Goal: Information Seeking & Learning: Learn about a topic

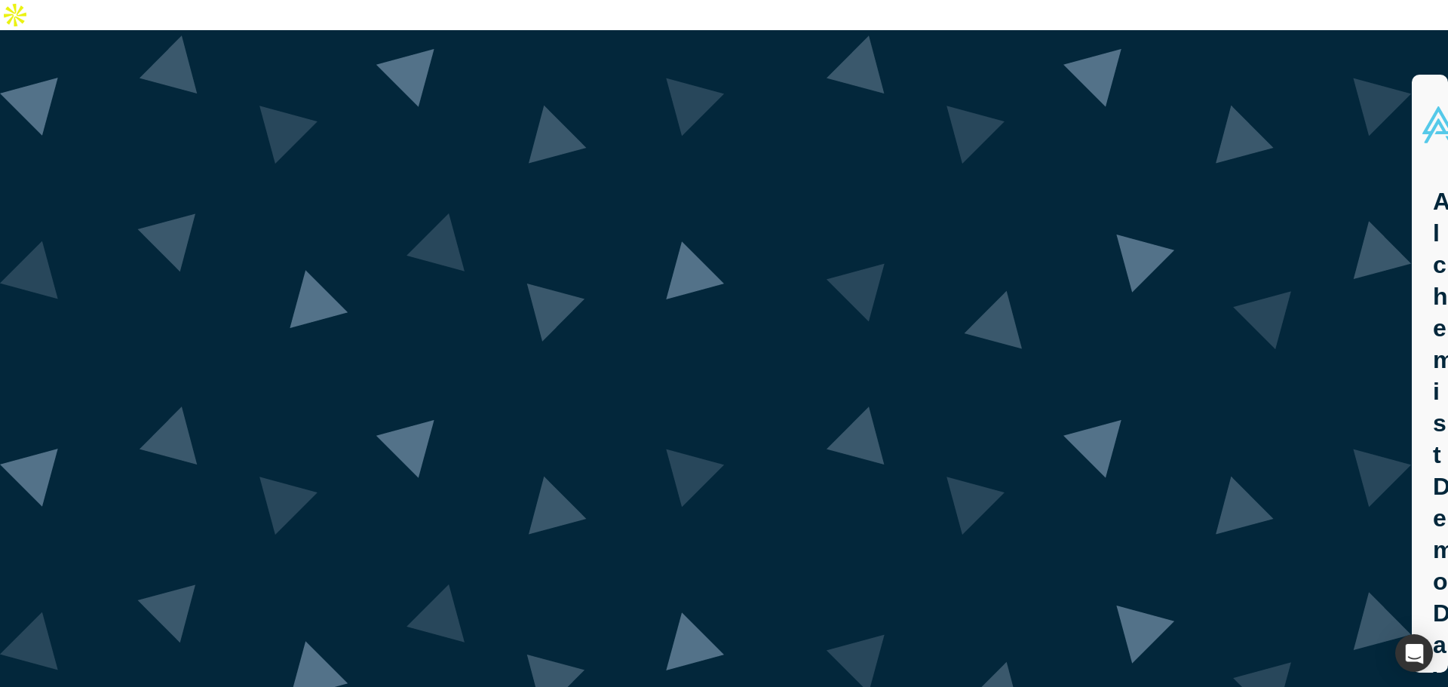
drag, startPoint x: 584, startPoint y: 403, endPoint x: 870, endPoint y: 402, distance: 285.1
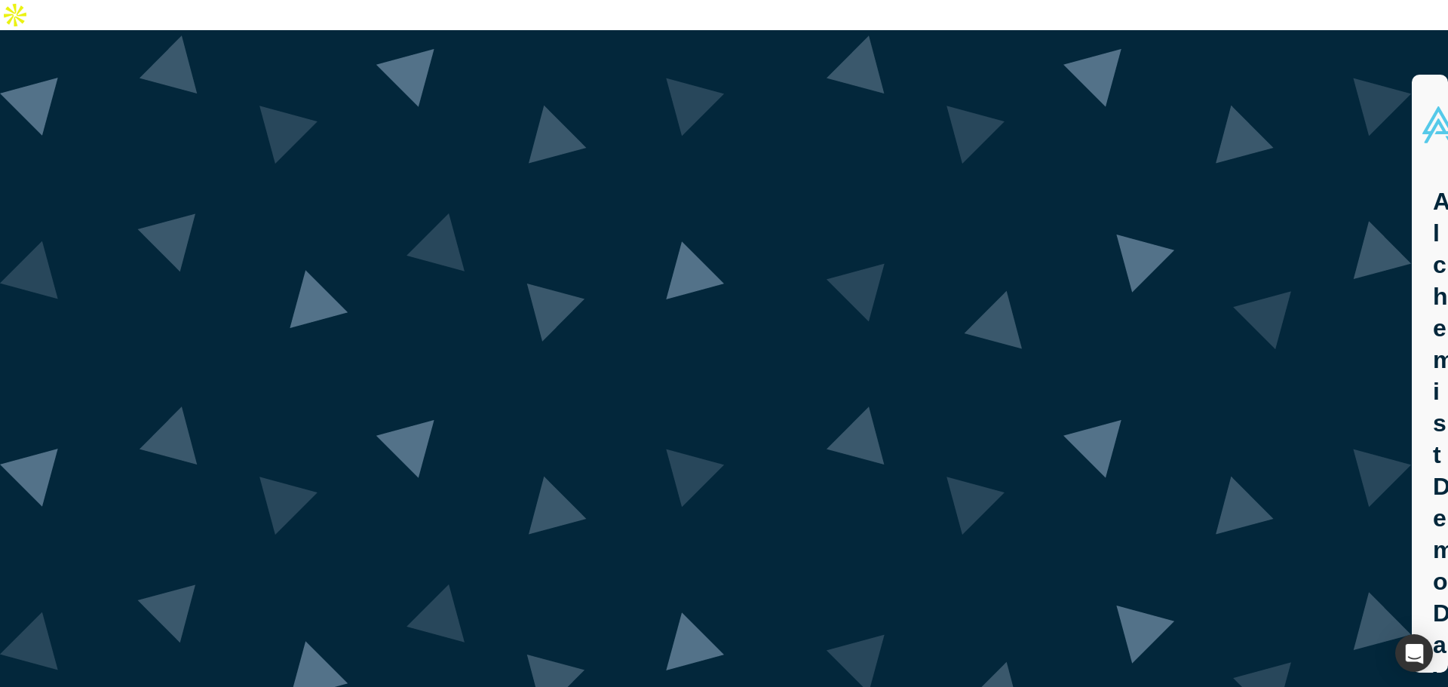
drag, startPoint x: 442, startPoint y: 235, endPoint x: 769, endPoint y: 268, distance: 328.9
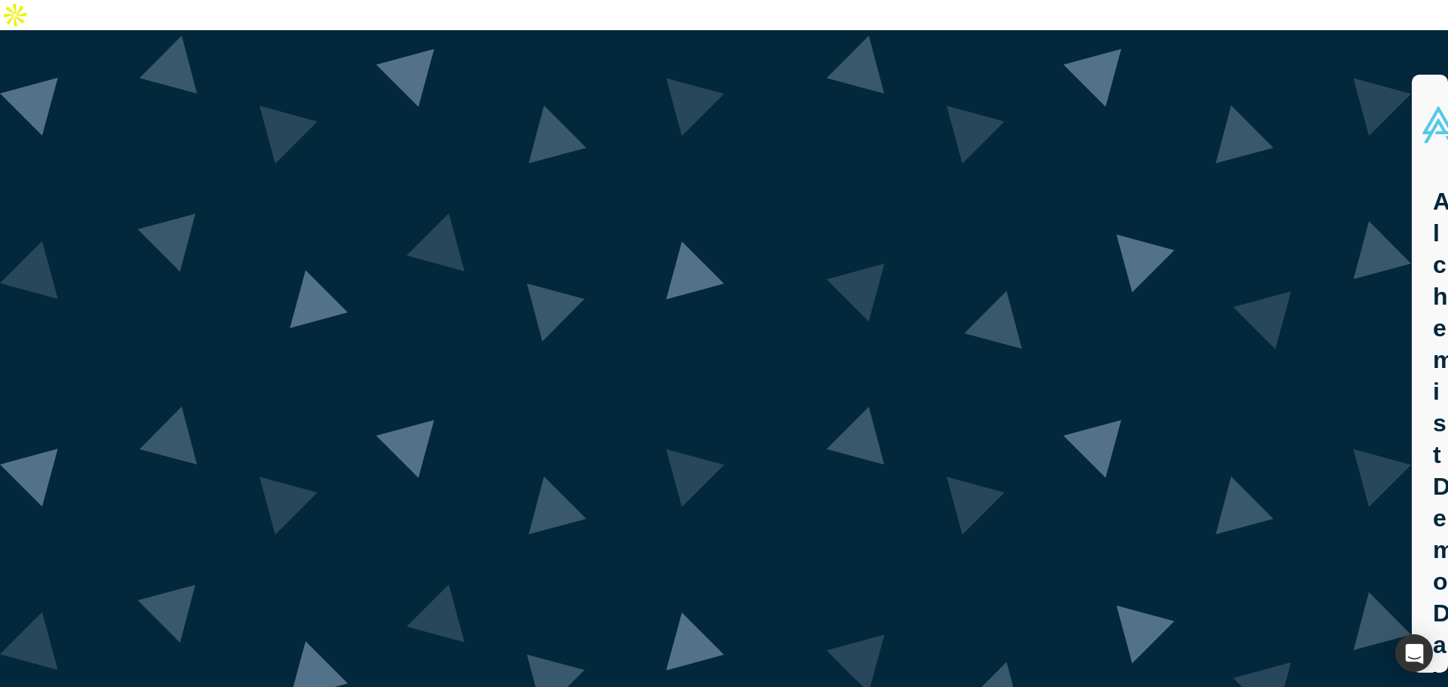
drag, startPoint x: 738, startPoint y: 240, endPoint x: 741, endPoint y: 229, distance: 10.8
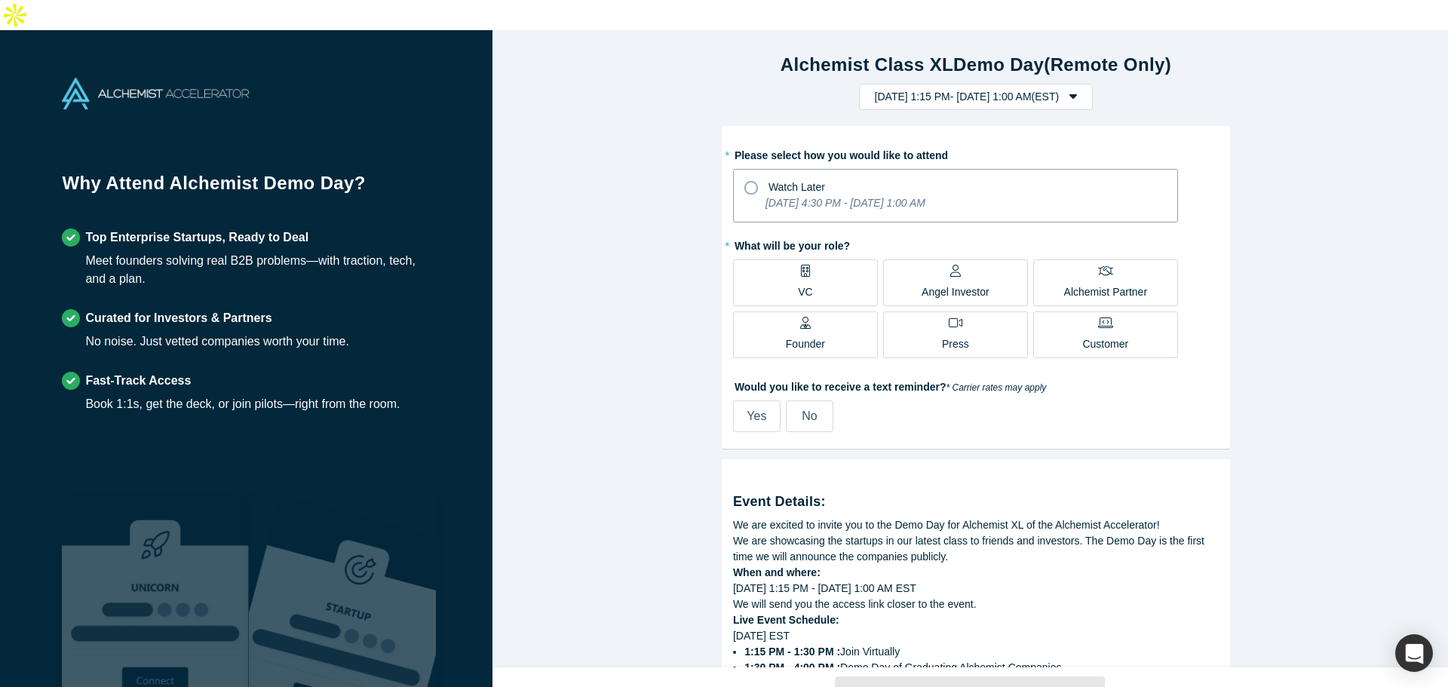
click at [851, 197] on icon "[DATE] 4:30 PM - [DATE] 1:00 AM" at bounding box center [845, 203] width 160 height 12
click at [0, 0] on input "Watch Later [DATE] 4:30 PM - [DATE] 1:00 AM" at bounding box center [0, 0] width 0 height 0
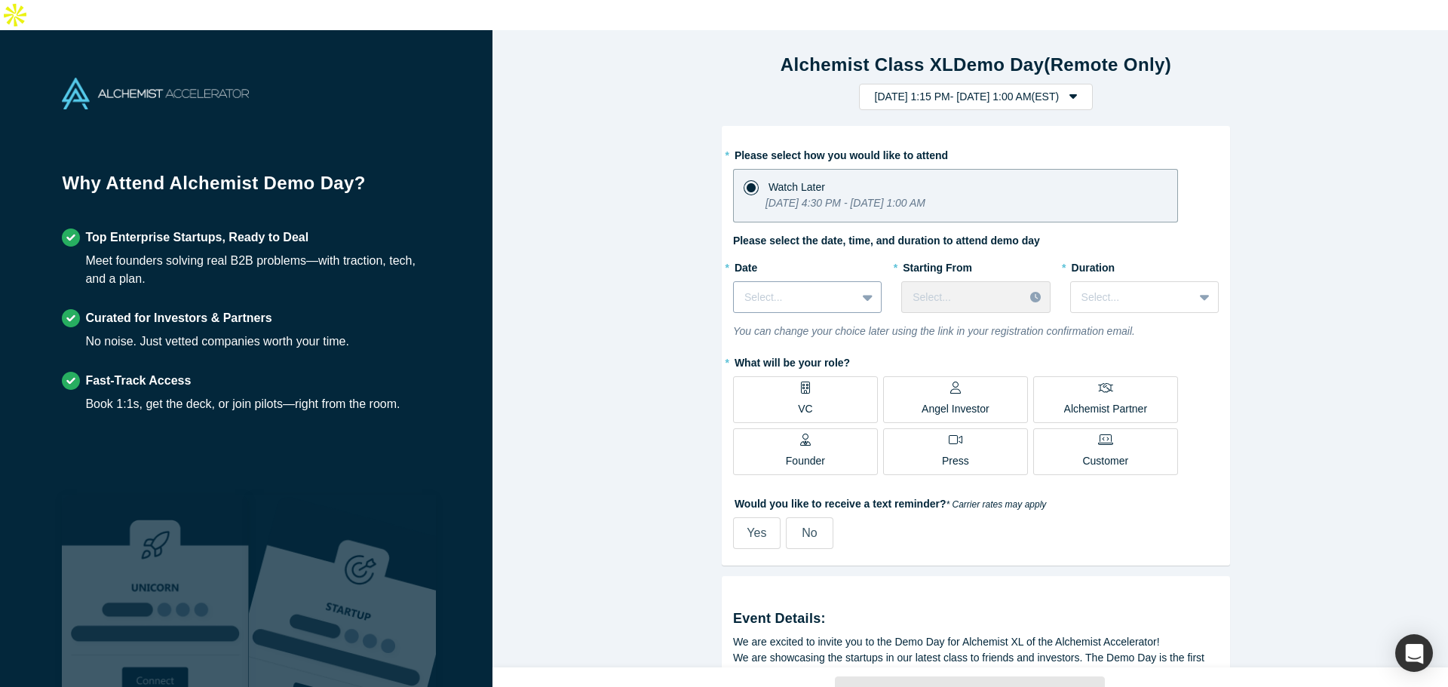
click at [857, 284] on div at bounding box center [869, 297] width 24 height 27
drag, startPoint x: 856, startPoint y: 219, endPoint x: 951, endPoint y: 216, distance: 95.1
click at [951, 216] on div "* Please select how you would like to attend Watch Later [DATE] 4:30 PM - [DATE…" at bounding box center [976, 346] width 486 height 406
click at [951, 233] on label "Please select the date, time, and duration to attend demo day" at bounding box center [886, 241] width 307 height 16
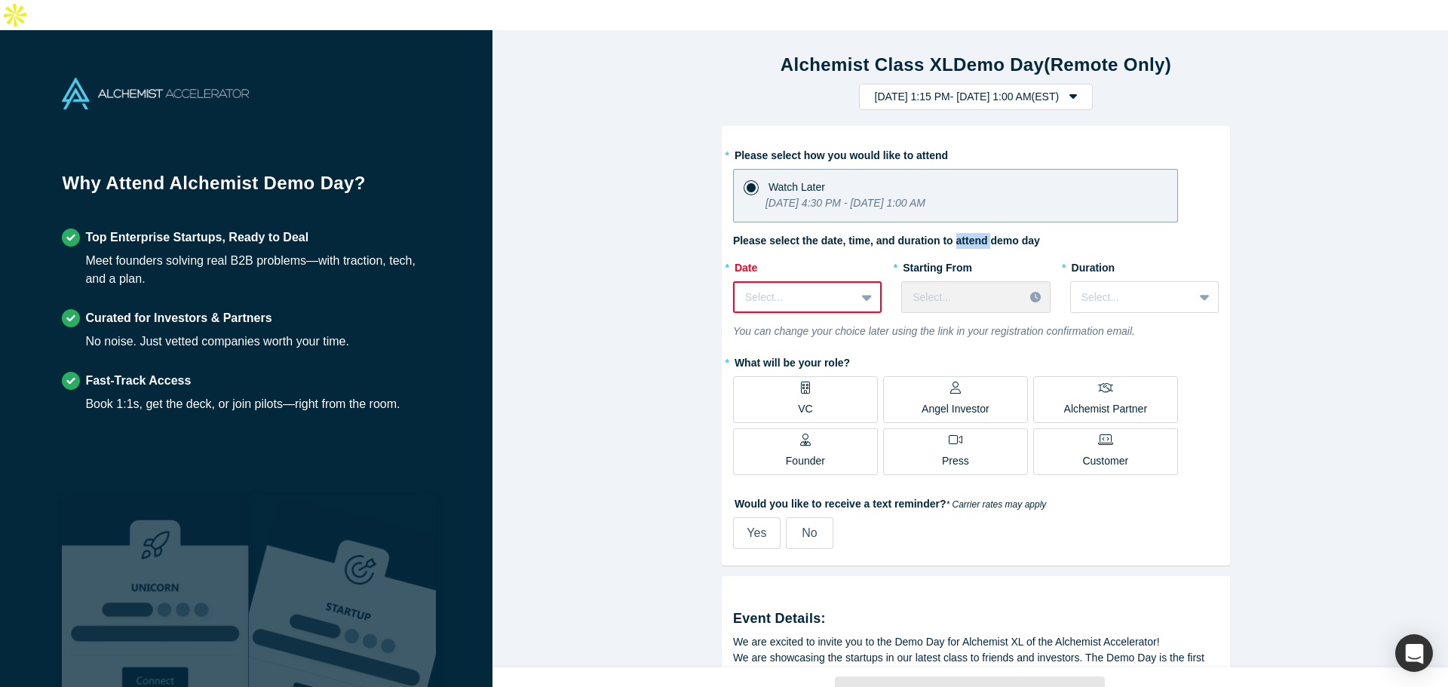
click at [951, 233] on label "Please select the date, time, and duration to attend demo day" at bounding box center [886, 241] width 307 height 16
click at [916, 233] on label "Please select the date, time, and duration to attend demo day" at bounding box center [886, 241] width 307 height 16
click at [950, 281] on div "Select..." at bounding box center [975, 297] width 149 height 32
click at [803, 401] on p "VC" at bounding box center [805, 409] width 14 height 16
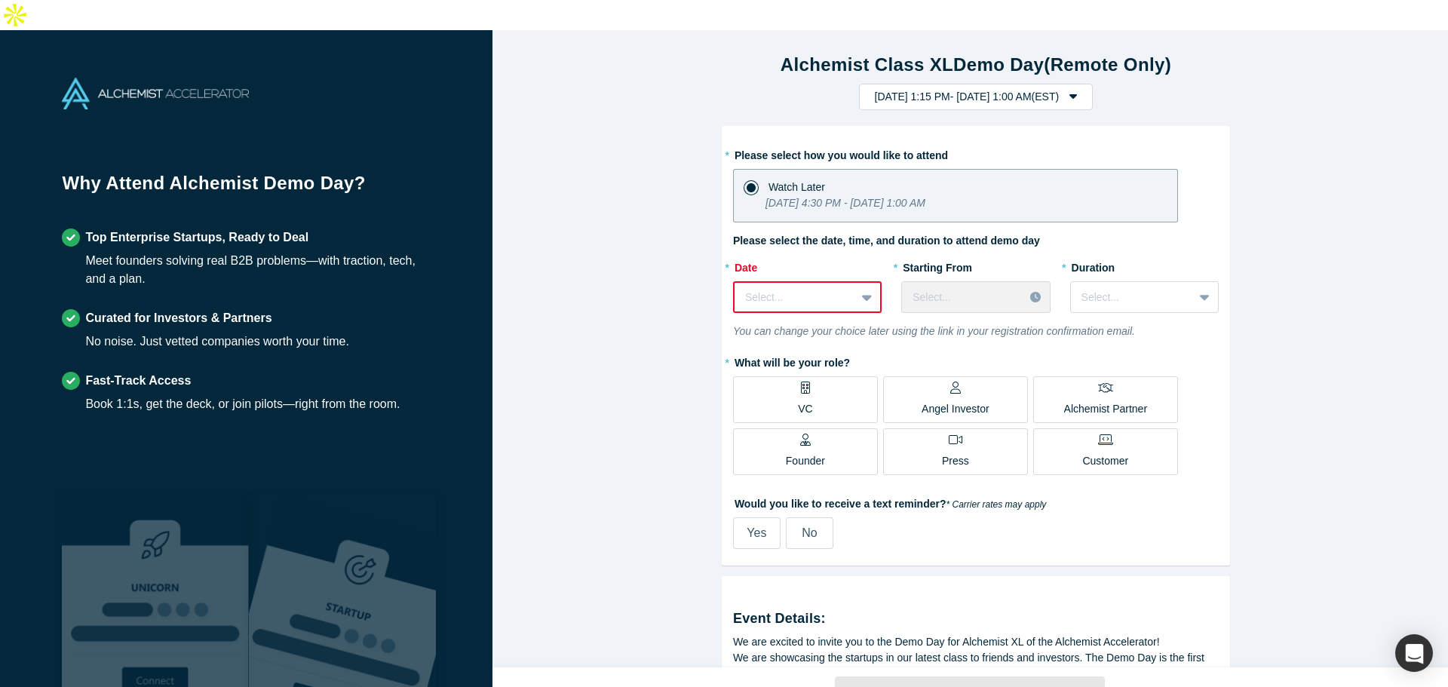
click at [0, 0] on input "VC" at bounding box center [0, 0] width 0 height 0
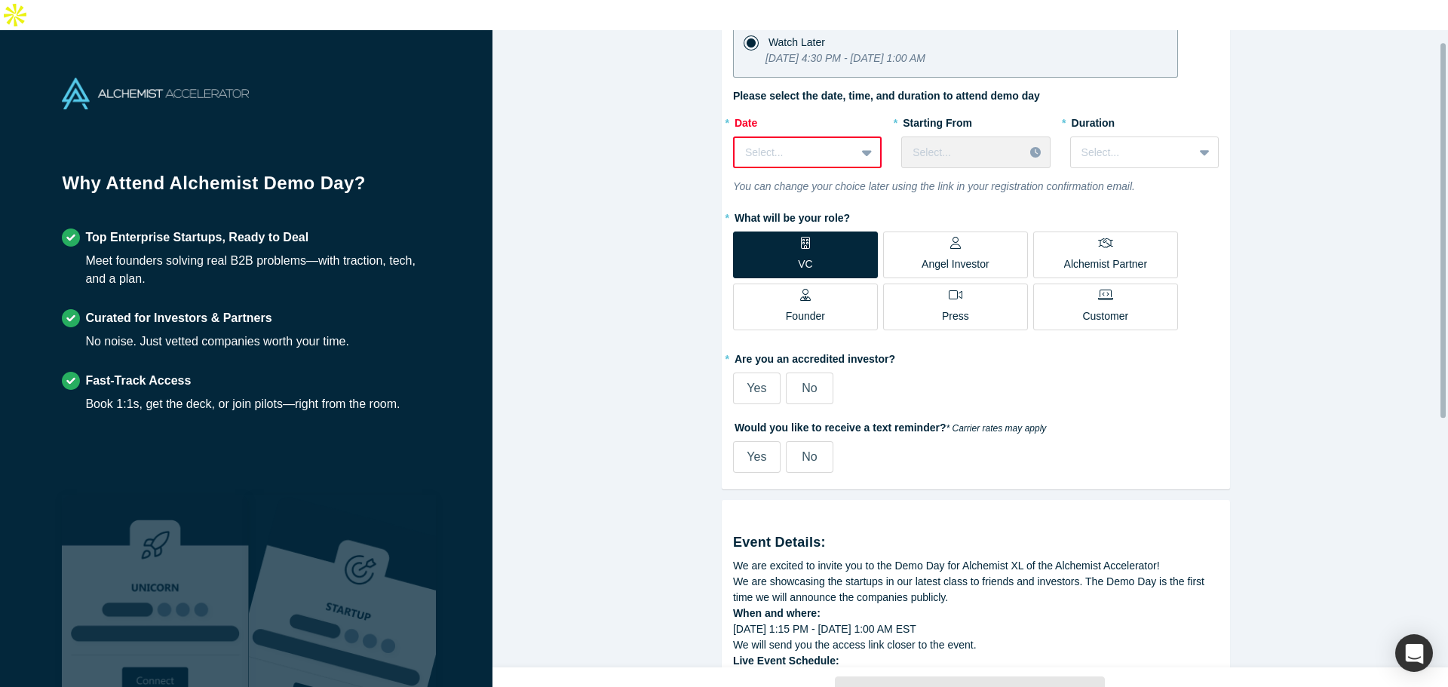
scroll to position [151, 0]
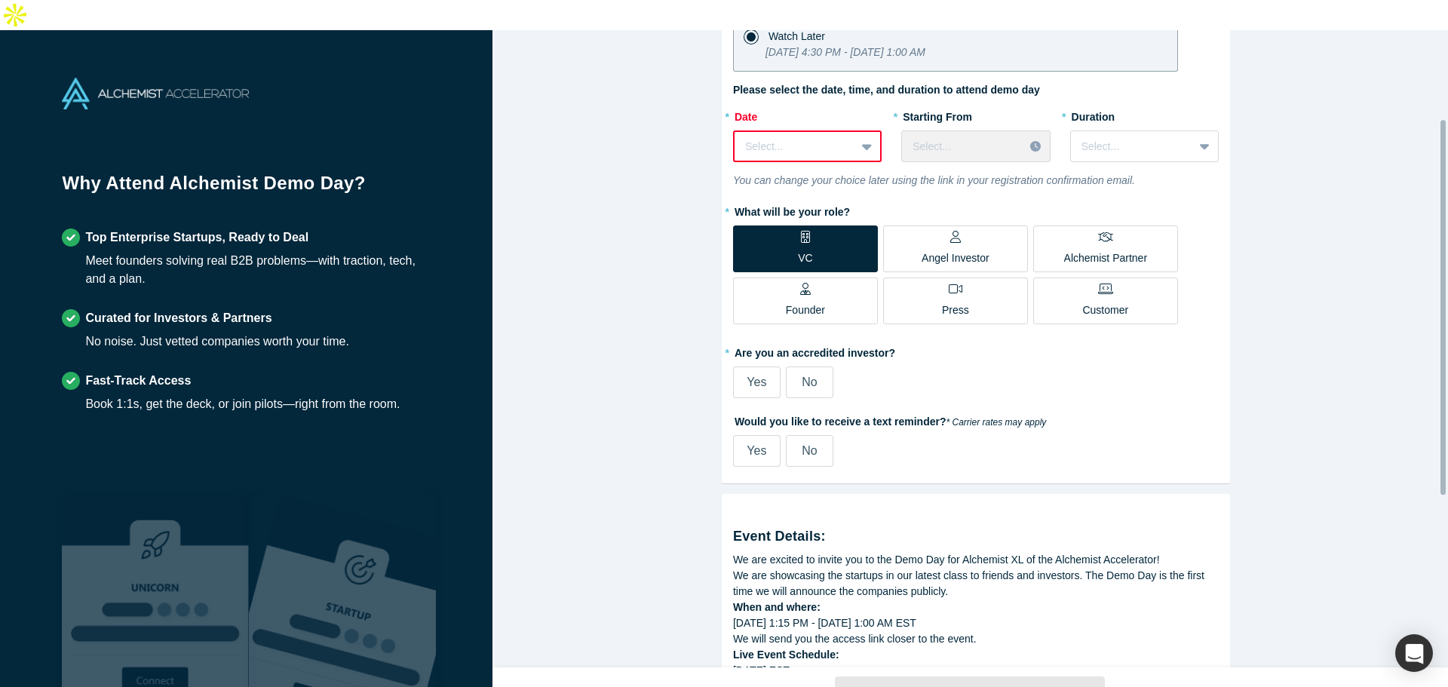
click at [772, 367] on label "Yes" at bounding box center [757, 383] width 48 height 32
click at [0, 0] on input "Yes" at bounding box center [0, 0] width 0 height 0
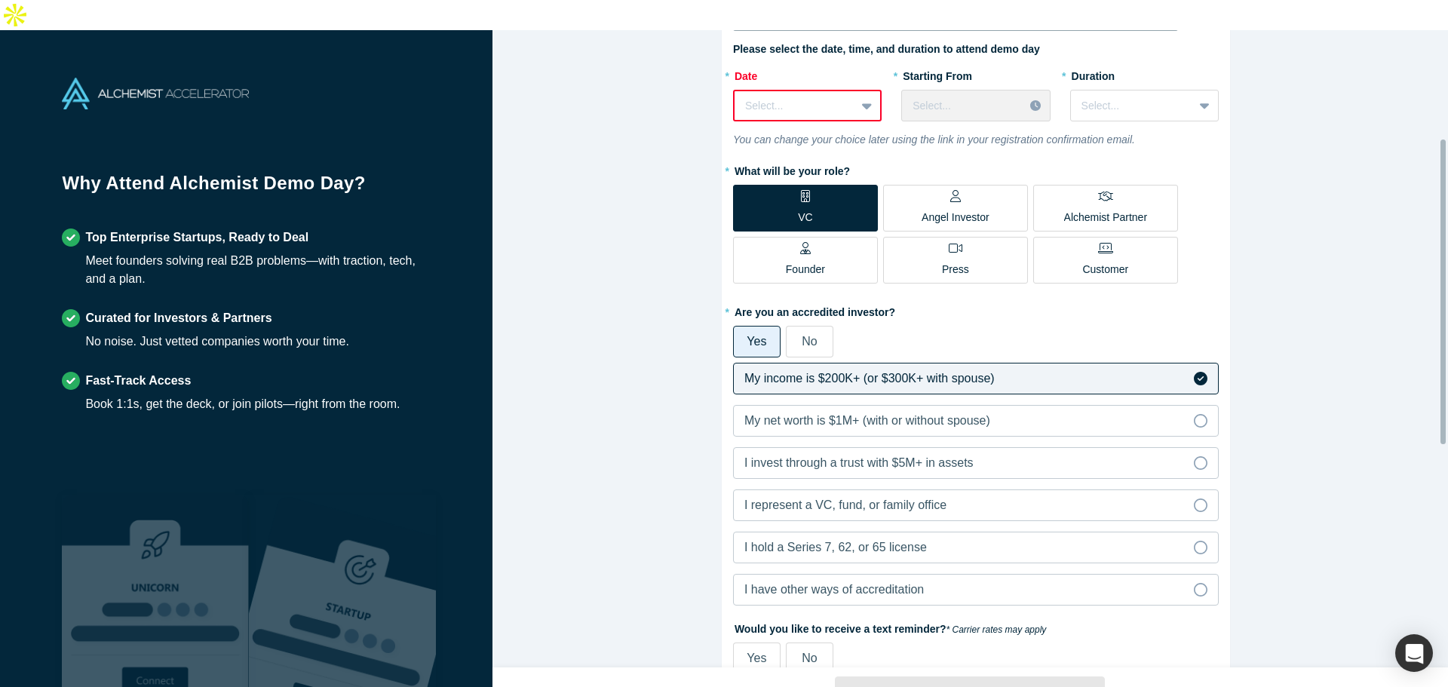
scroll to position [226, 0]
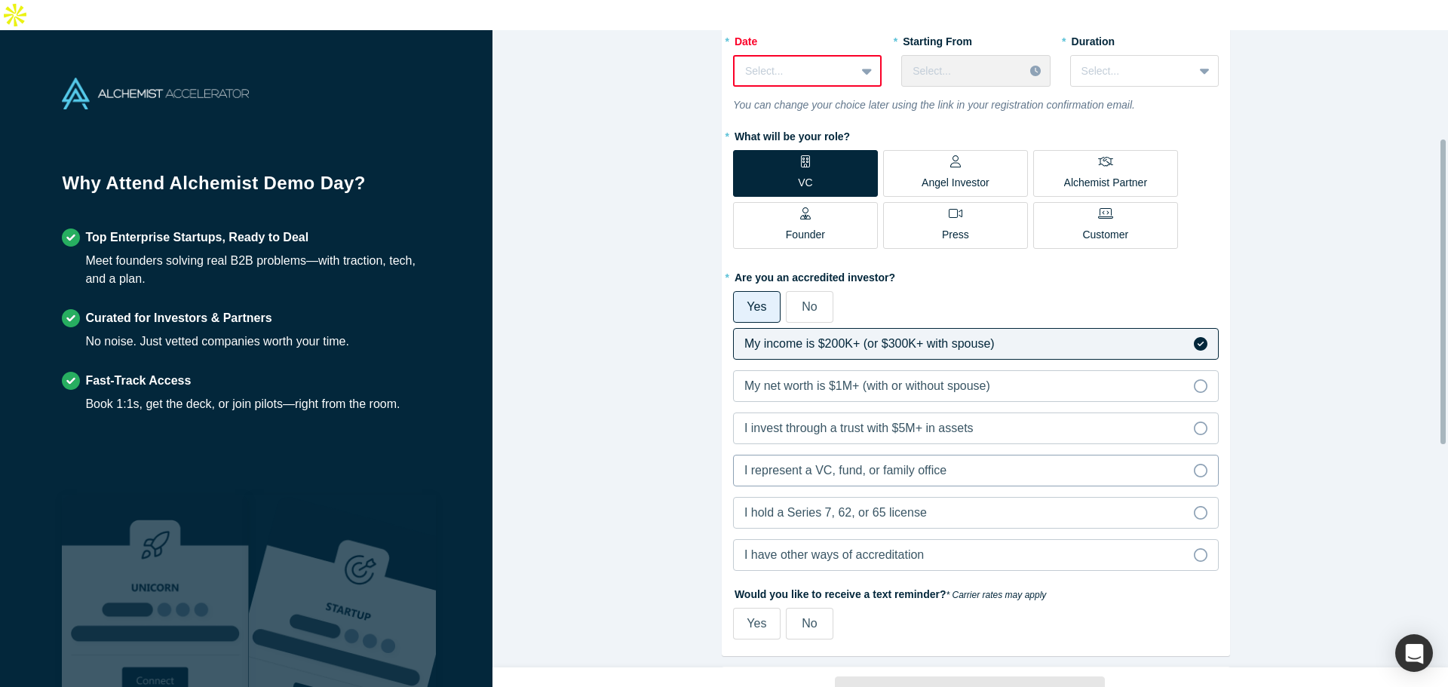
click at [867, 464] on span "I represent a VC, fund, or family office" at bounding box center [845, 470] width 202 height 13
click at [0, 0] on input "I represent a VC, fund, or family office" at bounding box center [0, 0] width 0 height 0
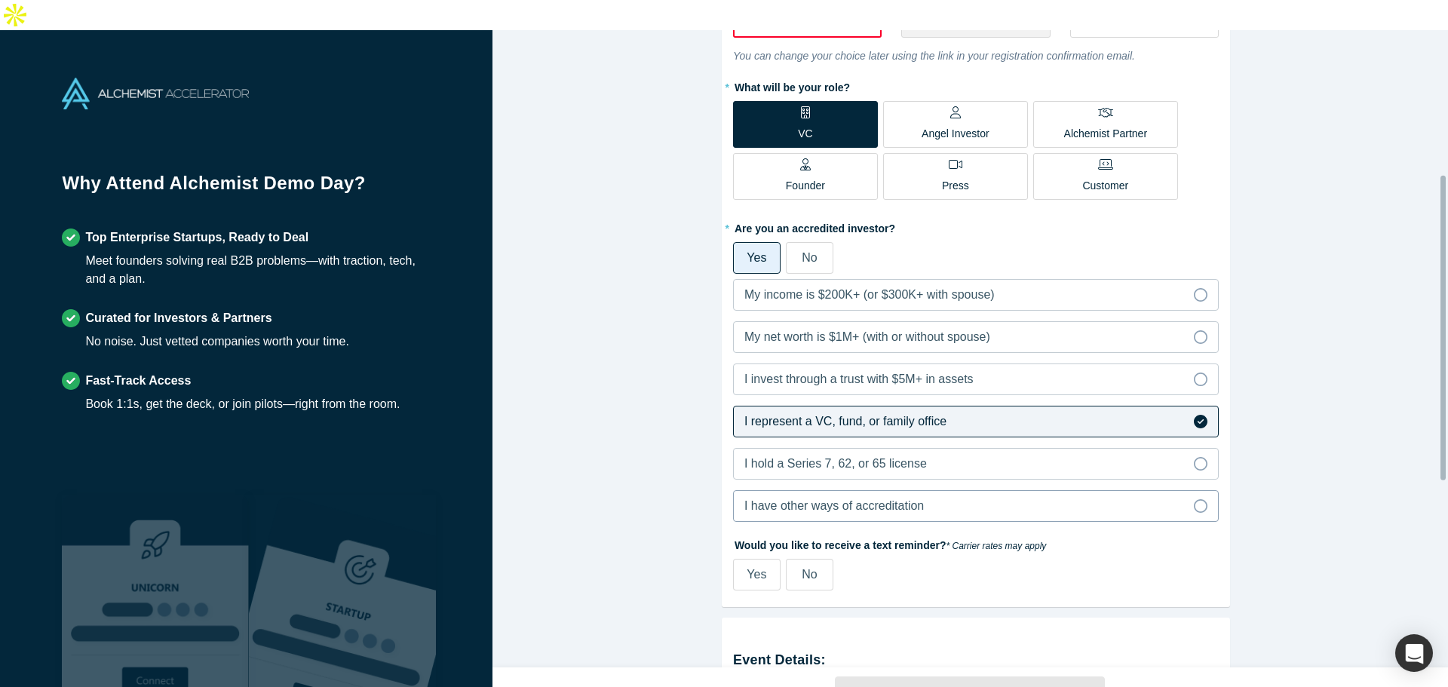
scroll to position [302, 0]
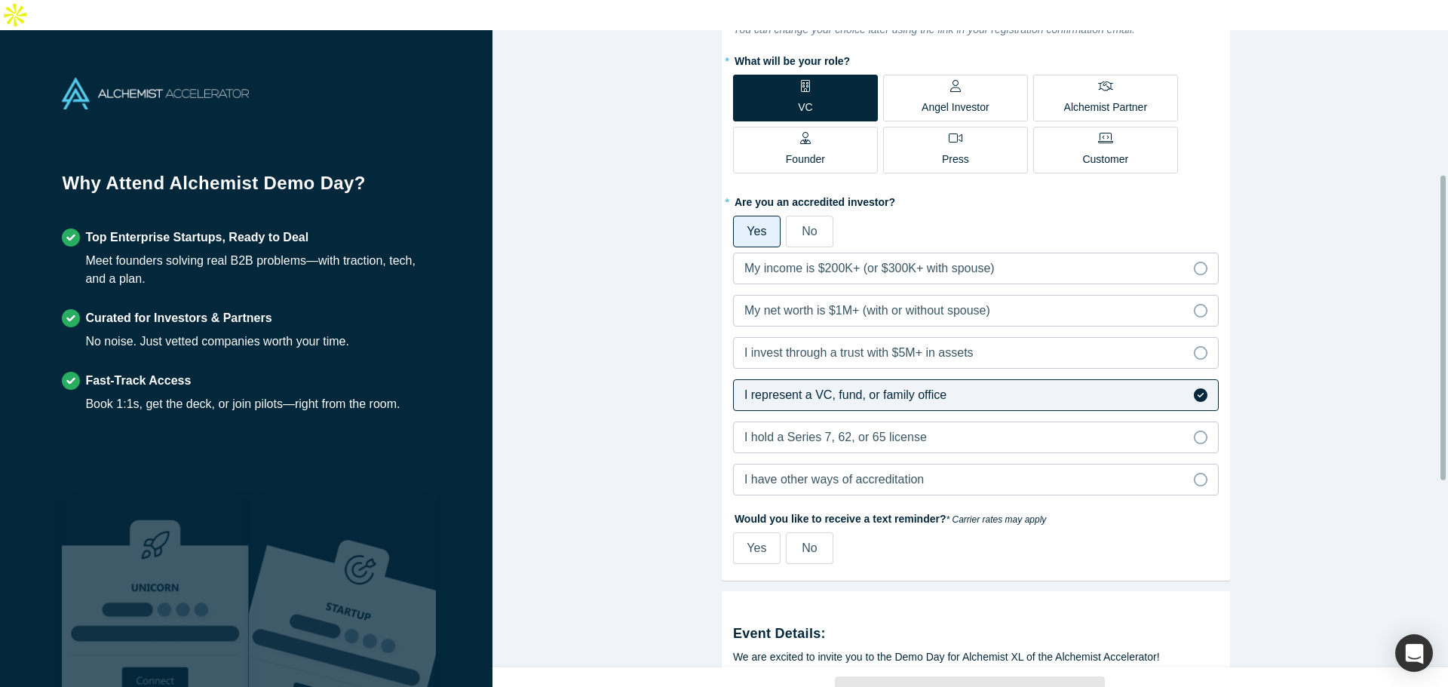
click at [802, 541] on span "No" at bounding box center [809, 547] width 15 height 13
click at [0, 0] on input "No" at bounding box center [0, 0] width 0 height 0
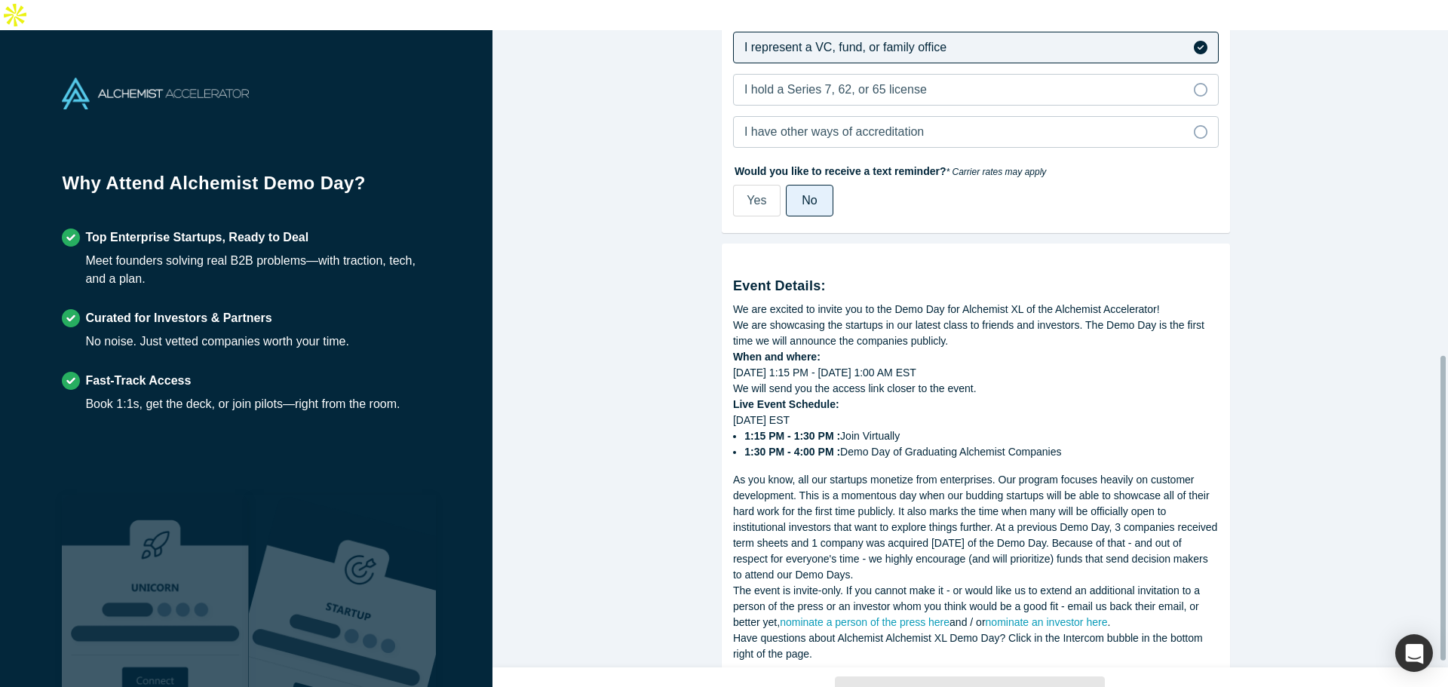
scroll to position [691, 0]
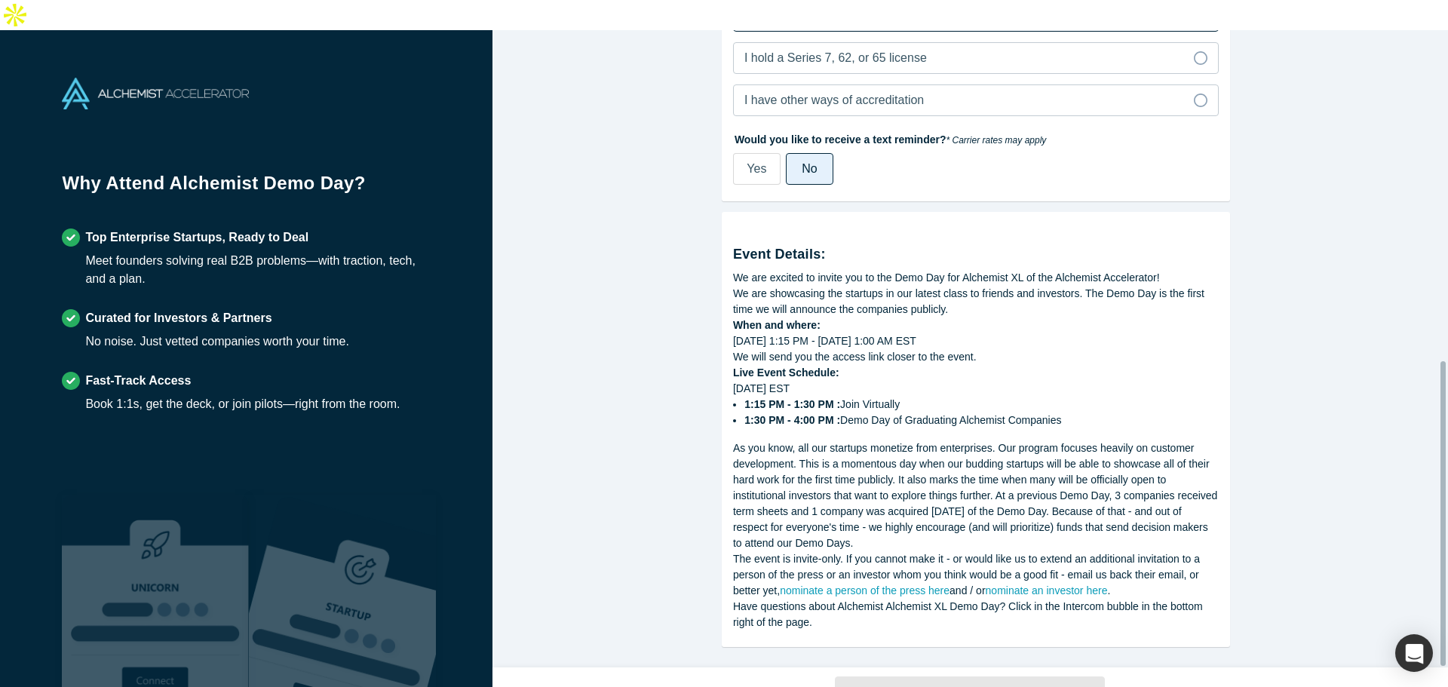
click at [842, 413] on li "1:30 PM - 4:00 PM : Demo Day of Graduating Alchemist Companies" at bounding box center [981, 421] width 474 height 16
drag, startPoint x: 842, startPoint y: 379, endPoint x: 1055, endPoint y: 379, distance: 213.4
click at [1055, 413] on li "1:30 PM - 4:00 PM : Demo Day of Graduating Alchemist Companies" at bounding box center [981, 421] width 474 height 16
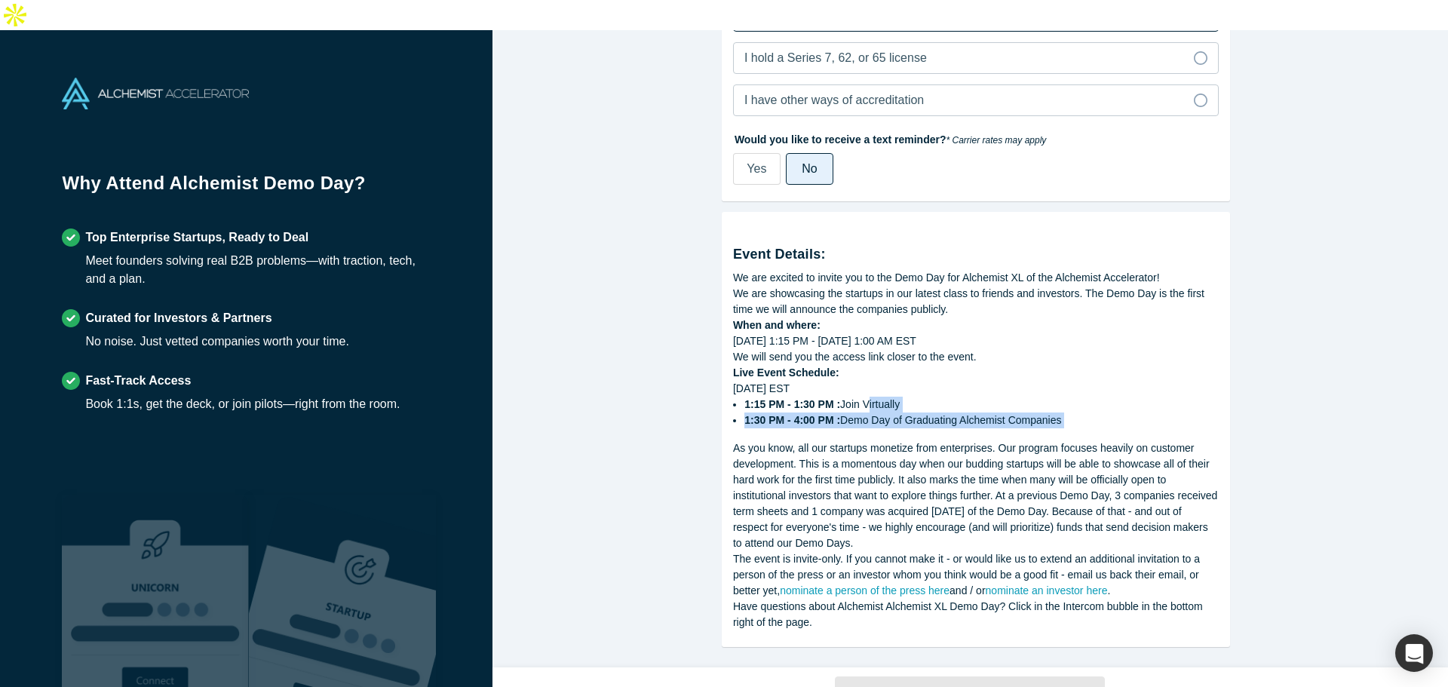
drag, startPoint x: 1055, startPoint y: 379, endPoint x: 852, endPoint y: 364, distance: 203.4
click at [852, 397] on ul "1:15 PM - 1:30 PM : Join Virtually 1:30 PM - 4:00 PM : Demo Day of Graduating A…" at bounding box center [976, 413] width 486 height 32
click at [840, 397] on li "1:15 PM - 1:30 PM : Join Virtually" at bounding box center [981, 405] width 474 height 16
drag, startPoint x: 840, startPoint y: 365, endPoint x: 867, endPoint y: 365, distance: 26.4
click at [867, 397] on li "1:15 PM - 1:30 PM : Join Virtually" at bounding box center [981, 405] width 474 height 16
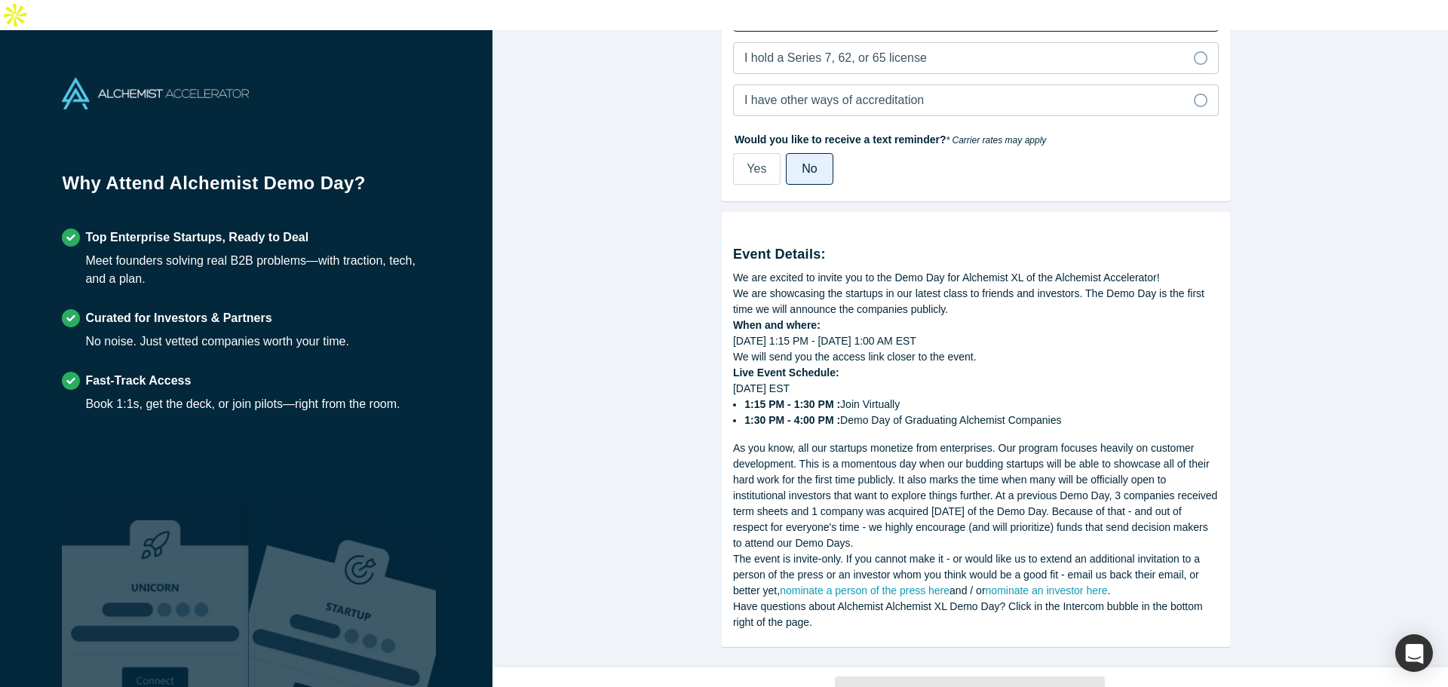
click at [867, 397] on li "1:15 PM - 1:30 PM : Join Virtually" at bounding box center [981, 405] width 474 height 16
drag, startPoint x: 829, startPoint y: 351, endPoint x: 908, endPoint y: 354, distance: 79.2
click at [908, 381] on div "[DATE] EST 1:15 PM - 1:30 PM : Join Virtually 1:30 PM - 4:00 PM : Demo Day of G…" at bounding box center [976, 405] width 486 height 48
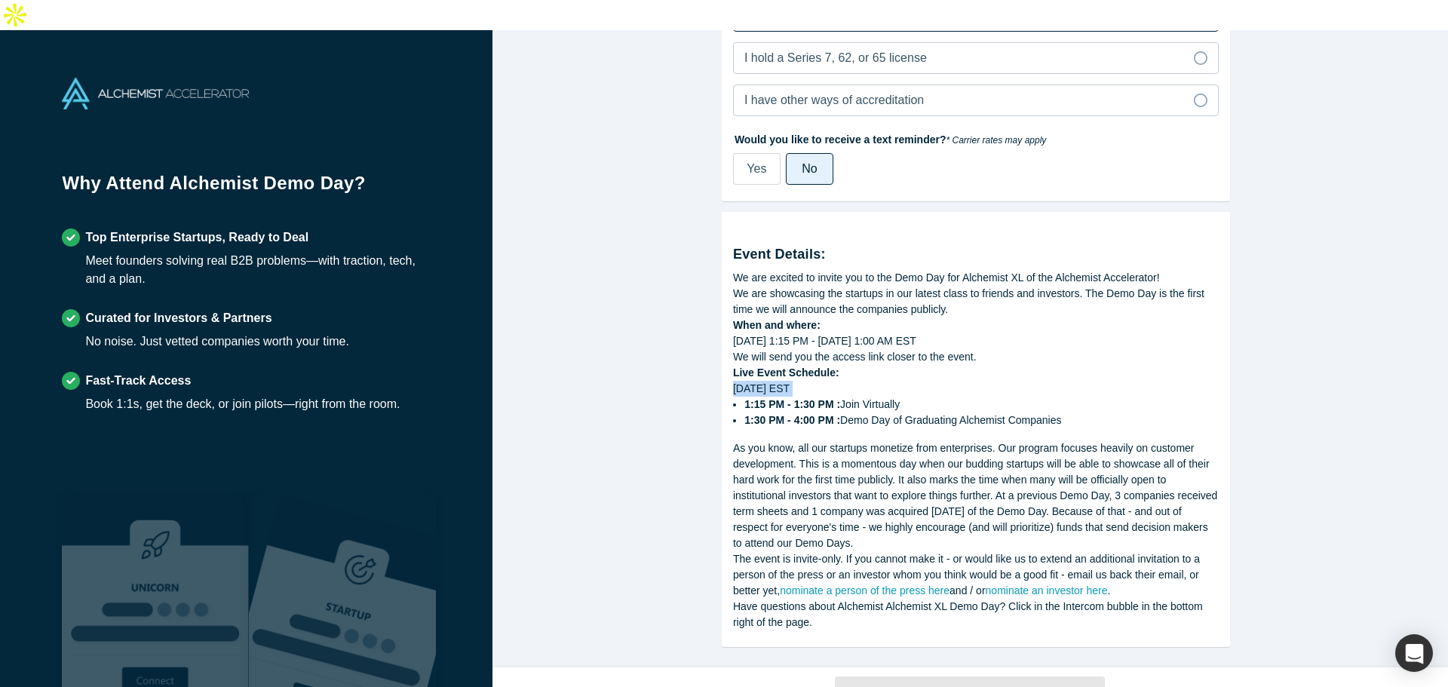
click at [908, 381] on div "[DATE] EST 1:15 PM - 1:30 PM : Join Virtually 1:30 PM - 4:00 PM : Demo Day of G…" at bounding box center [976, 405] width 486 height 48
click at [888, 397] on li "1:15 PM - 1:30 PM : Join Virtually" at bounding box center [981, 405] width 474 height 16
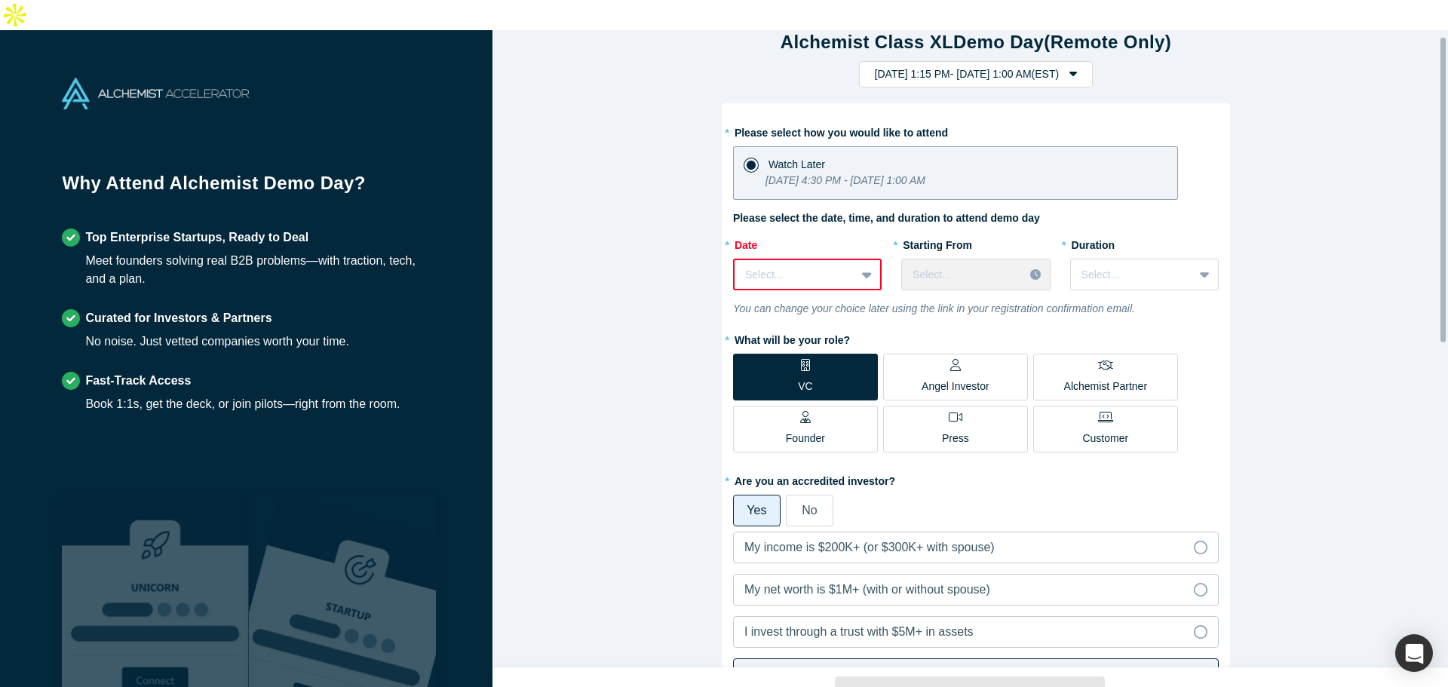
scroll to position [12, 0]
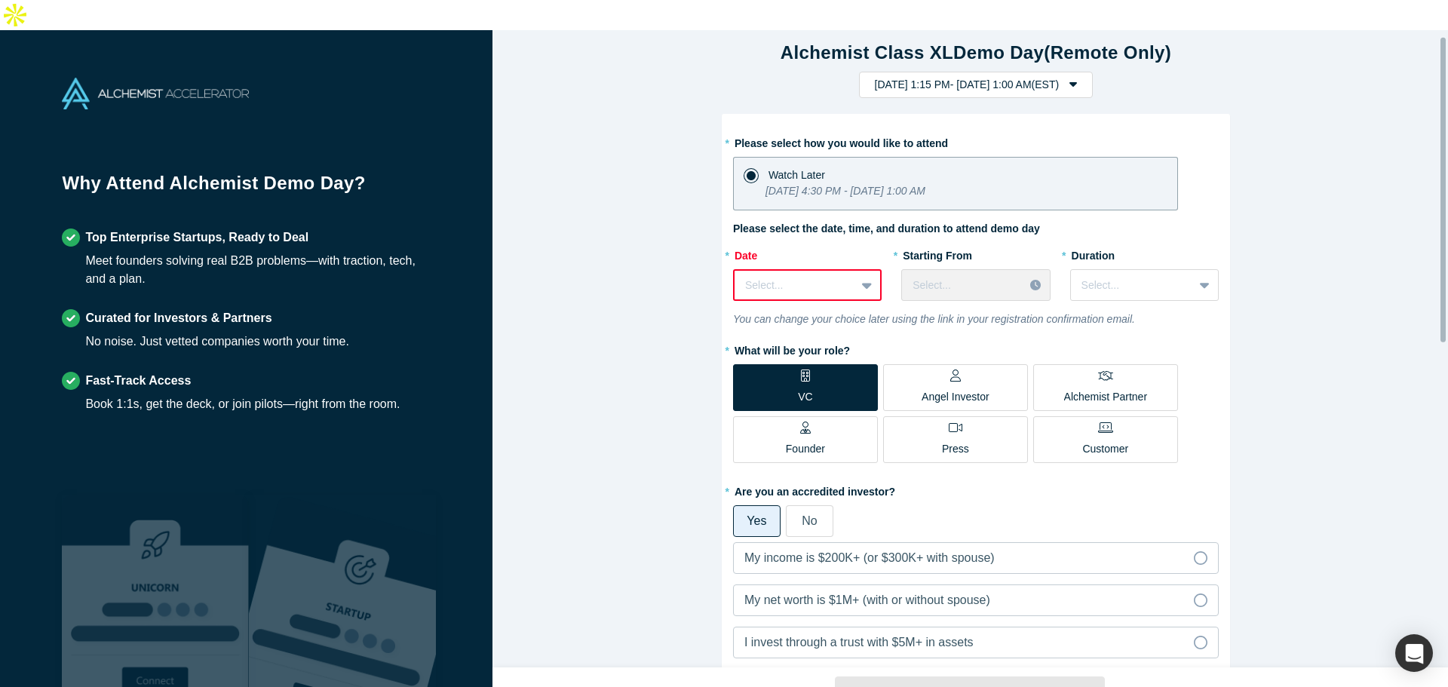
click at [821, 276] on div at bounding box center [795, 285] width 100 height 19
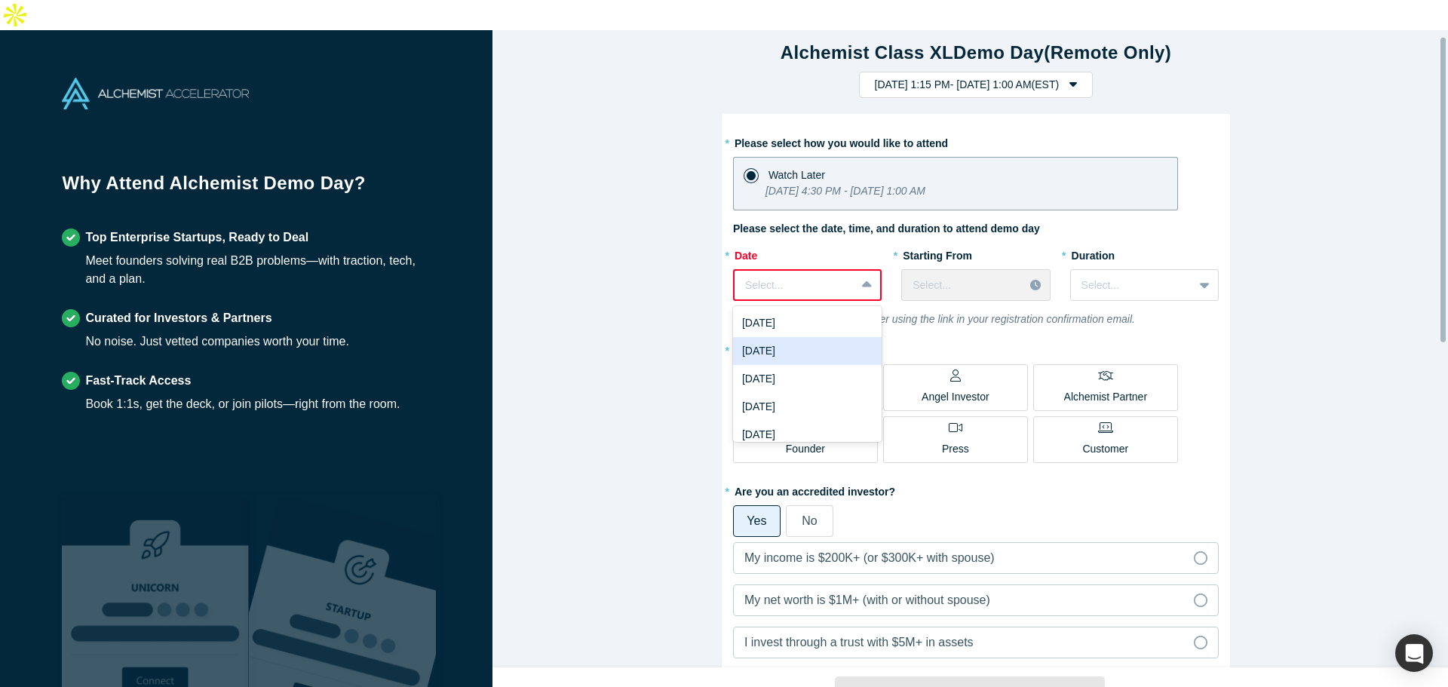
click at [802, 337] on div "[DATE]" at bounding box center [807, 351] width 149 height 28
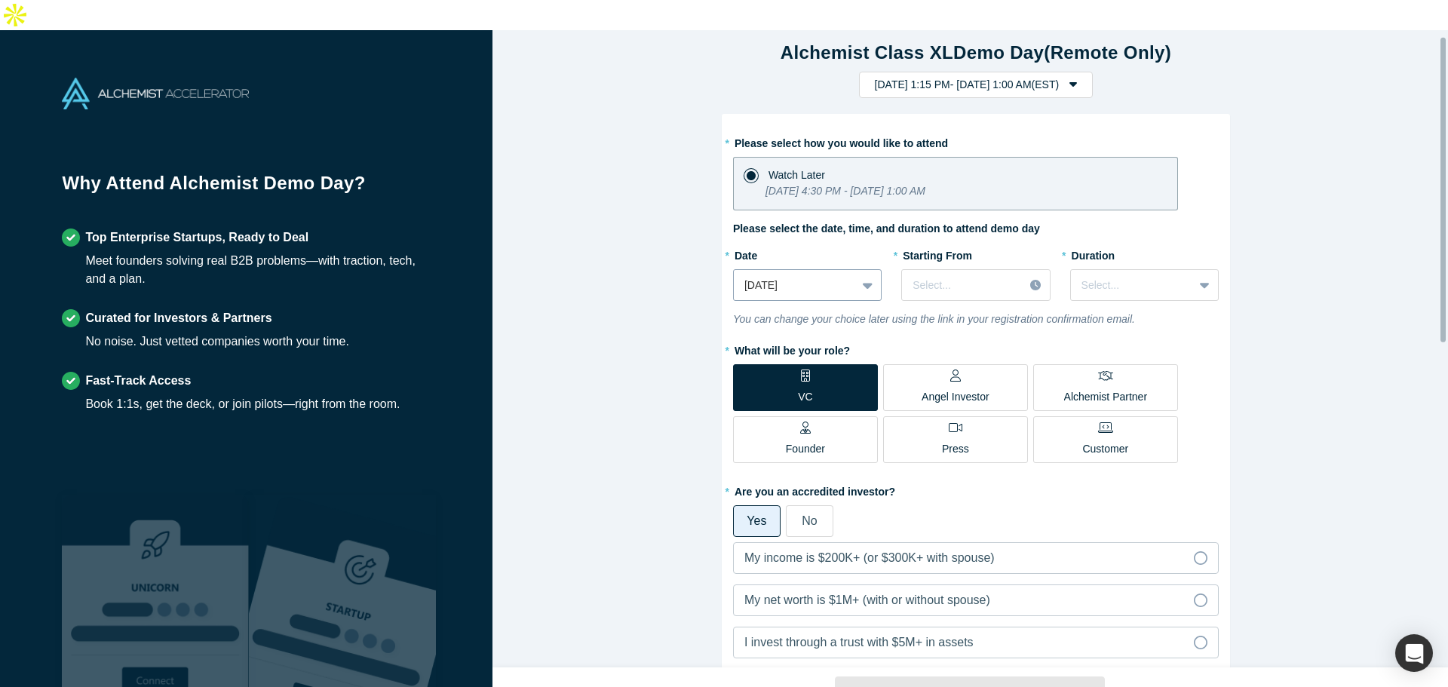
click at [812, 276] on div at bounding box center [794, 285] width 101 height 19
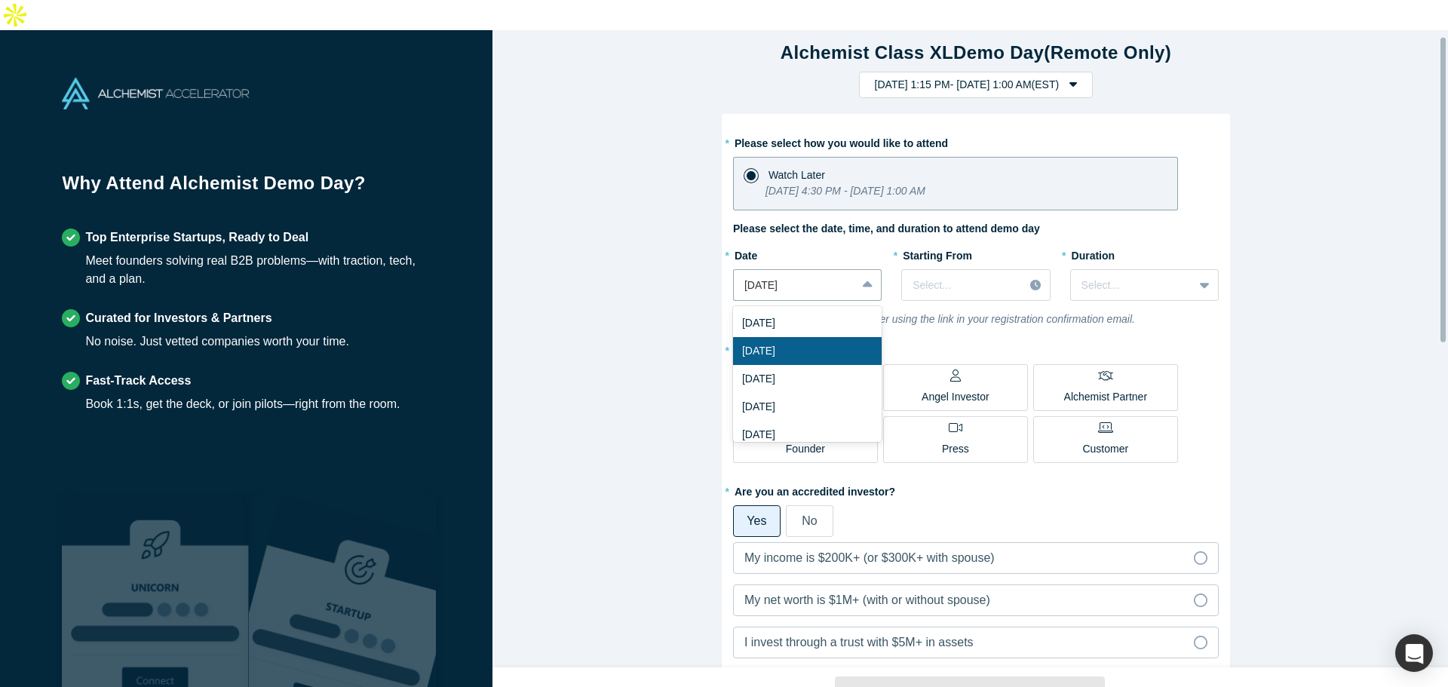
click at [807, 309] on div "[DATE]" at bounding box center [807, 323] width 149 height 28
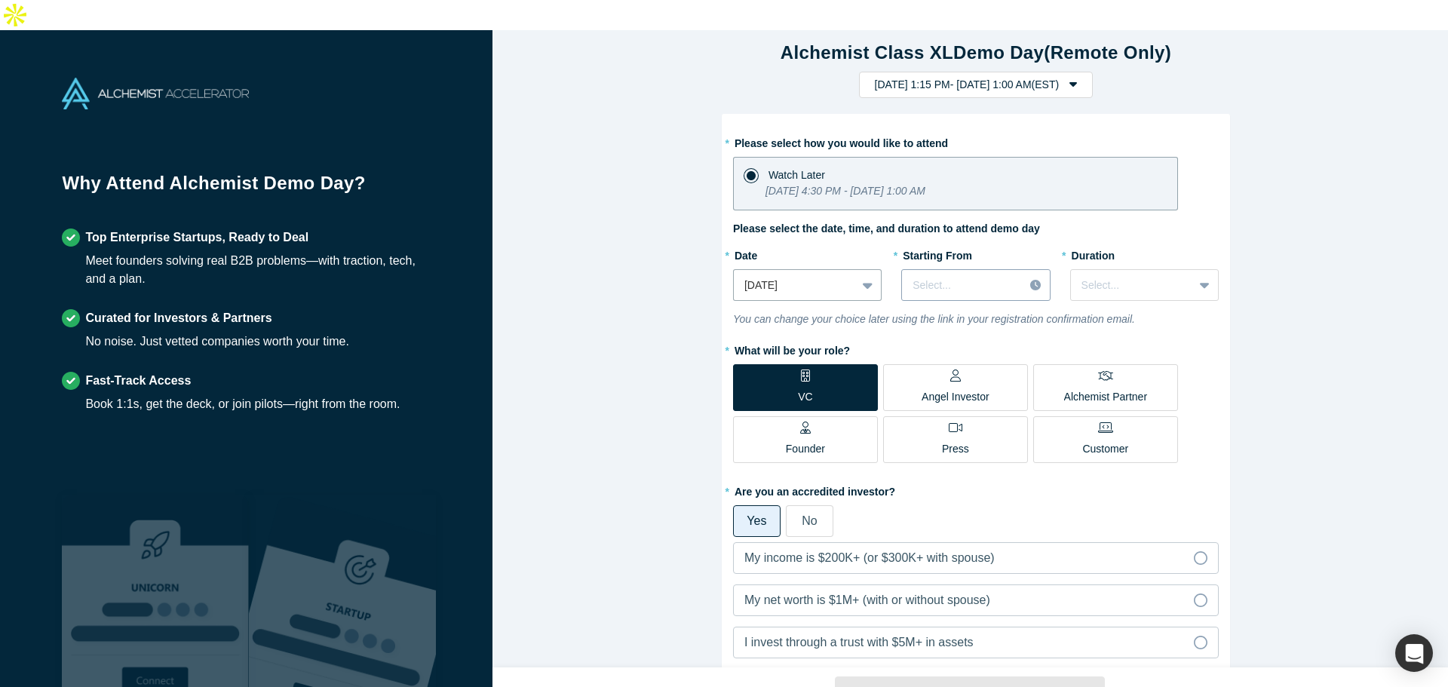
click at [936, 273] on div "Select..." at bounding box center [962, 285] width 121 height 25
click at [950, 337] on div "5:00 PM (EST)" at bounding box center [975, 351] width 149 height 28
click at [1088, 276] on div at bounding box center [1131, 285] width 101 height 19
click at [894, 313] on icon "You can change your choice later using the link in your registration confirmati…" at bounding box center [934, 319] width 402 height 12
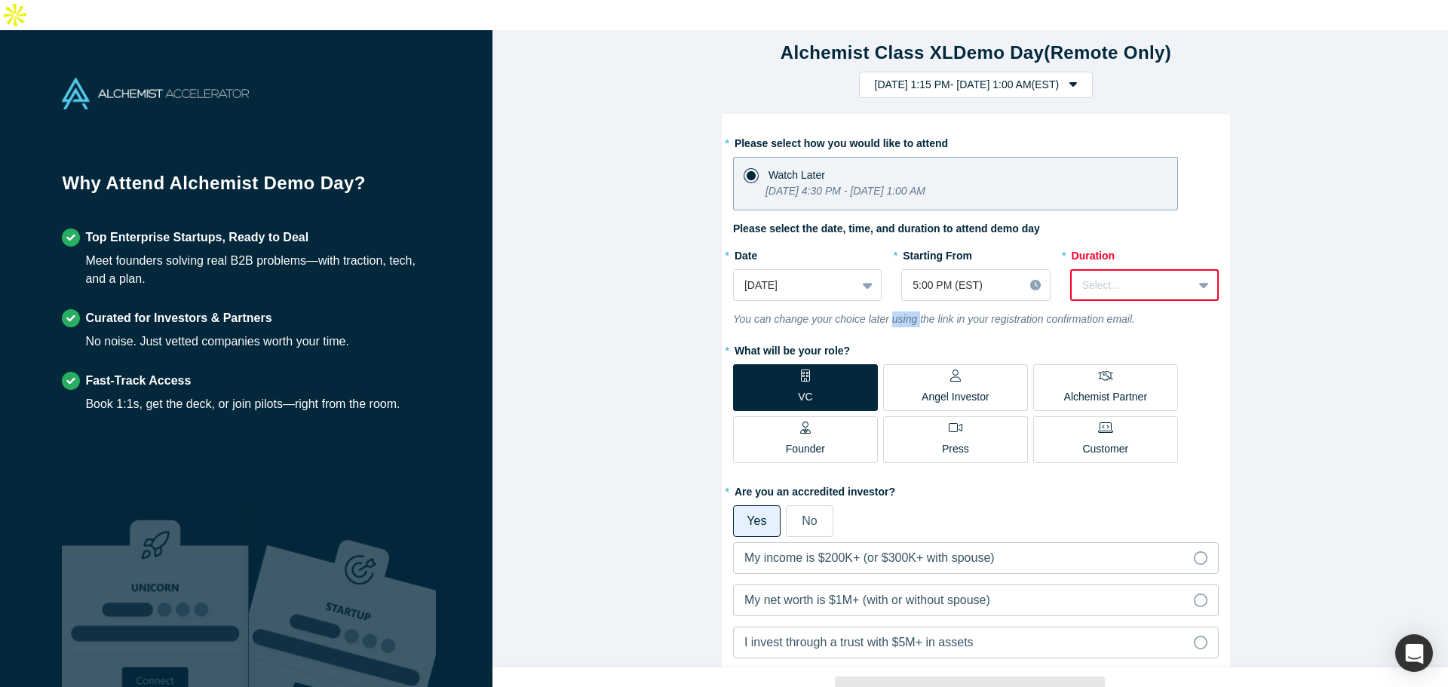
click at [894, 313] on icon "You can change your choice later using the link in your registration confirmati…" at bounding box center [934, 319] width 402 height 12
click at [907, 313] on icon "You can change your choice later using the link in your registration confirmati…" at bounding box center [934, 319] width 402 height 12
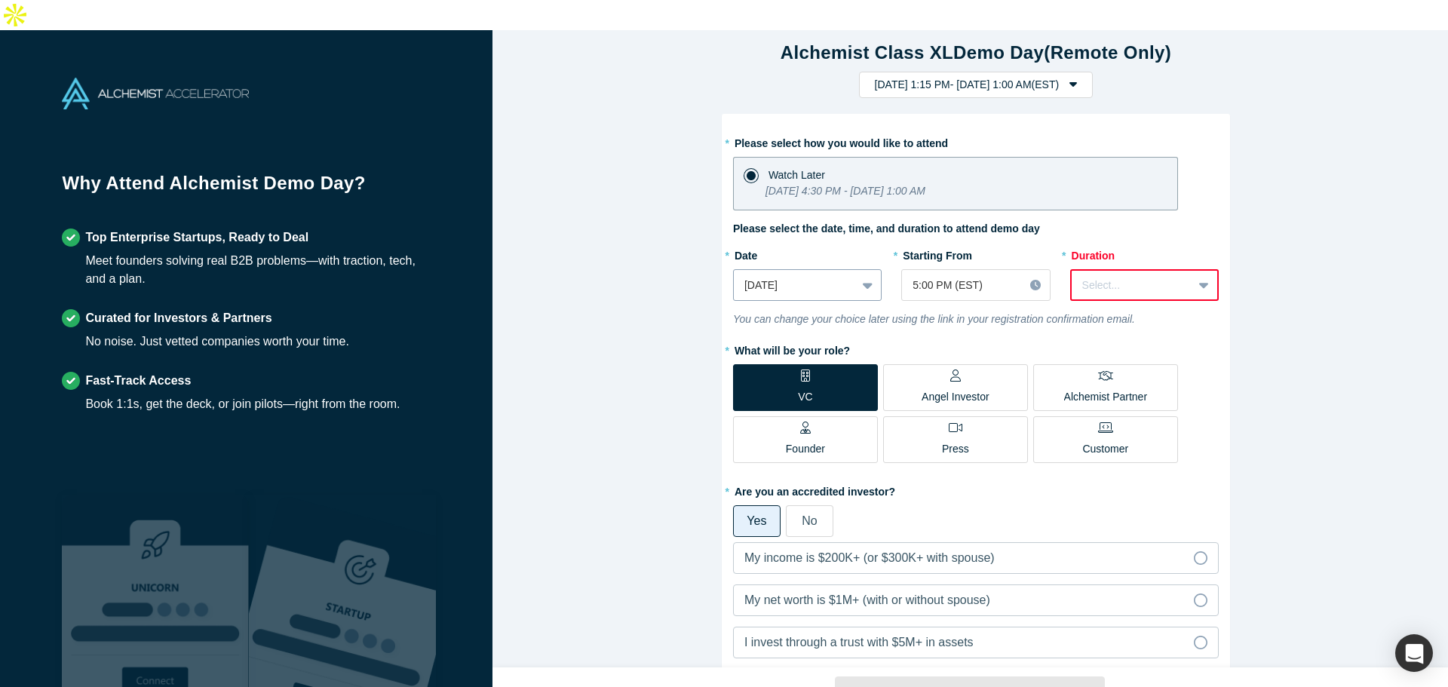
click at [777, 276] on div at bounding box center [794, 285] width 101 height 19
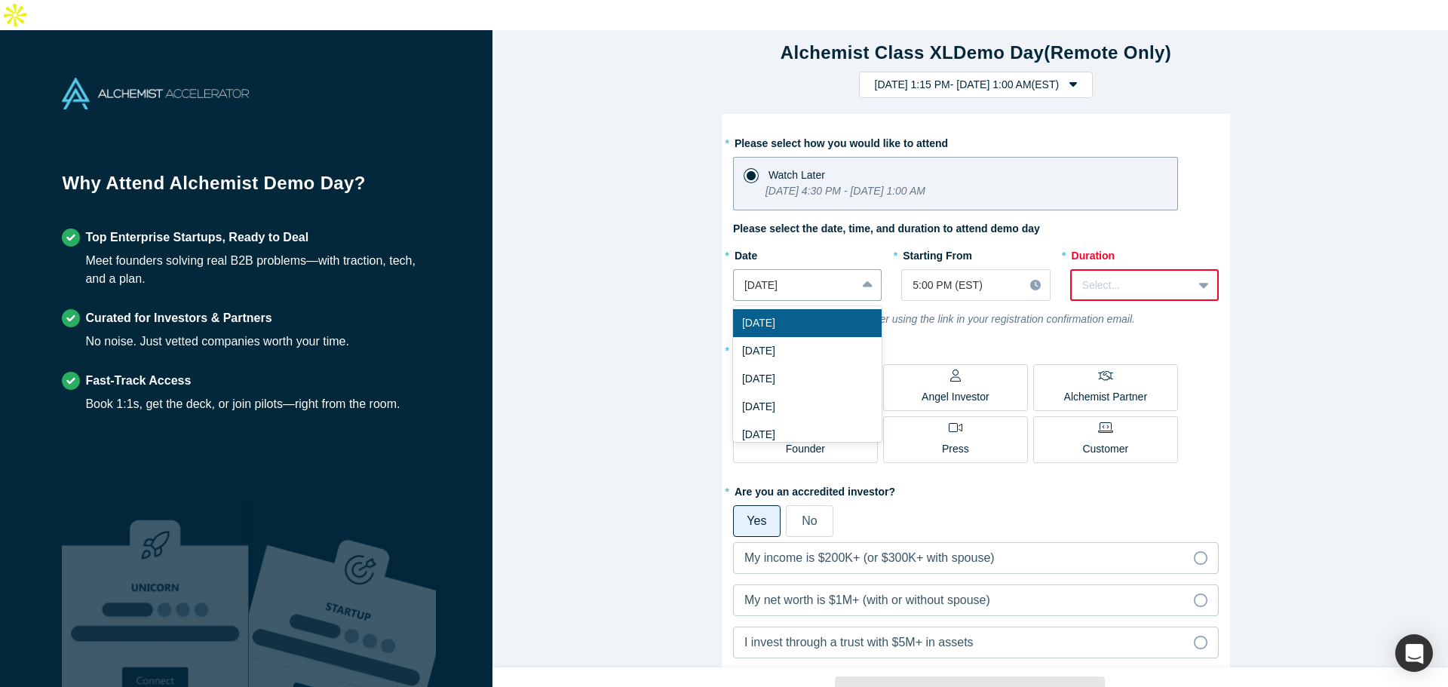
click at [939, 243] on label "* Starting From" at bounding box center [936, 253] width 71 height 21
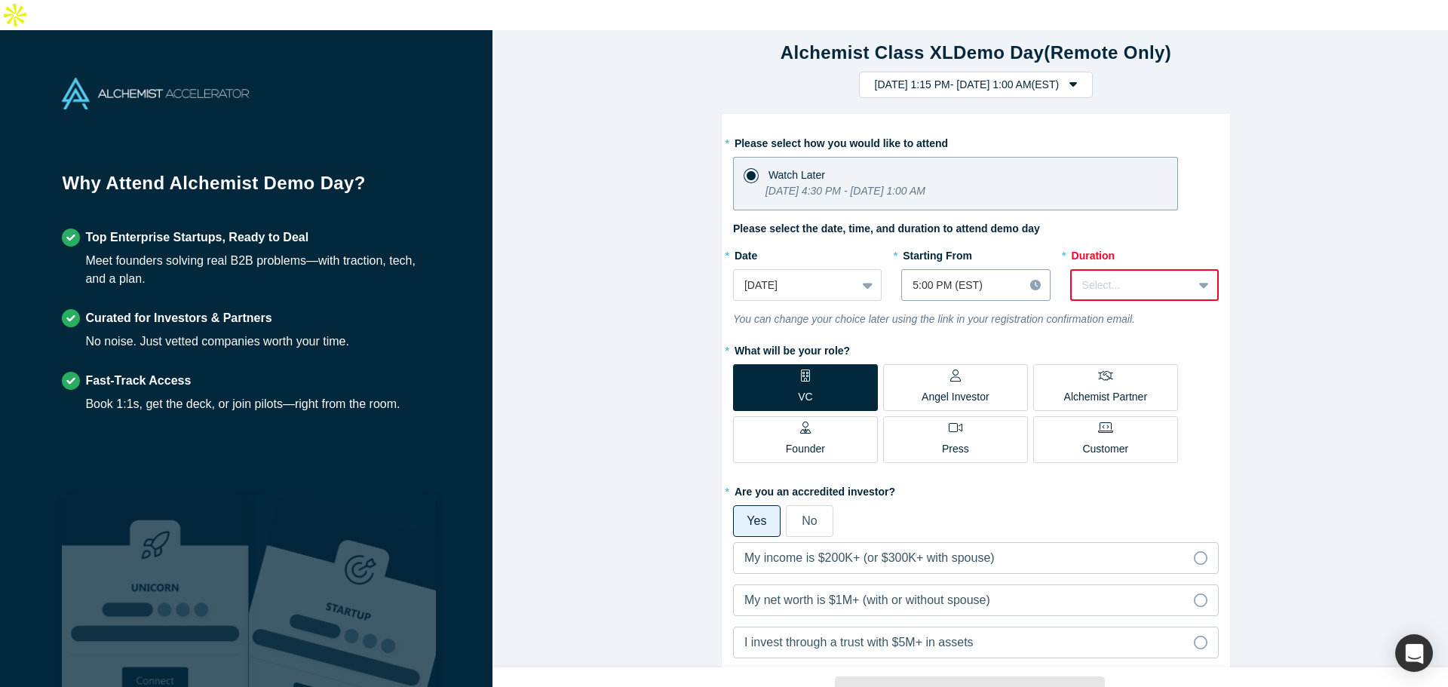
click at [938, 276] on div at bounding box center [963, 285] width 100 height 19
click at [957, 337] on div "5:00 PM (EST)" at bounding box center [975, 351] width 149 height 28
click at [805, 276] on div at bounding box center [794, 285] width 101 height 19
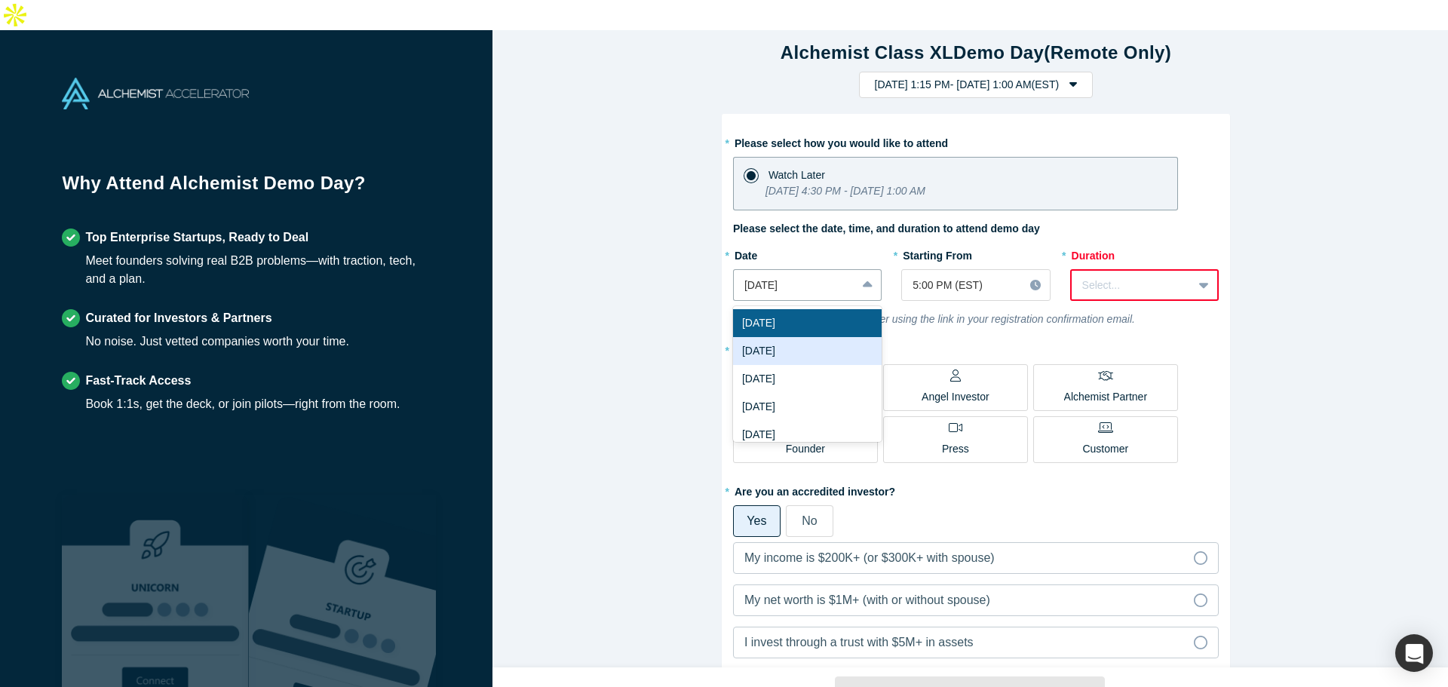
click at [813, 337] on div "[DATE]" at bounding box center [807, 351] width 149 height 28
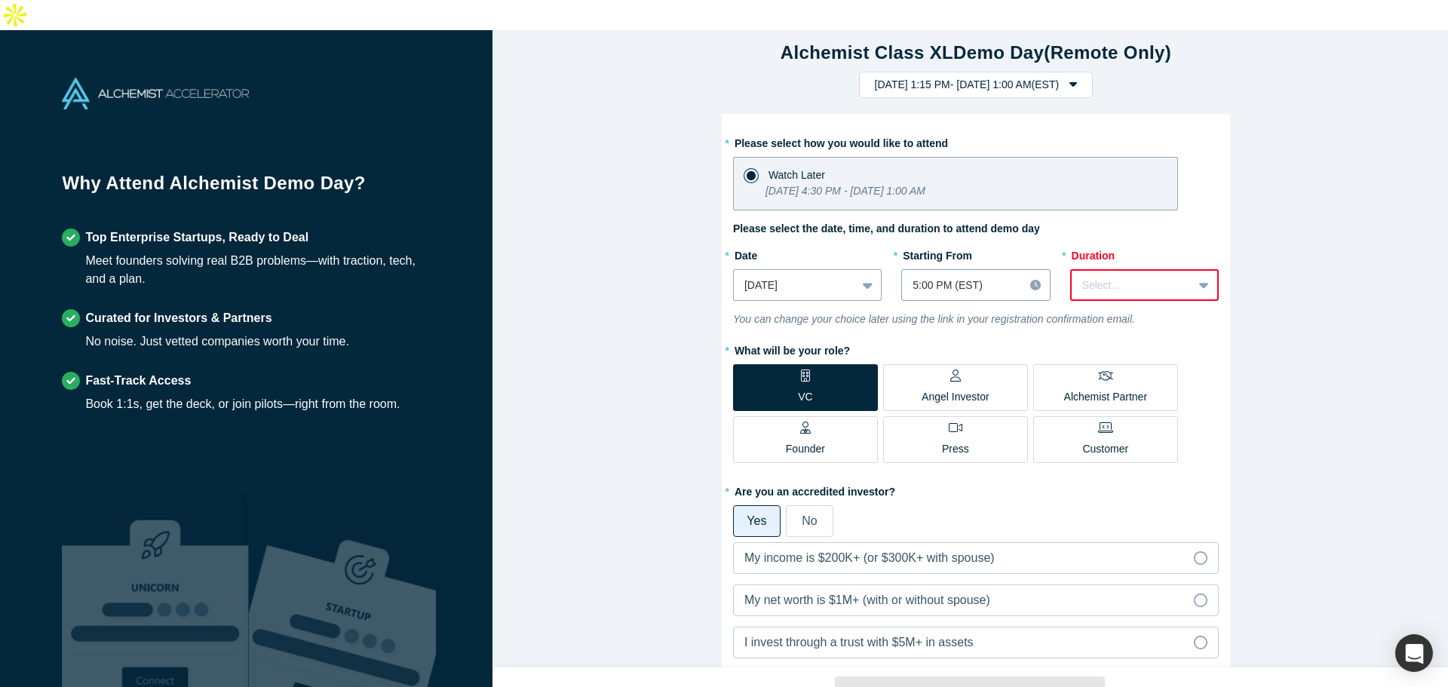
click at [947, 273] on div "5:00 PM (EST)" at bounding box center [962, 285] width 121 height 25
click at [962, 342] on div "9:00 AM (EST)" at bounding box center [975, 356] width 149 height 28
click at [1082, 276] on div at bounding box center [1132, 285] width 100 height 19
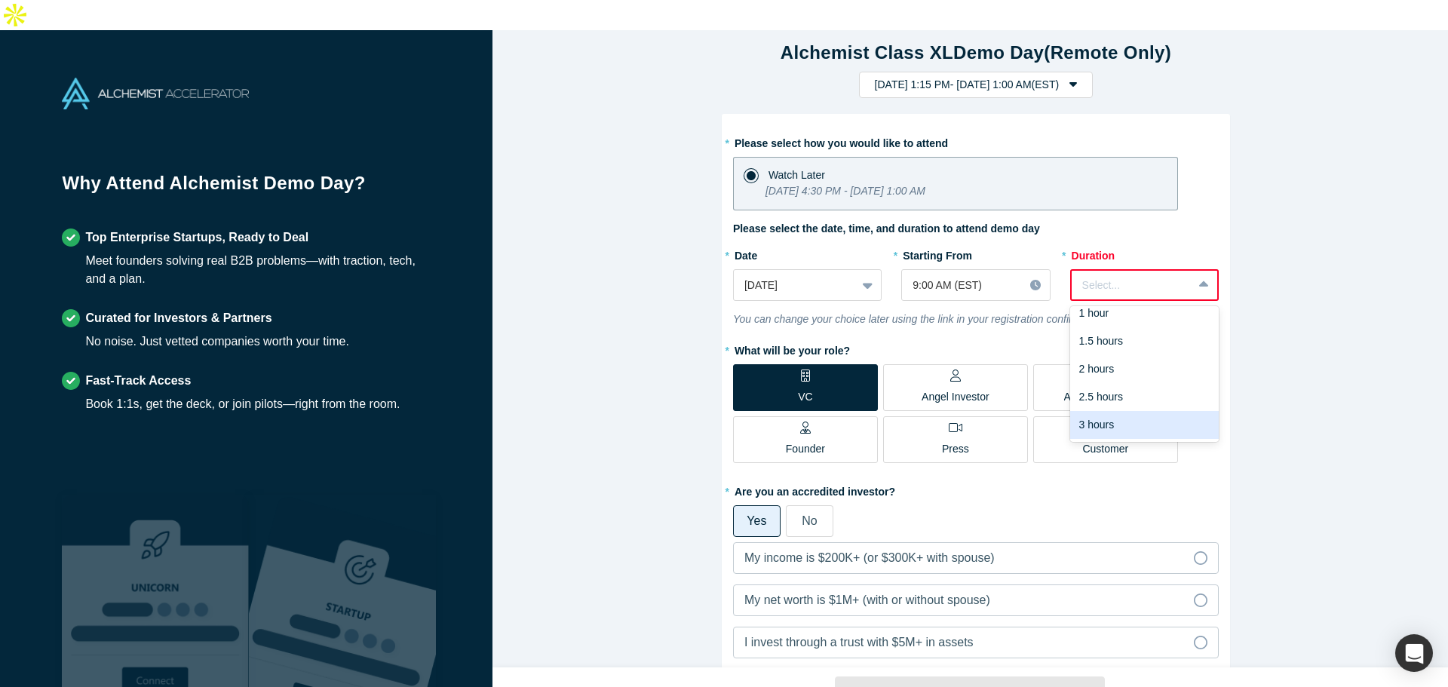
click at [1097, 411] on div "3 hours" at bounding box center [1144, 425] width 149 height 28
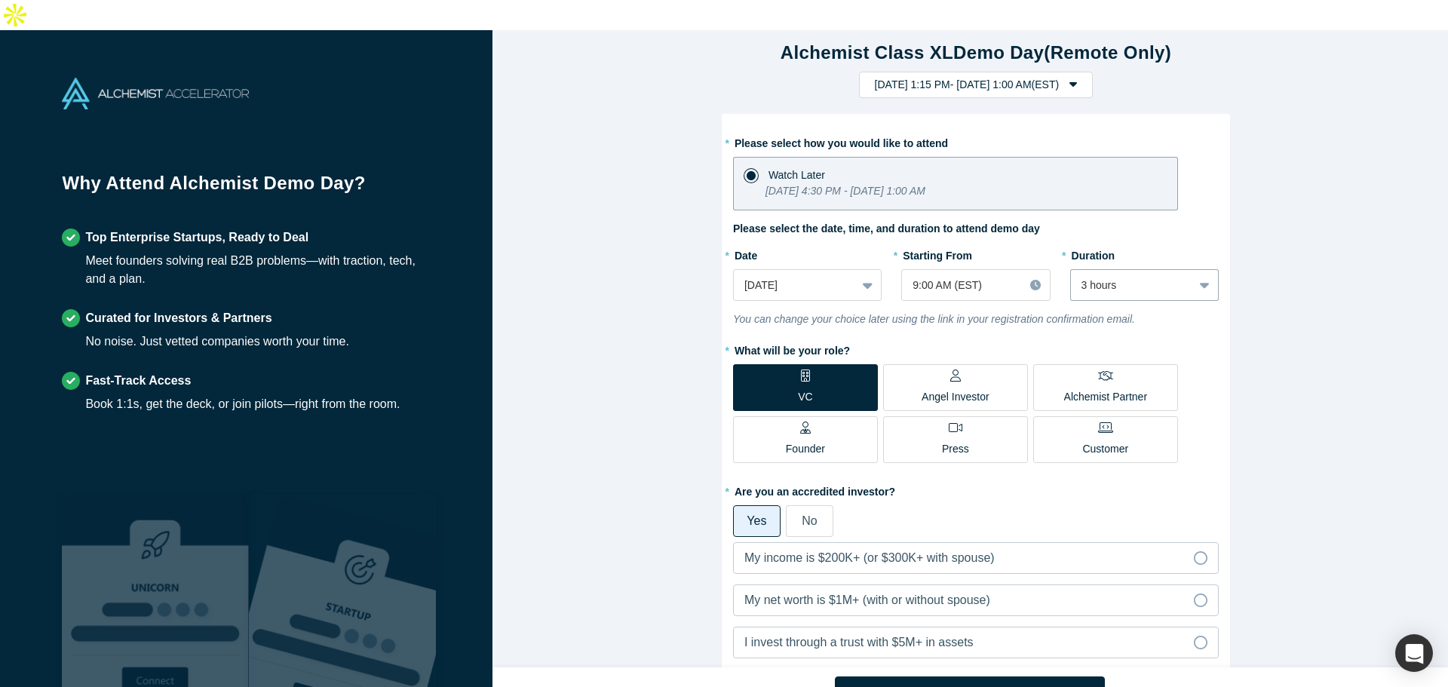
click at [925, 185] on icon "[DATE] 4:30 PM - [DATE] 1:00 AM" at bounding box center [845, 191] width 160 height 12
click at [0, 0] on input "Watch Later [DATE] 4:30 PM - [DATE] 1:00 AM" at bounding box center [0, 0] width 0 height 0
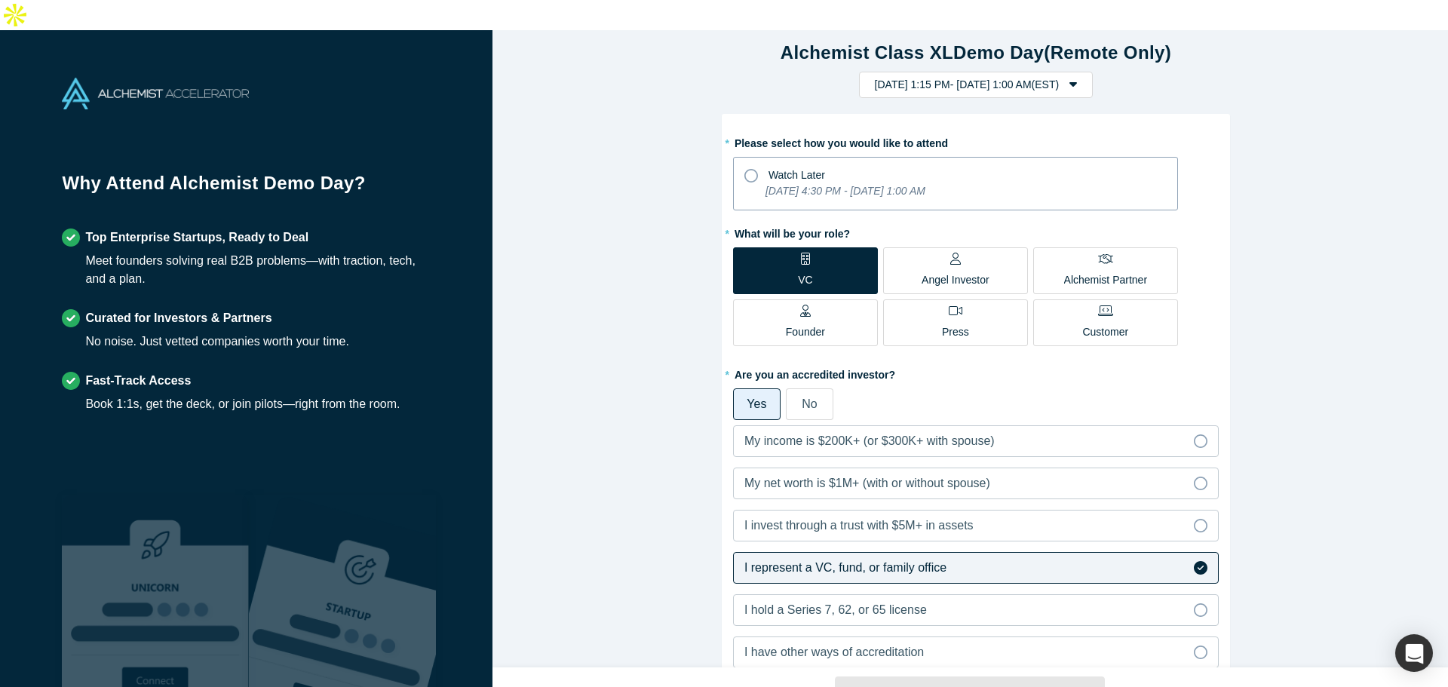
click at [925, 185] on icon "[DATE] 4:30 PM - [DATE] 1:00 AM" at bounding box center [845, 191] width 160 height 12
click at [0, 0] on input "Watch Later [DATE] 4:30 PM - [DATE] 1:00 AM" at bounding box center [0, 0] width 0 height 0
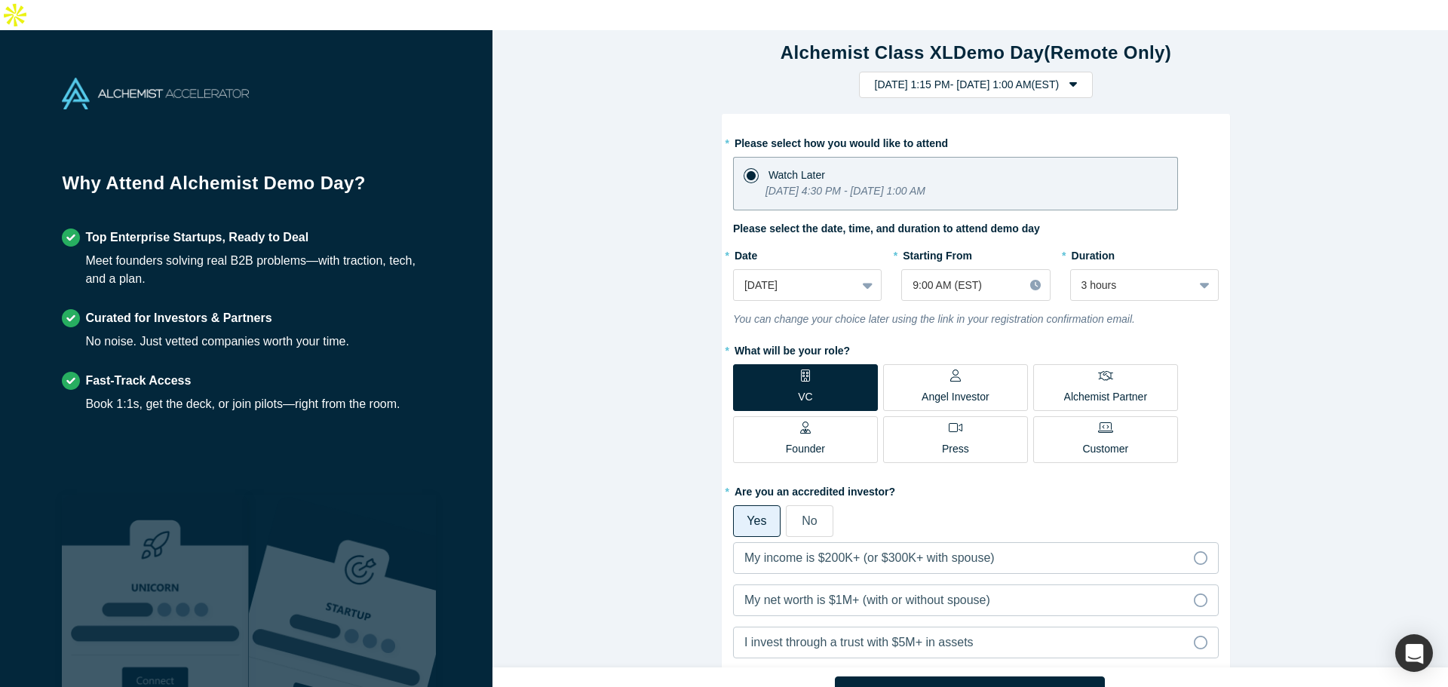
click at [862, 163] on div "Watch Later" at bounding box center [955, 173] width 422 height 20
click at [0, 0] on input "Watch Later [DATE] 4:30 PM - [DATE] 1:00 AM" at bounding box center [0, 0] width 0 height 0
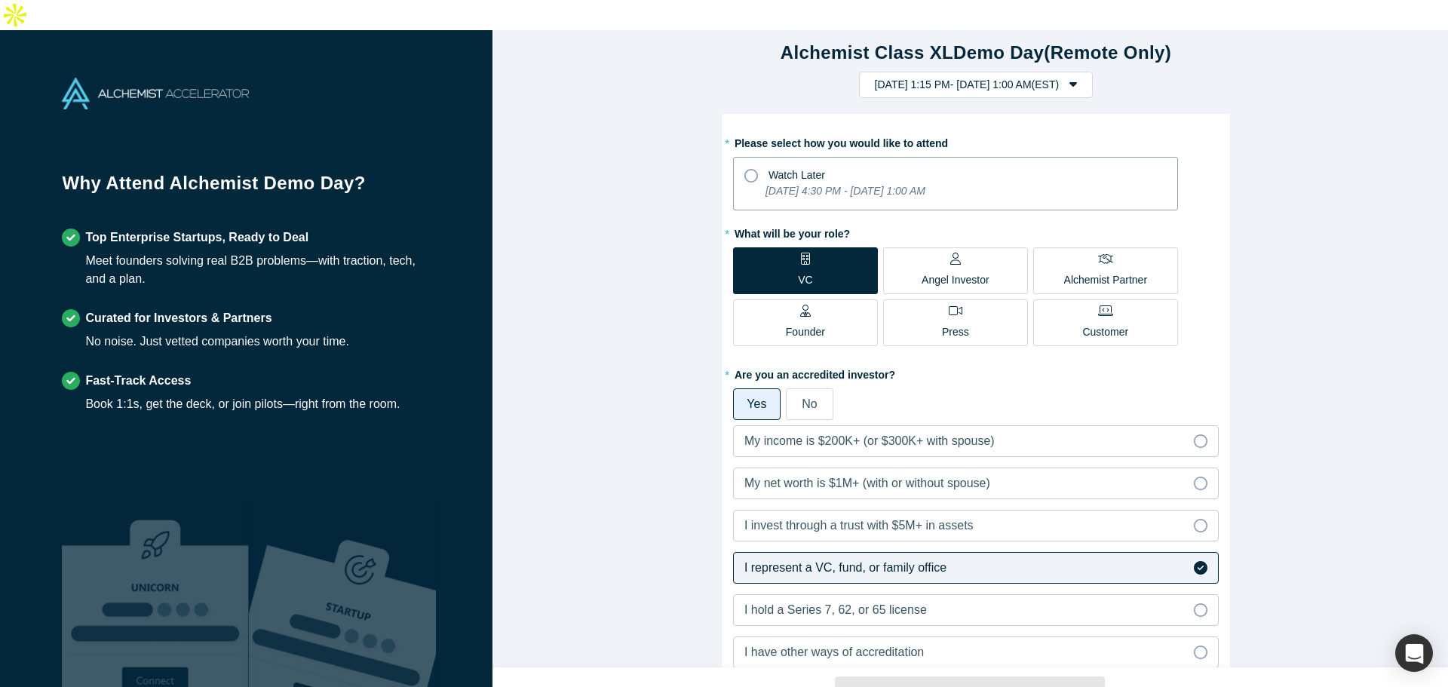
click at [873, 185] on icon "[DATE] 4:30 PM - [DATE] 1:00 AM" at bounding box center [845, 191] width 160 height 12
click at [0, 0] on input "Watch Later [DATE] 4:30 PM - [DATE] 1:00 AM" at bounding box center [0, 0] width 0 height 0
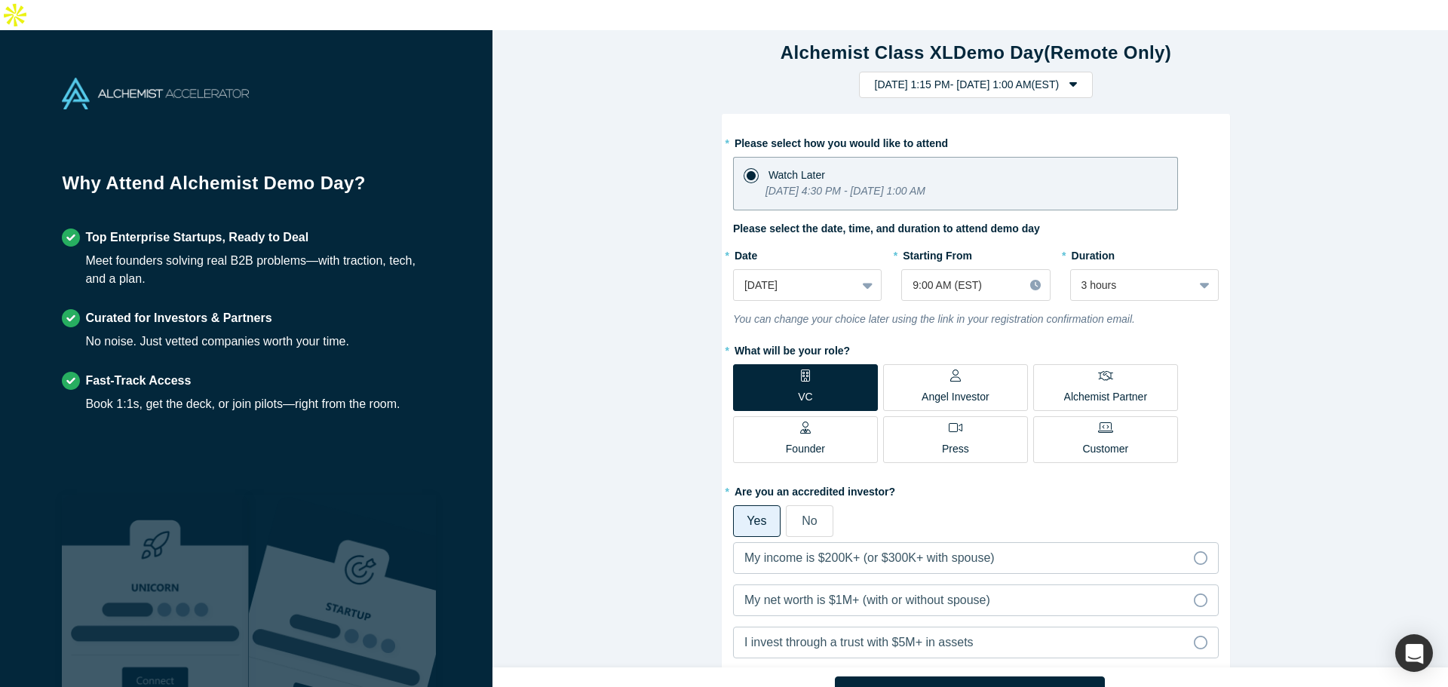
click at [1034, 69] on div "Alchemist Class XL Demo Day (Remote Only) [DATE] 1:15 PM - [DATE] 1:00 AM ( EST…" at bounding box center [975, 354] width 967 height 649
click at [1045, 72] on button "[DATE] 1:15 PM - [DATE] 1:00 AM ( EST )" at bounding box center [976, 85] width 235 height 26
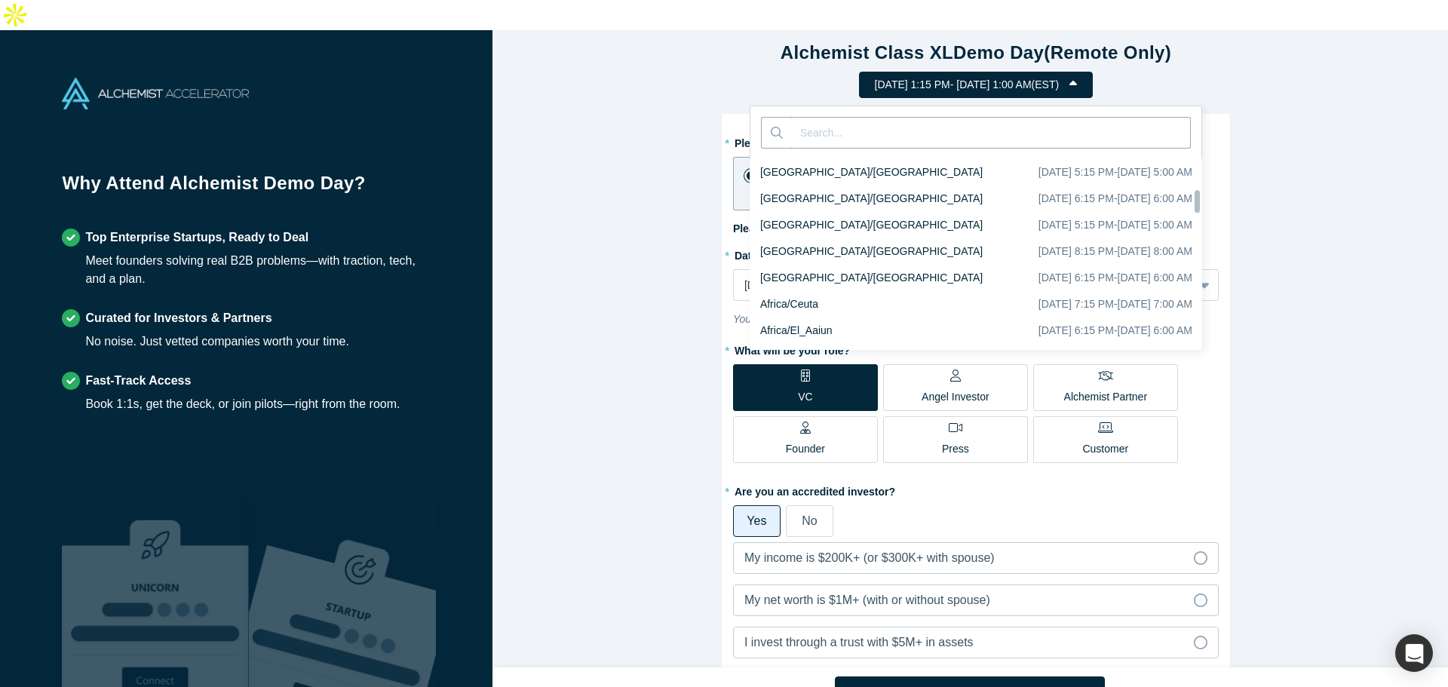
scroll to position [2719, 0]
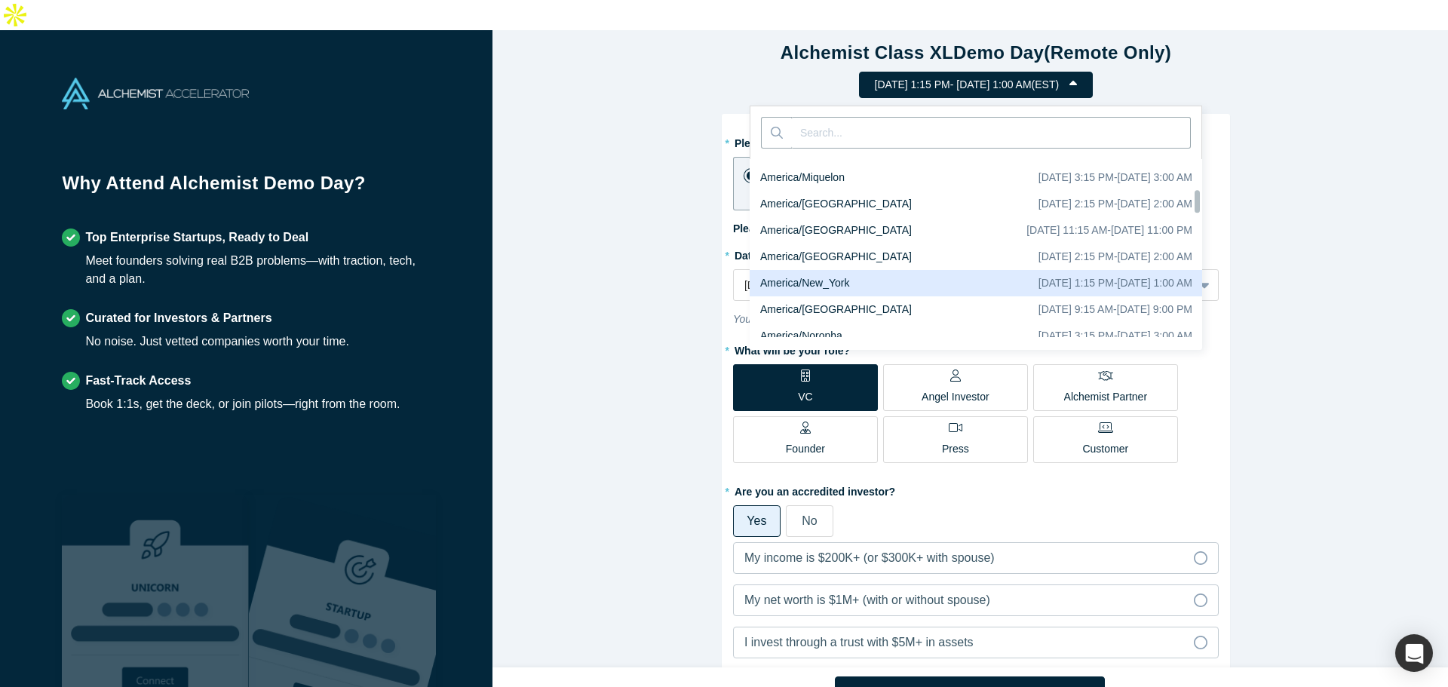
click at [1042, 72] on button "[DATE] 1:15 PM - [DATE] 1:00 AM ( EST )" at bounding box center [976, 85] width 235 height 26
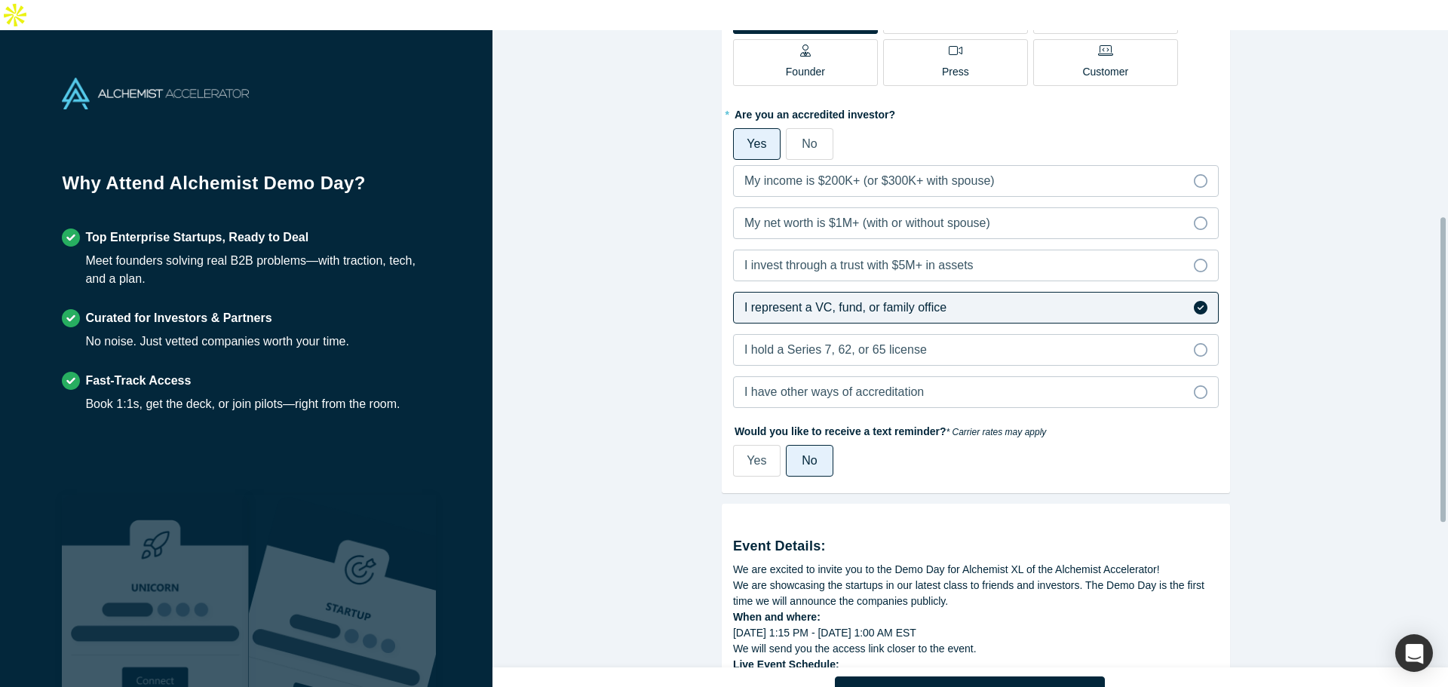
scroll to position [691, 0]
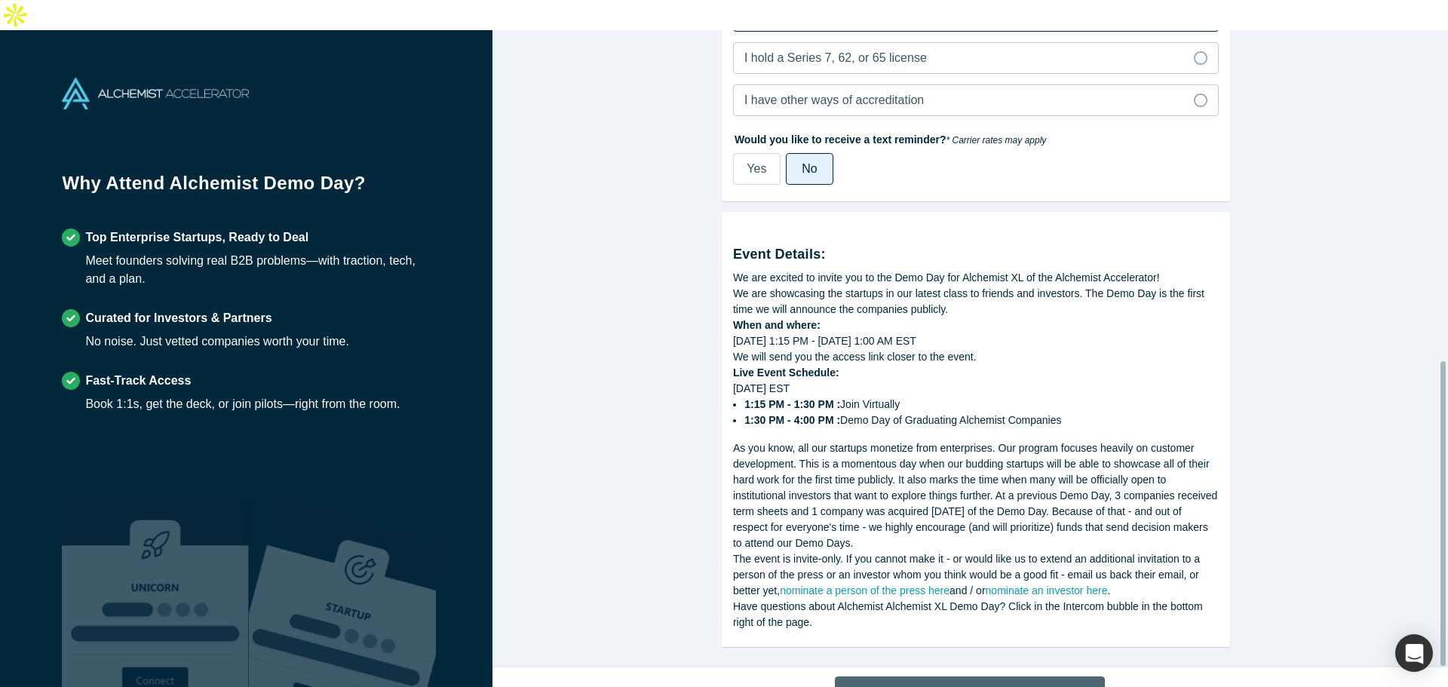
click at [917, 676] on button "Continue" at bounding box center [970, 692] width 270 height 32
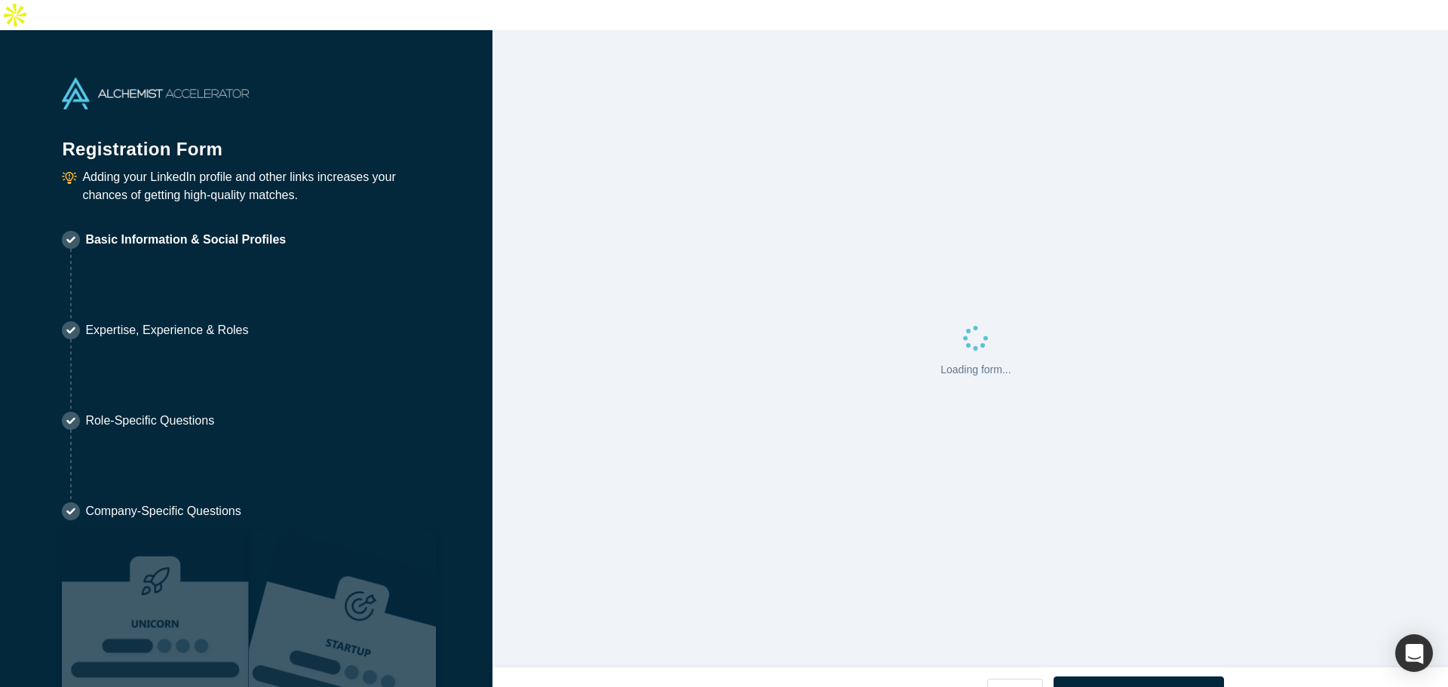
select select "US"
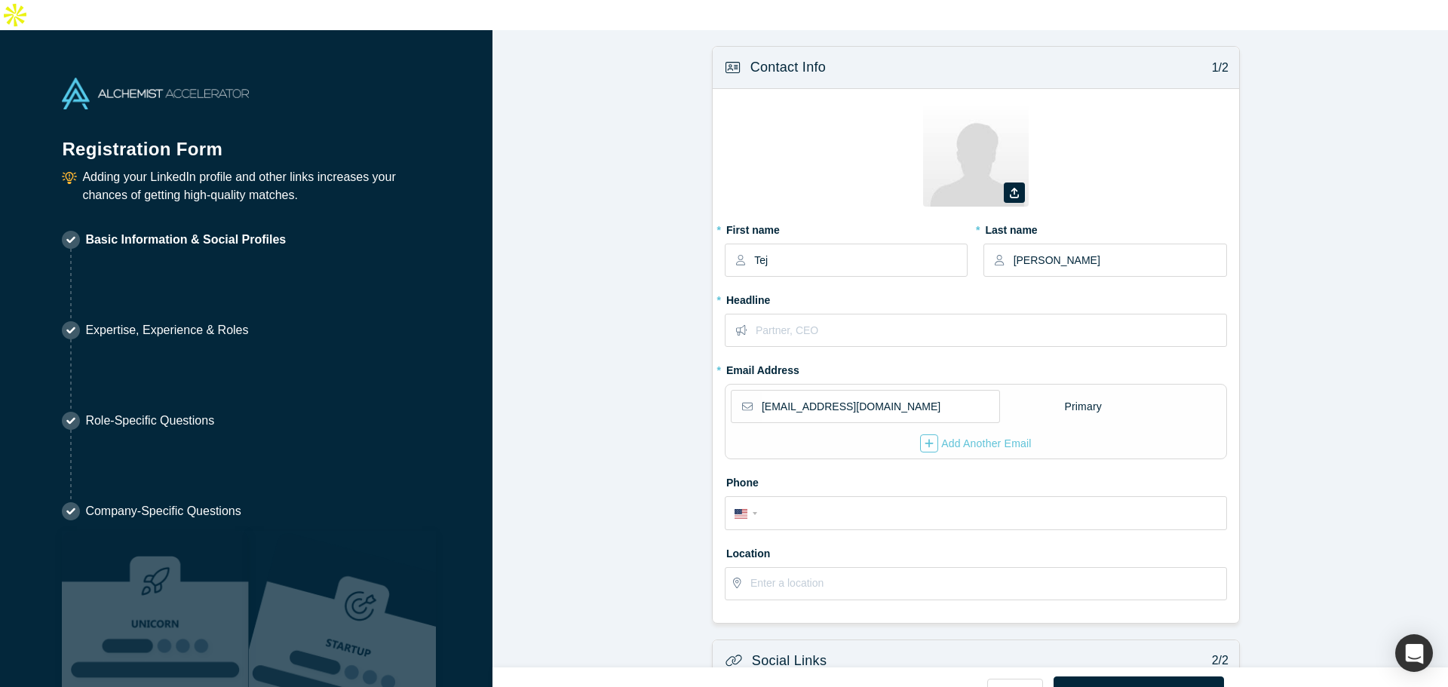
click at [776, 676] on button "Skip for now" at bounding box center [764, 692] width 97 height 32
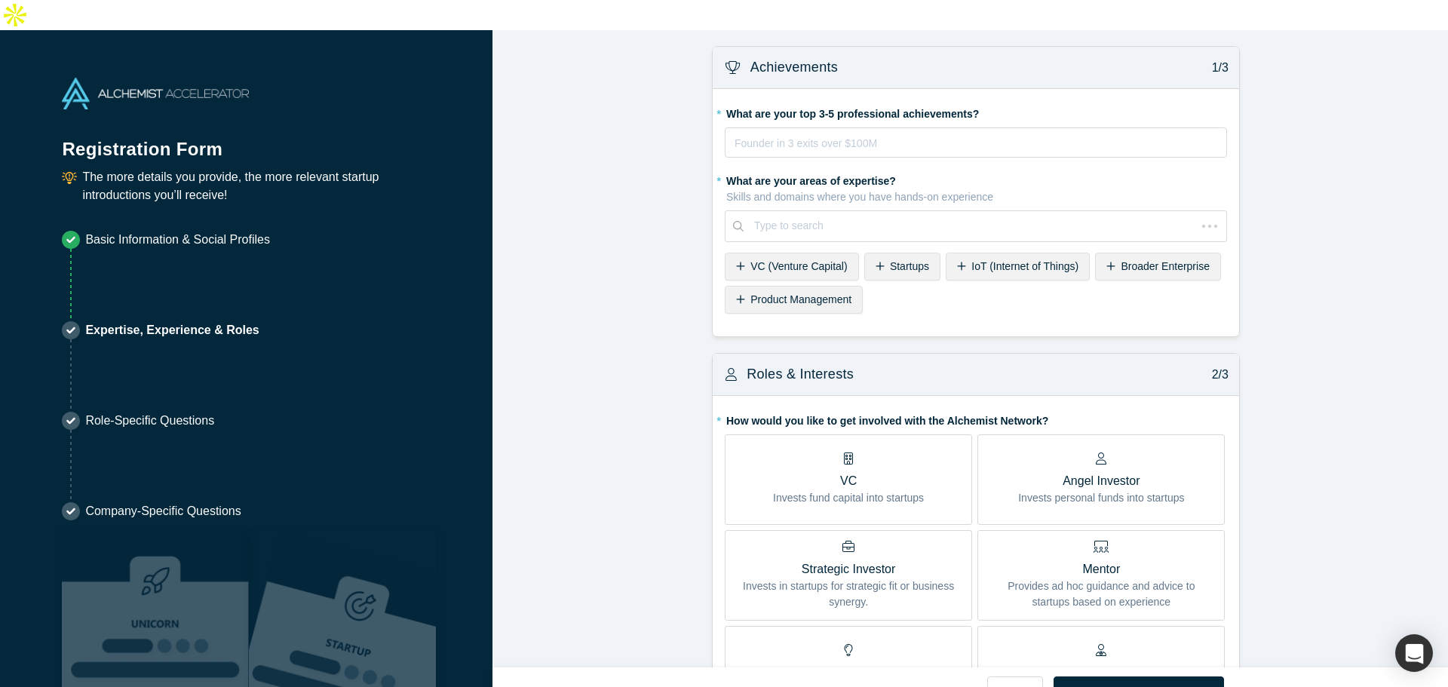
click at [782, 676] on button "Skip for now" at bounding box center [764, 692] width 97 height 32
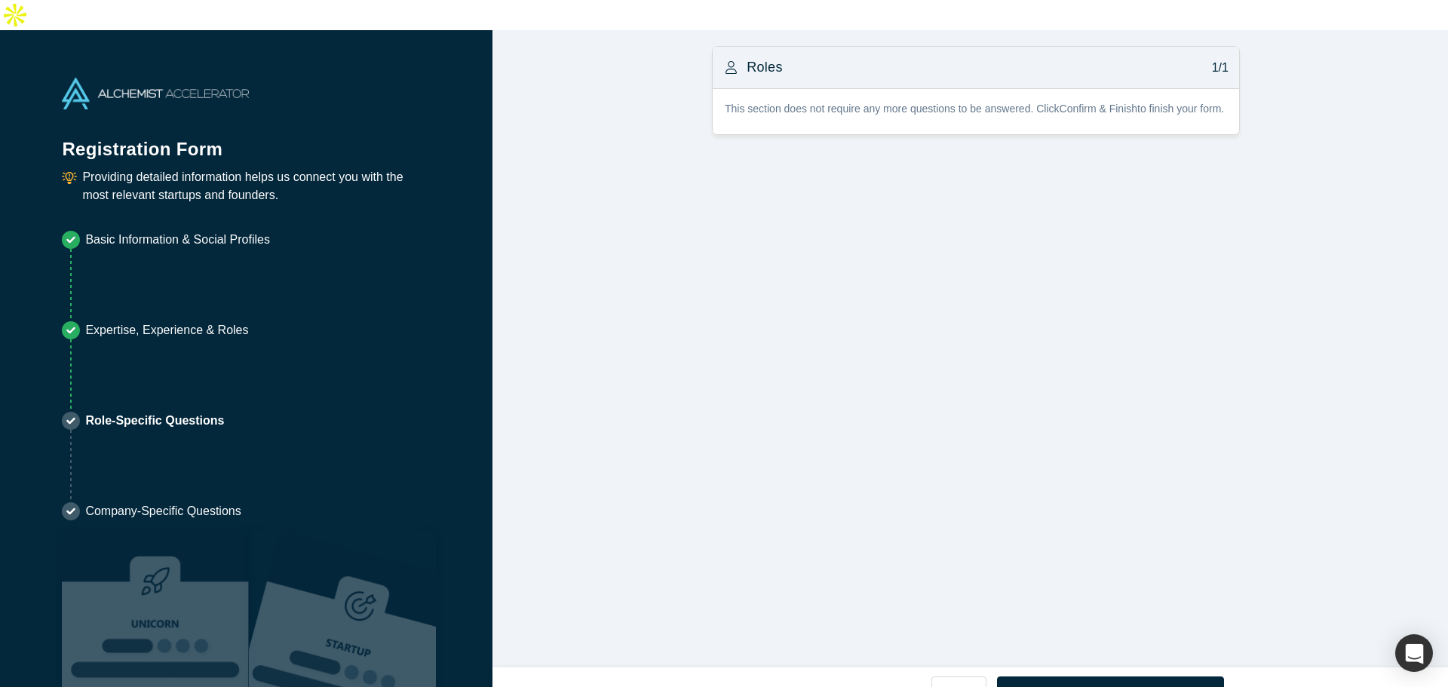
click at [782, 676] on button "Skip for now" at bounding box center [764, 692] width 97 height 32
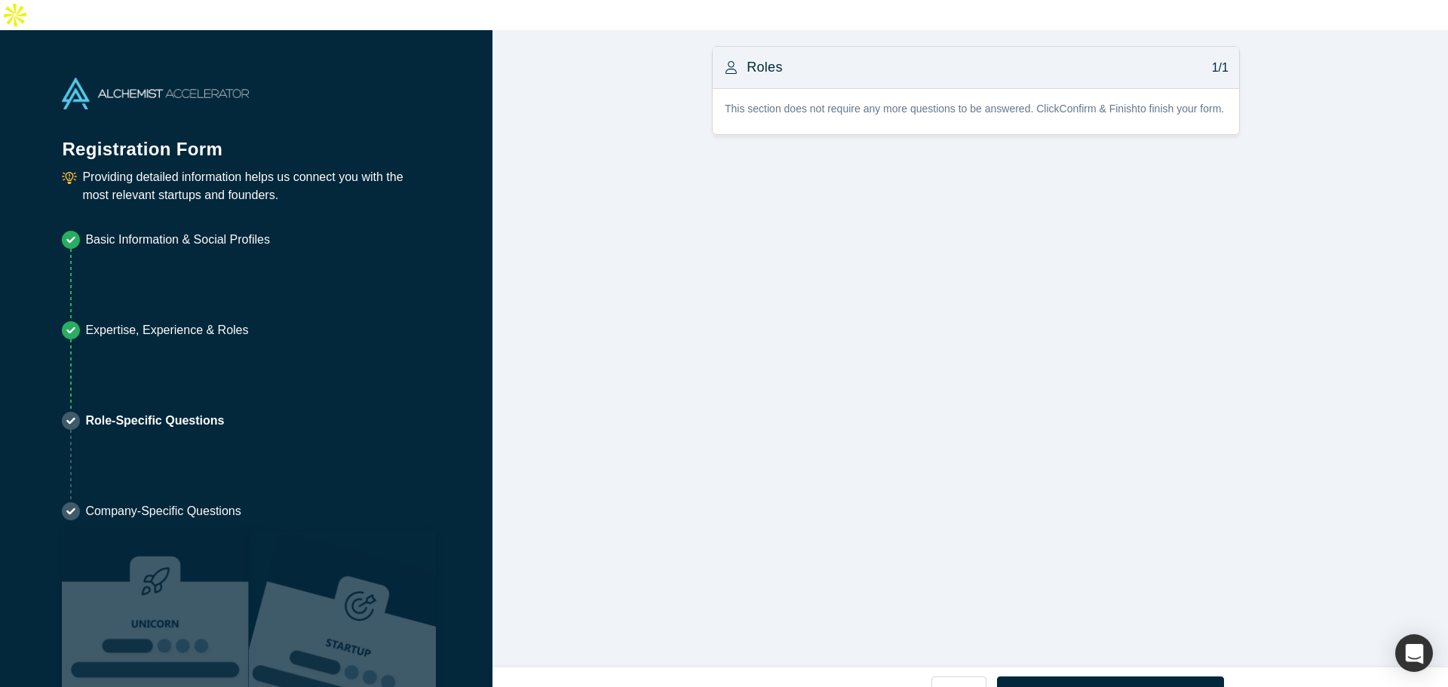
click at [782, 676] on button "Skip for now" at bounding box center [764, 692] width 97 height 32
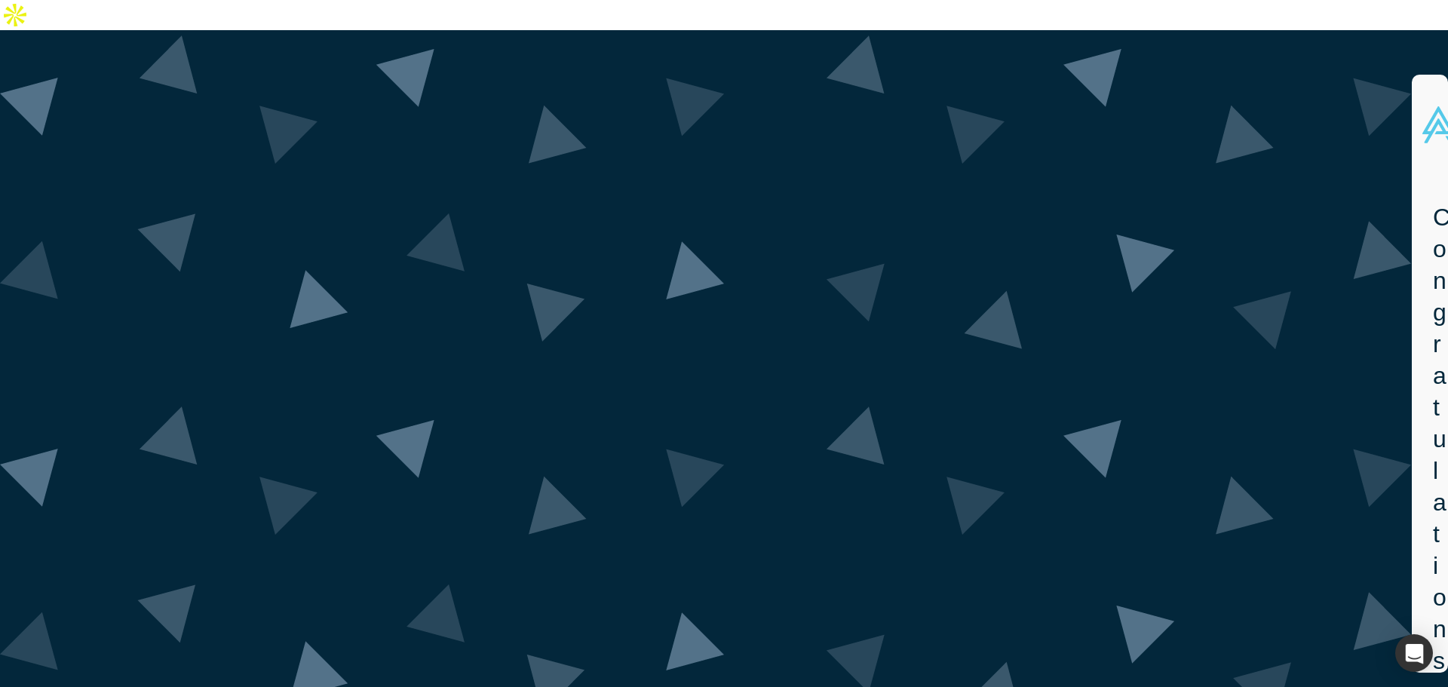
click at [1433, 201] on h1 "Congratulations!" at bounding box center [1435, 454] width 5 height 507
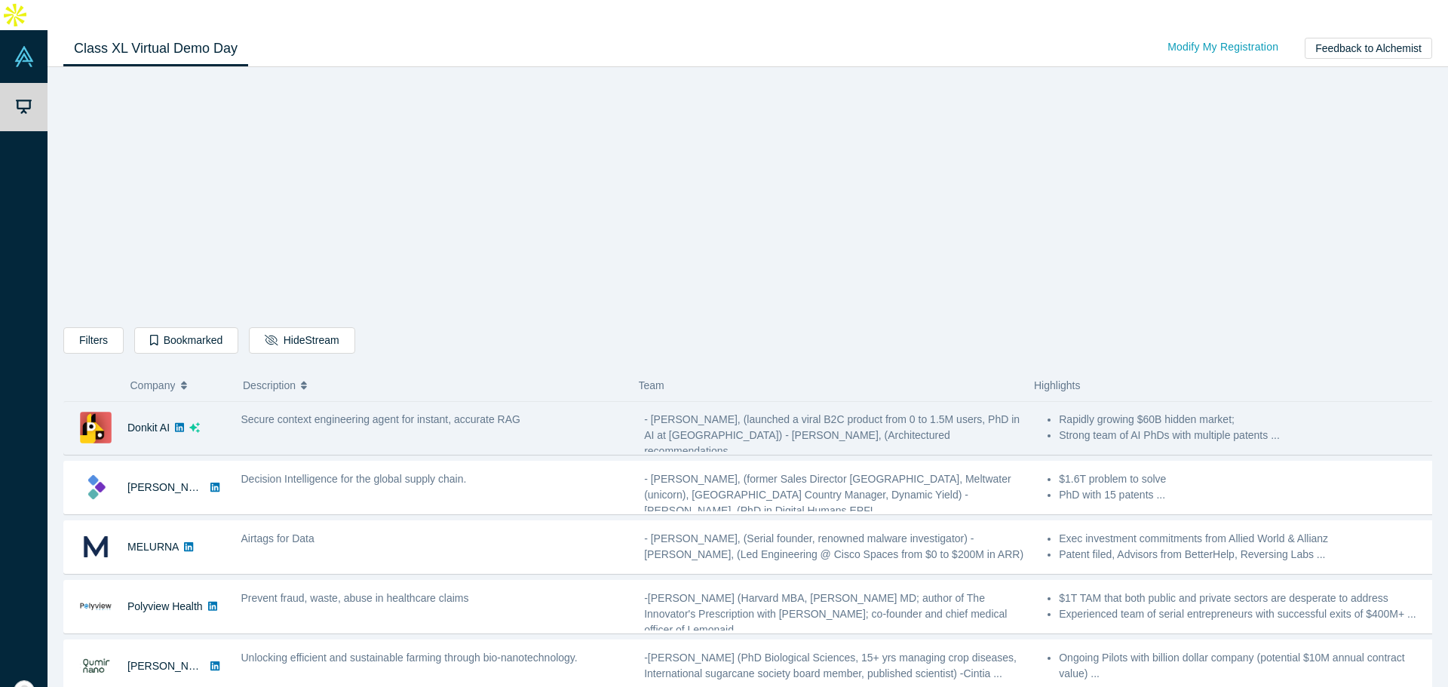
click at [851, 413] on span "- Mikhail Baklanov, (launched a viral B2C product from 0 to 1.5M users, PhD in …" at bounding box center [832, 435] width 376 height 44
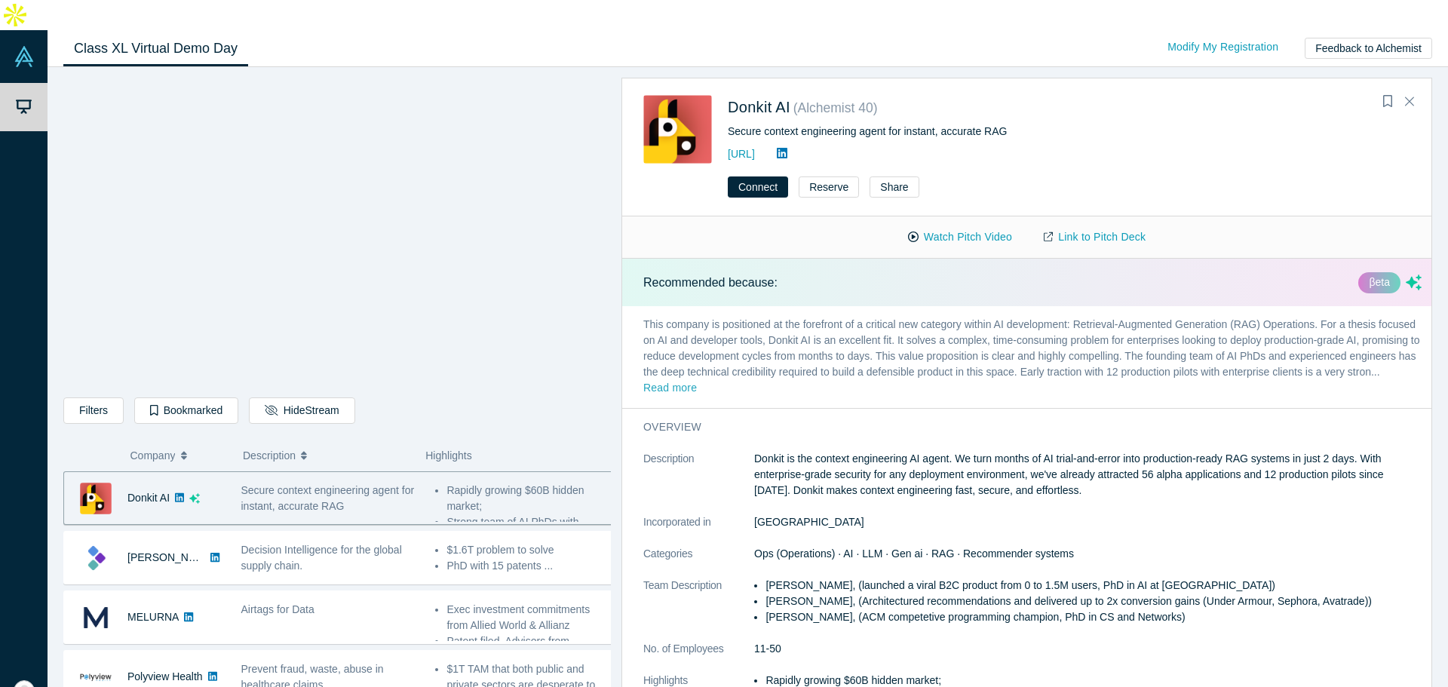
click at [697, 380] on button "Read more" at bounding box center [670, 388] width 54 height 17
click at [809, 339] on p "This company is positioned at the forefront of a critical new category within A…" at bounding box center [1032, 357] width 821 height 102
click at [765, 318] on p "This company is positioned at the forefront of a critical new category within A…" at bounding box center [1032, 357] width 821 height 102
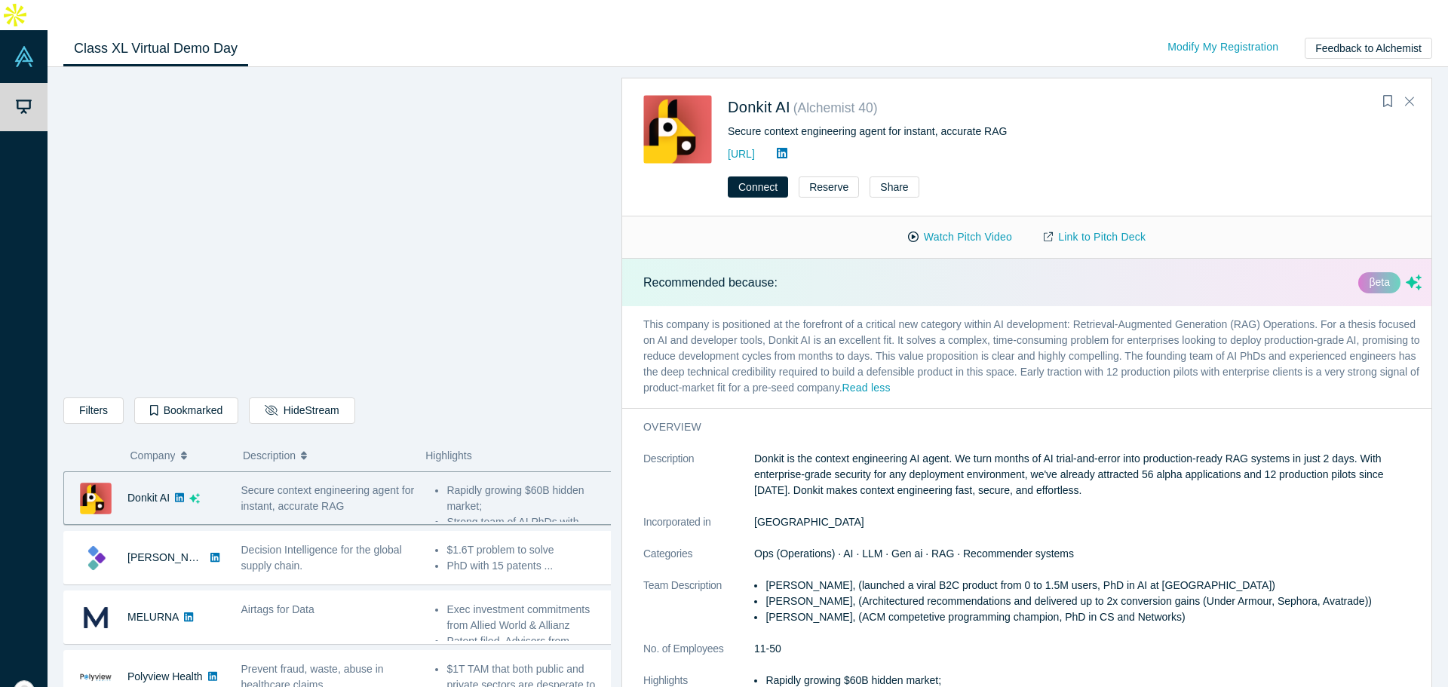
click at [793, 306] on p "This company is positioned at the forefront of a critical new category within A…" at bounding box center [1032, 357] width 821 height 102
drag, startPoint x: 793, startPoint y: 303, endPoint x: 880, endPoint y: 299, distance: 86.8
click at [801, 306] on p "This company is positioned at the forefront of a critical new category within A…" at bounding box center [1032, 357] width 821 height 102
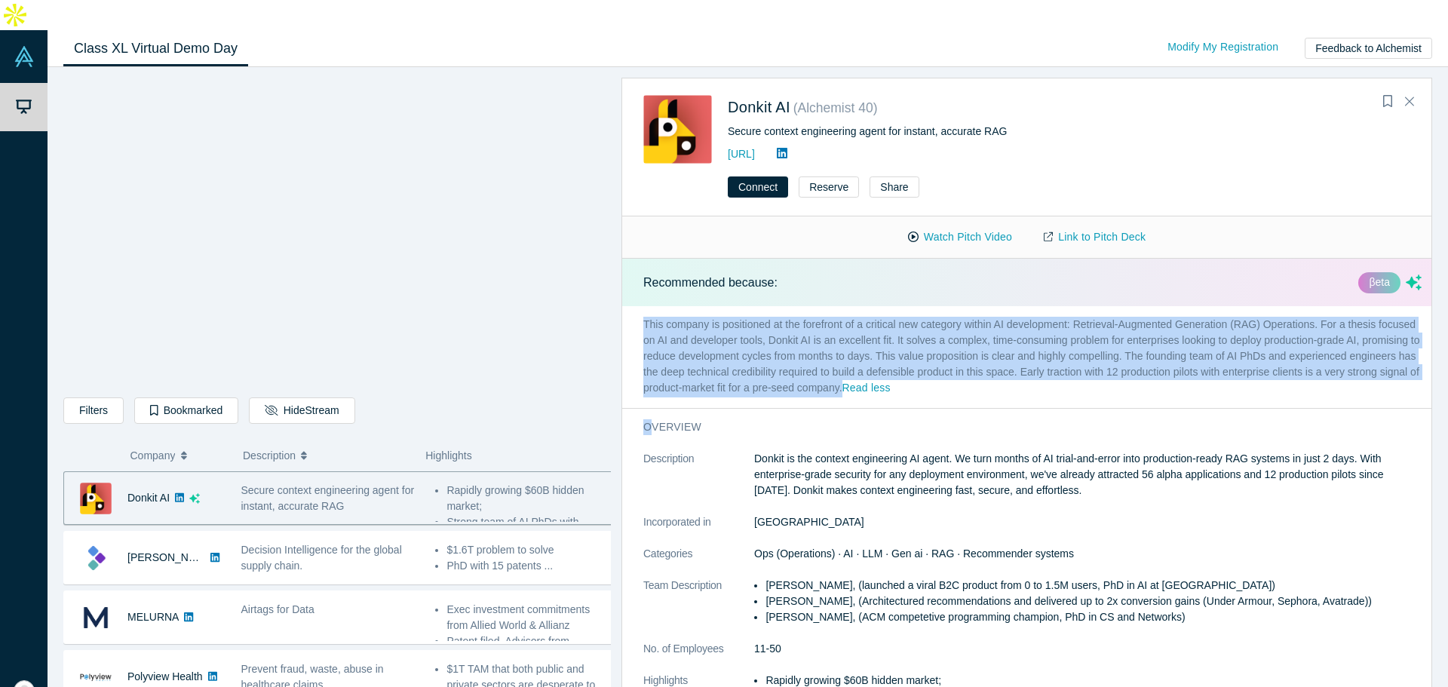
click at [882, 306] on p "This company is positioned at the forefront of a critical new category within A…" at bounding box center [1032, 357] width 821 height 102
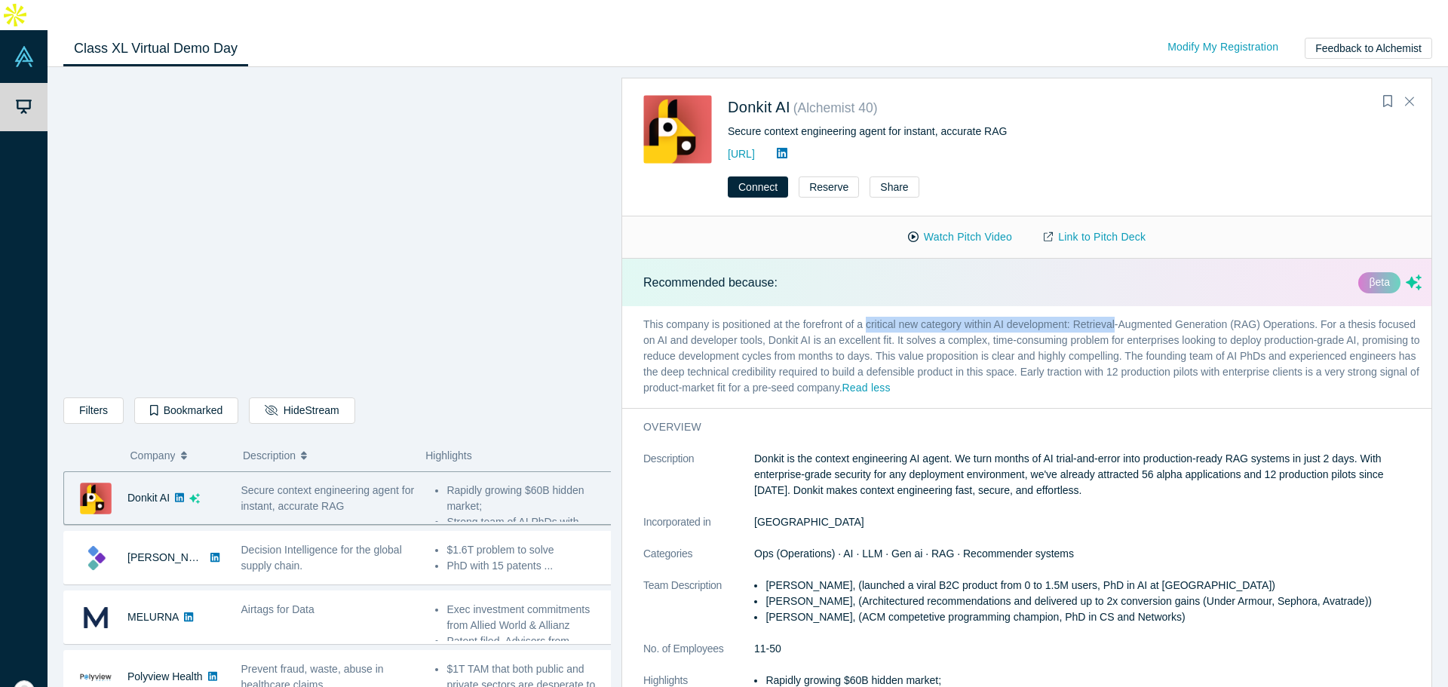
drag, startPoint x: 882, startPoint y: 300, endPoint x: 1078, endPoint y: 293, distance: 196.2
click at [1078, 306] on p "This company is positioned at the forefront of a critical new category within A…" at bounding box center [1032, 357] width 821 height 102
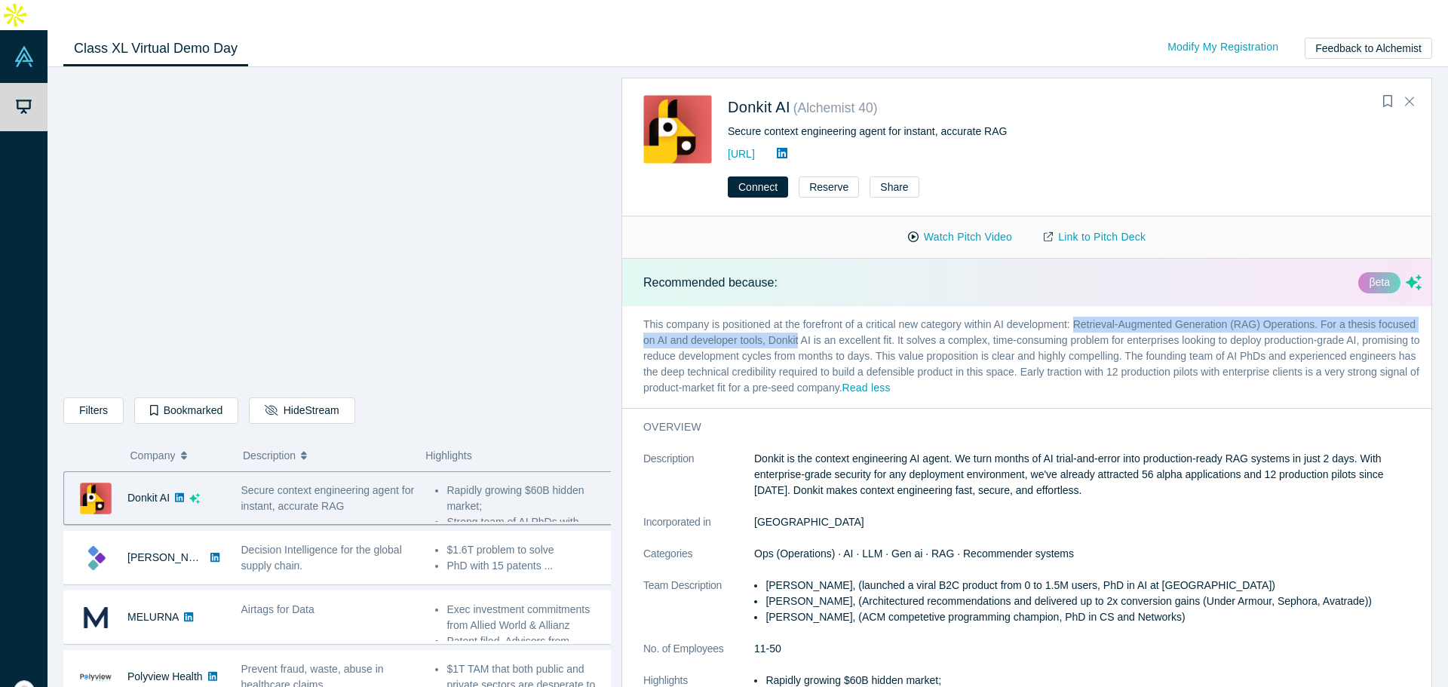
drag, startPoint x: 1078, startPoint y: 293, endPoint x: 842, endPoint y: 302, distance: 236.2
click at [842, 306] on p "This company is positioned at the forefront of a critical new category within A…" at bounding box center [1032, 357] width 821 height 102
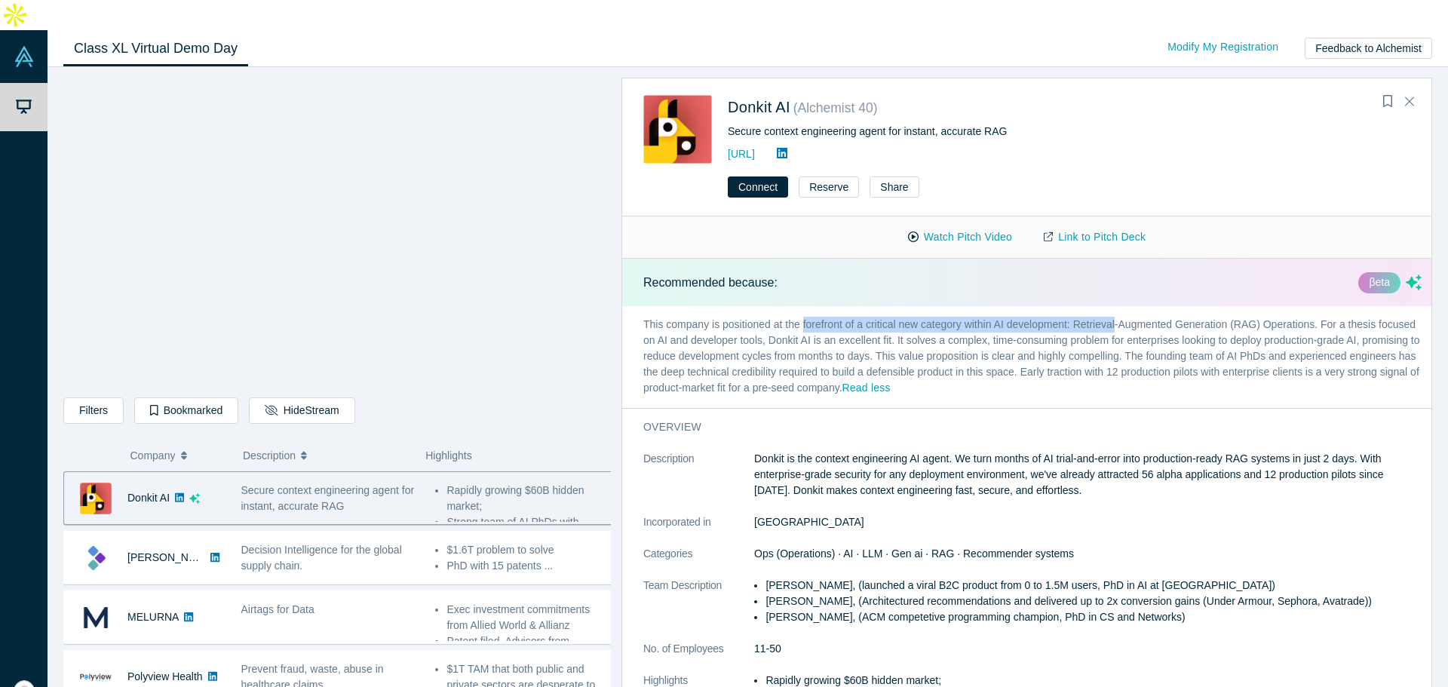
click at [842, 306] on p "This company is positioned at the forefront of a critical new category within A…" at bounding box center [1032, 357] width 821 height 102
drag, startPoint x: 823, startPoint y: 314, endPoint x: 925, endPoint y: 312, distance: 101.8
click at [925, 312] on p "This company is positioned at the forefront of a critical new category within A…" at bounding box center [1032, 357] width 821 height 102
click at [928, 311] on p "This company is positioned at the forefront of a critical new category within A…" at bounding box center [1032, 357] width 821 height 102
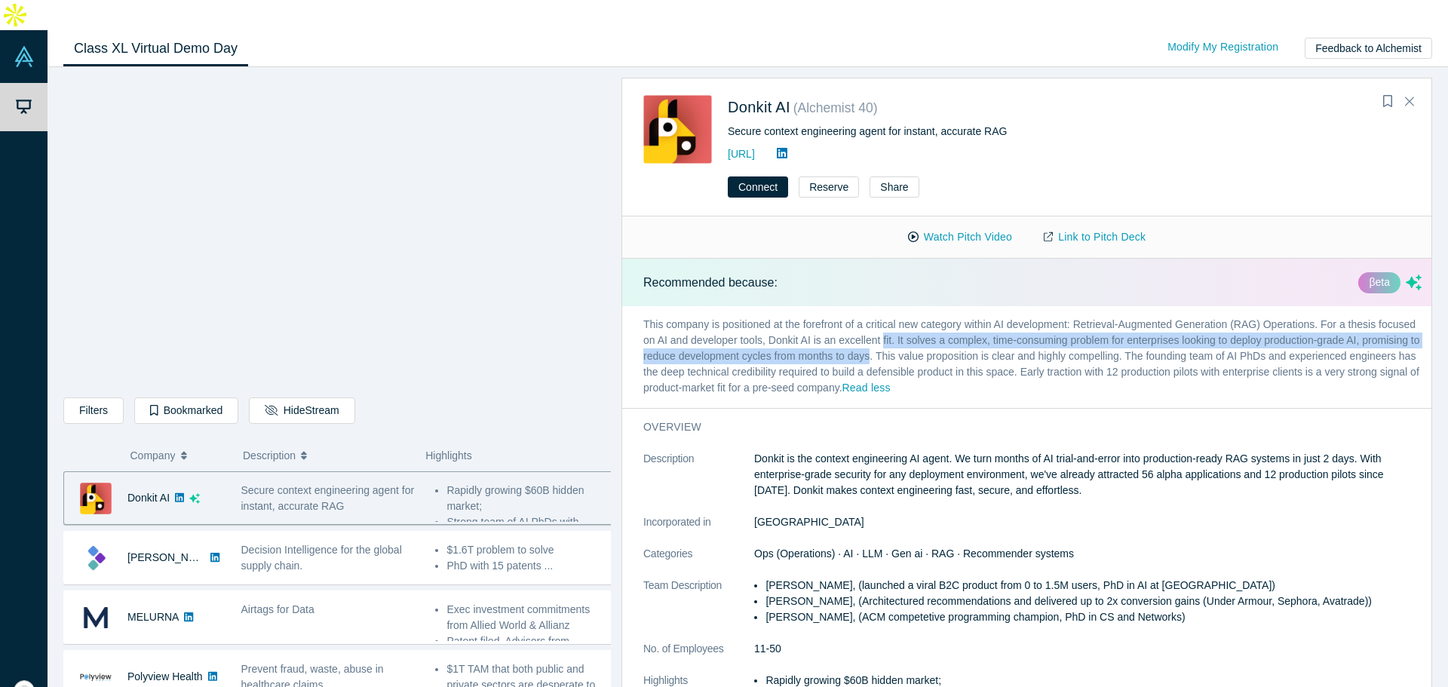
drag, startPoint x: 928, startPoint y: 311, endPoint x: 919, endPoint y: 326, distance: 16.9
click at [919, 326] on p "This company is positioned at the forefront of a critical new category within A…" at bounding box center [1032, 357] width 821 height 102
click at [919, 327] on p "This company is positioned at the forefront of a critical new category within A…" at bounding box center [1032, 357] width 821 height 102
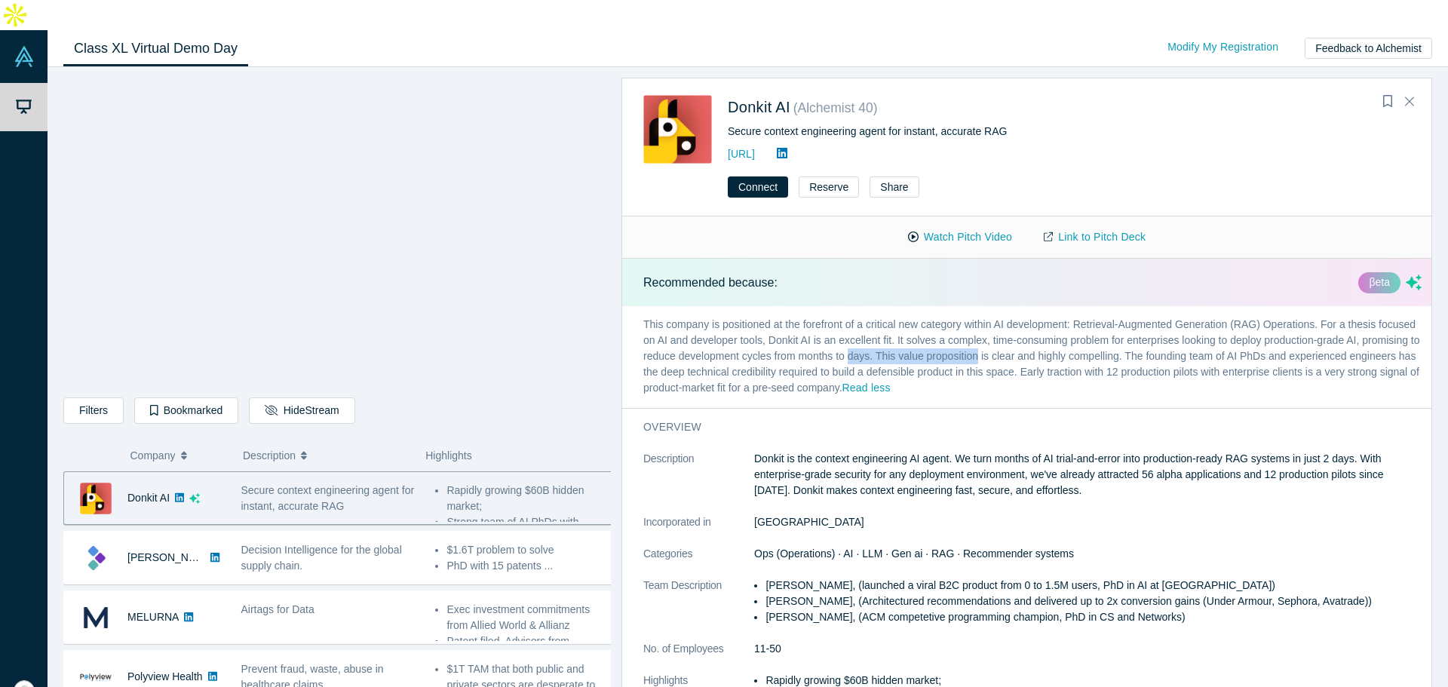
drag, startPoint x: 919, startPoint y: 327, endPoint x: 1002, endPoint y: 327, distance: 83.0
click at [1002, 327] on p "This company is positioned at the forefront of a critical new category within A…" at bounding box center [1032, 357] width 821 height 102
drag, startPoint x: 1002, startPoint y: 327, endPoint x: 946, endPoint y: 327, distance: 55.1
click at [946, 327] on p "This company is positioned at the forefront of a critical new category within A…" at bounding box center [1032, 357] width 821 height 102
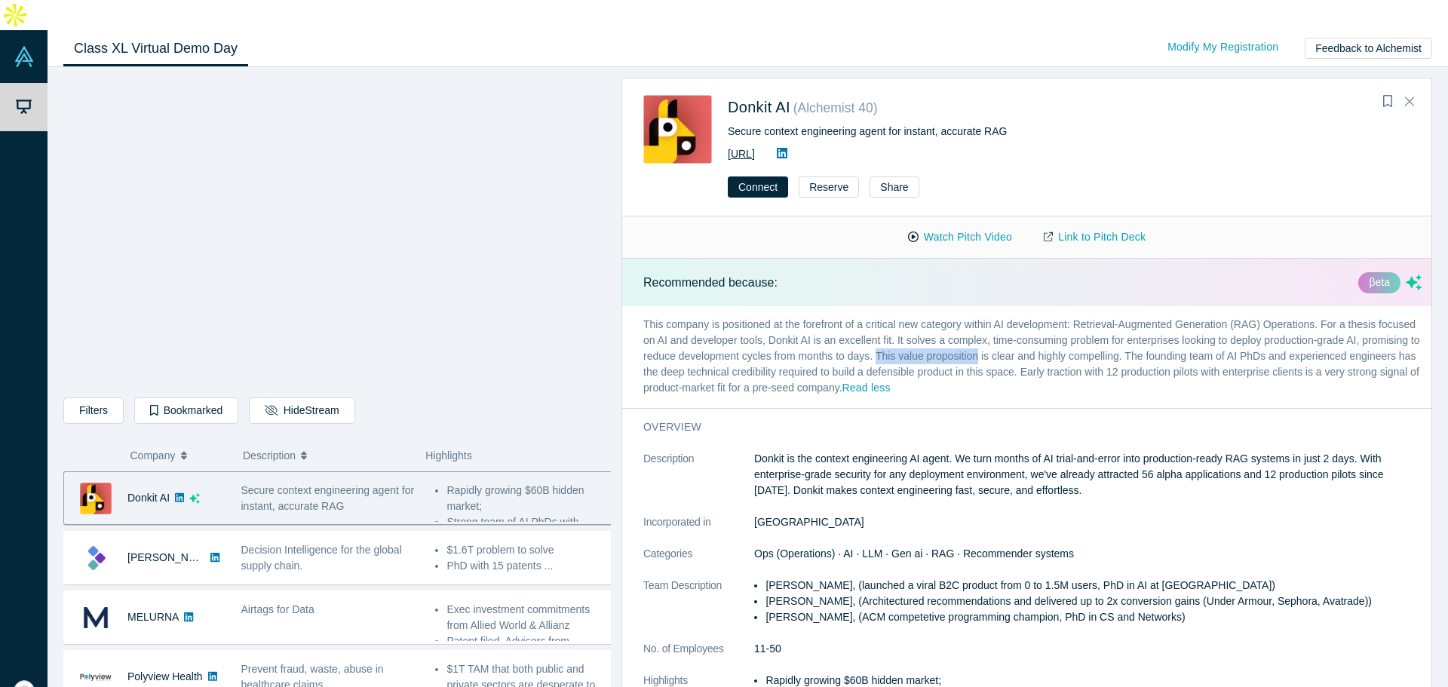
click at [755, 148] on link "https://donkit.ai/" at bounding box center [741, 154] width 27 height 12
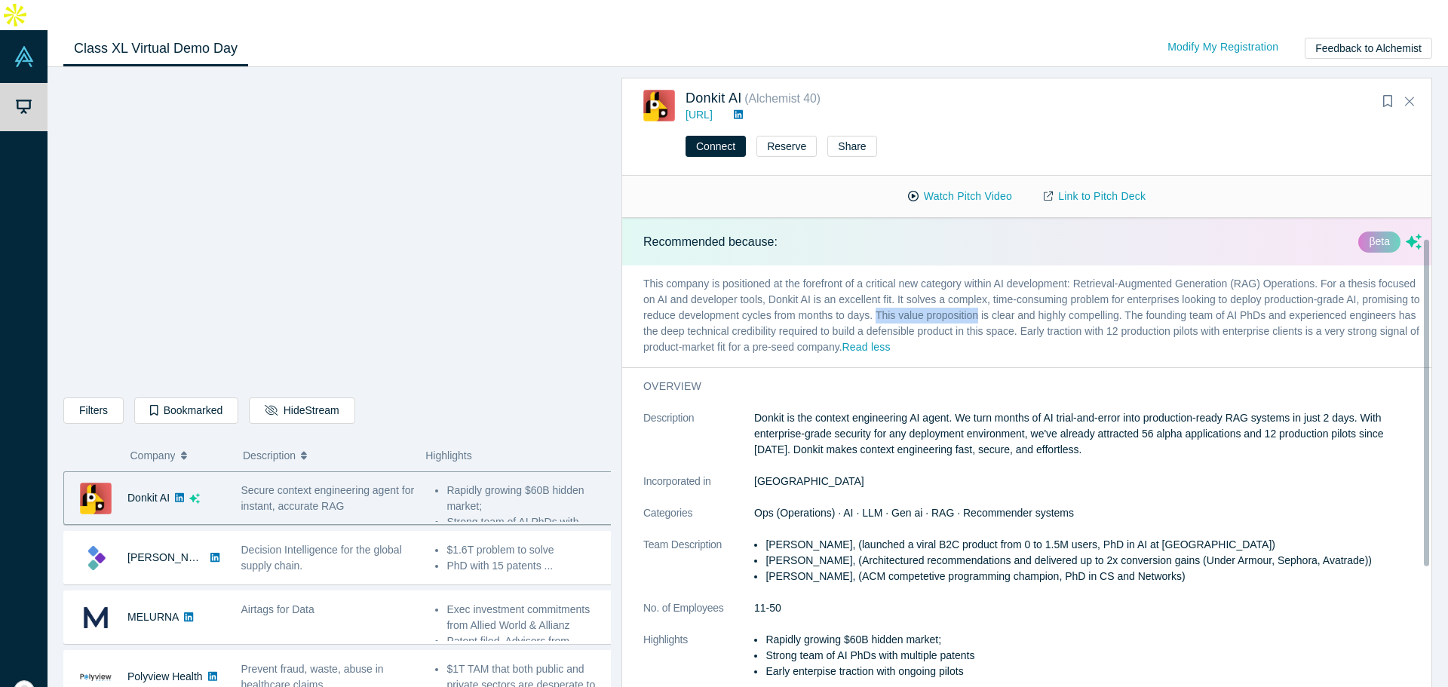
scroll to position [75, 0]
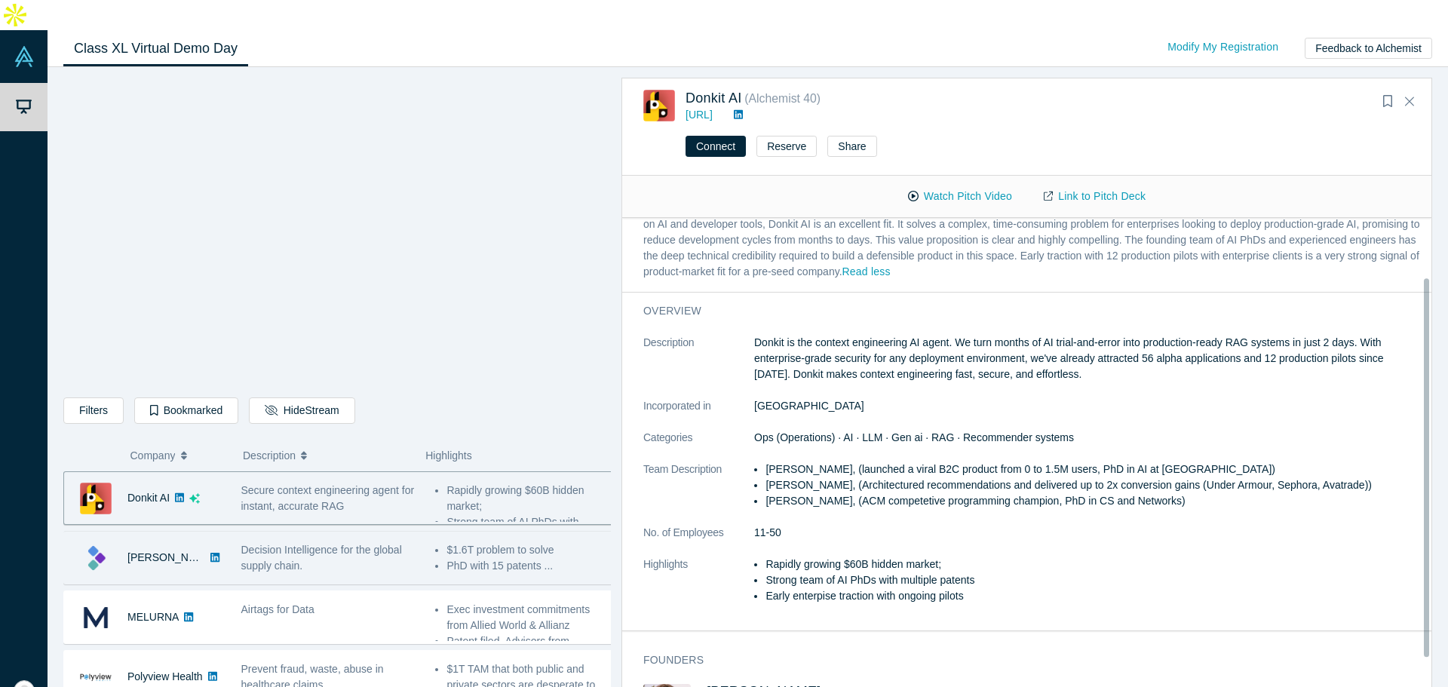
click at [339, 542] on div "Decision Intelligence for the global supply chain." at bounding box center [330, 558] width 179 height 32
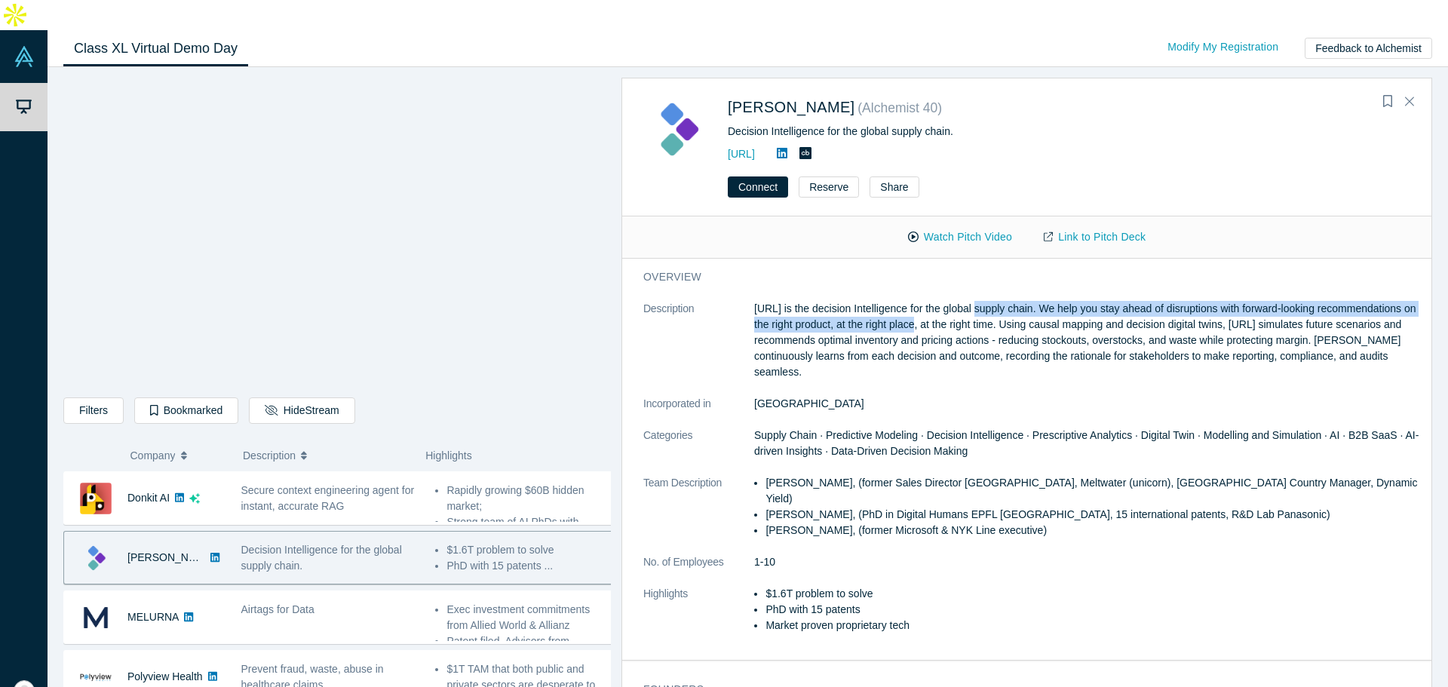
drag, startPoint x: 975, startPoint y: 278, endPoint x: 1000, endPoint y: 291, distance: 28.0
click at [1000, 301] on p "Kimaru.ai is the decision Intelligence for the global supply chain. We help you…" at bounding box center [1087, 340] width 667 height 79
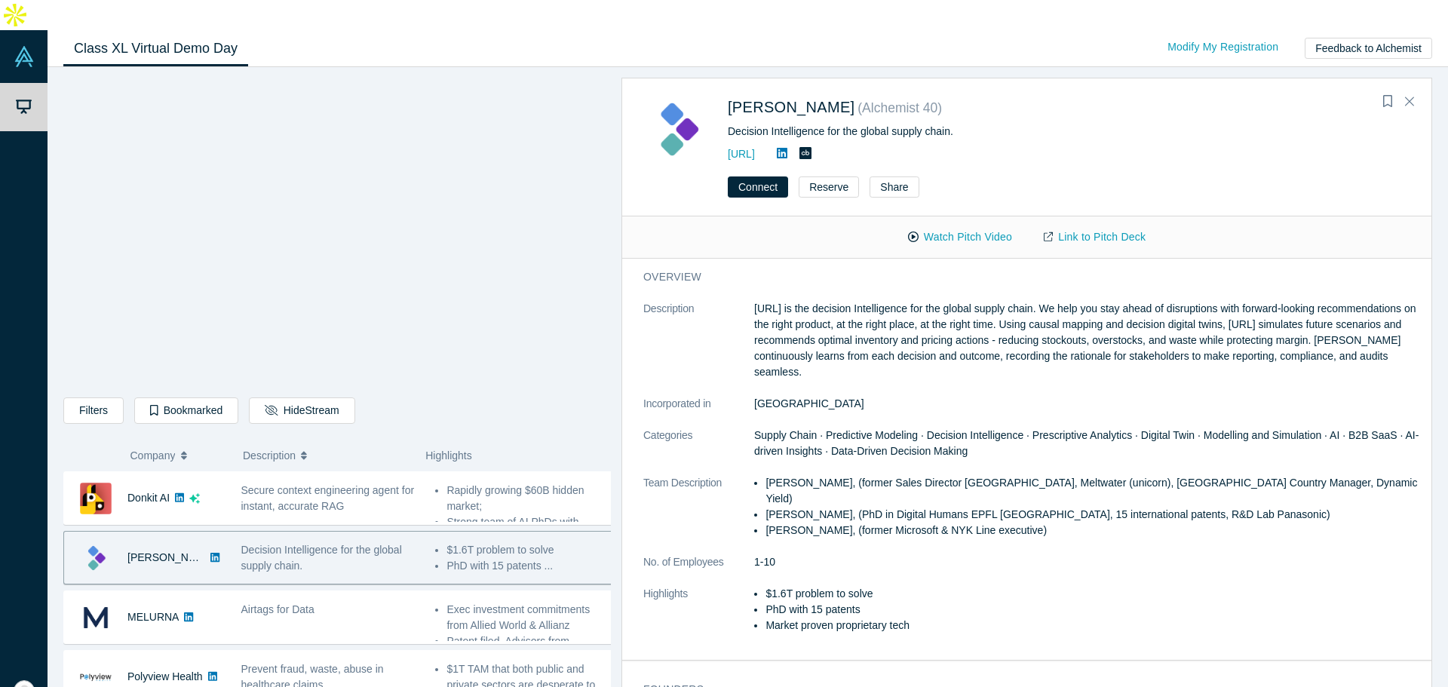
drag, startPoint x: 1000, startPoint y: 291, endPoint x: 1008, endPoint y: 343, distance: 52.7
click at [1008, 343] on p "Kimaru.ai is the decision Intelligence for the global supply chain. We help you…" at bounding box center [1087, 340] width 667 height 79
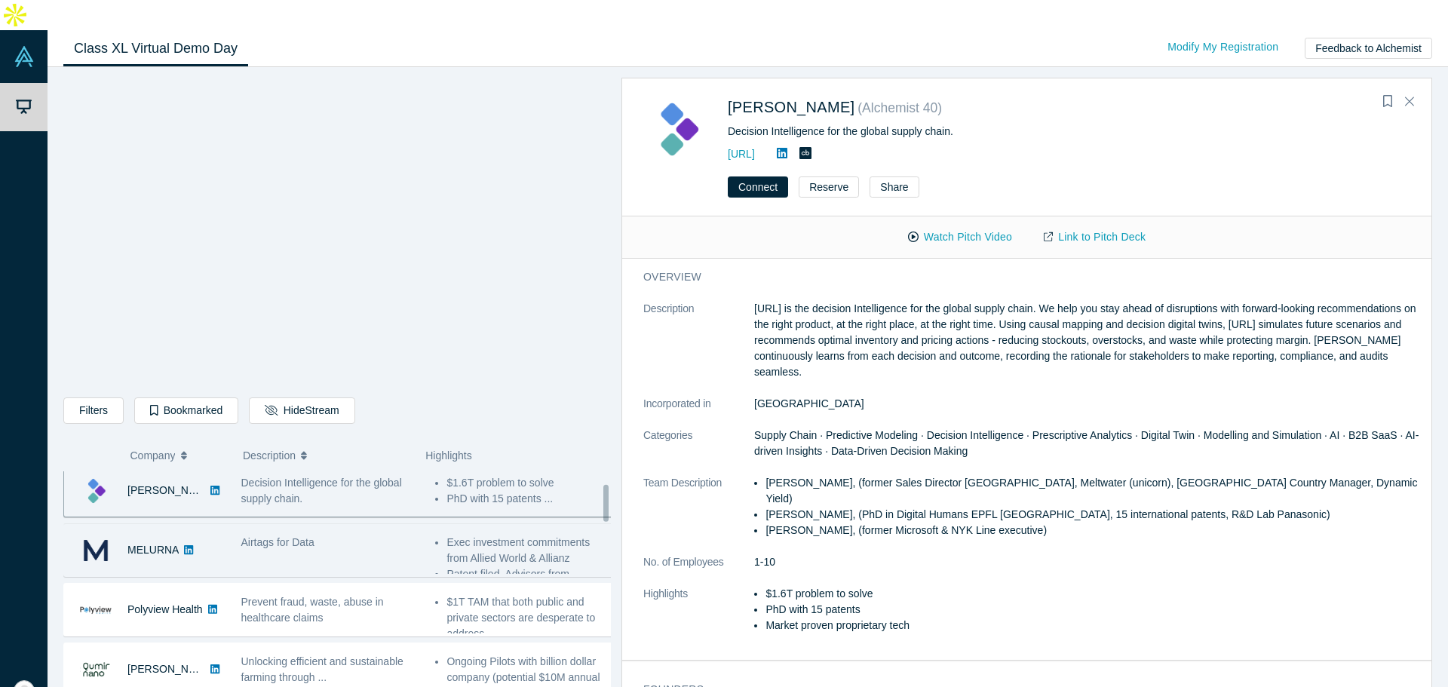
scroll to position [75, 0]
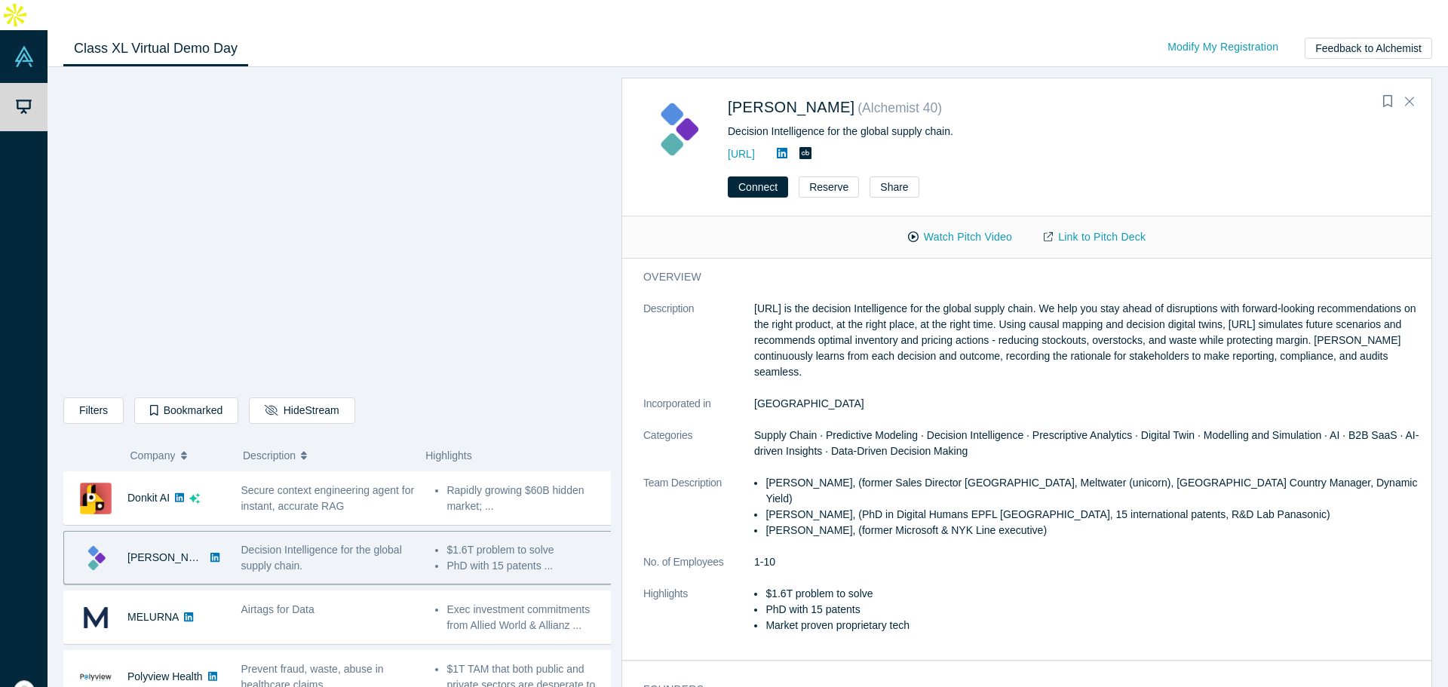
click at [755, 148] on link "https://kimaru.ai/" at bounding box center [741, 154] width 27 height 12
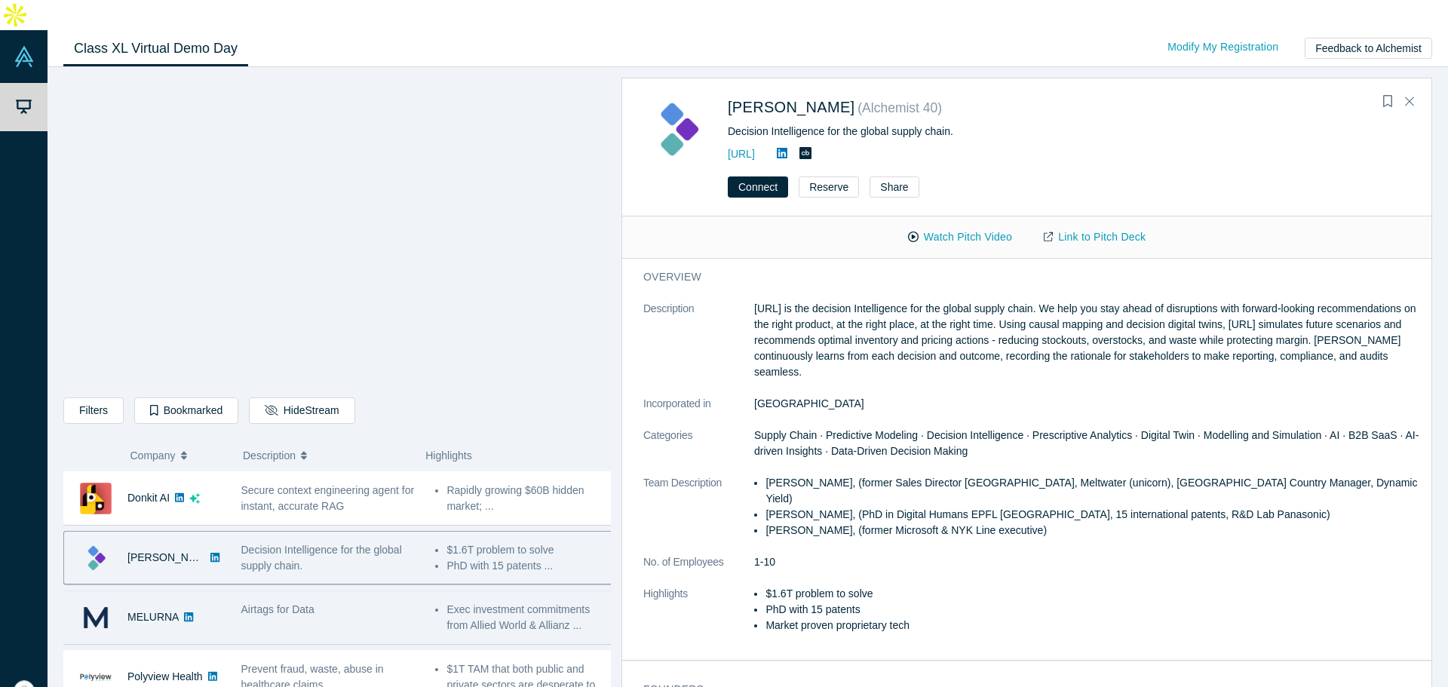
click at [338, 602] on div "Airtags for Data" at bounding box center [330, 610] width 179 height 16
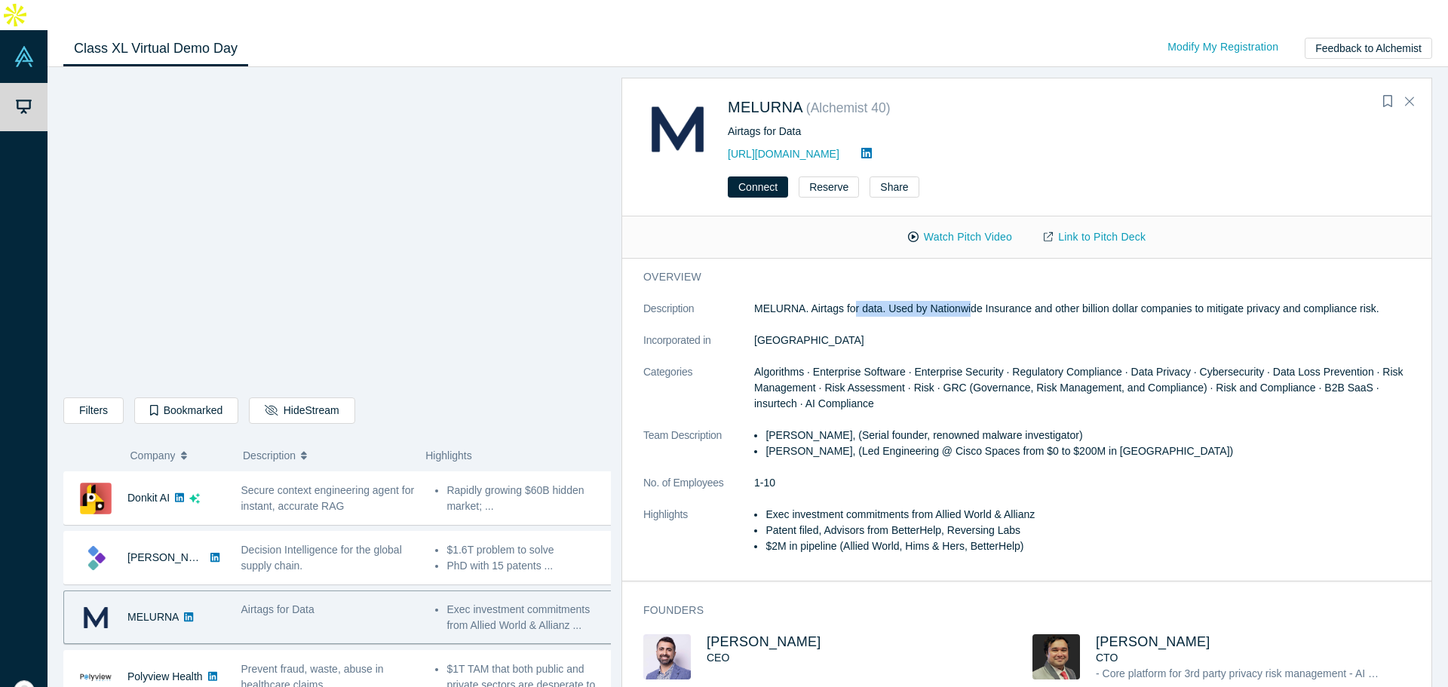
drag, startPoint x: 851, startPoint y: 278, endPoint x: 968, endPoint y: 272, distance: 116.3
click at [968, 301] on p "MELURNA. Airtags for data. Used by Nationwide Insurance and other billion dolla…" at bounding box center [1087, 309] width 667 height 16
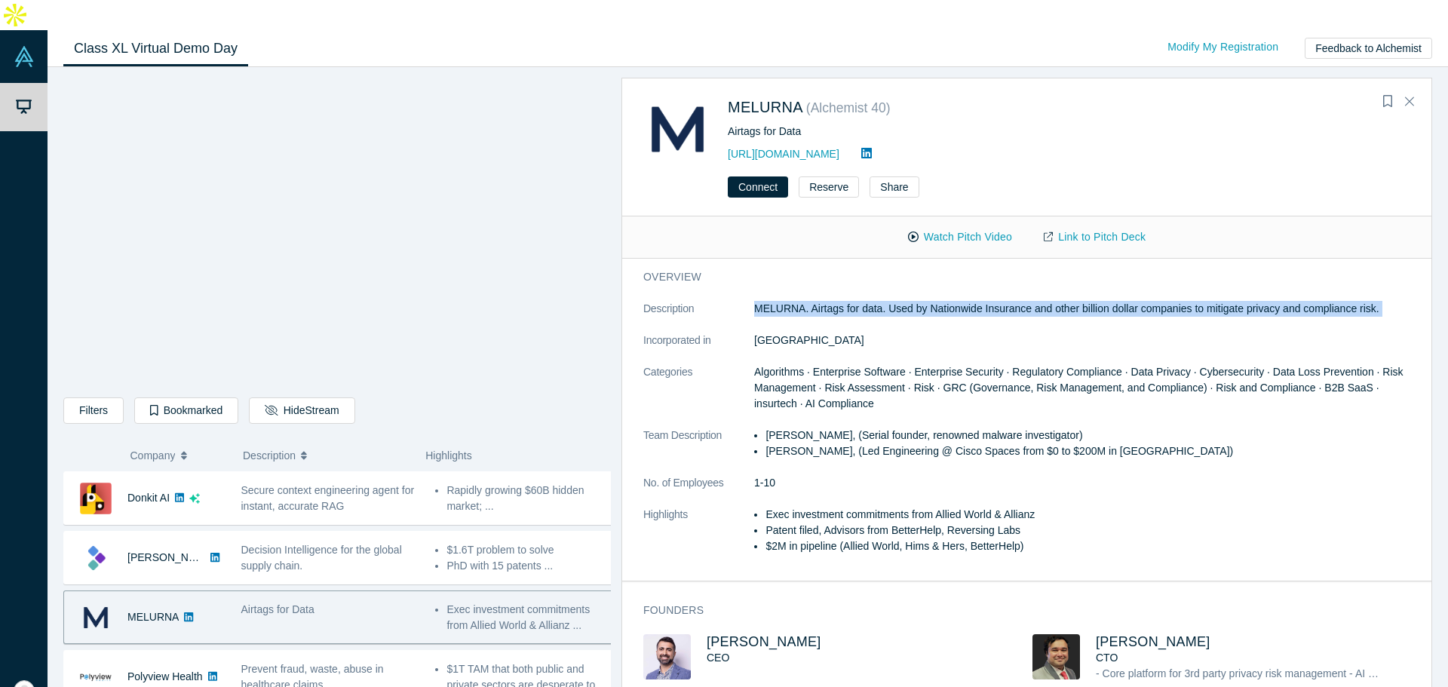
click at [968, 301] on p "MELURNA. Airtags for data. Used by Nationwide Insurance and other billion dolla…" at bounding box center [1087, 309] width 667 height 16
click at [900, 301] on dl "Description MELURNA. Airtags for data. Used by Nationwide Insurance and other b…" at bounding box center [1032, 435] width 778 height 269
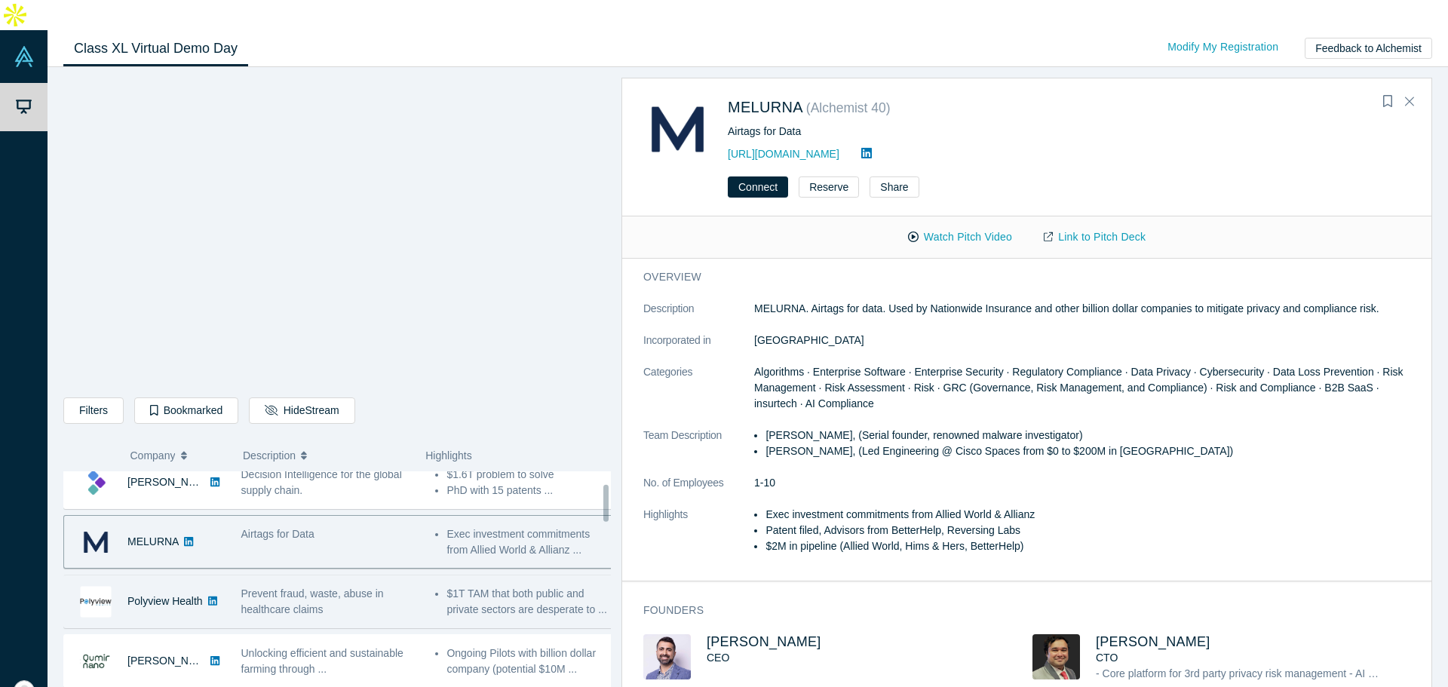
click at [428, 578] on div "$1T TAM that both public and private sectors are desperate to ..." at bounding box center [525, 602] width 195 height 48
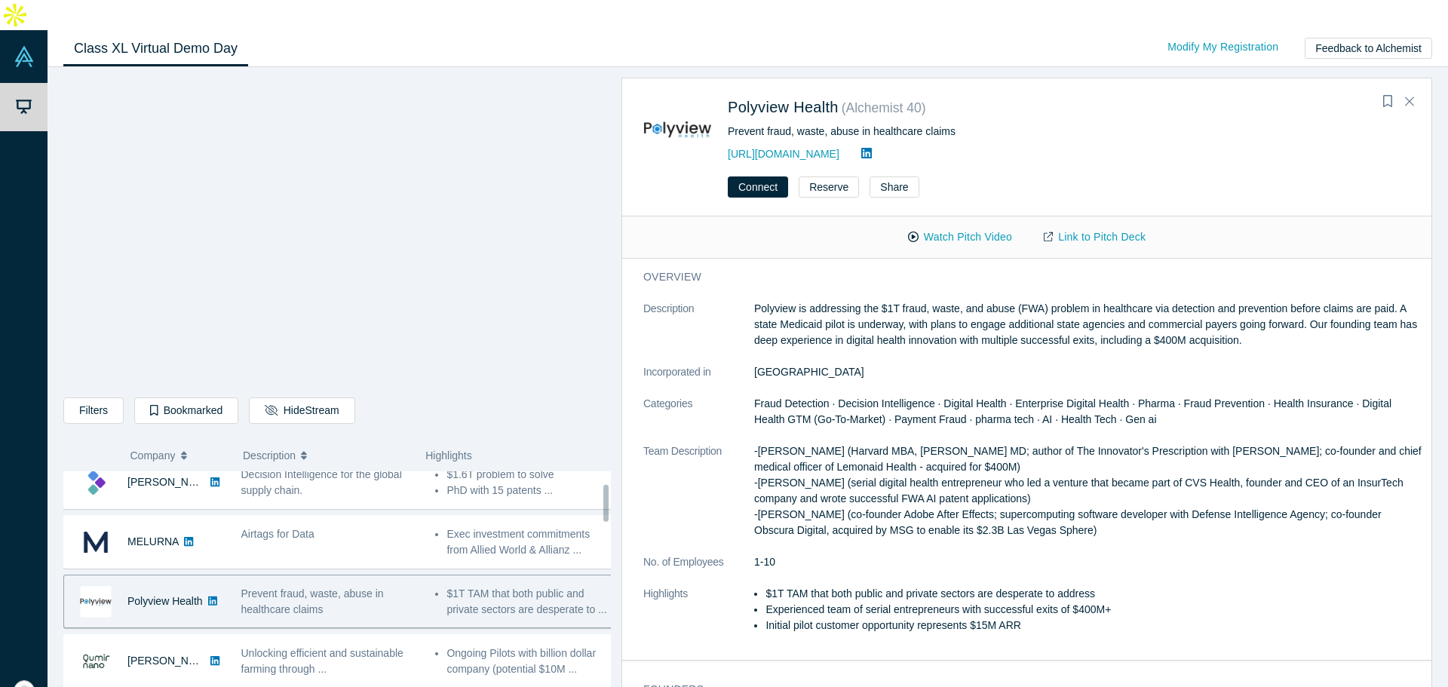
click at [883, 301] on p "Polyview is addressing the $1T fraud, waste, and abuse (FWA) problem in healthc…" at bounding box center [1087, 325] width 667 height 48
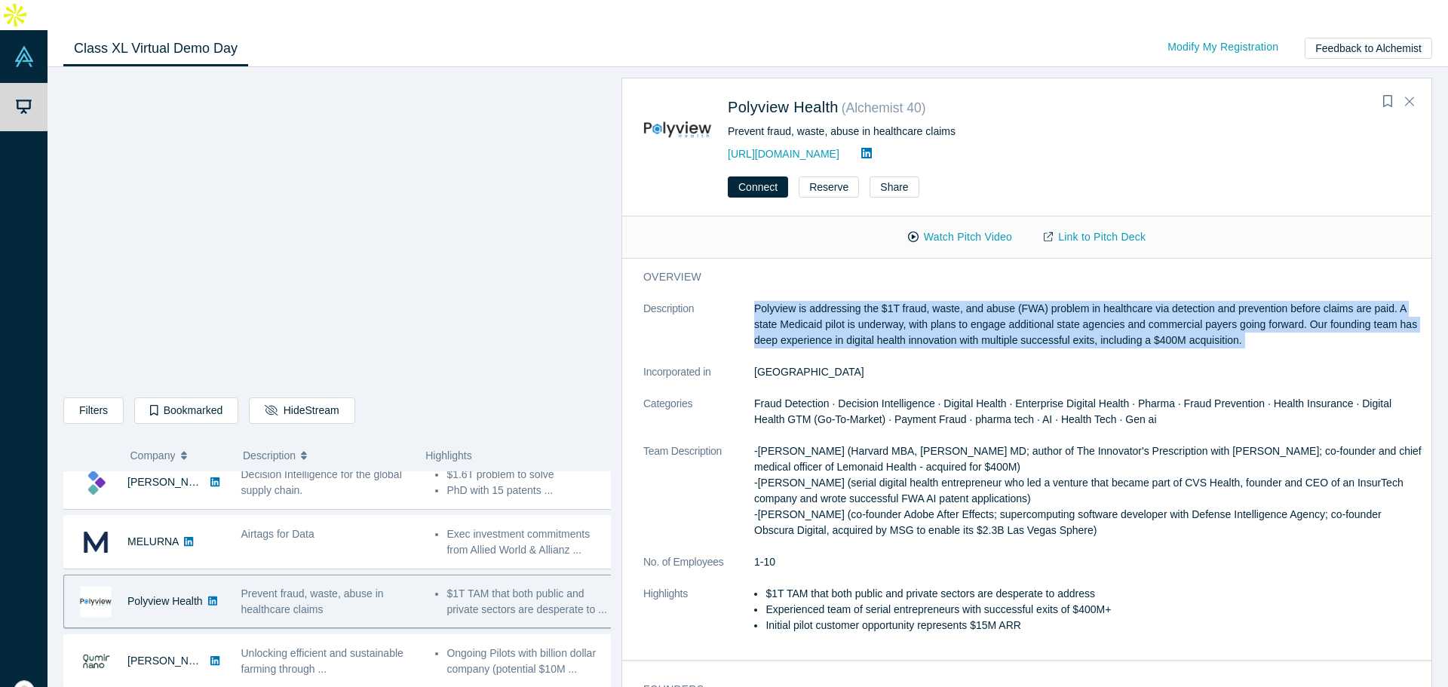
click at [883, 301] on p "Polyview is addressing the $1T fraud, waste, and abuse (FWA) problem in healthc…" at bounding box center [1087, 325] width 667 height 48
click at [870, 301] on p "Polyview is addressing the $1T fraud, waste, and abuse (FWA) problem in healthc…" at bounding box center [1087, 325] width 667 height 48
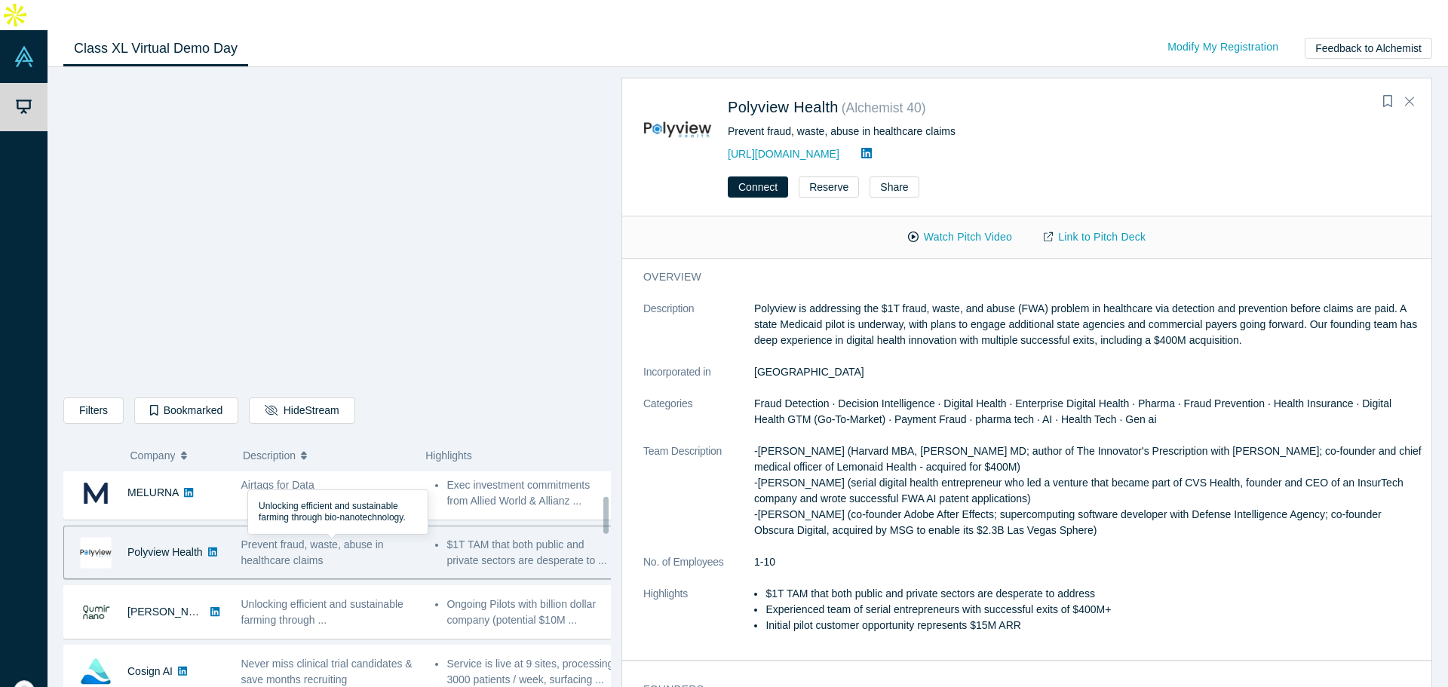
scroll to position [151, 0]
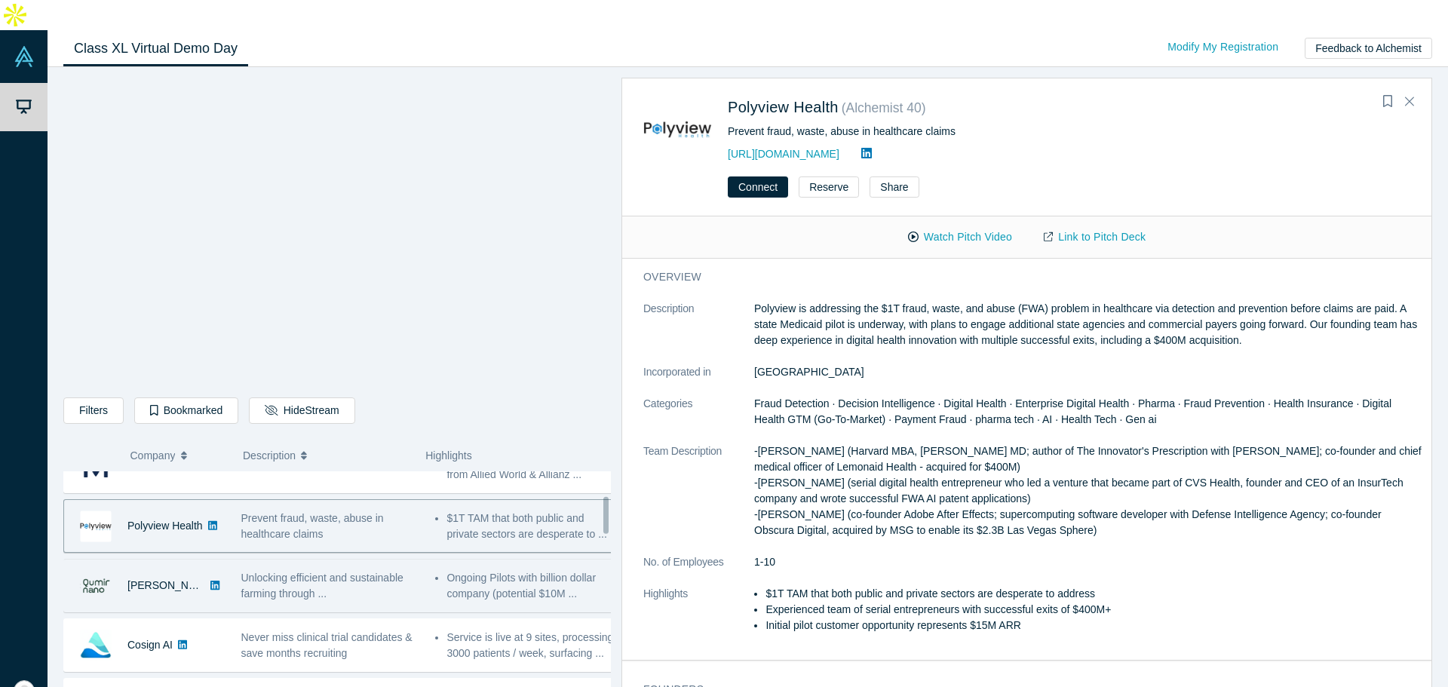
click at [390, 570] on div "Unlocking efficient and sustainable farming through ..." at bounding box center [330, 586] width 179 height 32
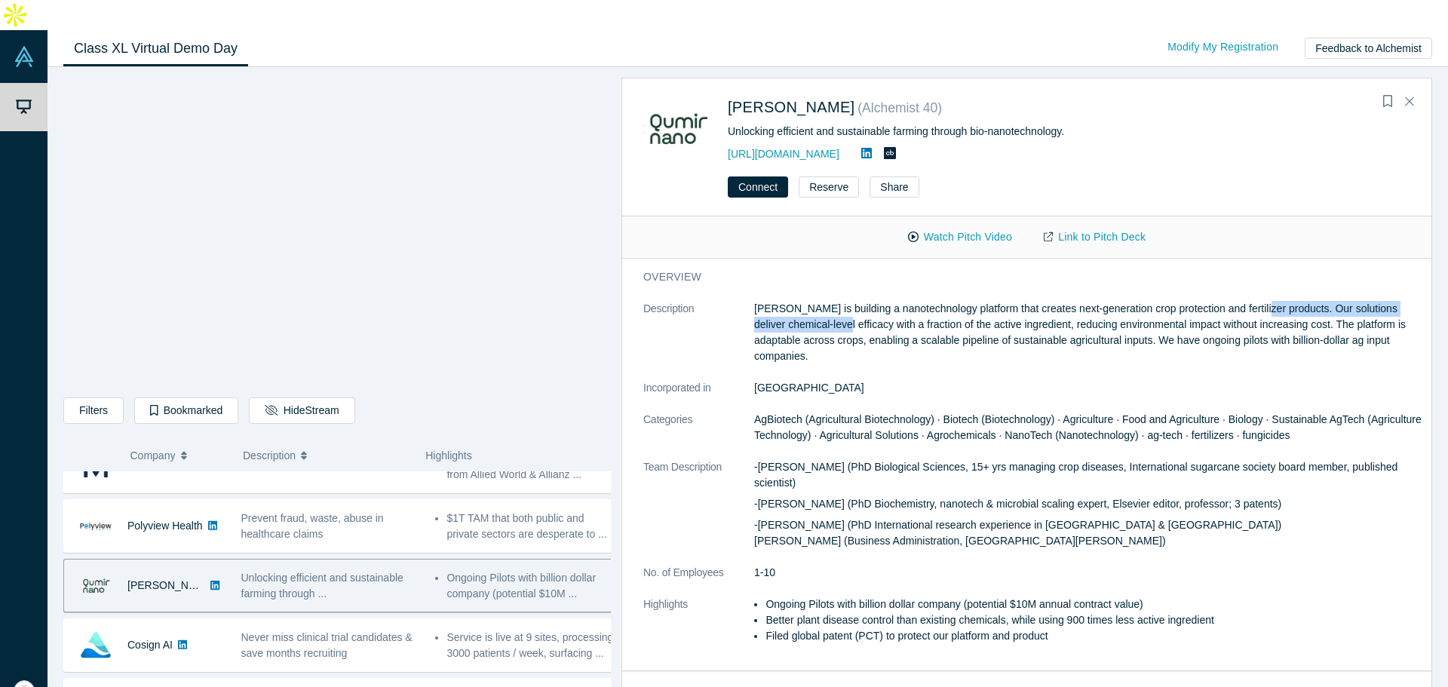
drag, startPoint x: 833, startPoint y: 301, endPoint x: 1263, endPoint y: 275, distance: 431.4
click at [1263, 301] on p "Qumir Nano is building a nanotechnology platform that creates next-generation c…" at bounding box center [1087, 332] width 667 height 63
click at [1264, 301] on p "Qumir Nano is building a nanotechnology platform that creates next-generation c…" at bounding box center [1087, 332] width 667 height 63
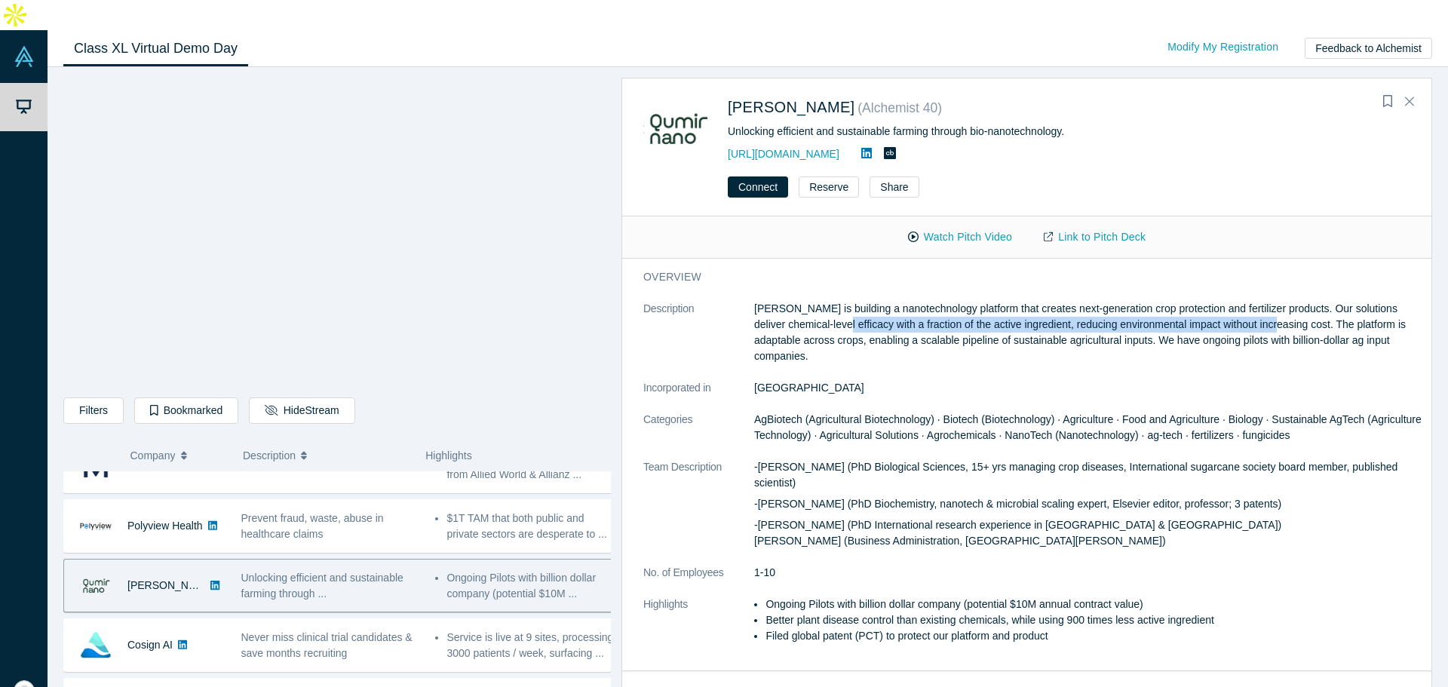
drag, startPoint x: 1264, startPoint y: 275, endPoint x: 1263, endPoint y: 299, distance: 23.4
click at [1263, 301] on p "Qumir Nano is building a nanotechnology platform that creates next-generation c…" at bounding box center [1087, 332] width 667 height 63
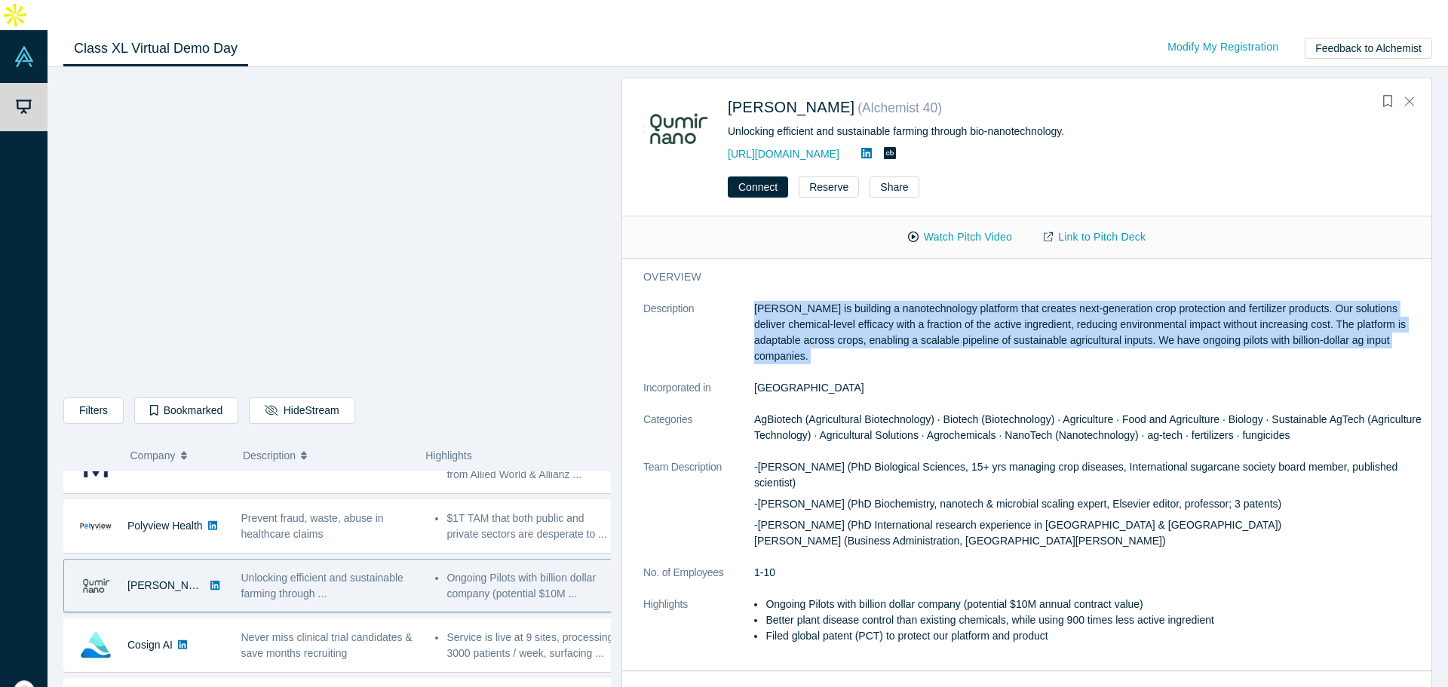
drag, startPoint x: 1263, startPoint y: 299, endPoint x: 1132, endPoint y: 294, distance: 131.3
click at [1244, 301] on p "Qumir Nano is building a nanotechnology platform that creates next-generation c…" at bounding box center [1087, 332] width 667 height 63
click at [876, 305] on p "Qumir Nano is building a nanotechnology platform that creates next-generation c…" at bounding box center [1087, 332] width 667 height 63
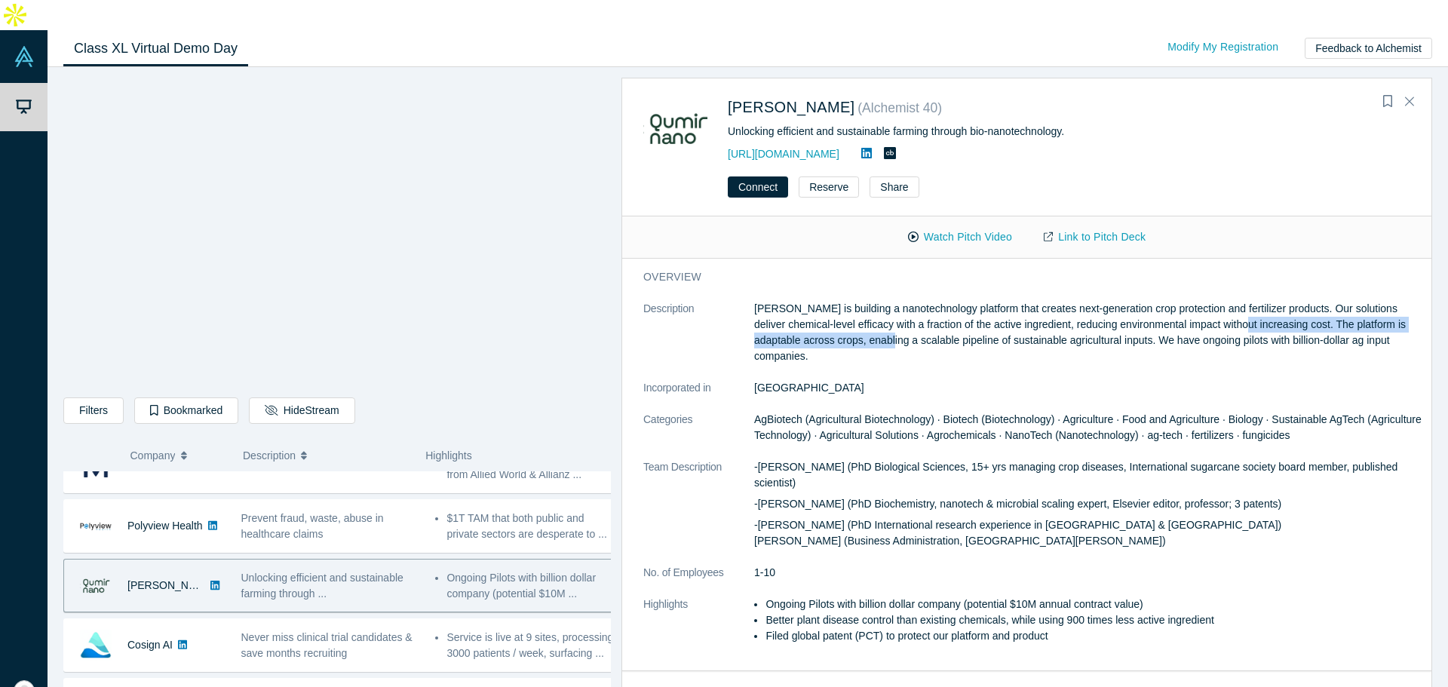
drag, startPoint x: 876, startPoint y: 305, endPoint x: 1261, endPoint y: 289, distance: 385.0
click at [1261, 301] on p "Qumir Nano is building a nanotechnology platform that creates next-generation c…" at bounding box center [1087, 332] width 667 height 63
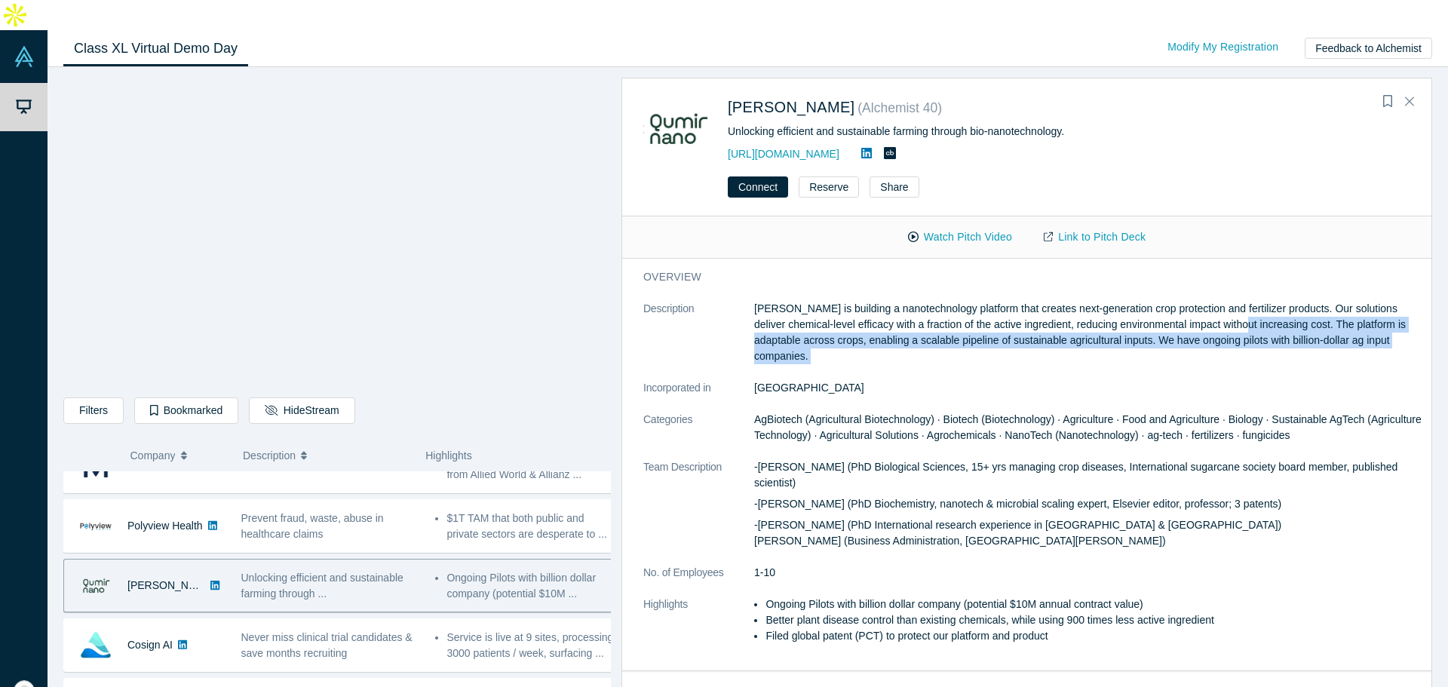
drag, startPoint x: 1261, startPoint y: 289, endPoint x: 1021, endPoint y: 318, distance: 241.6
click at [1021, 318] on p "Qumir Nano is building a nanotechnology platform that creates next-generation c…" at bounding box center [1087, 332] width 667 height 63
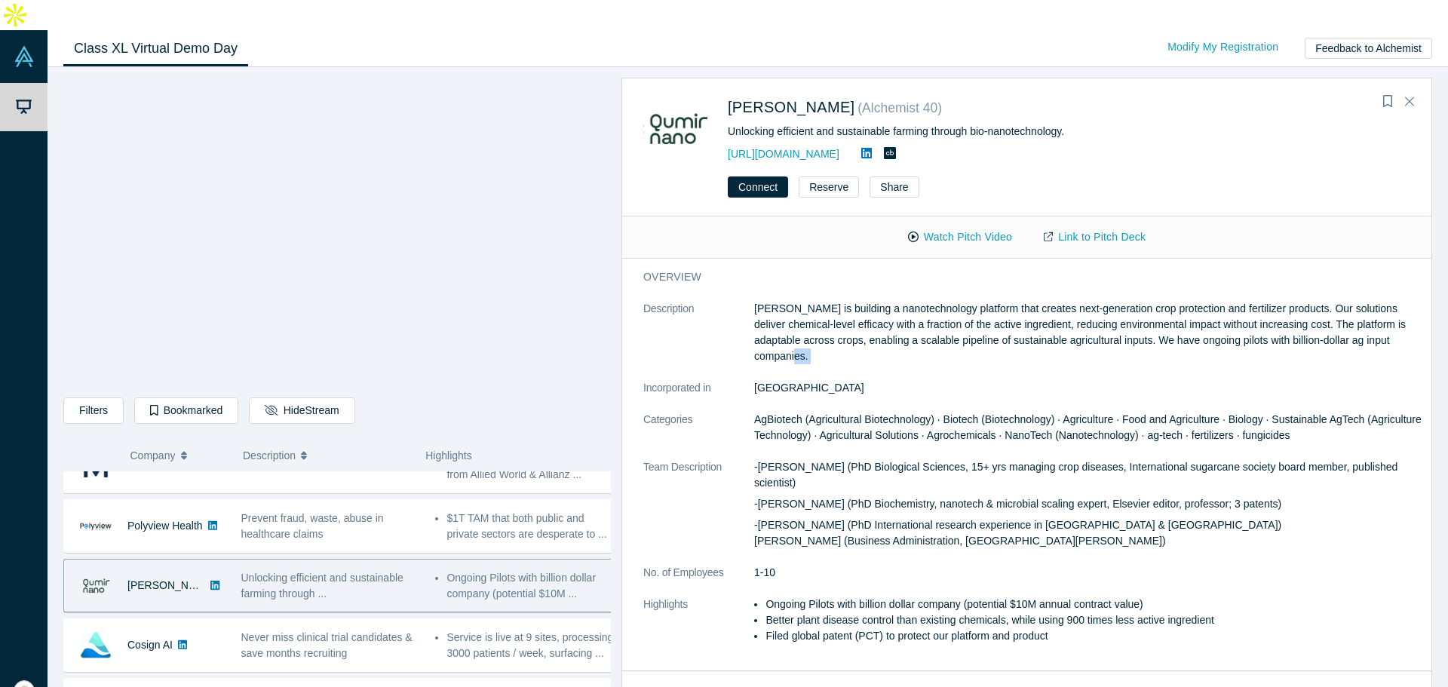
click at [1021, 320] on p "Qumir Nano is building a nanotechnology platform that creates next-generation c…" at bounding box center [1087, 332] width 667 height 63
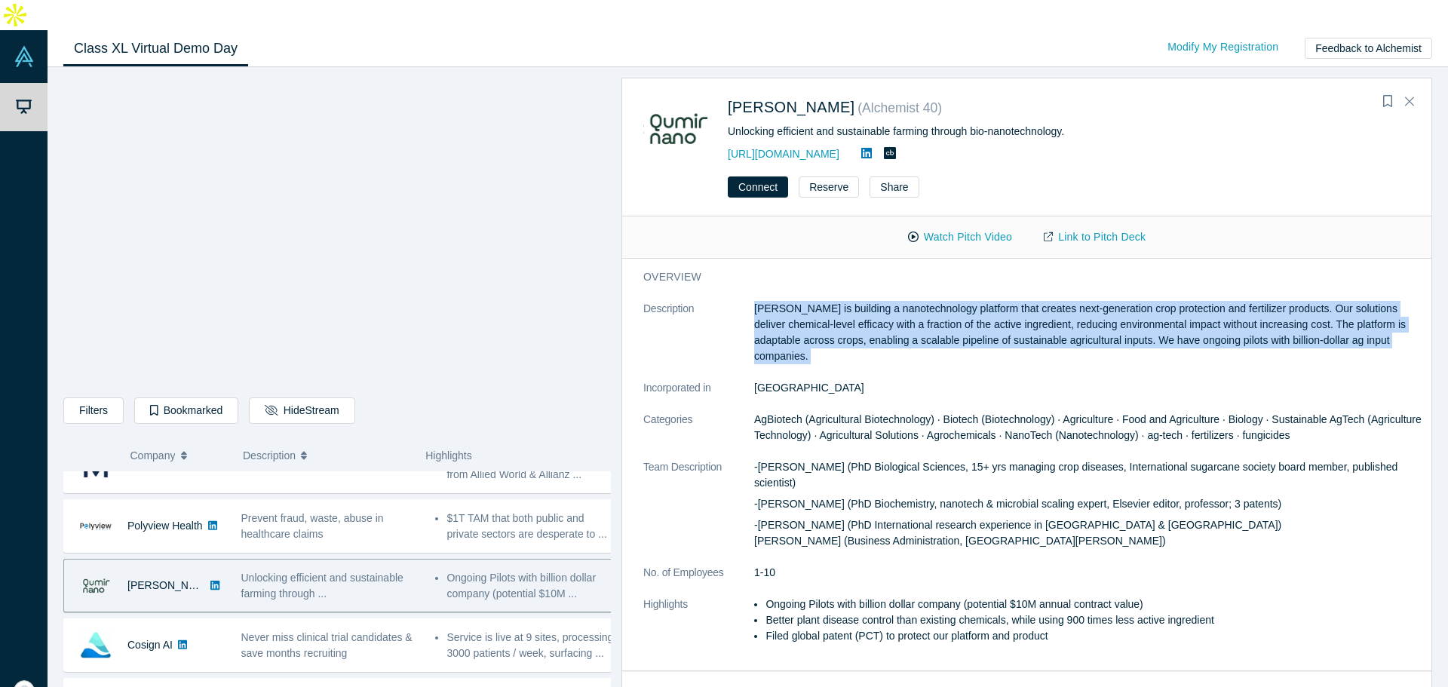
click at [1020, 321] on p "Qumir Nano is building a nanotechnology platform that creates next-generation c…" at bounding box center [1087, 332] width 667 height 63
drag, startPoint x: 1002, startPoint y: 306, endPoint x: 991, endPoint y: 299, distance: 13.0
click at [999, 307] on p "Qumir Nano is building a nanotechnology platform that creates next-generation c…" at bounding box center [1087, 332] width 667 height 63
drag, startPoint x: 994, startPoint y: 300, endPoint x: 1026, endPoint y: 244, distance: 64.2
click at [995, 301] on p "Qumir Nano is building a nanotechnology platform that creates next-generation c…" at bounding box center [1087, 332] width 667 height 63
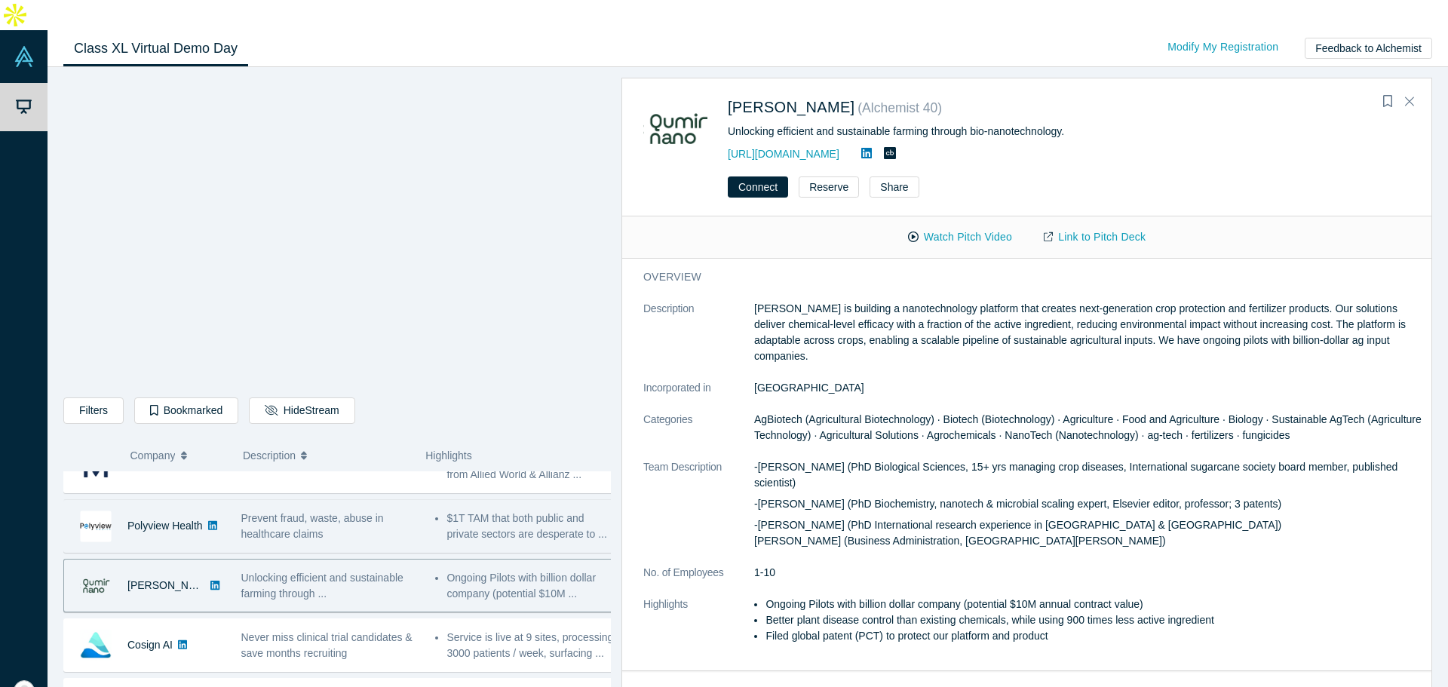
click at [321, 512] on span "Prevent fraud, waste, abuse in healthcare claims" at bounding box center [312, 526] width 143 height 28
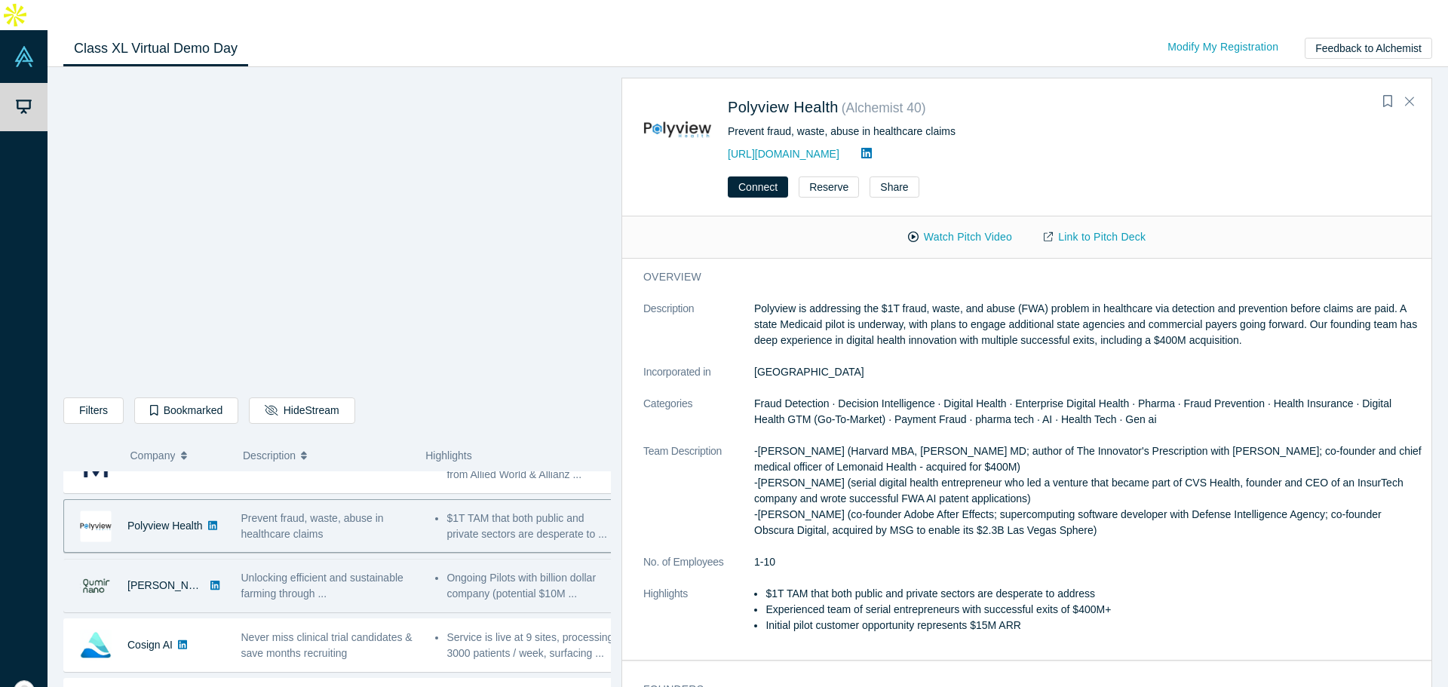
click at [357, 570] on div "Unlocking efficient and sustainable farming through ..." at bounding box center [330, 586] width 179 height 32
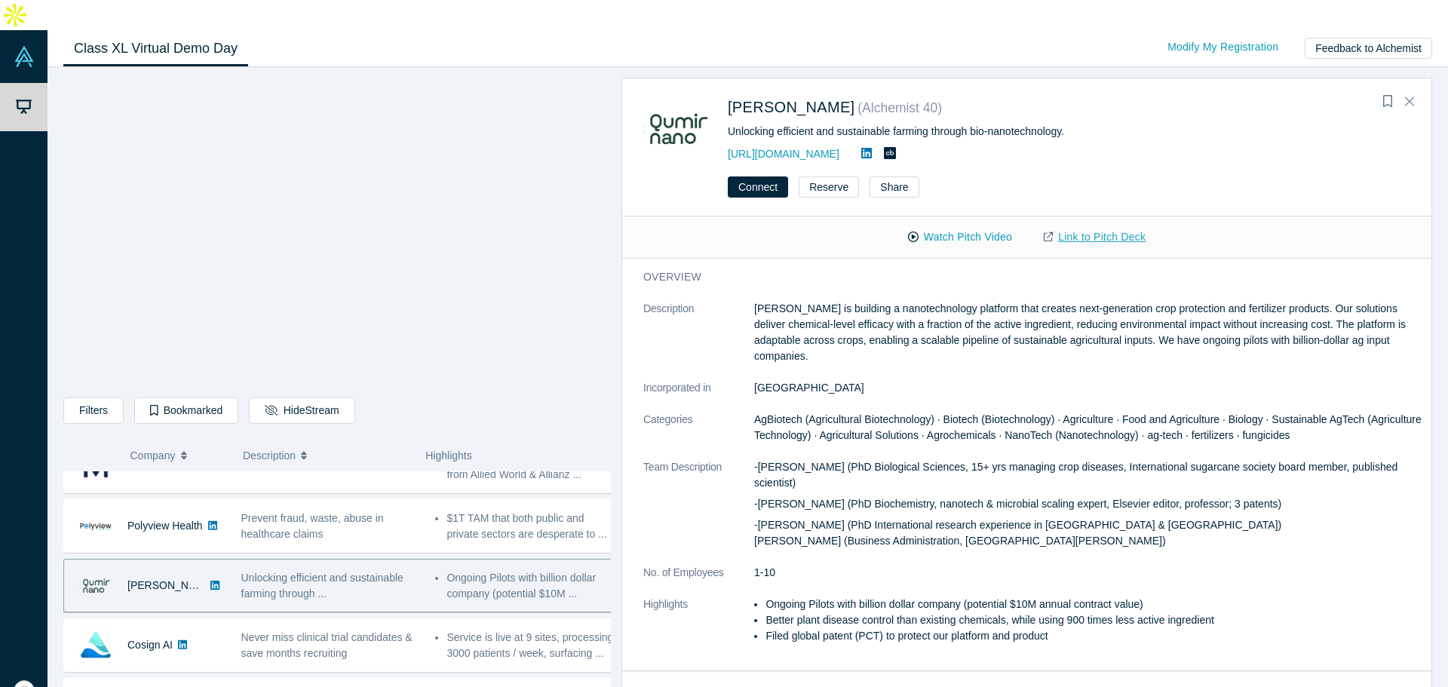
click at [1090, 224] on link "Link to Pitch Deck" at bounding box center [1094, 237] width 133 height 26
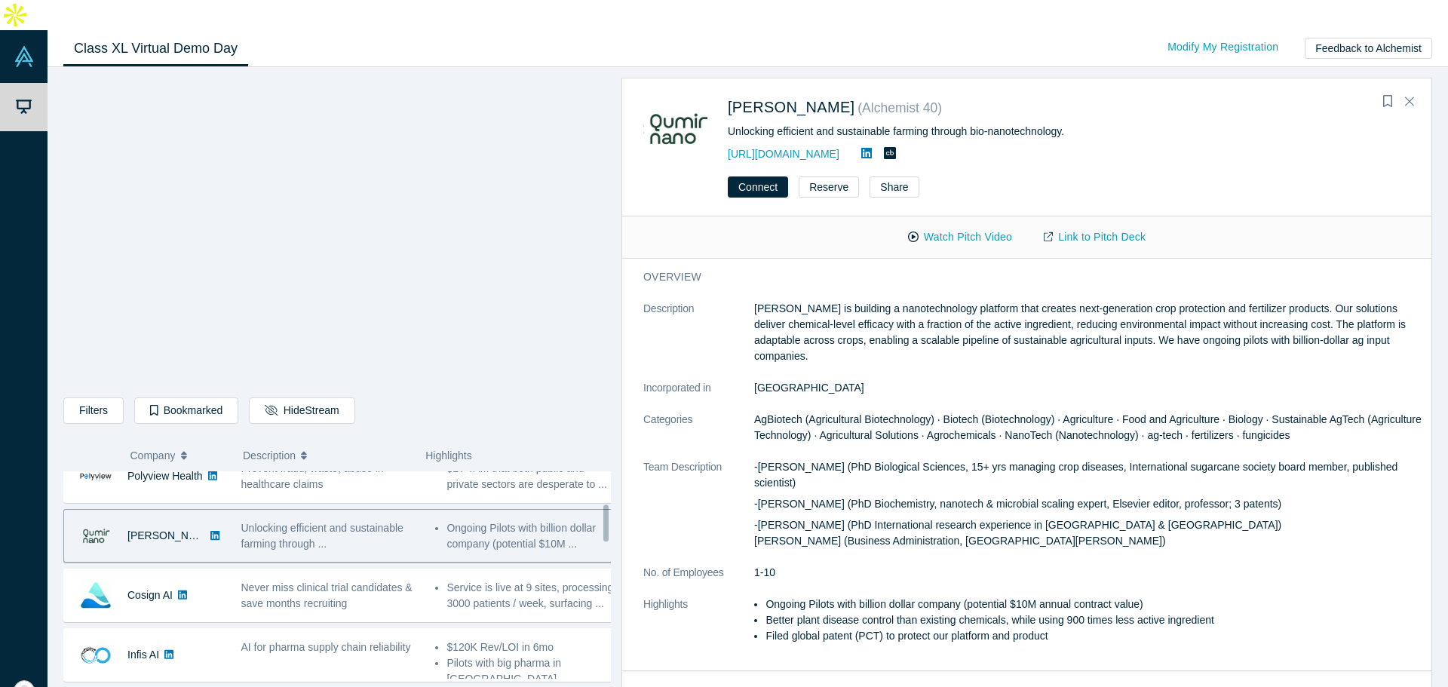
scroll to position [226, 0]
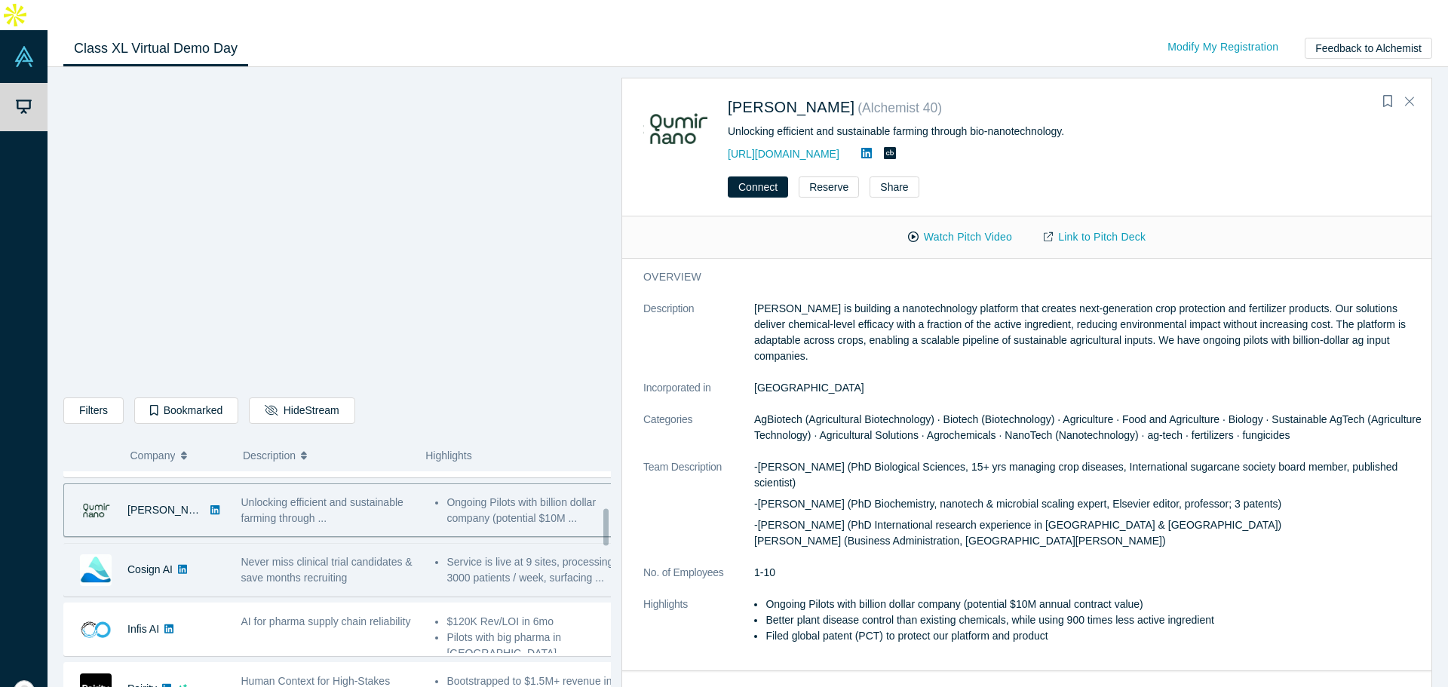
click at [333, 555] on div "Never miss clinical trial candidates & save months recruiting" at bounding box center [330, 570] width 179 height 32
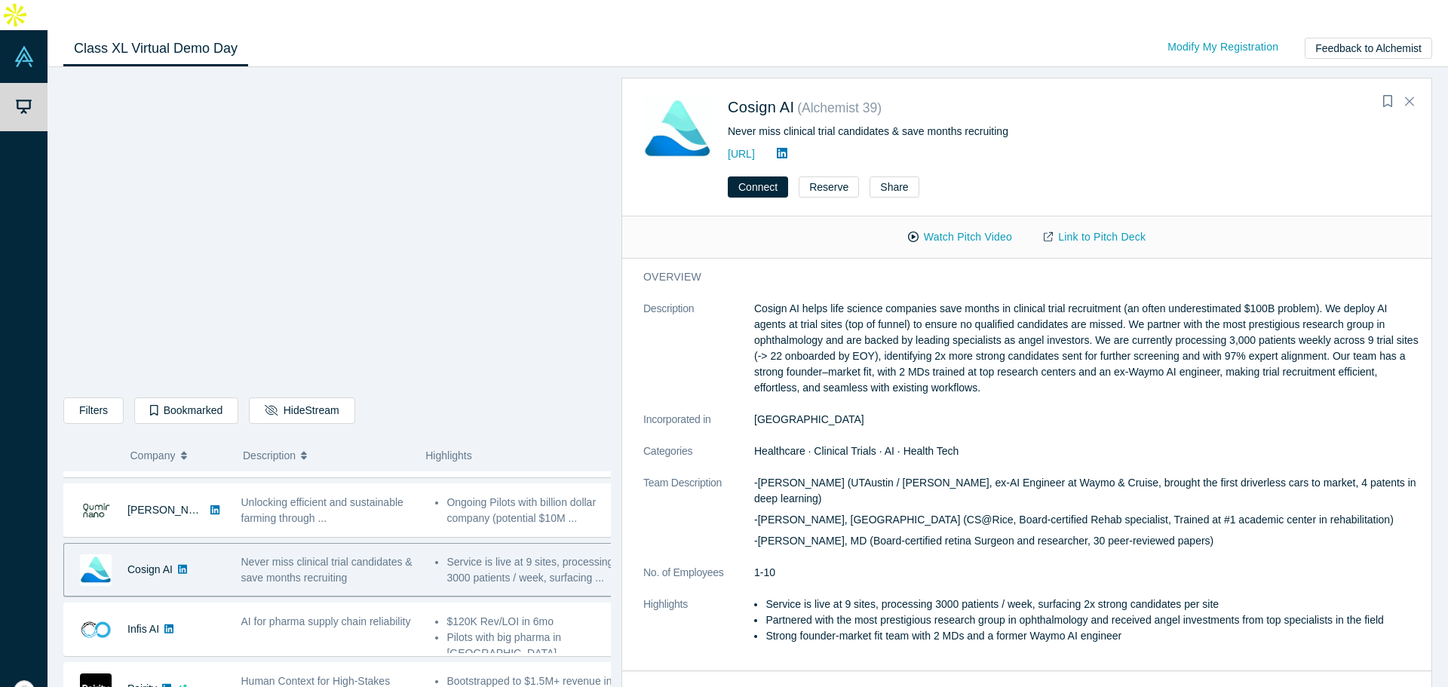
click at [909, 124] on div "Never miss clinical trial candidates & save months recruiting" at bounding box center [979, 132] width 503 height 16
click at [894, 124] on div "Never miss clinical trial candidates & save months recruiting" at bounding box center [979, 132] width 503 height 16
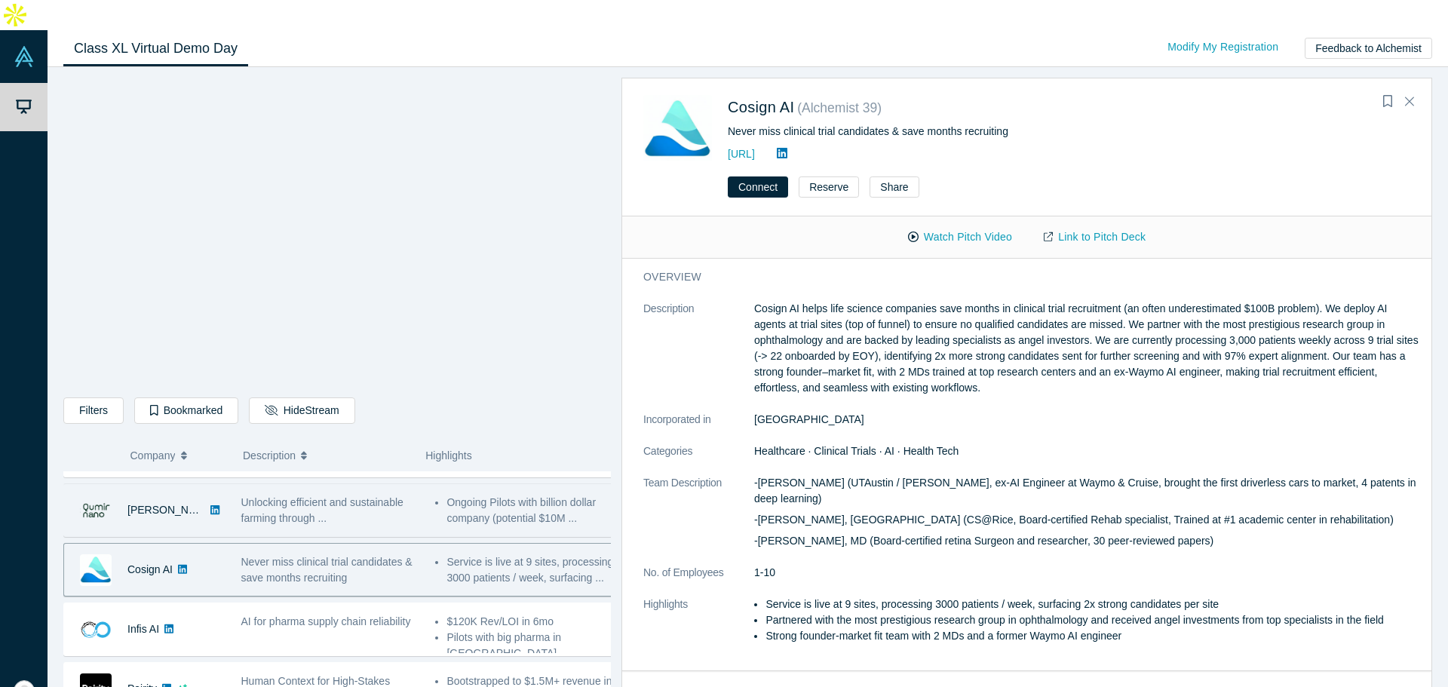
click at [357, 505] on div "Qumir Nano Unlocking efficient and sustainable farming through ... -Romina Bert…" at bounding box center [342, 510] width 559 height 54
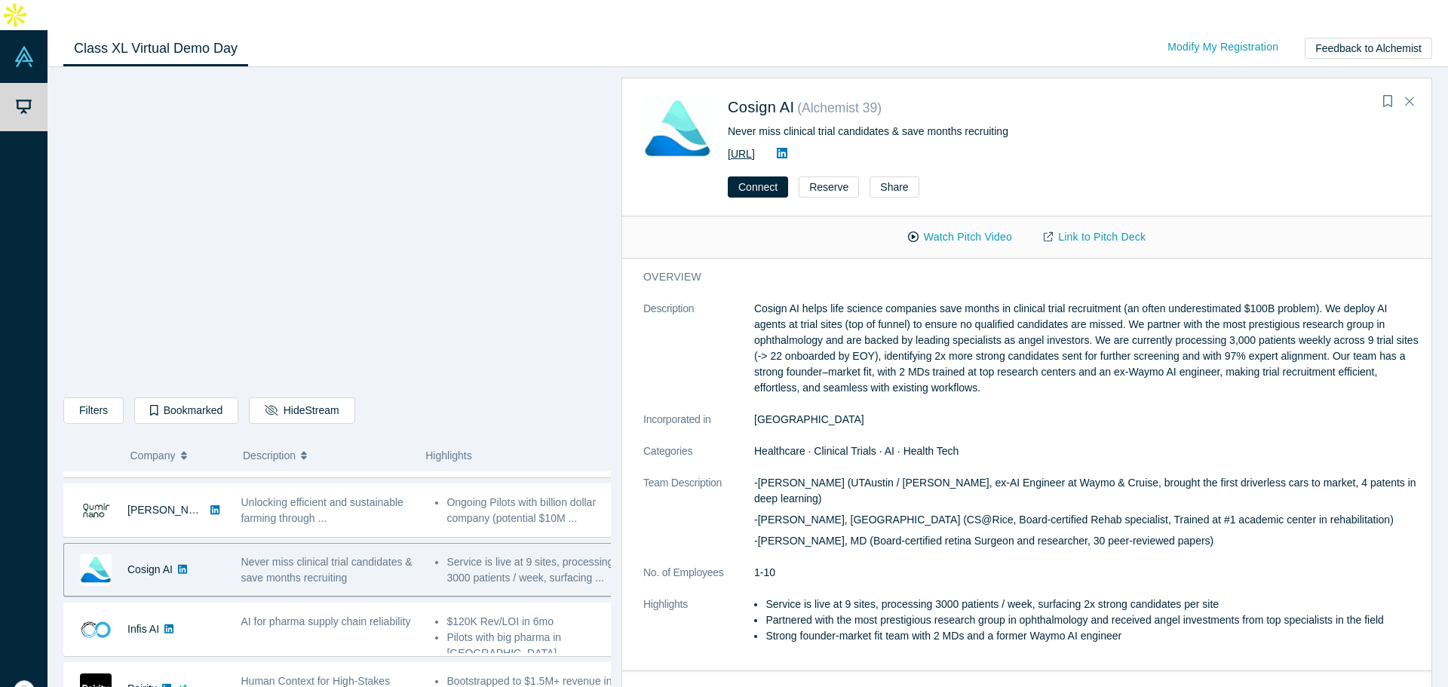
click at [755, 148] on link "https://co-sign.ai/" at bounding box center [741, 154] width 27 height 12
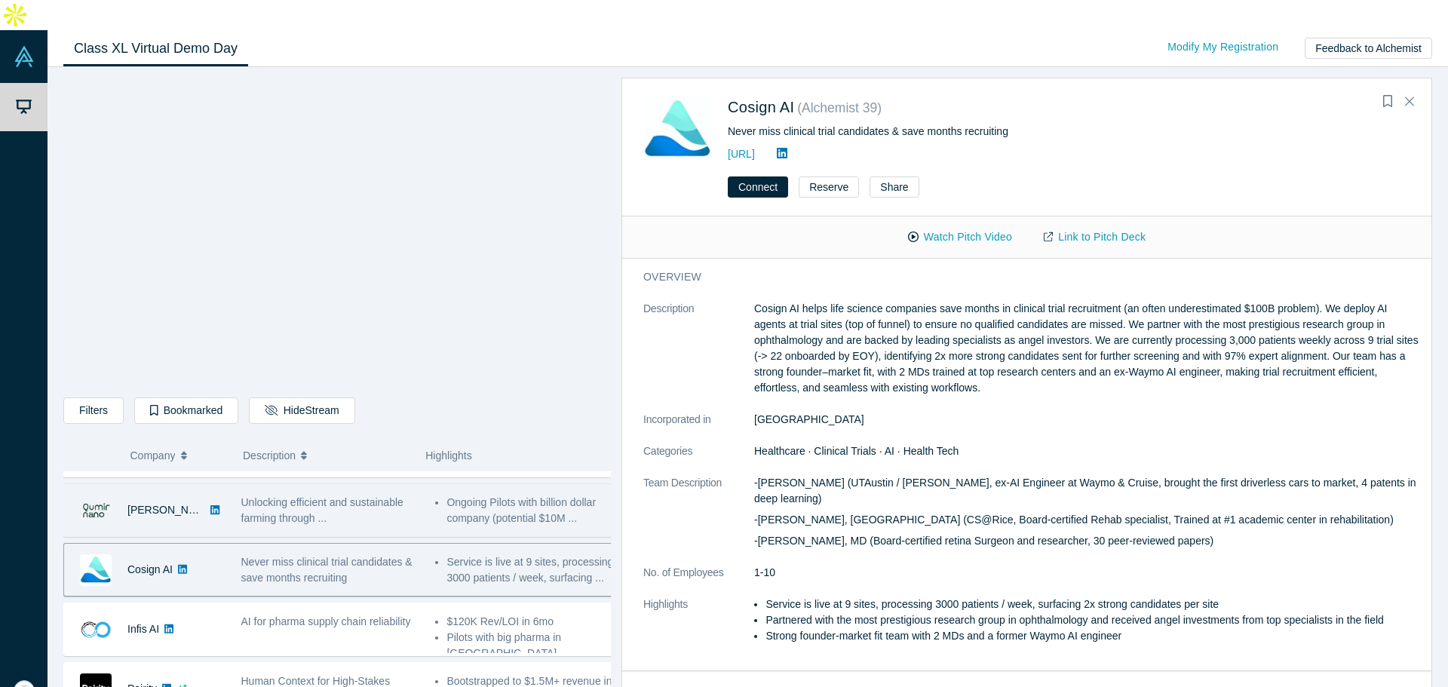
click at [419, 486] on div "Unlocking efficient and sustainable farming through ..." at bounding box center [330, 510] width 195 height 48
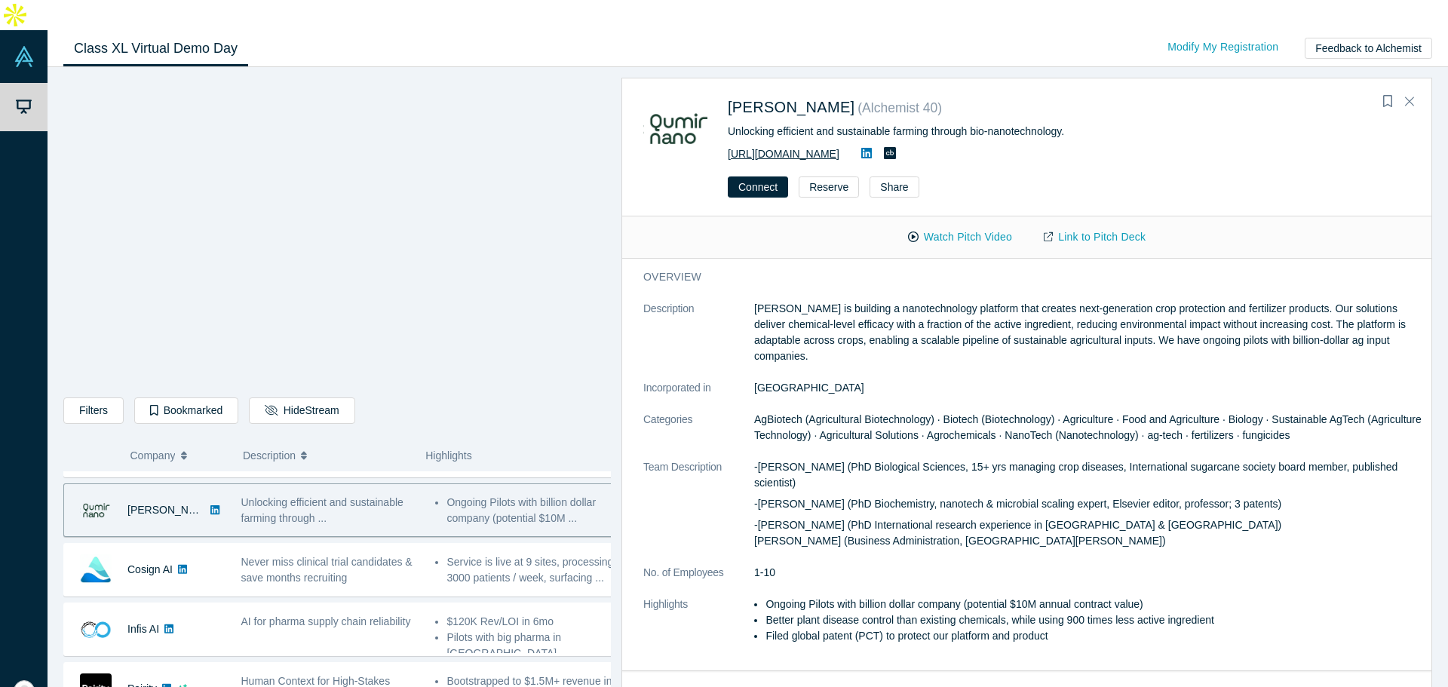
click at [816, 148] on link "https://www.qumirnano.com" at bounding box center [784, 154] width 112 height 12
click at [805, 380] on dd "[GEOGRAPHIC_DATA]" at bounding box center [1087, 388] width 667 height 16
click at [891, 316] on p "Qumir Nano is building a nanotechnology platform that creates next-generation c…" at bounding box center [1087, 332] width 667 height 63
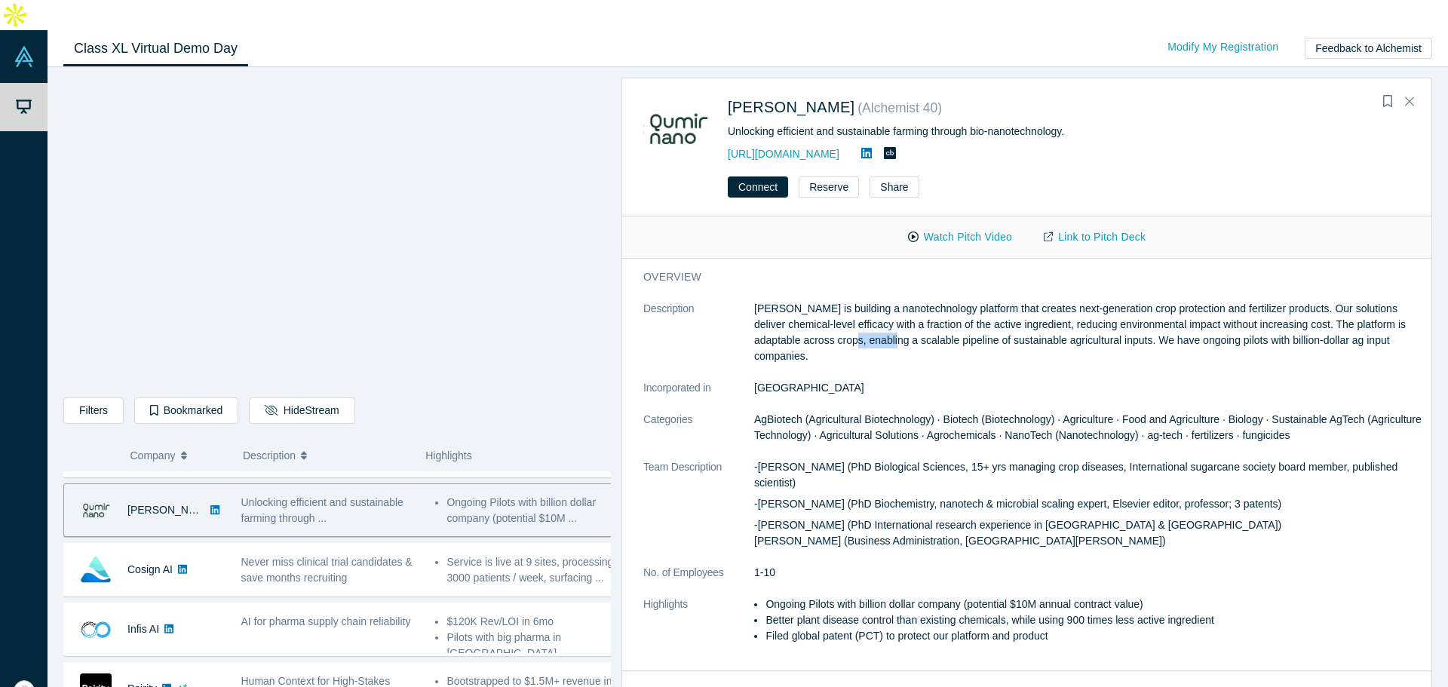
click at [891, 316] on p "Qumir Nano is building a nanotechnology platform that creates next-generation c…" at bounding box center [1087, 332] width 667 height 63
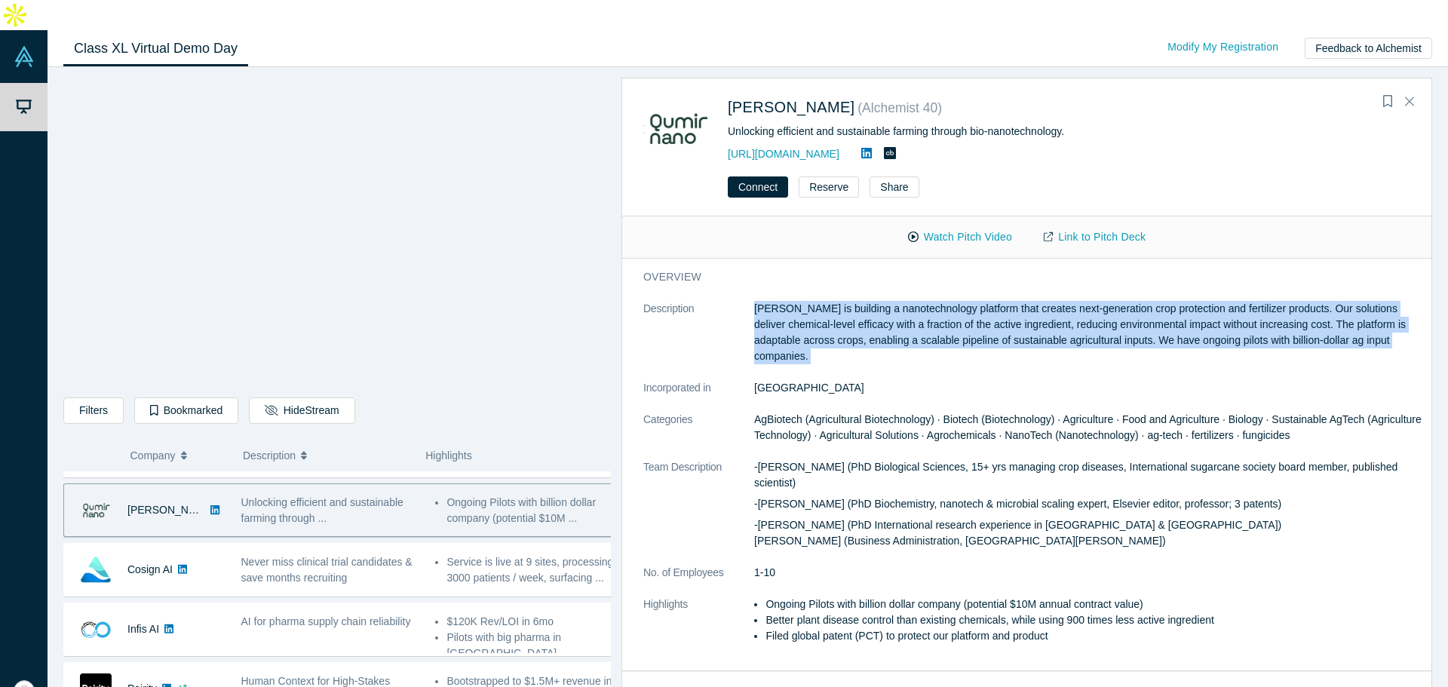
click at [892, 316] on p "Qumir Nano is building a nanotechnology platform that creates next-generation c…" at bounding box center [1087, 332] width 667 height 63
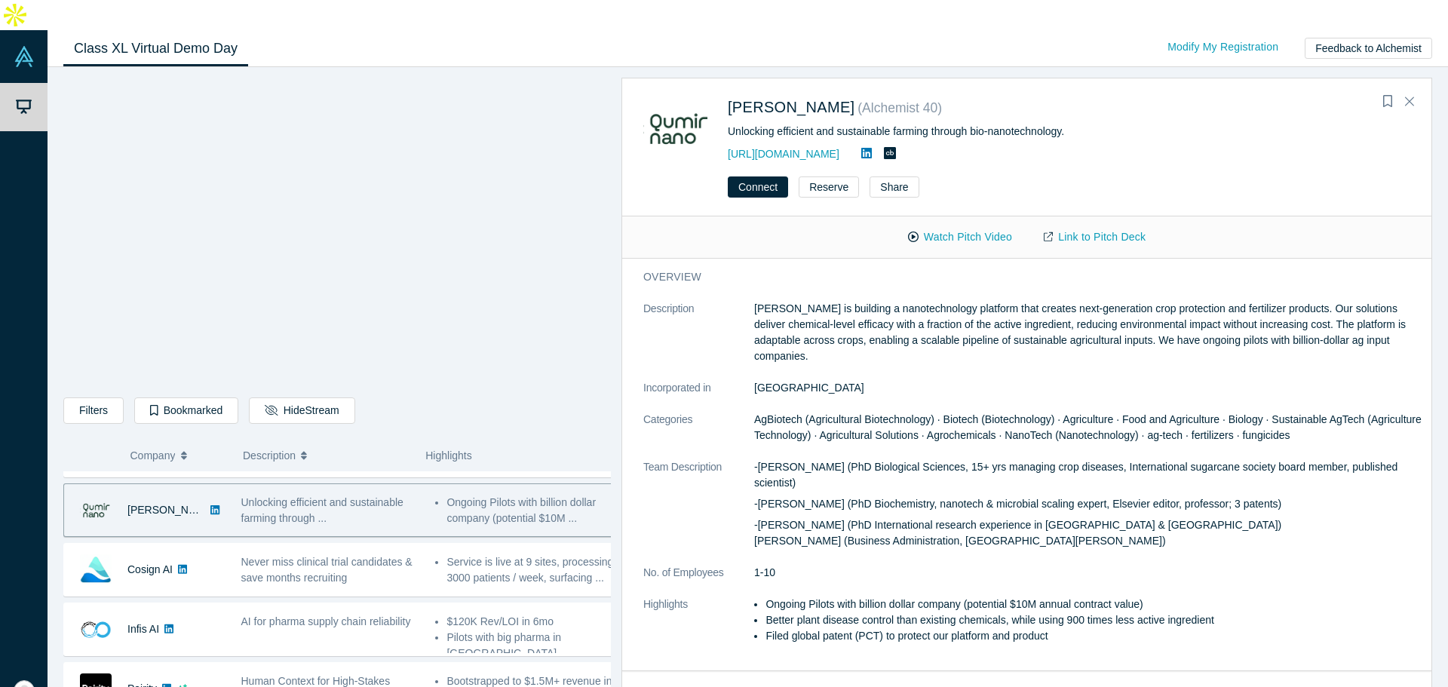
click at [925, 517] on p "-José Dávila Costa (PhD International research experience in UK & Germany) Fran…" at bounding box center [1087, 533] width 667 height 32
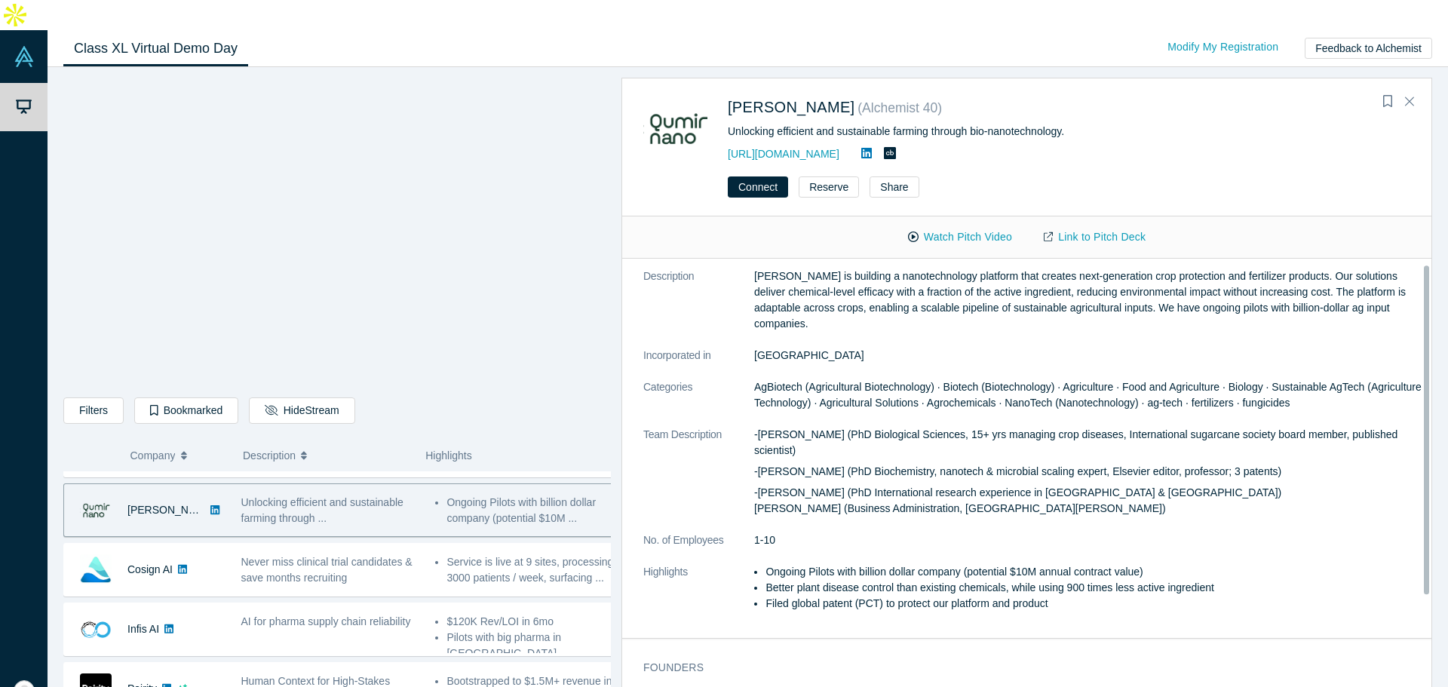
scroll to position [0, 0]
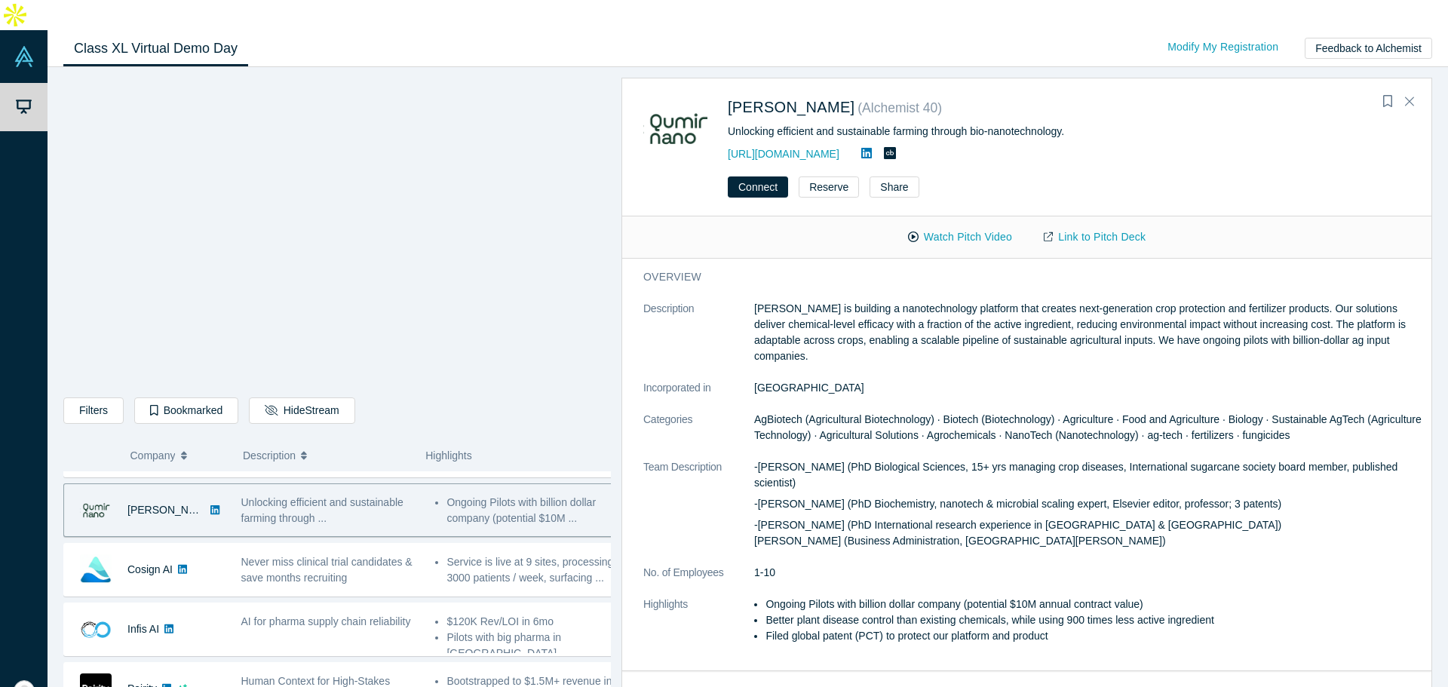
click at [874, 459] on p "-Romina Bertani (PhD Biological Sciences, 15+ yrs managing crop diseases, Inter…" at bounding box center [1087, 475] width 667 height 32
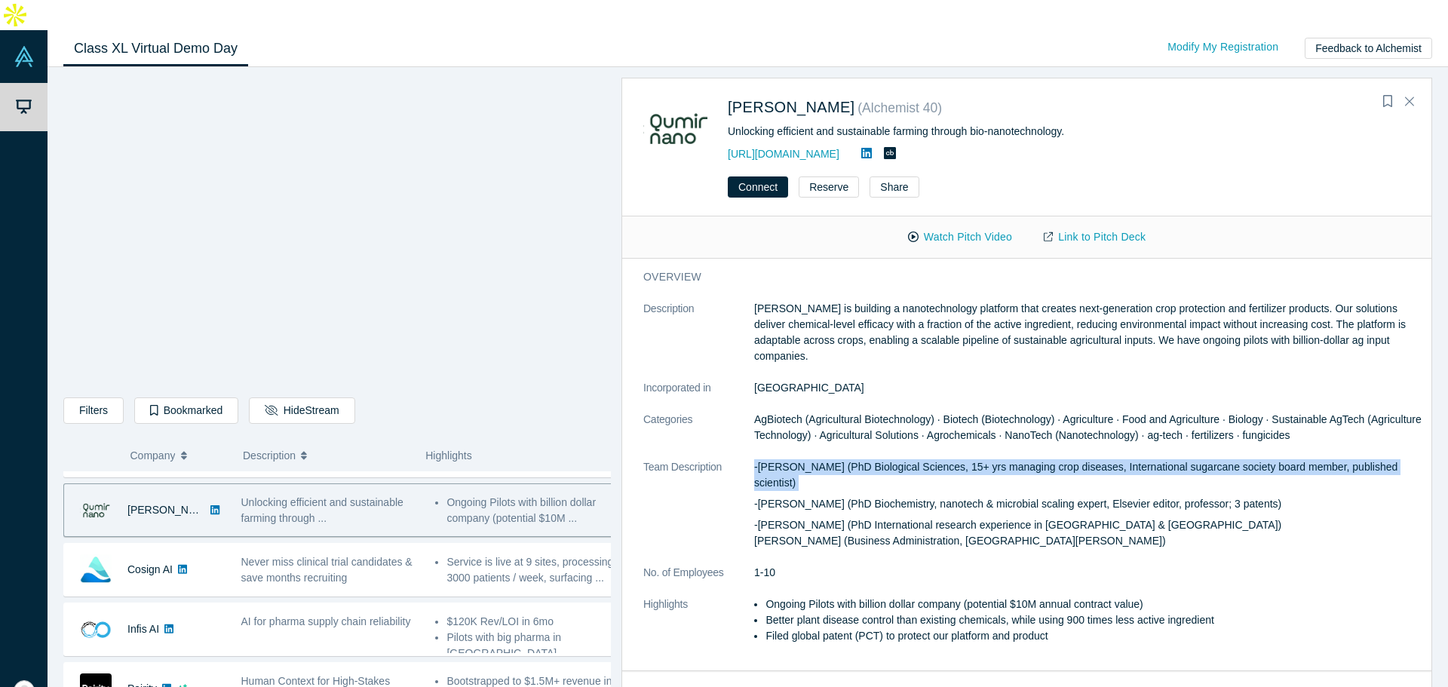
click at [874, 459] on p "-Romina Bertani (PhD Biological Sciences, 15+ yrs managing crop diseases, Inter…" at bounding box center [1087, 475] width 667 height 32
click at [962, 459] on p "-Romina Bertani (PhD Biological Sciences, 15+ yrs managing crop diseases, Inter…" at bounding box center [1087, 475] width 667 height 32
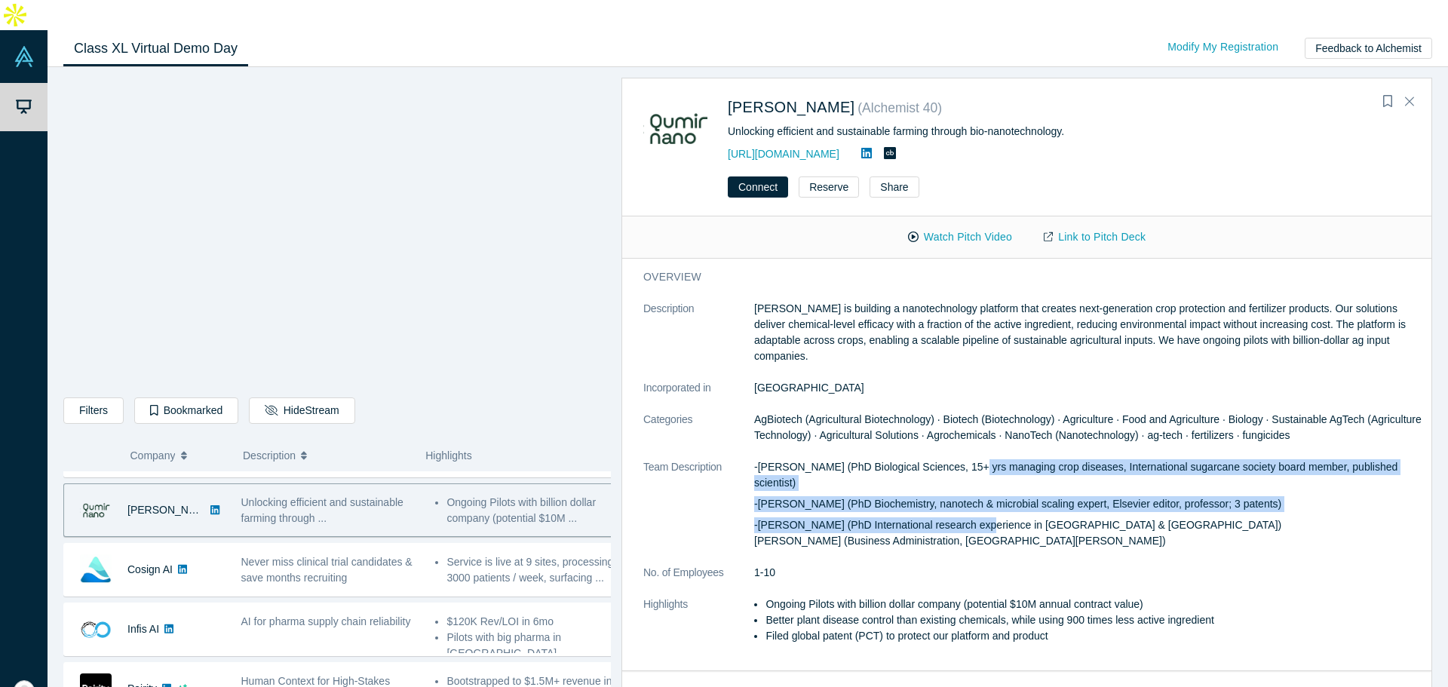
drag, startPoint x: 962, startPoint y: 440, endPoint x: 958, endPoint y: 495, distance: 56.0
click at [958, 495] on div "-Romina Bertani (PhD Biological Sciences, 15+ yrs managing crop diseases, Inter…" at bounding box center [1087, 504] width 667 height 90
click at [958, 517] on p "-José Dávila Costa (PhD International research experience in UK & Germany) Fran…" at bounding box center [1087, 533] width 667 height 32
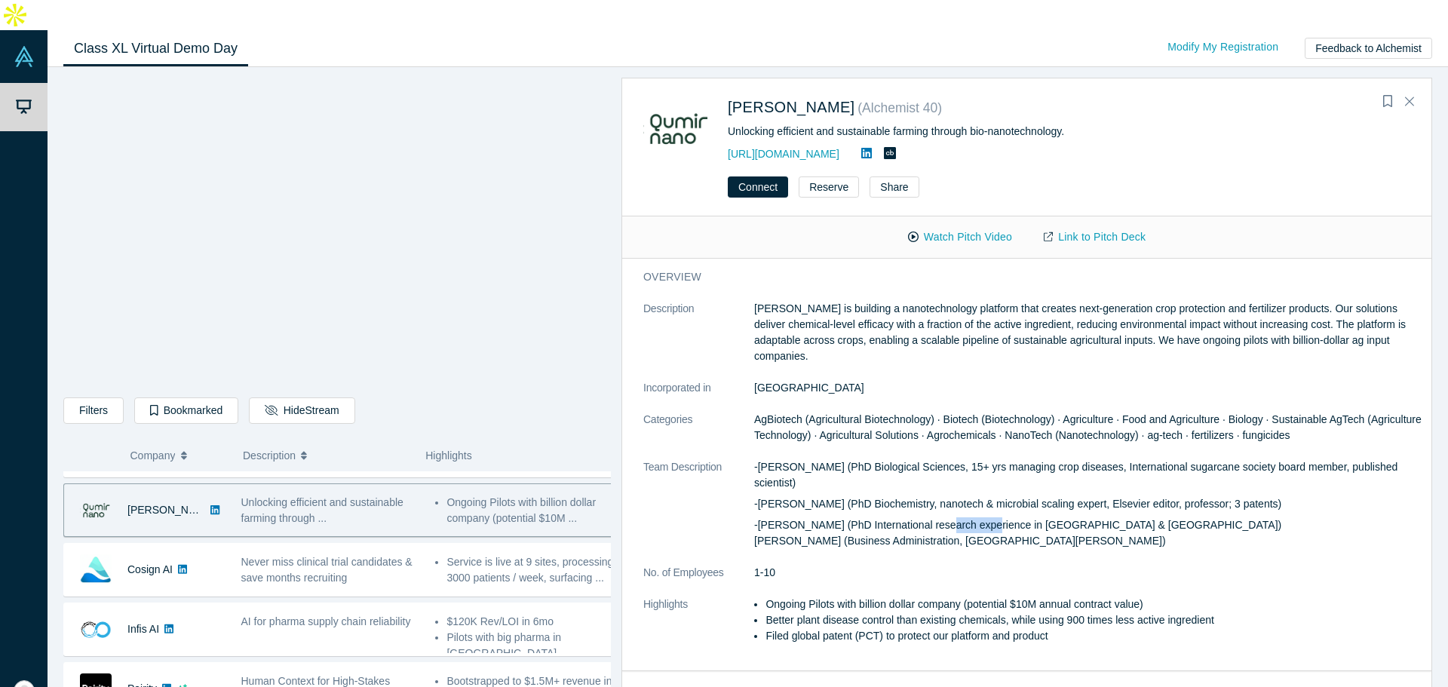
click at [958, 517] on p "-José Dávila Costa (PhD International research experience in UK & Germany) Fran…" at bounding box center [1087, 533] width 667 height 32
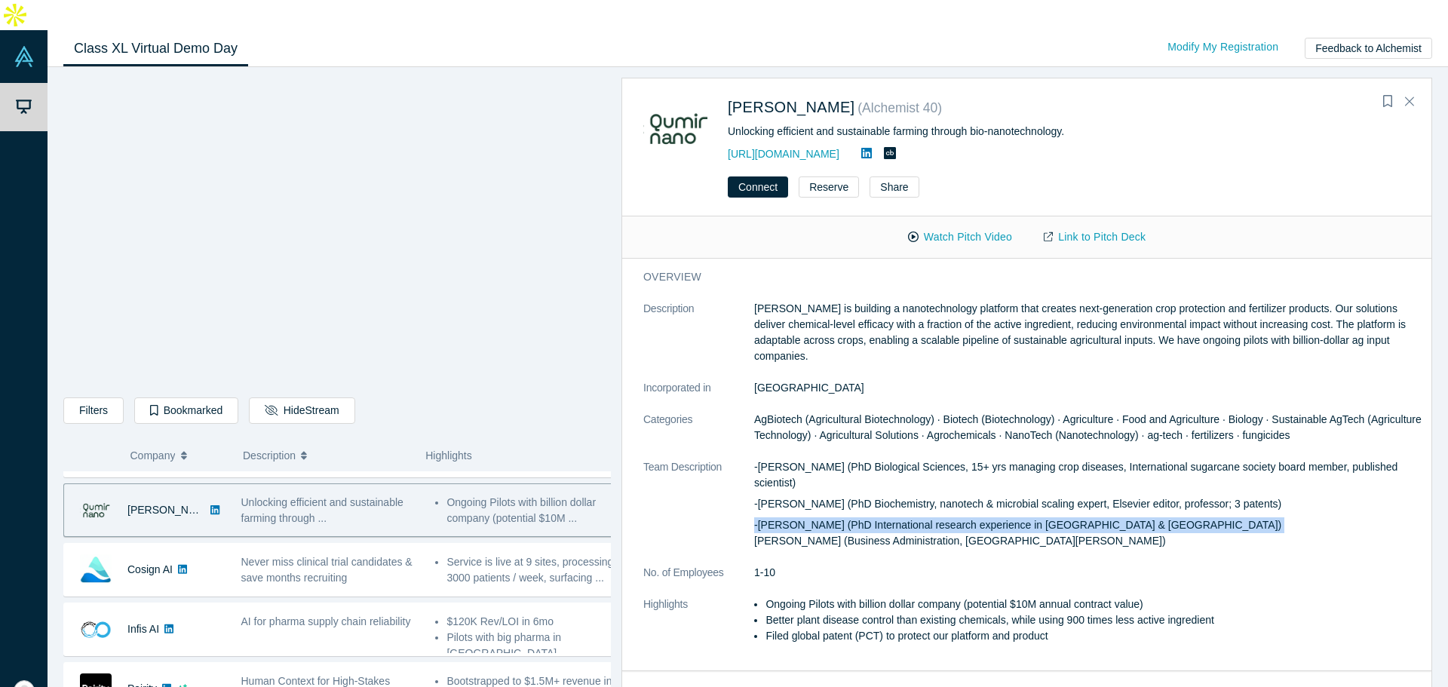
click at [958, 517] on p "-José Dávila Costa (PhD International research experience in UK & Germany) Fran…" at bounding box center [1087, 533] width 667 height 32
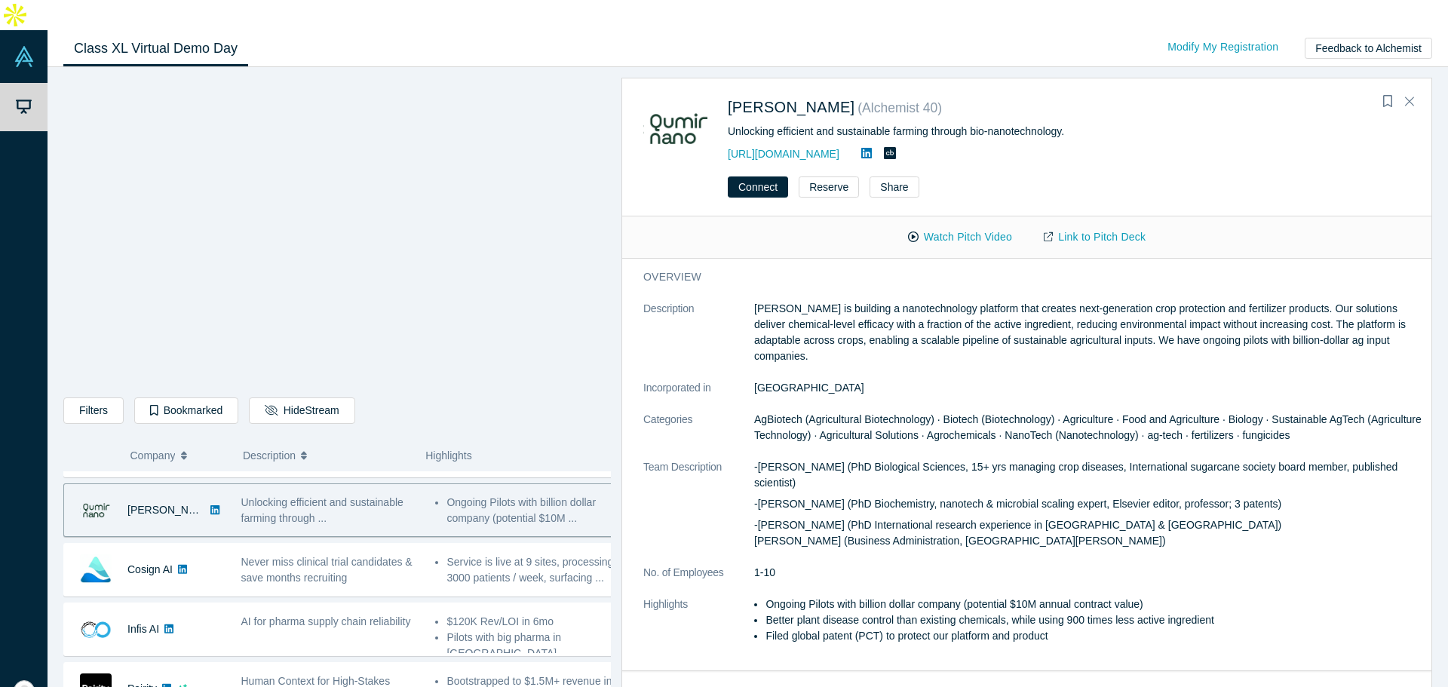
click at [958, 496] on p "-Cintia Romero (PhD Biochemistry, nanotech & microbial scaling expert, Elsevier…" at bounding box center [1087, 504] width 667 height 16
click at [1093, 224] on link "Link to Pitch Deck" at bounding box center [1094, 237] width 133 height 26
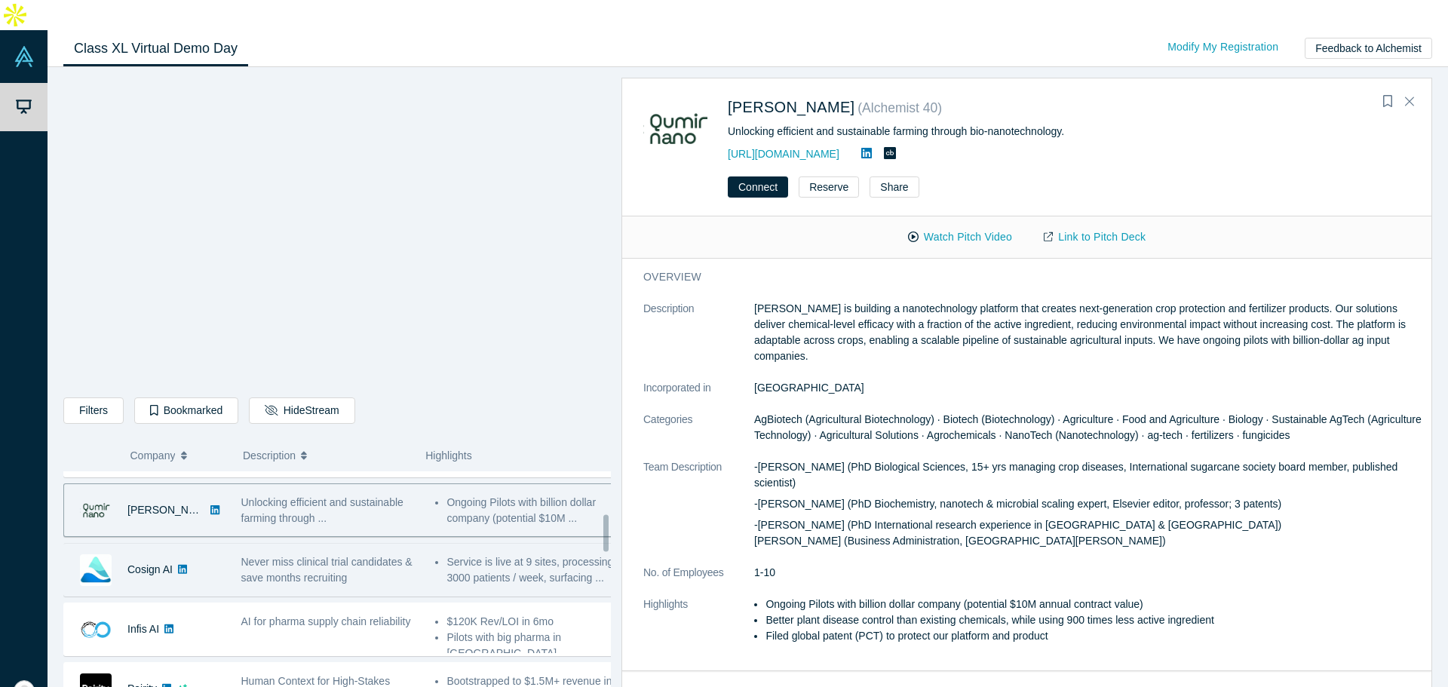
scroll to position [302, 0]
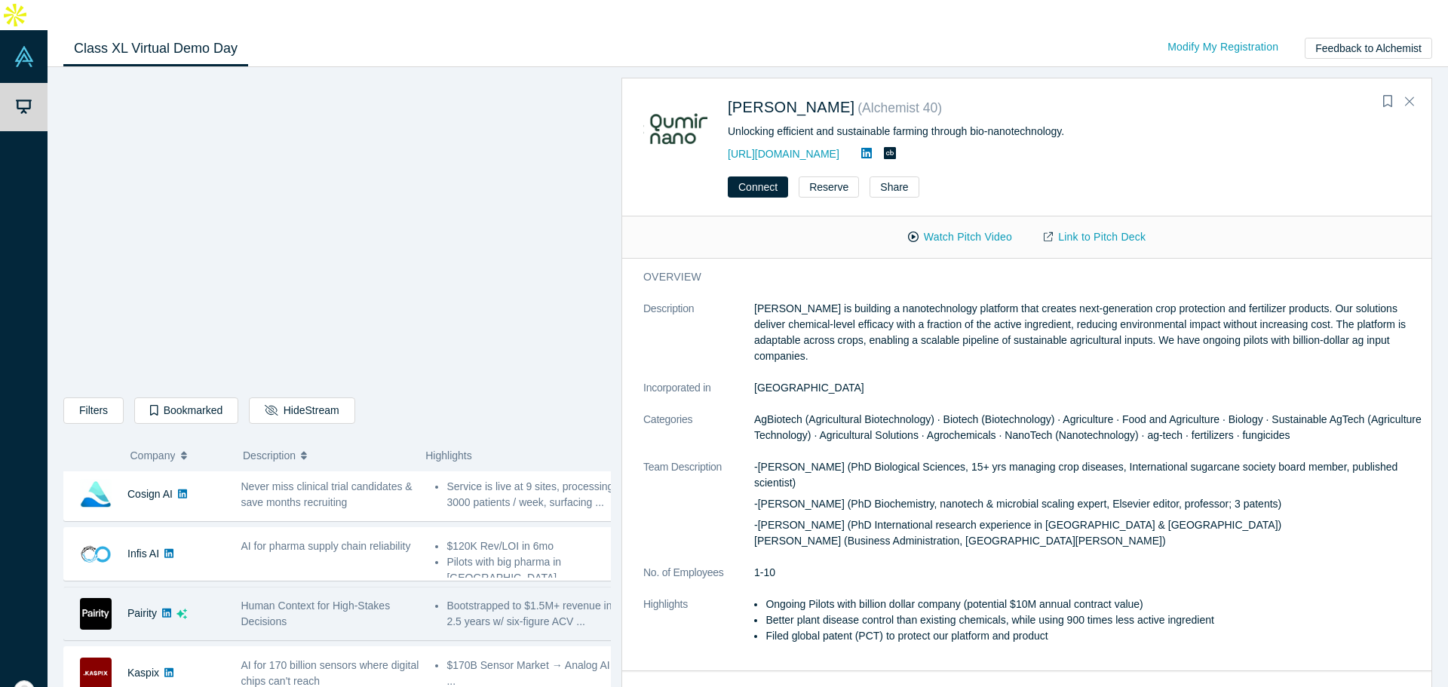
click at [362, 598] on div "Human Context for High-Stakes Decisions" at bounding box center [330, 614] width 179 height 32
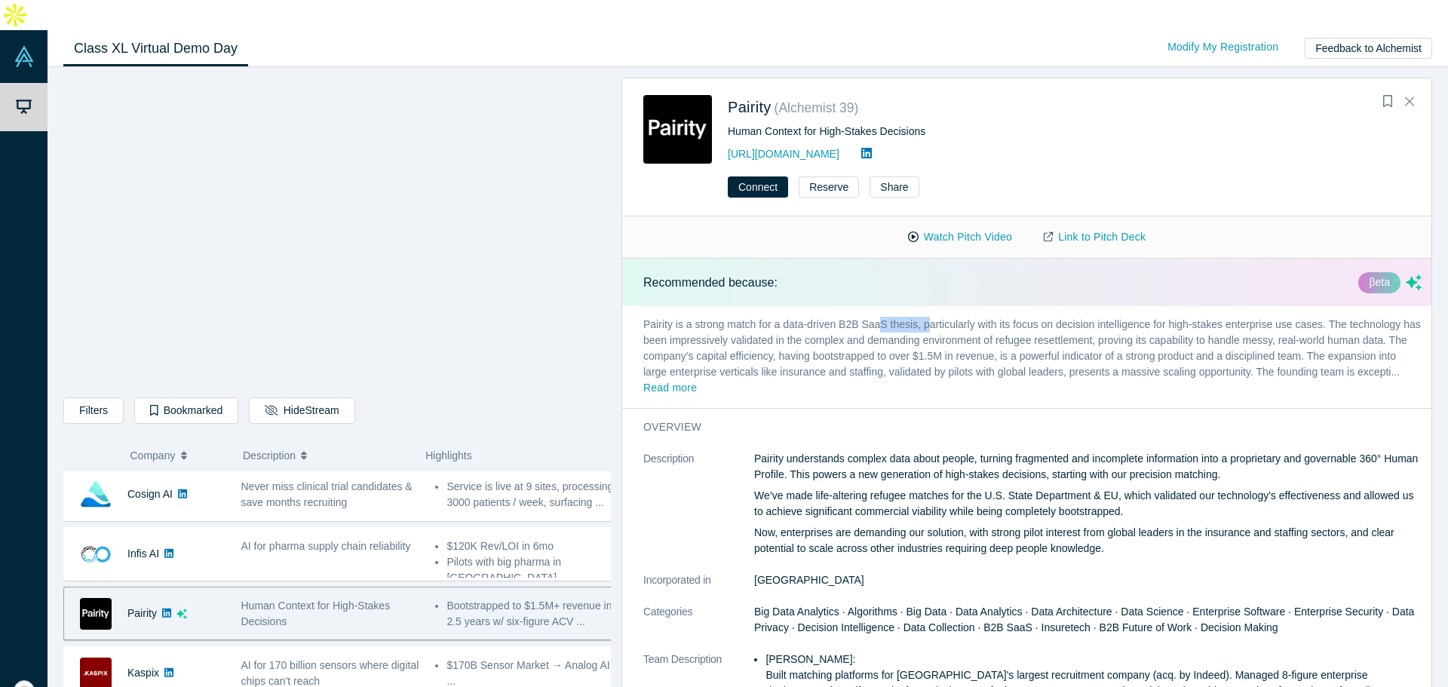
drag, startPoint x: 877, startPoint y: 297, endPoint x: 919, endPoint y: 300, distance: 42.3
click at [919, 306] on p "Pairity is a strong match for a data-driven B2B SaaS thesis, particularly with …" at bounding box center [1032, 357] width 821 height 102
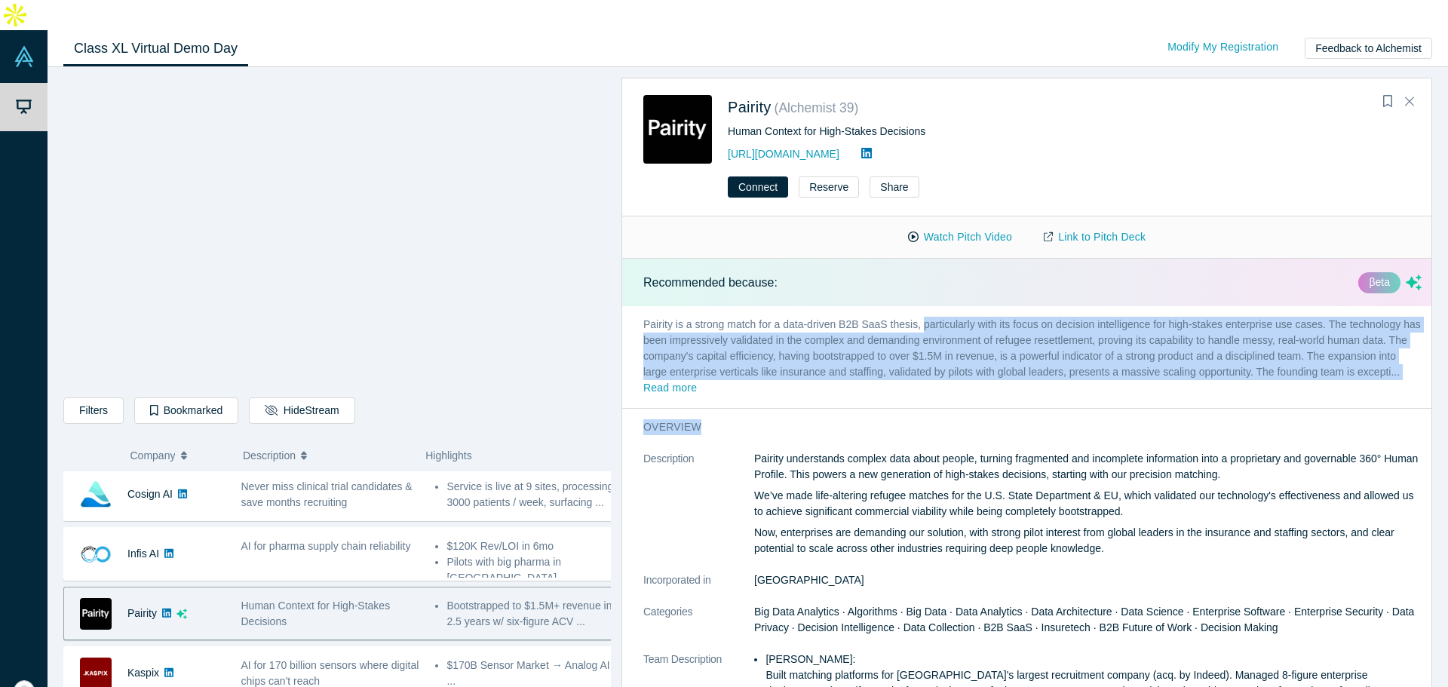
drag, startPoint x: 919, startPoint y: 300, endPoint x: 938, endPoint y: 354, distance: 56.8
click at [938, 354] on p "Pairity is a strong match for a data-driven B2B SaaS thesis, particularly with …" at bounding box center [1032, 357] width 821 height 102
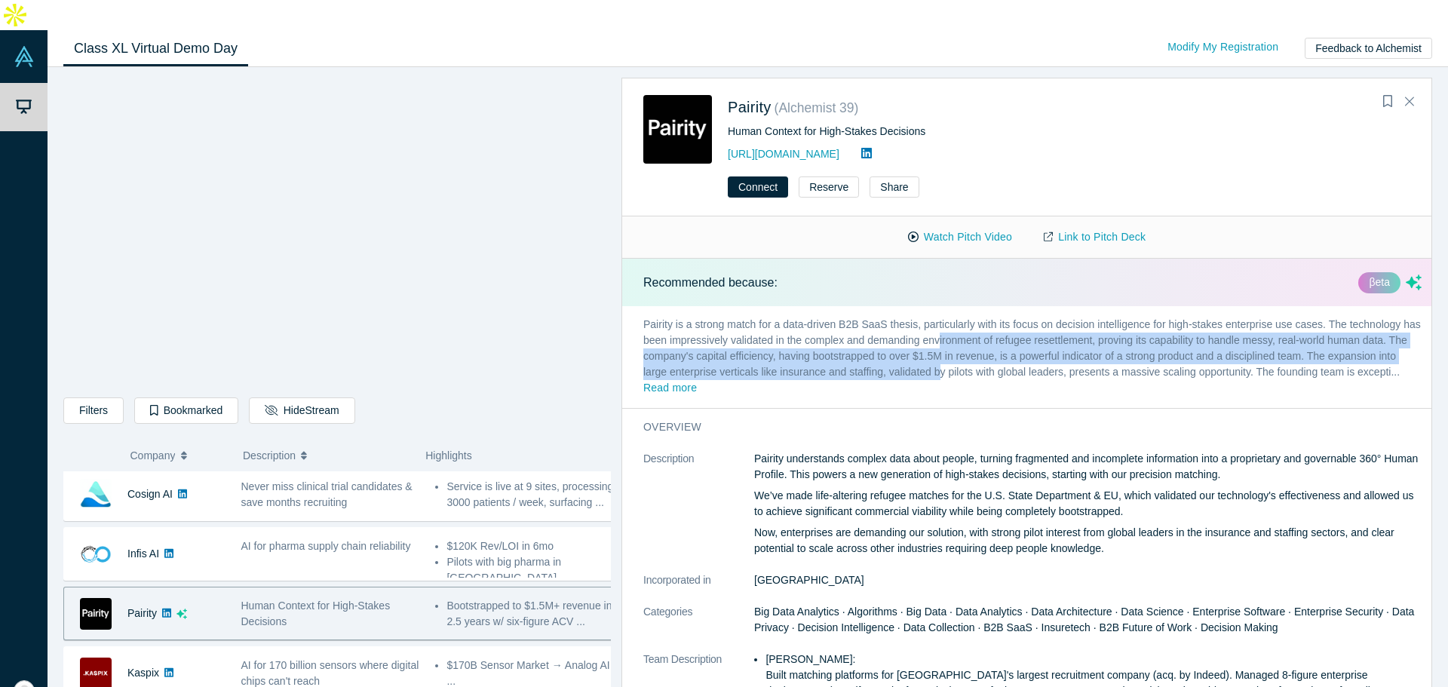
drag, startPoint x: 938, startPoint y: 344, endPoint x: 938, endPoint y: 314, distance: 30.2
click at [938, 314] on p "Pairity is a strong match for a data-driven B2B SaaS thesis, particularly with …" at bounding box center [1032, 357] width 821 height 102
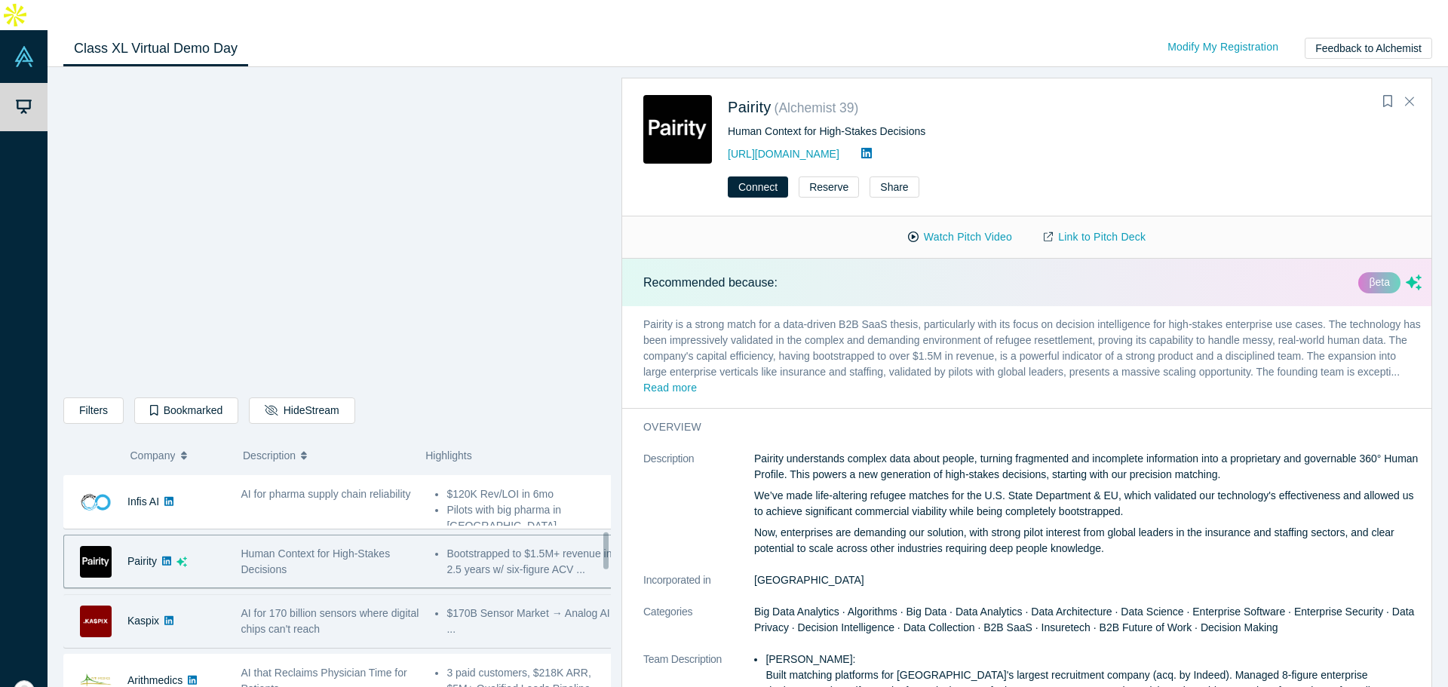
scroll to position [377, 0]
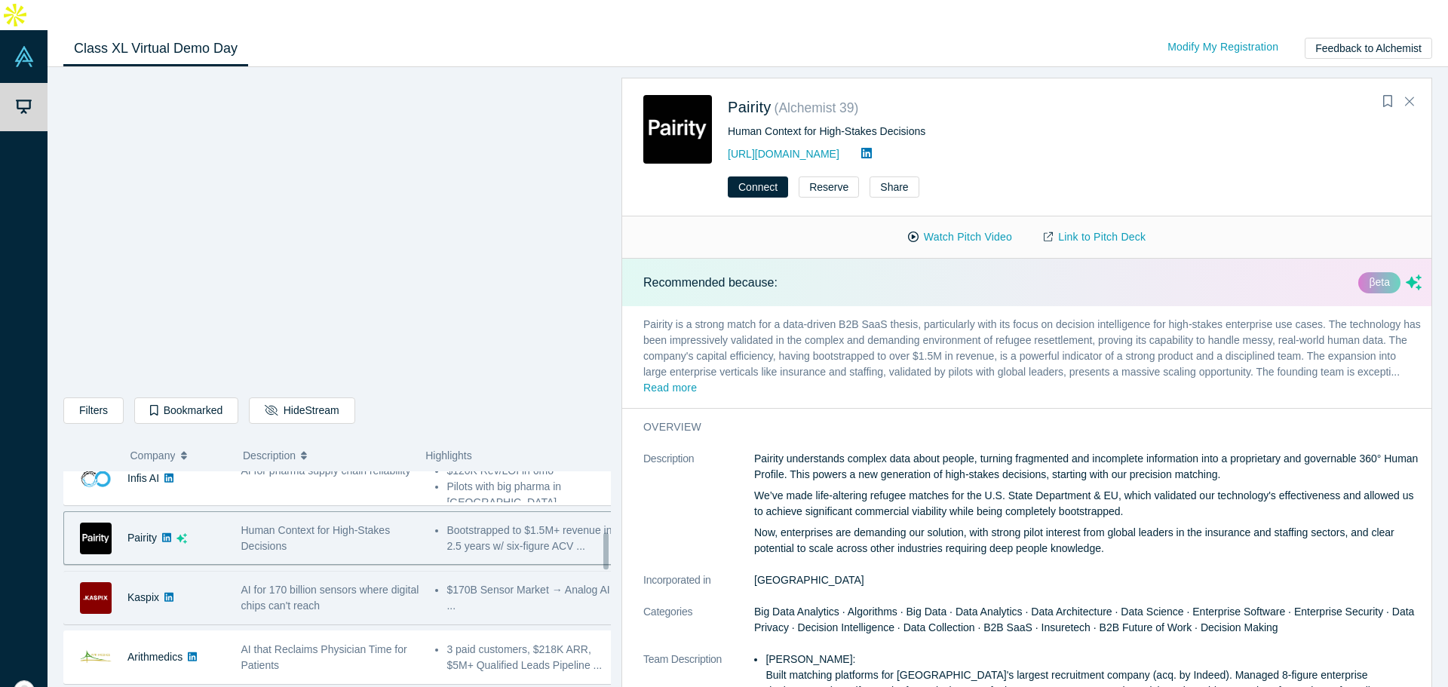
click at [354, 584] on span "AI for 170 billion sensors where digital chips can't reach" at bounding box center [330, 598] width 178 height 28
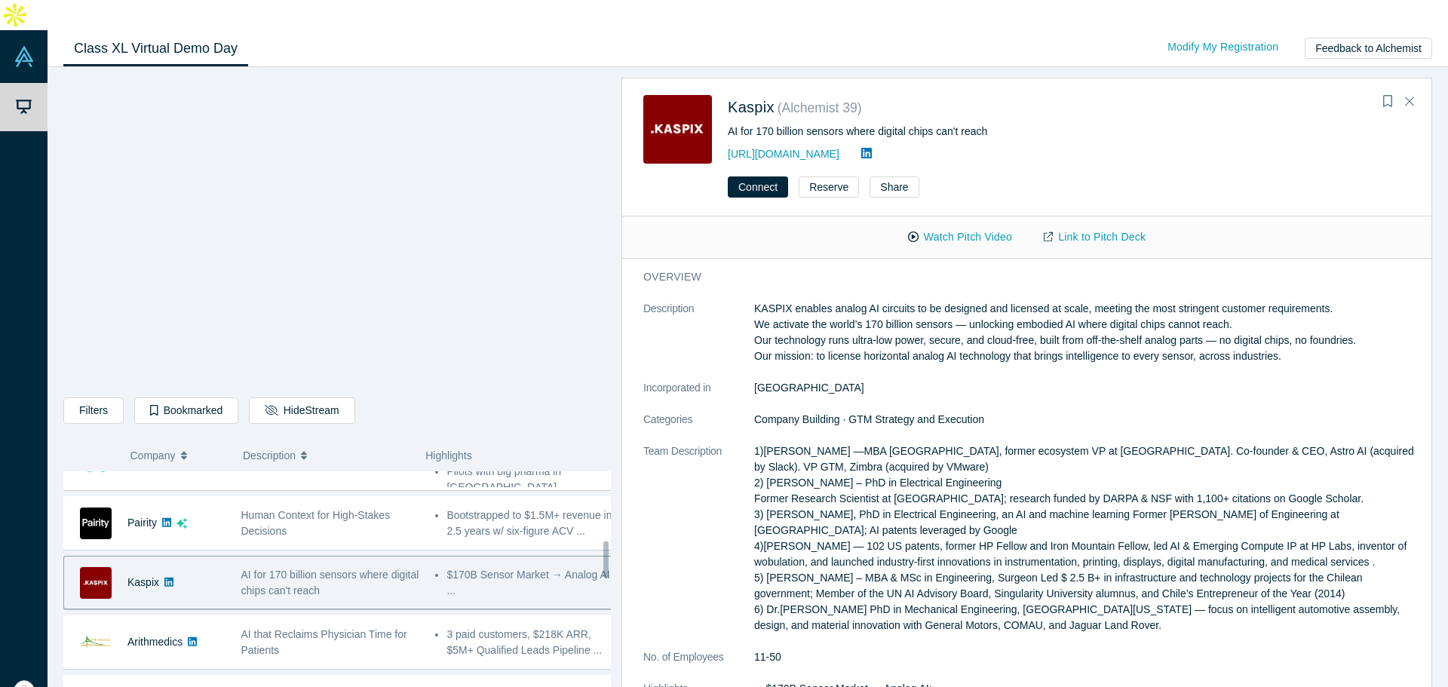
scroll to position [370, 0]
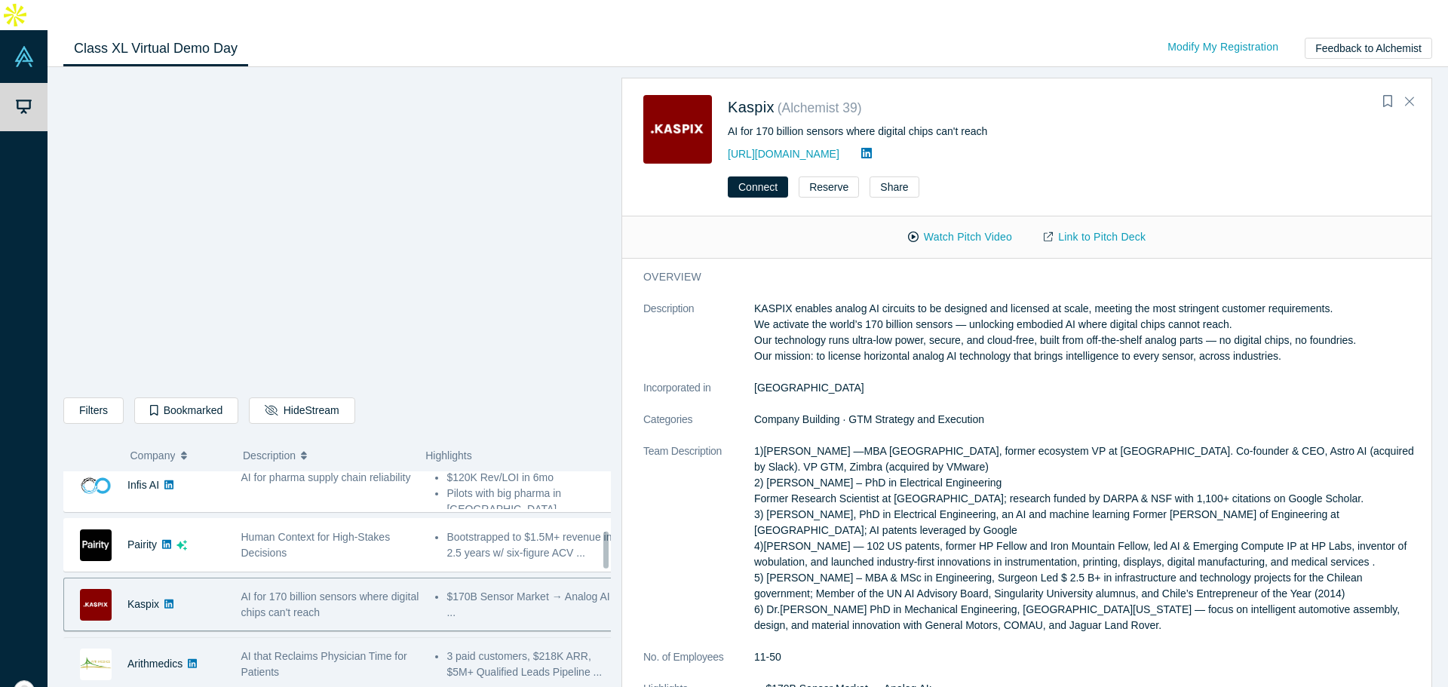
click at [478, 649] on li "3 paid customers, $218K ARR, $5M+ Qualified Leads Pipeline ..." at bounding box center [529, 665] width 167 height 32
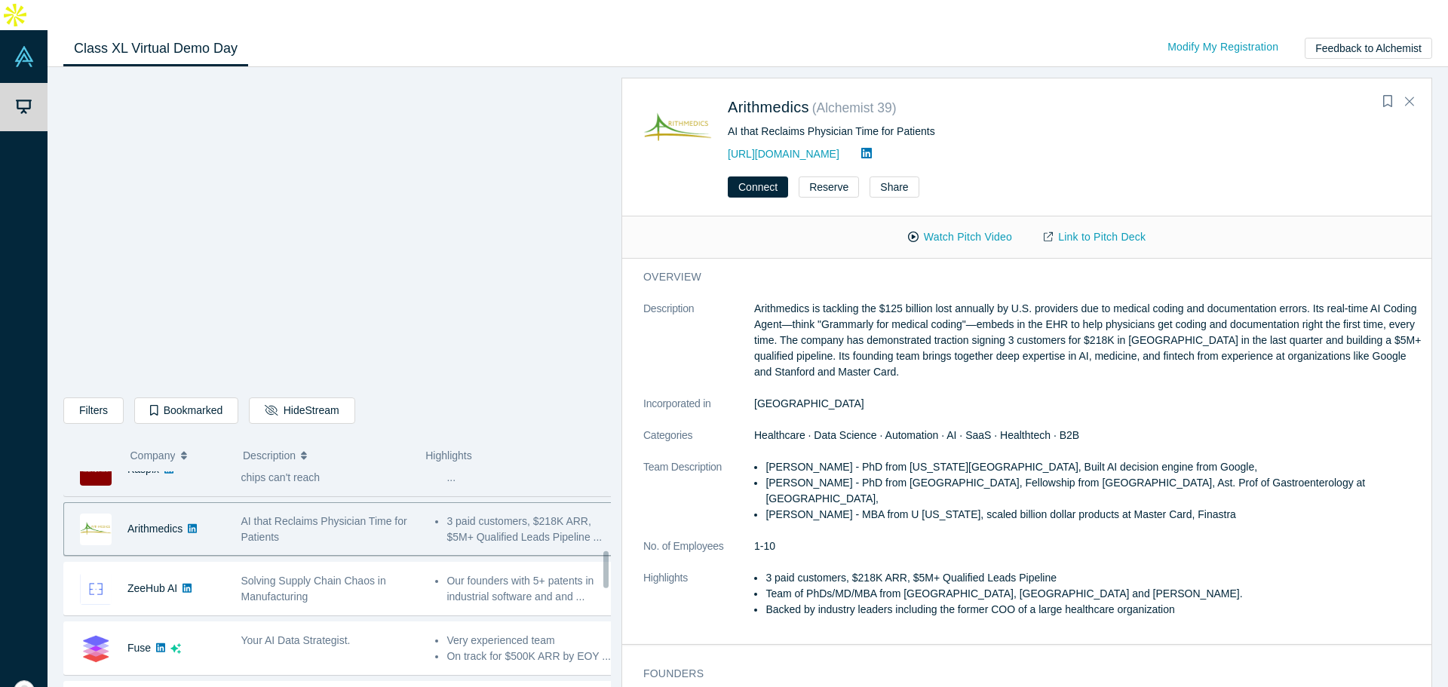
scroll to position [521, 0]
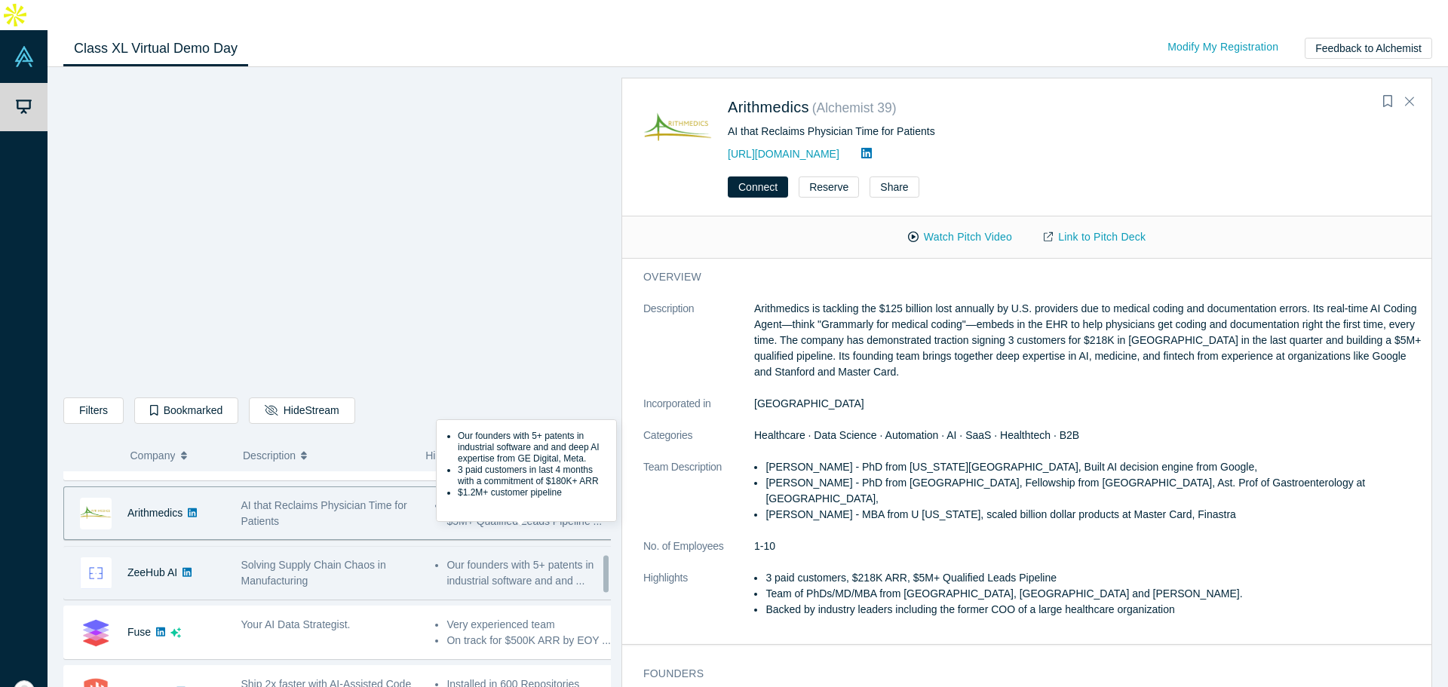
click at [435, 557] on ul "Our founders with 5+ patents in industrial software and and ..." at bounding box center [524, 573] width 179 height 32
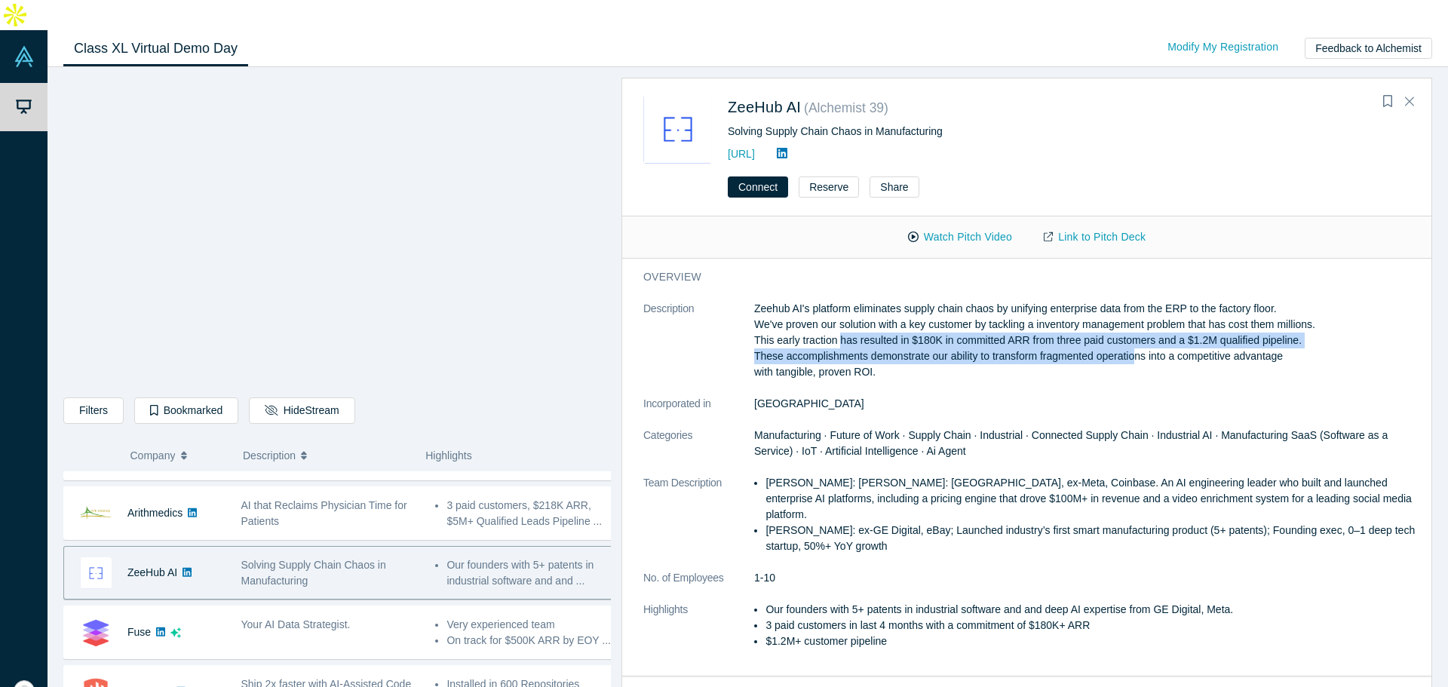
drag, startPoint x: 837, startPoint y: 307, endPoint x: 1134, endPoint y: 330, distance: 297.3
click at [1134, 330] on p "Zeehub AI's platform eliminates supply chain chaos by unifying enterprise data …" at bounding box center [1087, 340] width 667 height 79
click at [1132, 332] on p "Zeehub AI's platform eliminates supply chain chaos by unifying enterprise data …" at bounding box center [1087, 340] width 667 height 79
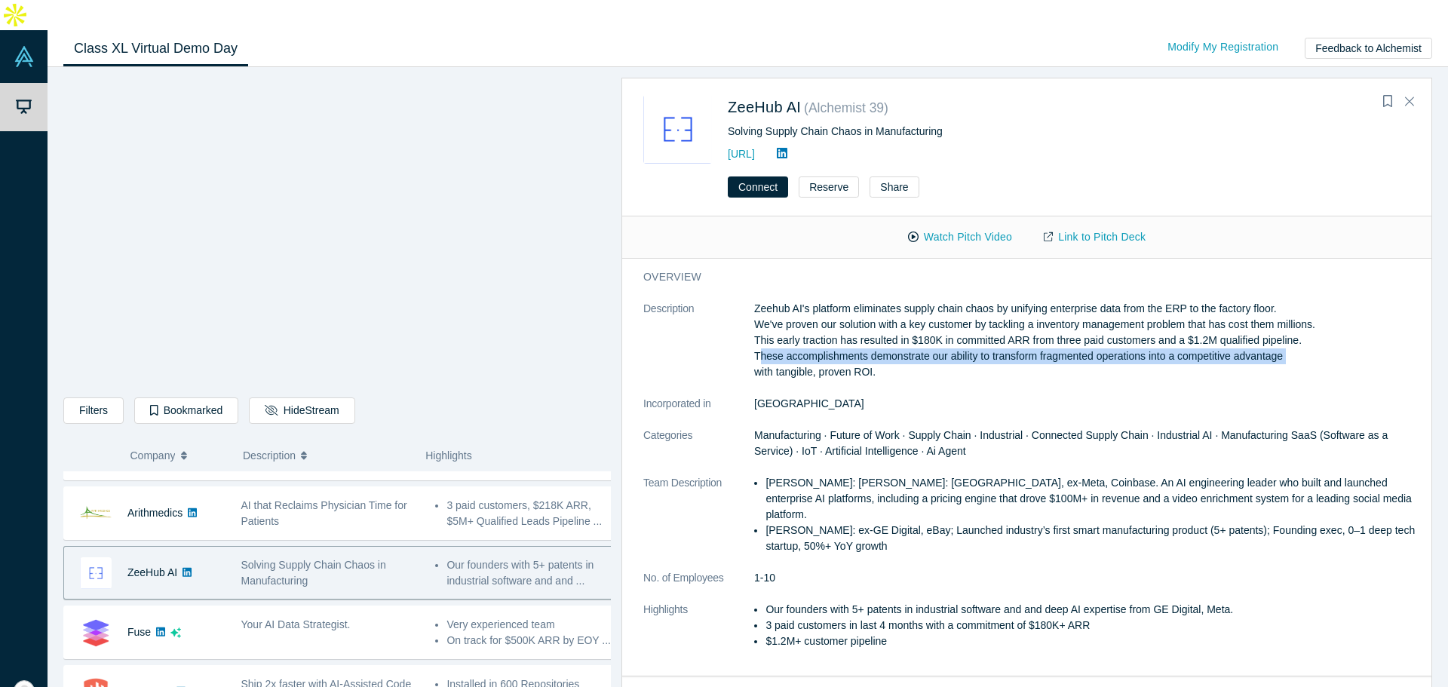
click at [1132, 332] on p "Zeehub AI's platform eliminates supply chain chaos by unifying enterprise data …" at bounding box center [1087, 340] width 667 height 79
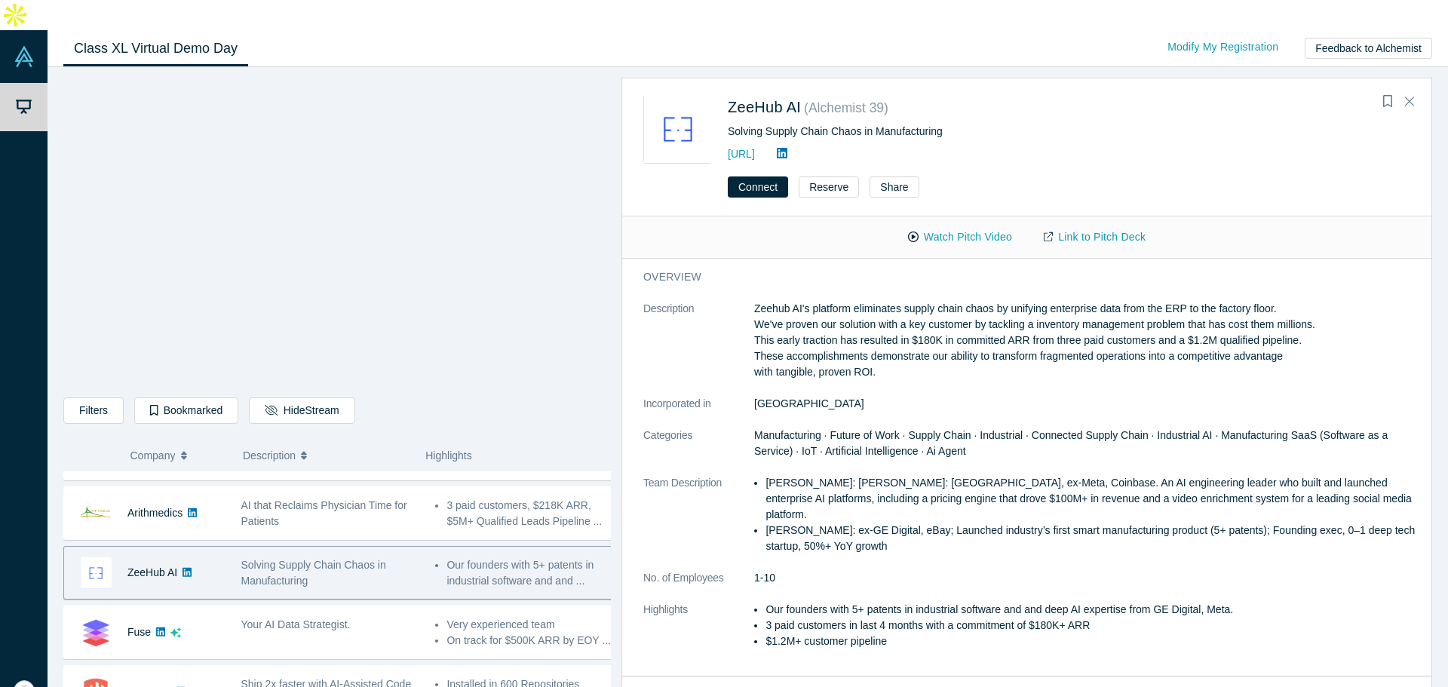
click at [937, 314] on p "Zeehub AI's platform eliminates supply chain chaos by unifying enterprise data …" at bounding box center [1087, 340] width 667 height 79
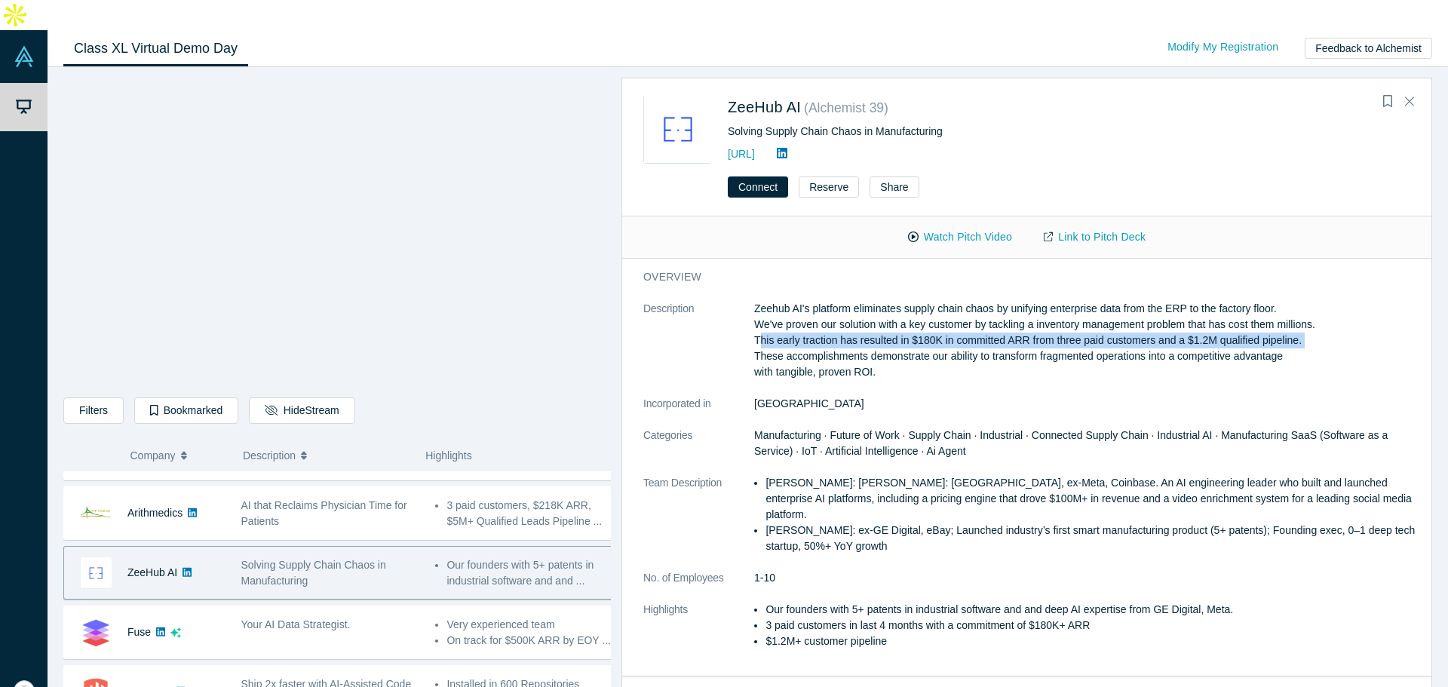
click at [937, 314] on p "Zeehub AI's platform eliminates supply chain chaos by unifying enterprise data …" at bounding box center [1087, 340] width 667 height 79
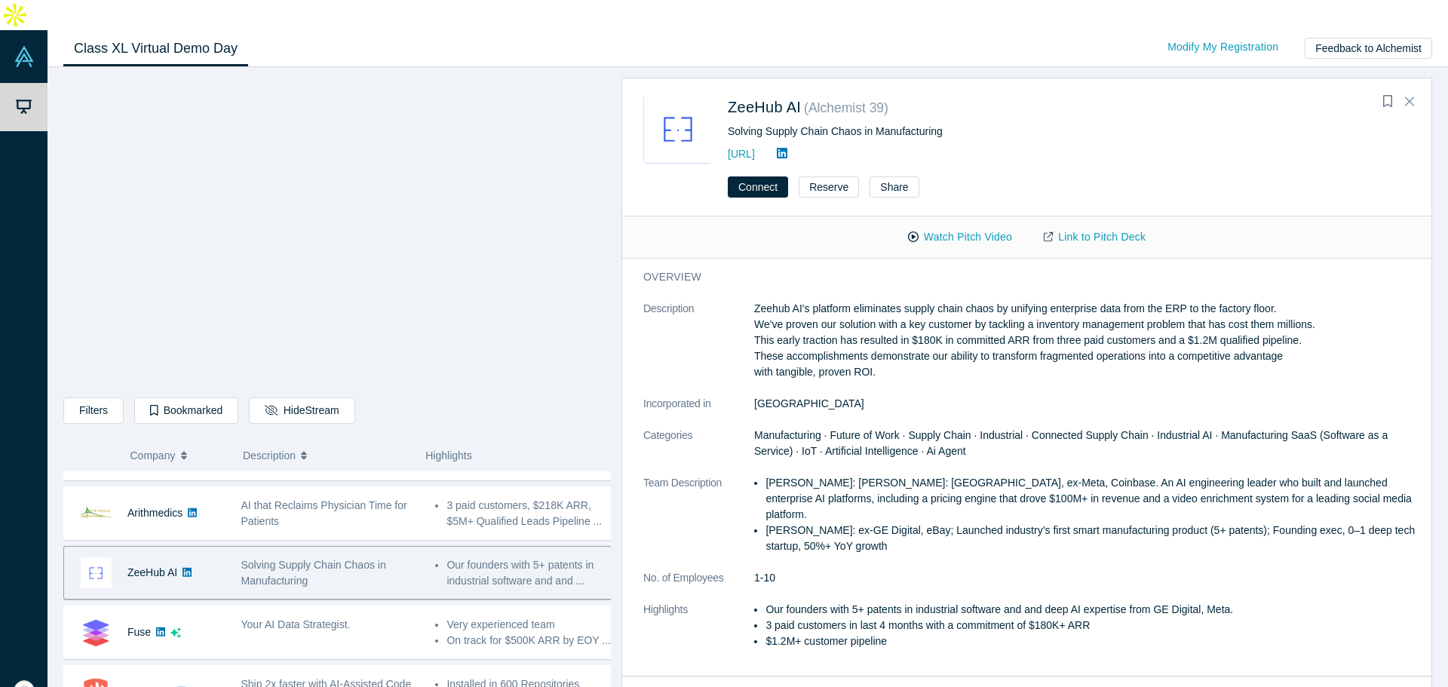
click at [834, 337] on p "Zeehub AI's platform eliminates supply chain chaos by unifying enterprise data …" at bounding box center [1087, 340] width 667 height 79
click at [841, 301] on p "Zeehub AI's platform eliminates supply chain chaos by unifying enterprise data …" at bounding box center [1087, 340] width 667 height 79
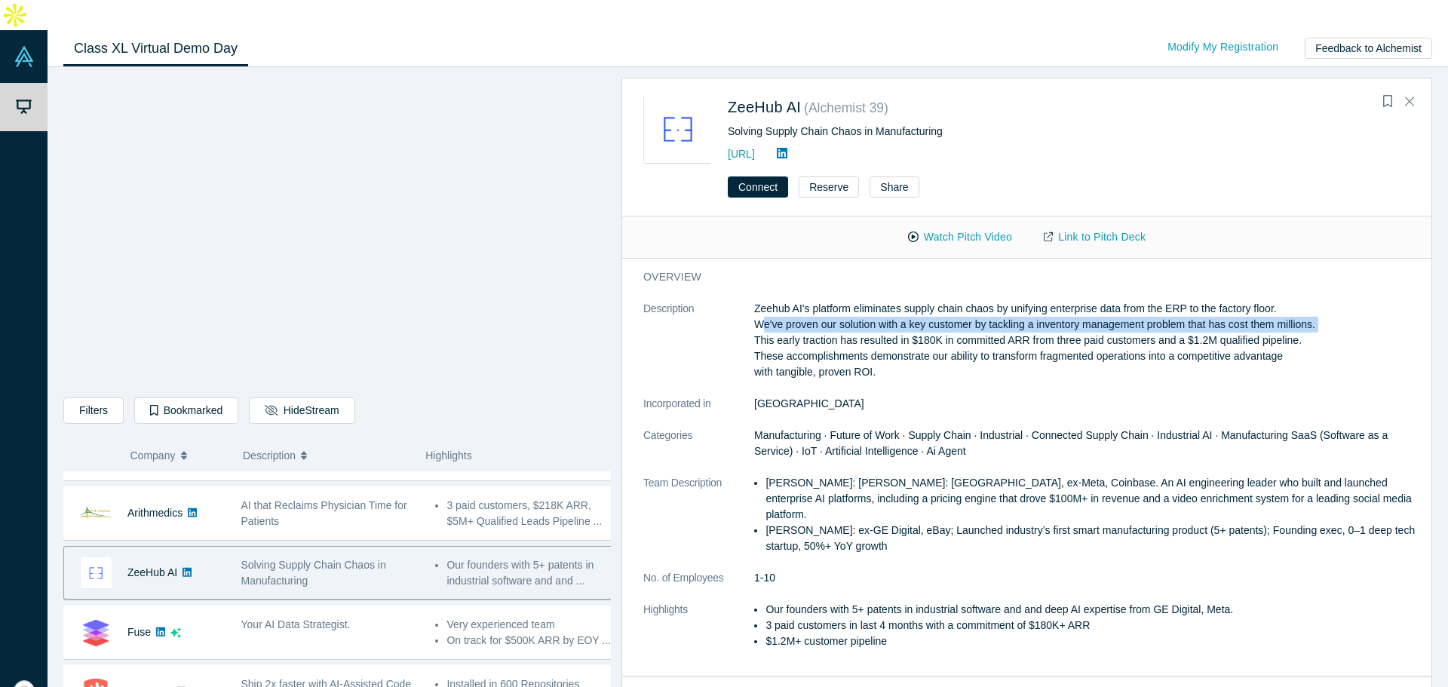
click at [842, 301] on p "Zeehub AI's platform eliminates supply chain chaos by unifying enterprise data …" at bounding box center [1087, 340] width 667 height 79
click at [867, 301] on p "Zeehub AI's platform eliminates supply chain chaos by unifying enterprise data …" at bounding box center [1087, 340] width 667 height 79
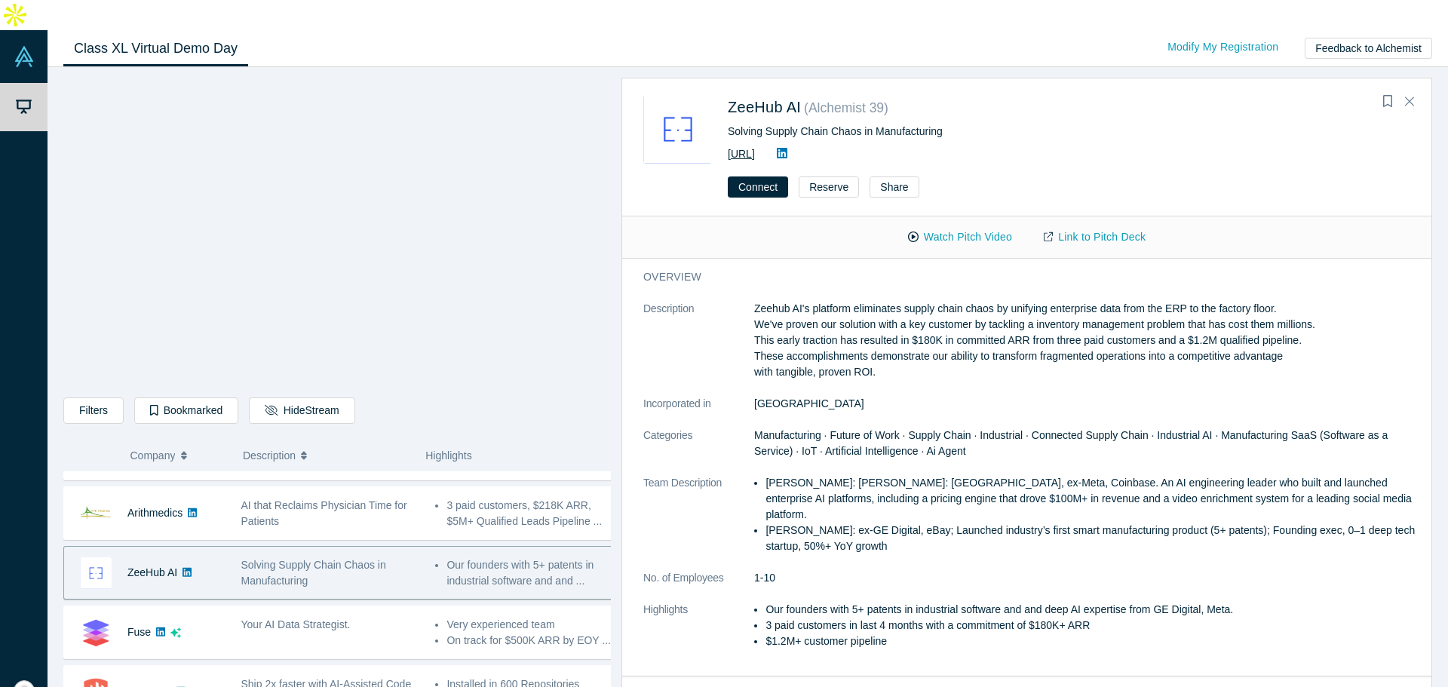
click at [755, 148] on link "https://zeehub.ai" at bounding box center [741, 154] width 27 height 12
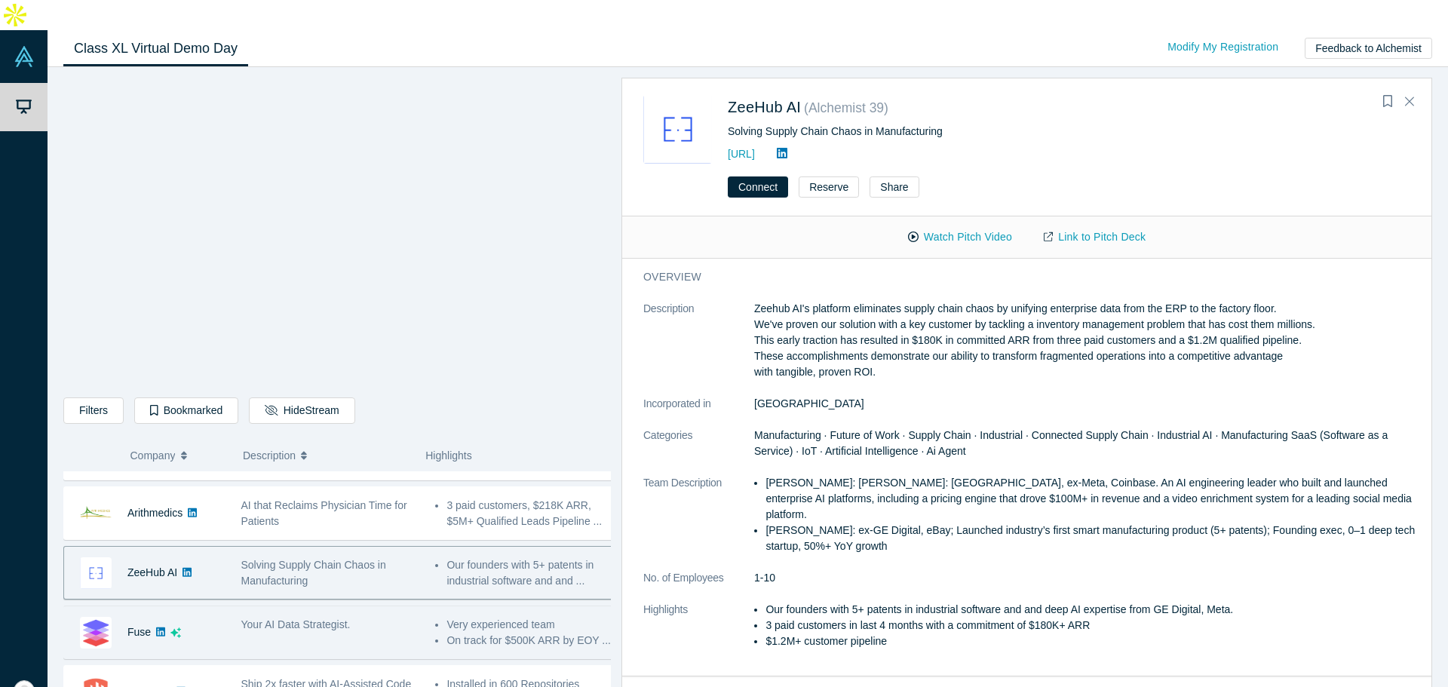
click at [451, 617] on li "Very experienced team" at bounding box center [529, 625] width 167 height 16
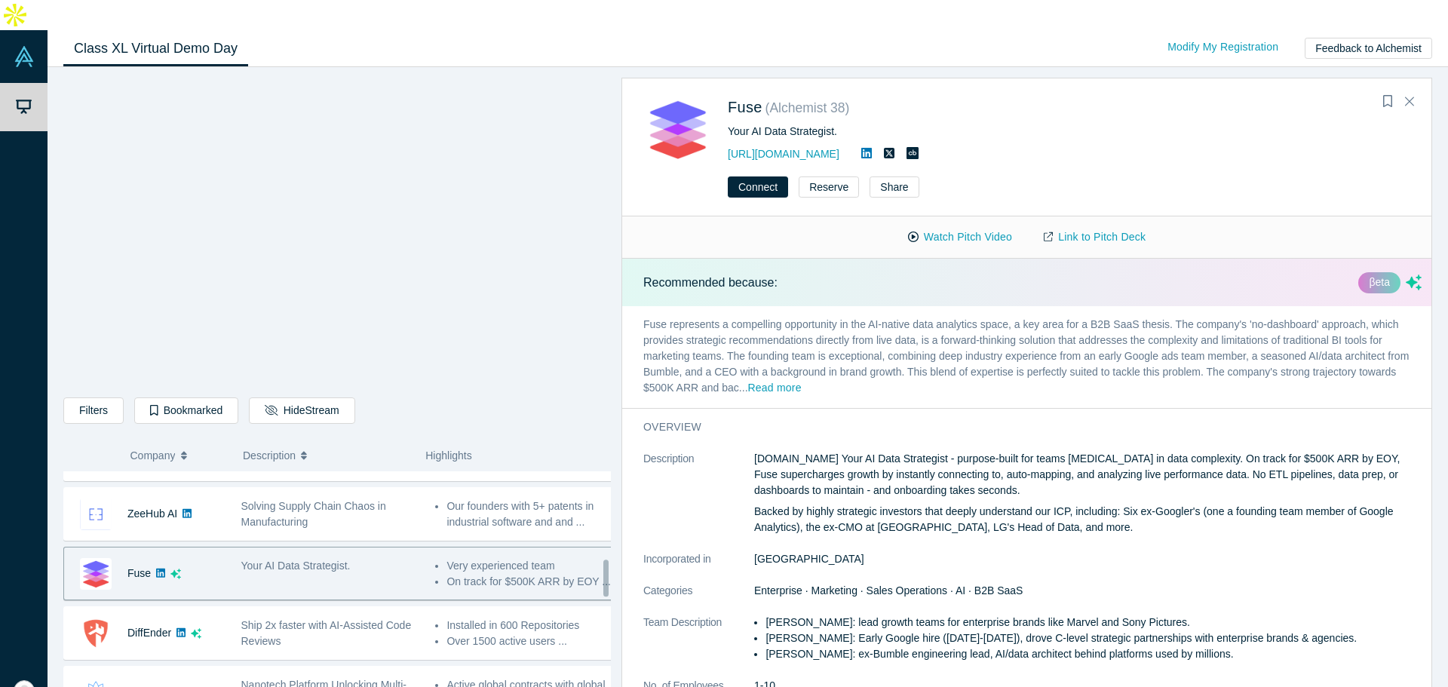
scroll to position [597, 0]
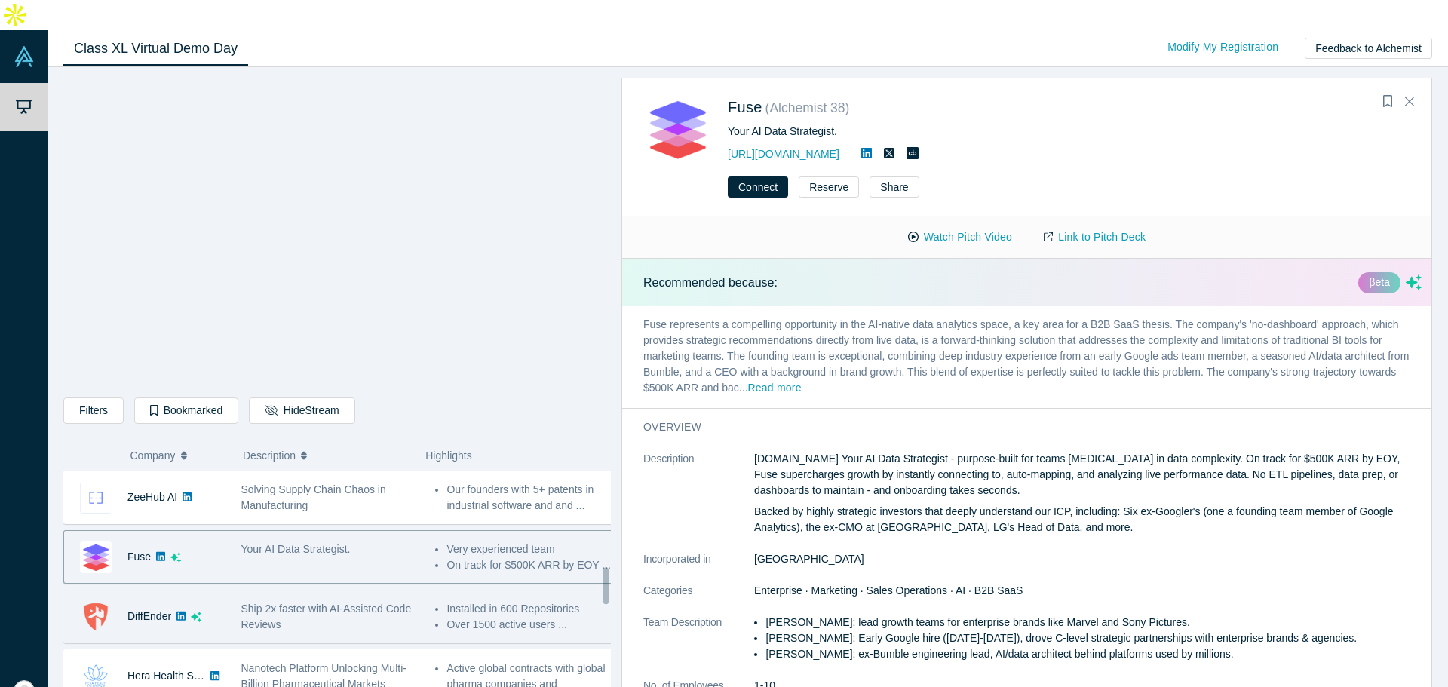
click at [468, 601] on li "Installed in 600 Repositories" at bounding box center [529, 609] width 167 height 16
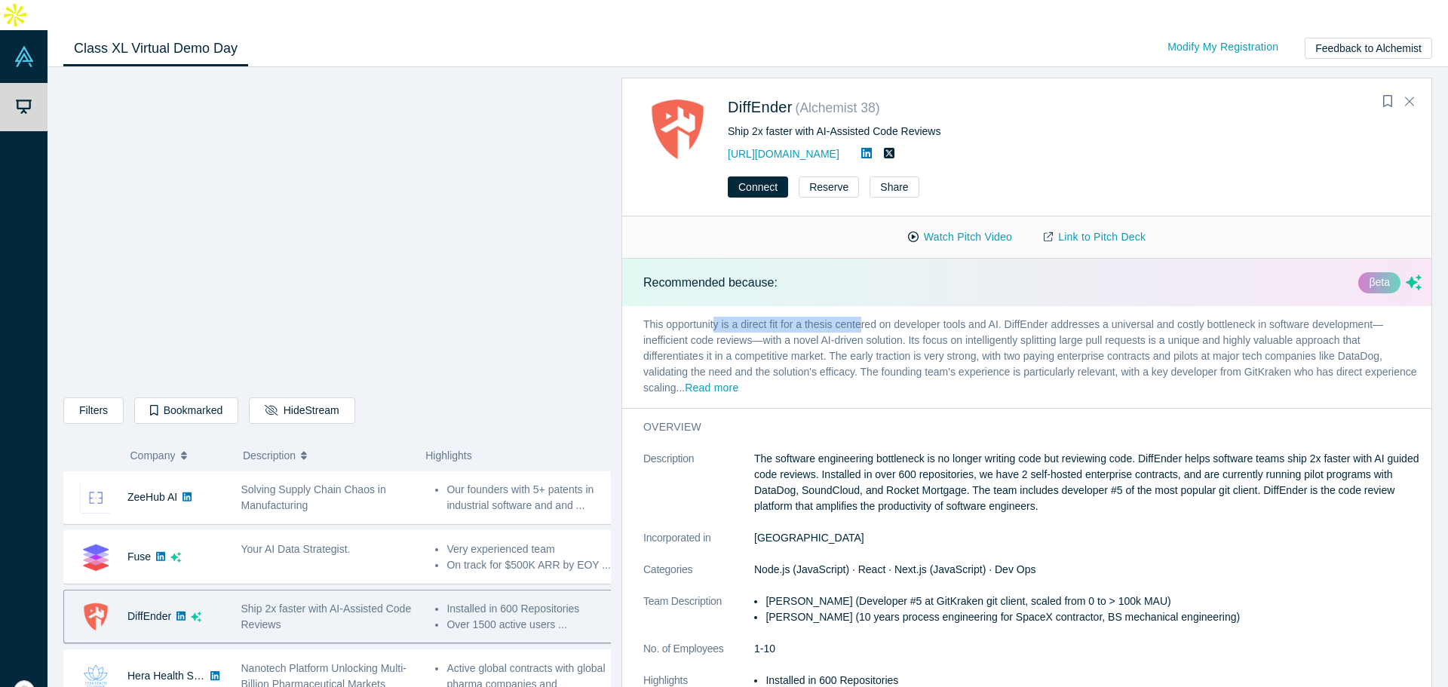
drag, startPoint x: 717, startPoint y: 297, endPoint x: 863, endPoint y: 295, distance: 145.6
click at [863, 306] on p "This opportunity is a direct fit for a thesis centered on developer tools and A…" at bounding box center [1032, 357] width 821 height 102
click at [860, 306] on p "This opportunity is a direct fit for a thesis centered on developer tools and A…" at bounding box center [1032, 357] width 821 height 102
click at [858, 306] on p "This opportunity is a direct fit for a thesis centered on developer tools and A…" at bounding box center [1032, 357] width 821 height 102
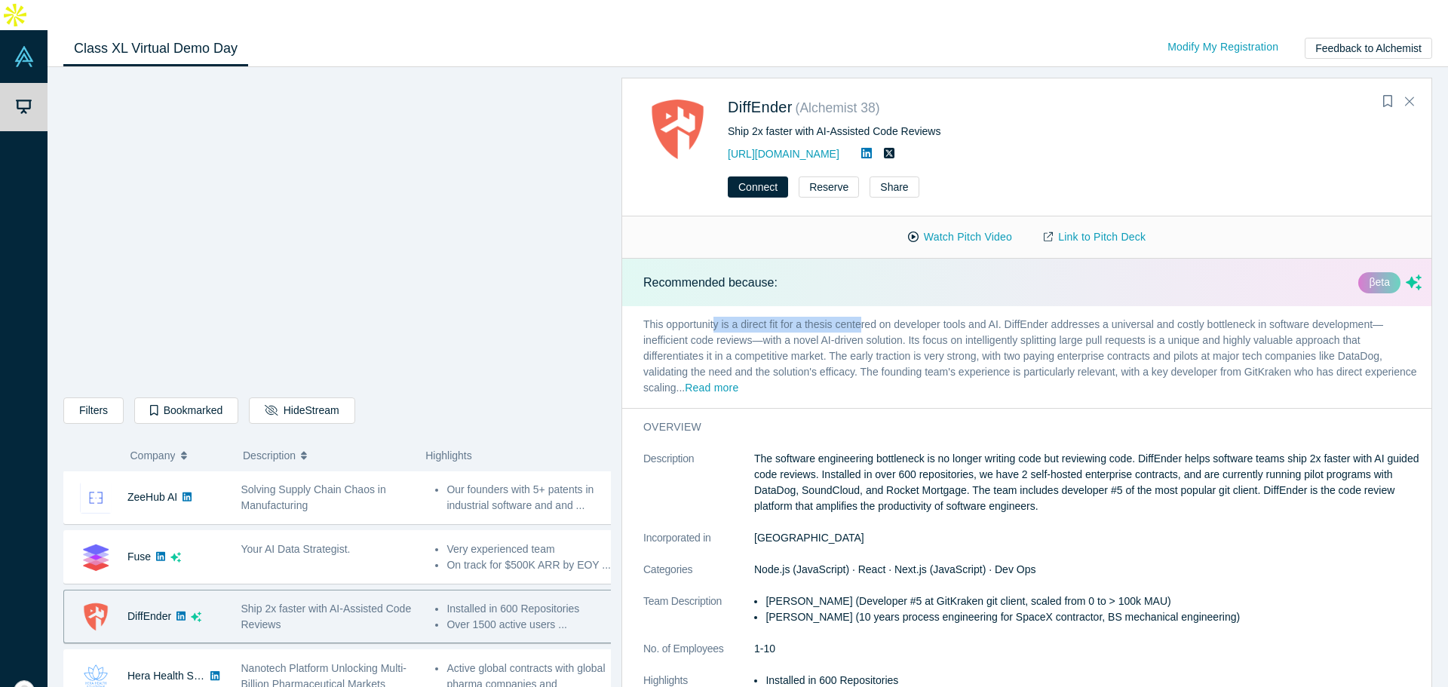
click at [940, 306] on p "This opportunity is a direct fit for a thesis centered on developer tools and A…" at bounding box center [1032, 357] width 821 height 102
drag, startPoint x: 940, startPoint y: 302, endPoint x: 1010, endPoint y: 301, distance: 69.4
click at [1010, 306] on p "This opportunity is a direct fit for a thesis centered on developer tools and A…" at bounding box center [1032, 357] width 821 height 102
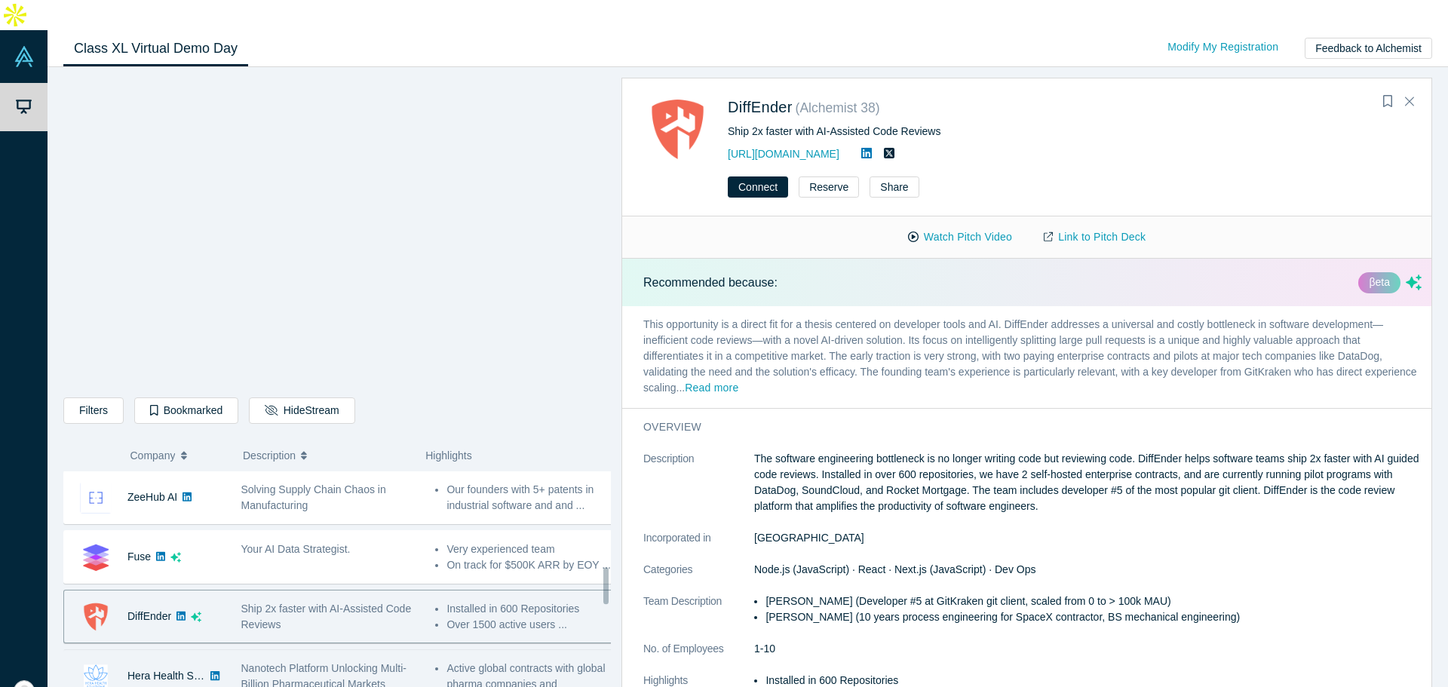
click at [393, 661] on div "Nanotech Platform Unlocking Multi-Billion Pharmaceutical Markets" at bounding box center [330, 677] width 179 height 32
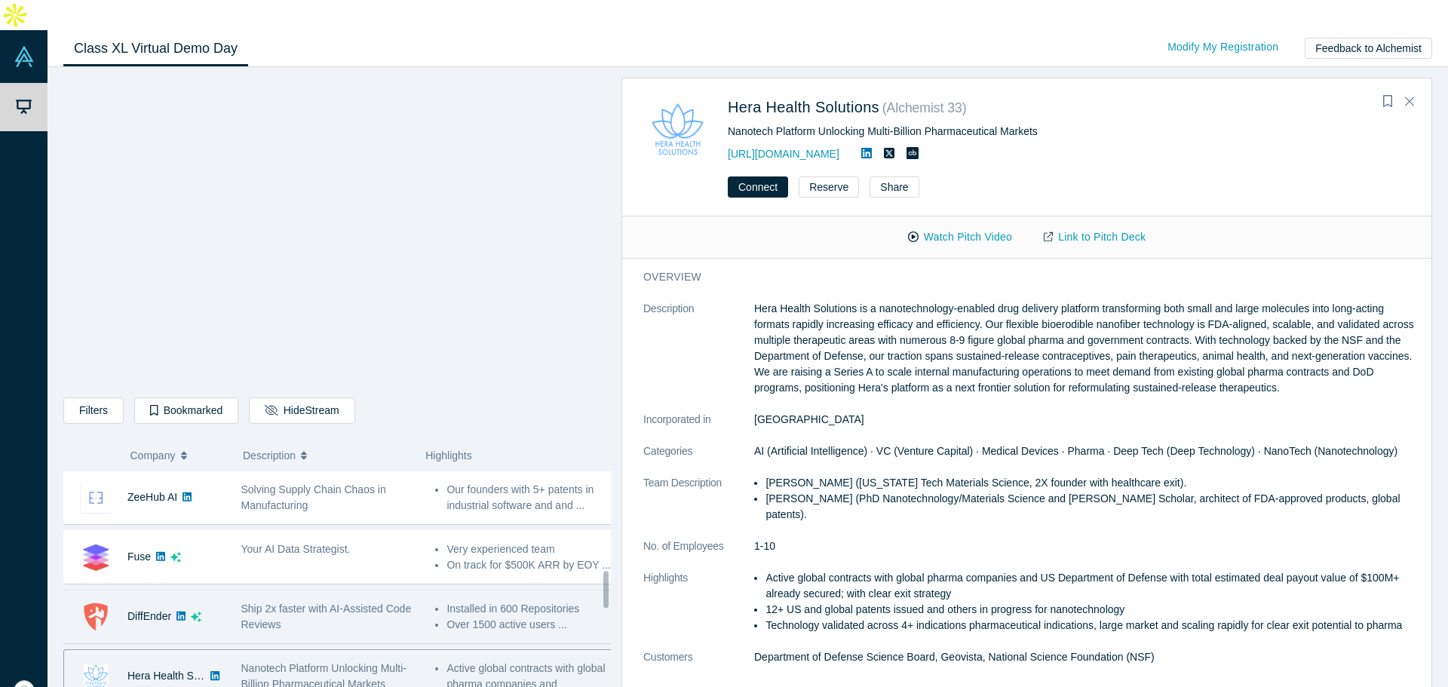
scroll to position [747, 0]
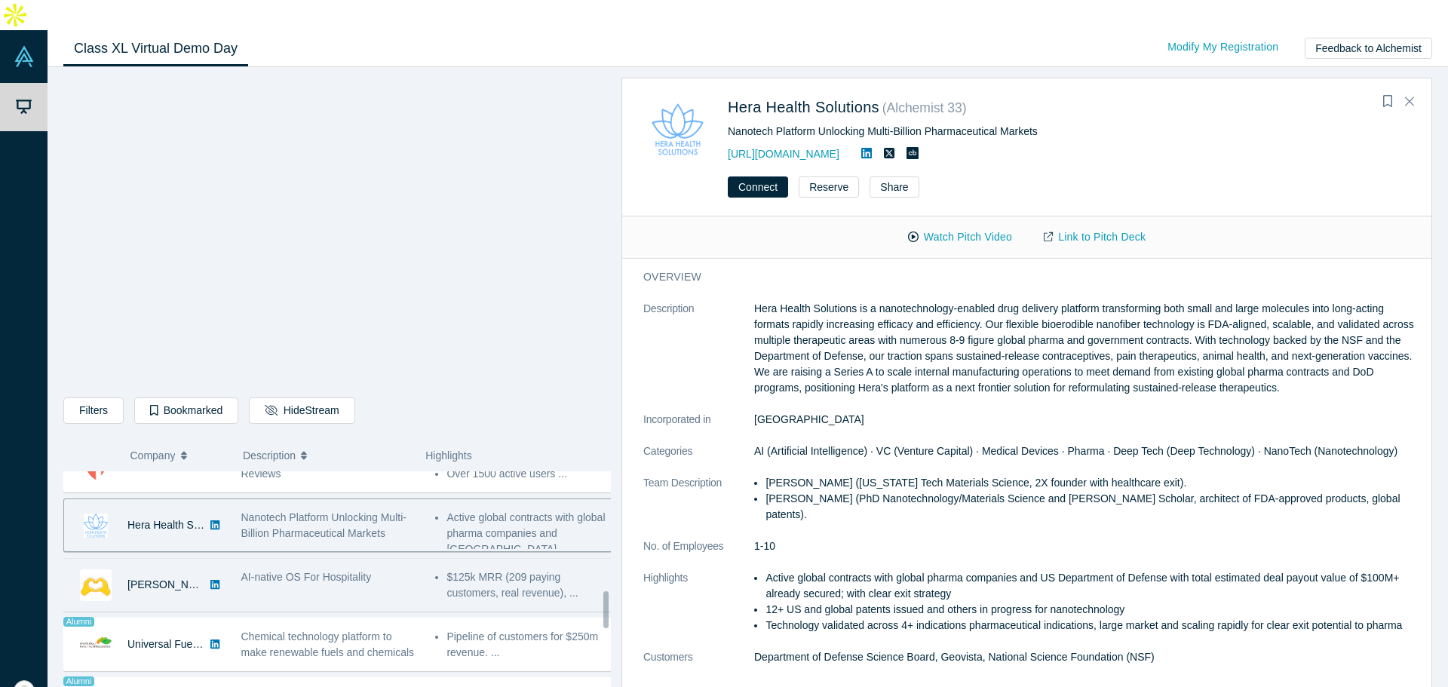
click at [406, 569] on div "AI-native OS For Hospitality" at bounding box center [330, 577] width 179 height 16
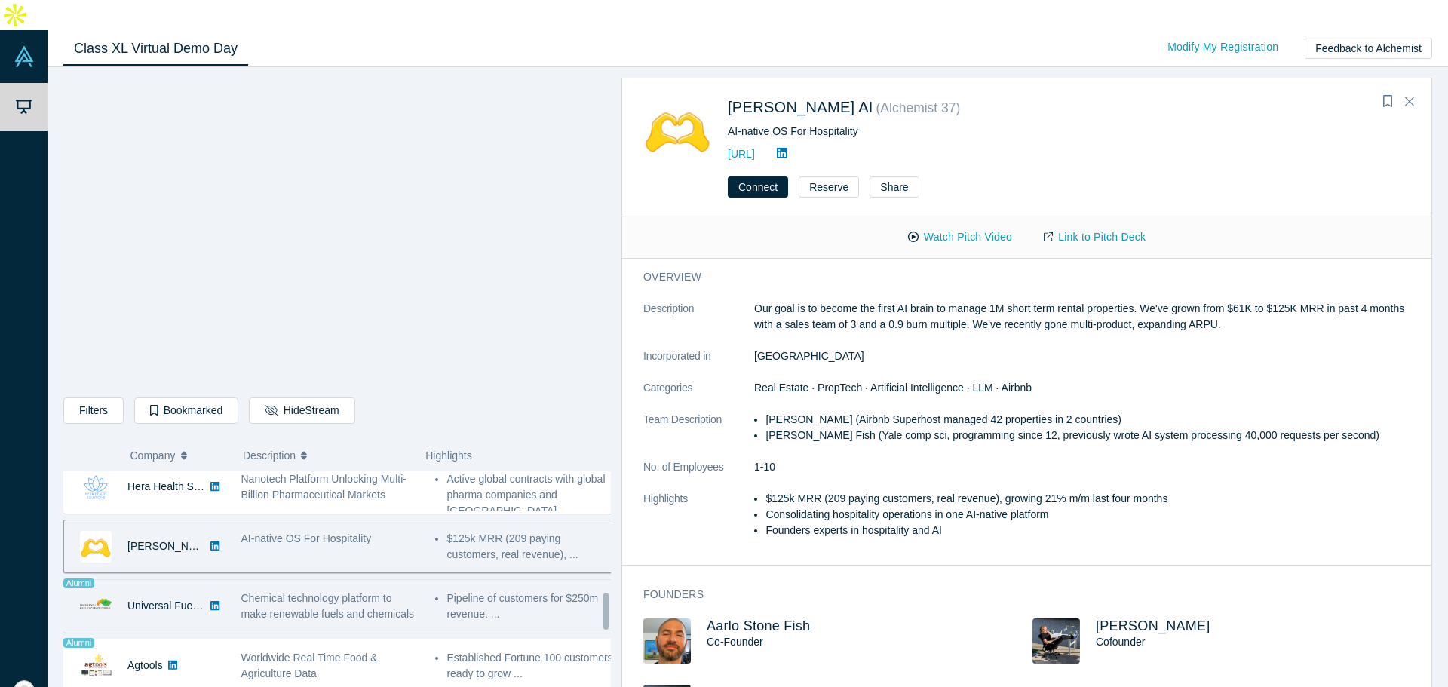
scroll to position [823, 0]
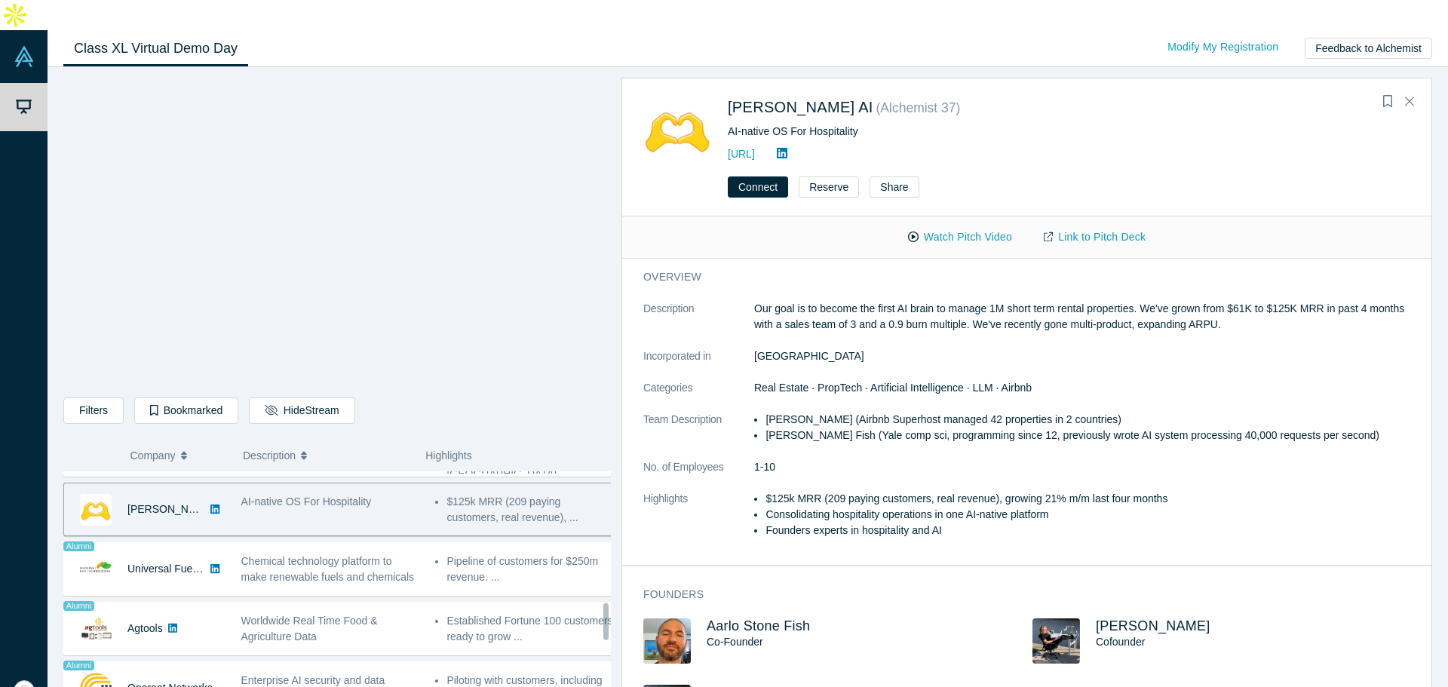
click at [756, 301] on p "Our goal is to become the first AI brain to manage 1M short term rental propert…" at bounding box center [1087, 317] width 667 height 32
click at [755, 301] on p "Our goal is to become the first AI brain to manage 1M short term rental propert…" at bounding box center [1087, 317] width 667 height 32
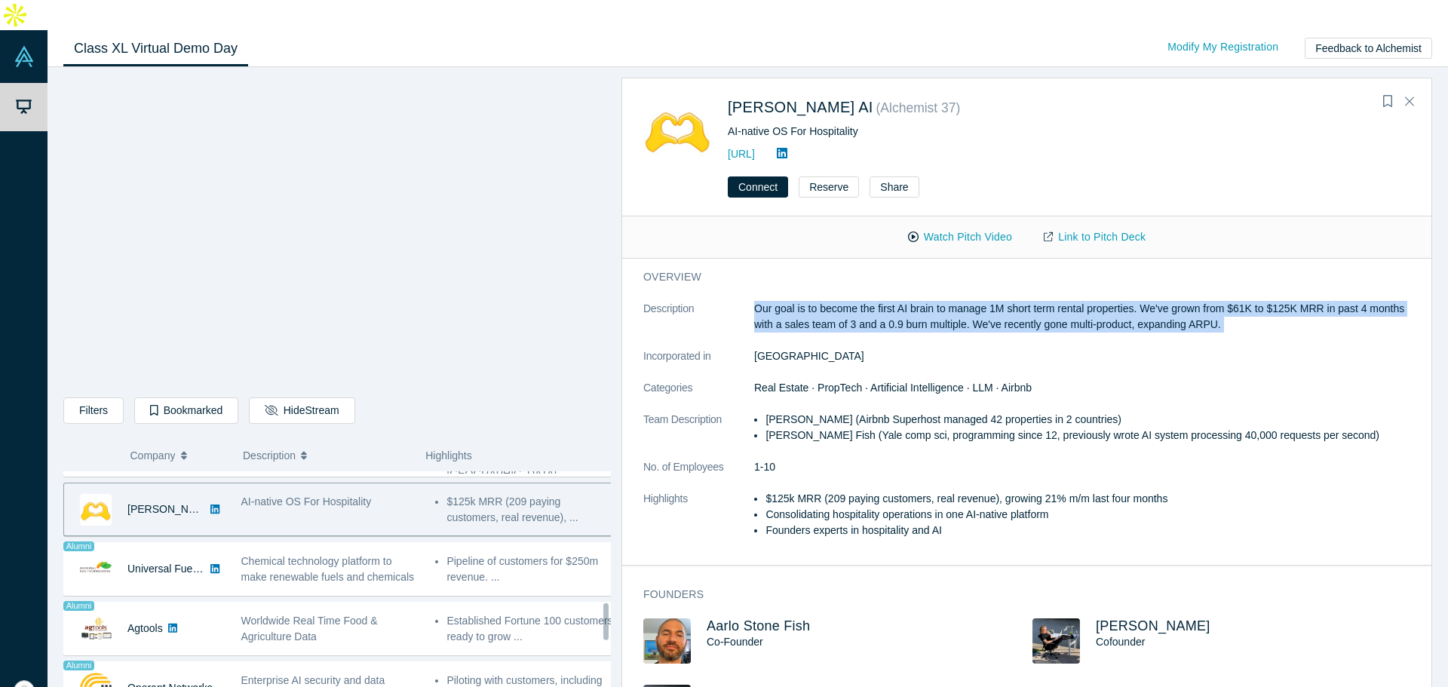
click at [755, 301] on p "Our goal is to become the first AI brain to manage 1M short term rental propert…" at bounding box center [1087, 317] width 667 height 32
click at [756, 301] on p "Our goal is to become the first AI brain to manage 1M short term rental propert…" at bounding box center [1087, 317] width 667 height 32
click at [768, 301] on p "Our goal is to become the first AI brain to manage 1M short term rental propert…" at bounding box center [1087, 317] width 667 height 32
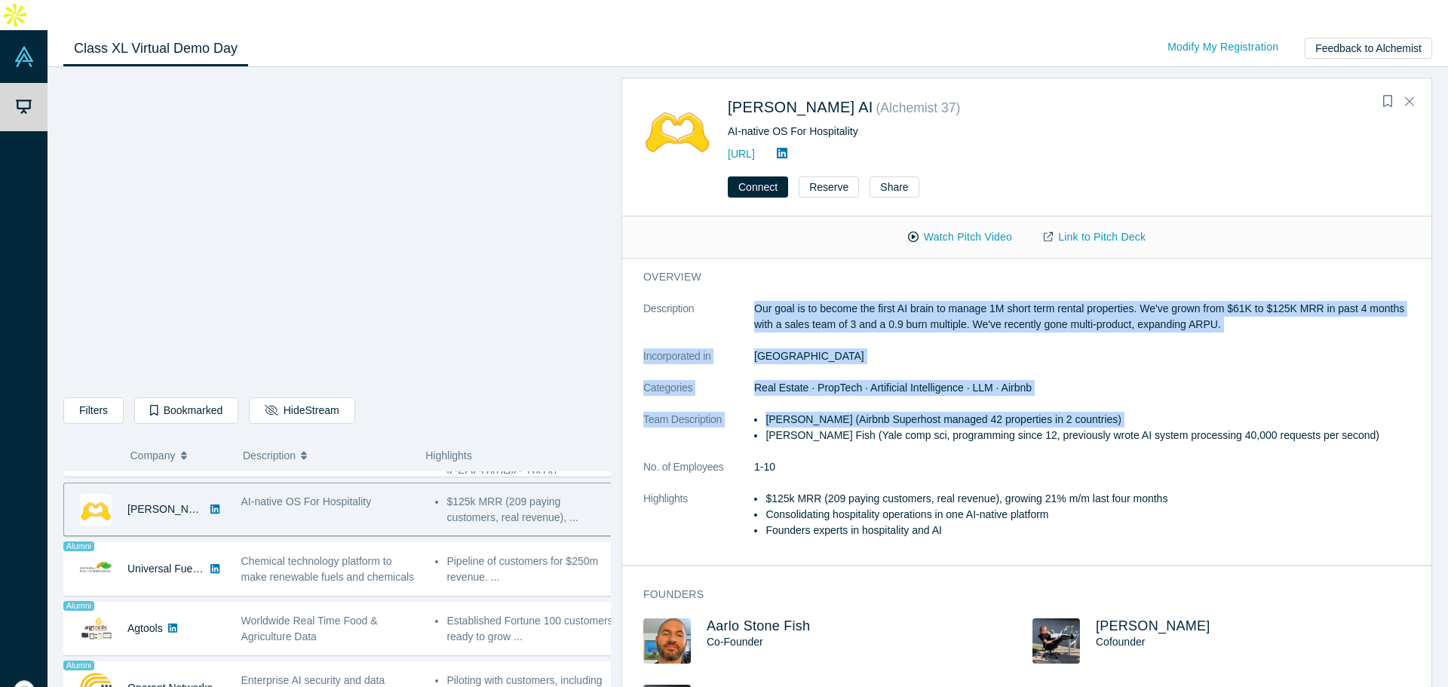
drag, startPoint x: 768, startPoint y: 299, endPoint x: 812, endPoint y: 397, distance: 107.4
click at [812, 397] on dl "Description Our goal is to become the first AI brain to manage 1M short term re…" at bounding box center [1032, 427] width 778 height 253
click at [812, 412] on li "Sam Dundas (Airbnb Superhost managed 42 properties in 2 countries)" at bounding box center [1093, 420] width 656 height 16
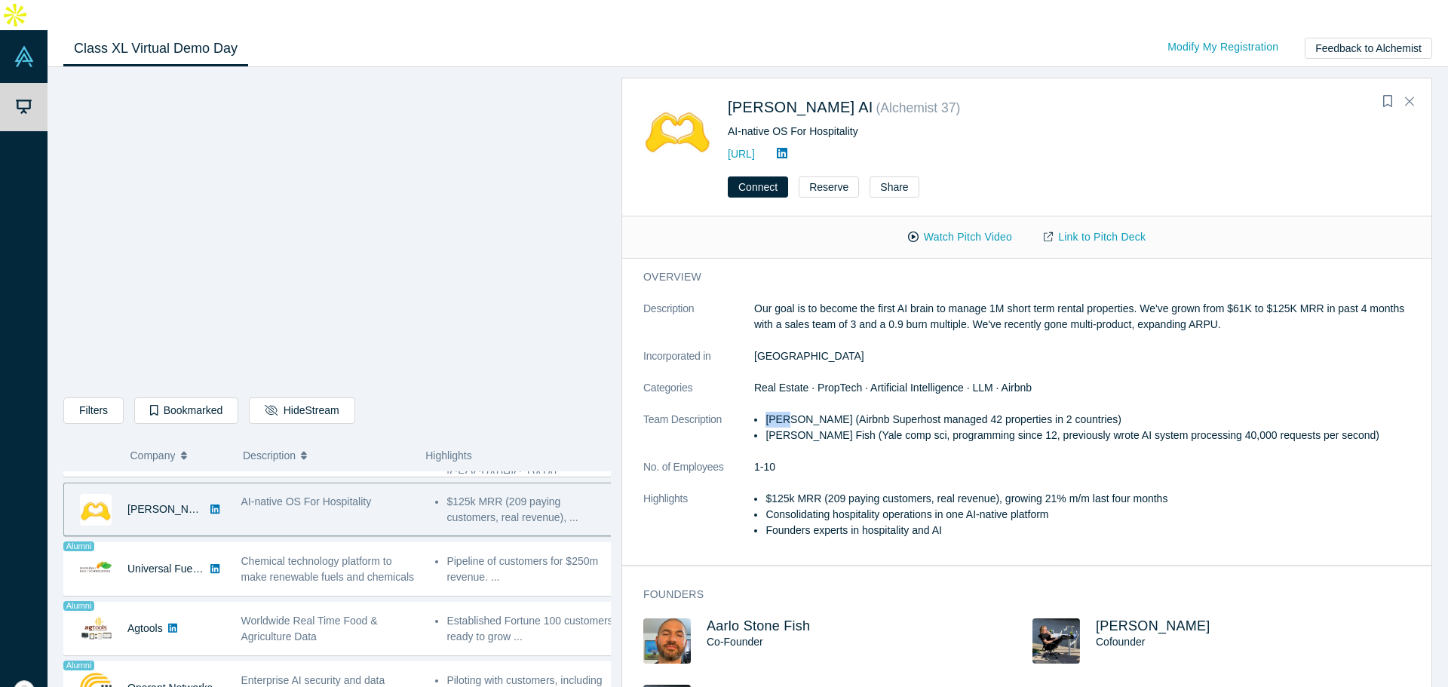
click at [812, 412] on li "Sam Dundas (Airbnb Superhost managed 42 properties in 2 countries)" at bounding box center [1093, 420] width 656 height 16
click at [804, 342] on dl "Description Our goal is to become the first AI brain to manage 1M short term re…" at bounding box center [1032, 427] width 778 height 253
drag, startPoint x: 746, startPoint y: 360, endPoint x: 1042, endPoint y: 352, distance: 295.8
click at [1042, 352] on dl "Description Our goal is to become the first AI brain to manage 1M short term re…" at bounding box center [1032, 427] width 778 height 253
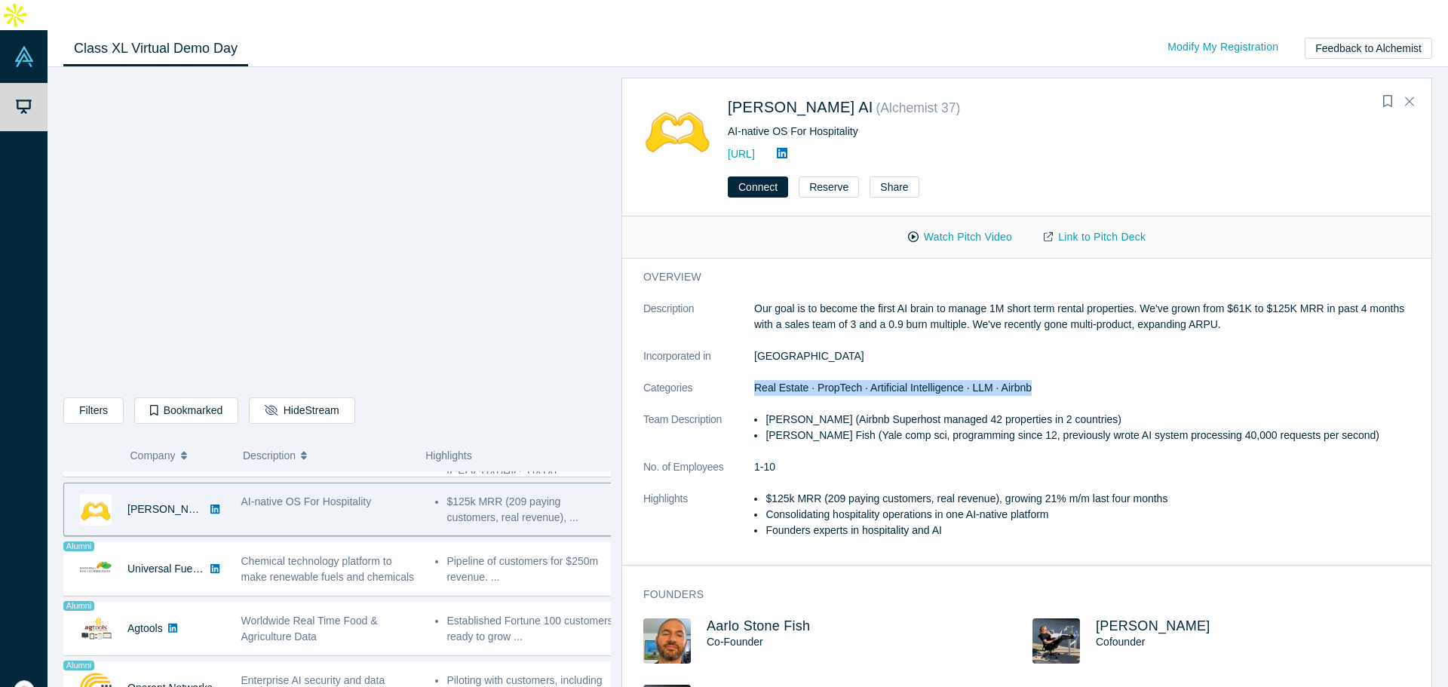
click at [1042, 380] on dd "Real Estate · PropTech · Artificial Intelligence · LLM · Airbnb" at bounding box center [1087, 388] width 667 height 16
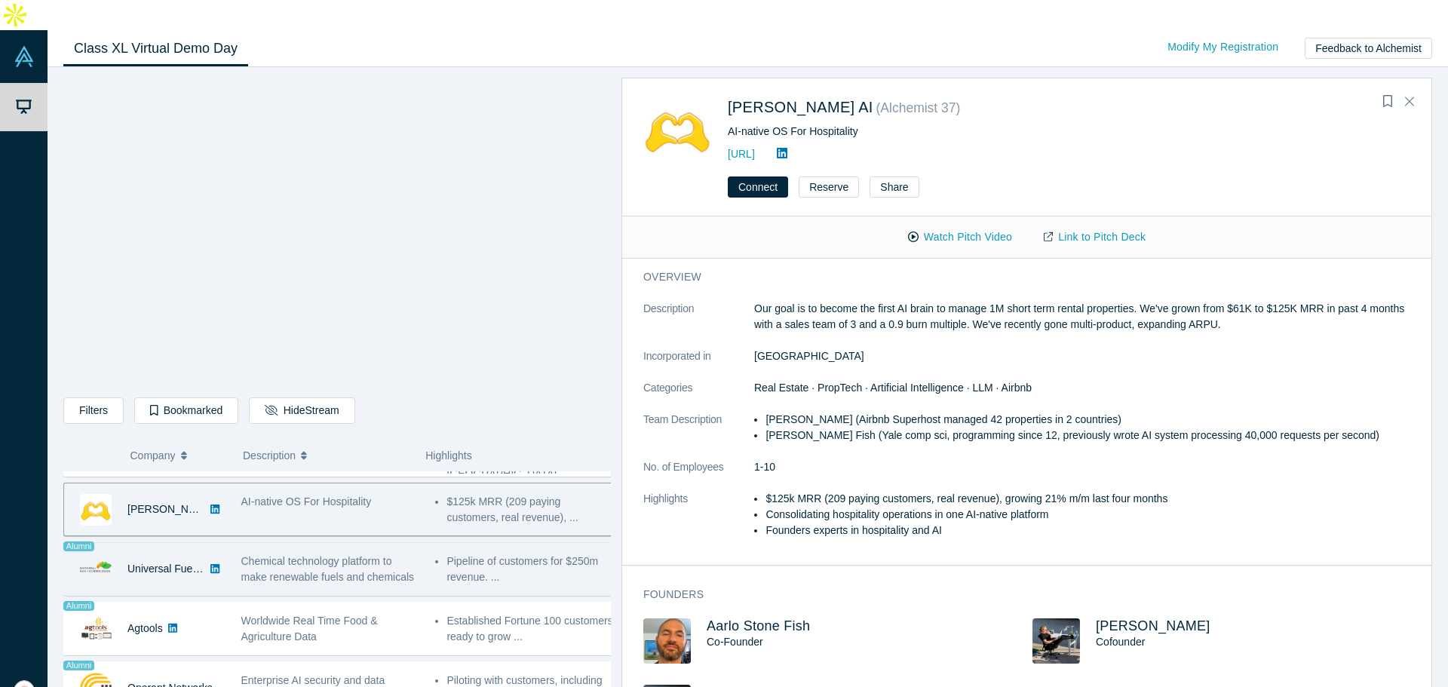
click at [417, 545] on div "Chemical technology platform to make renewable fuels and chemicals" at bounding box center [330, 569] width 195 height 48
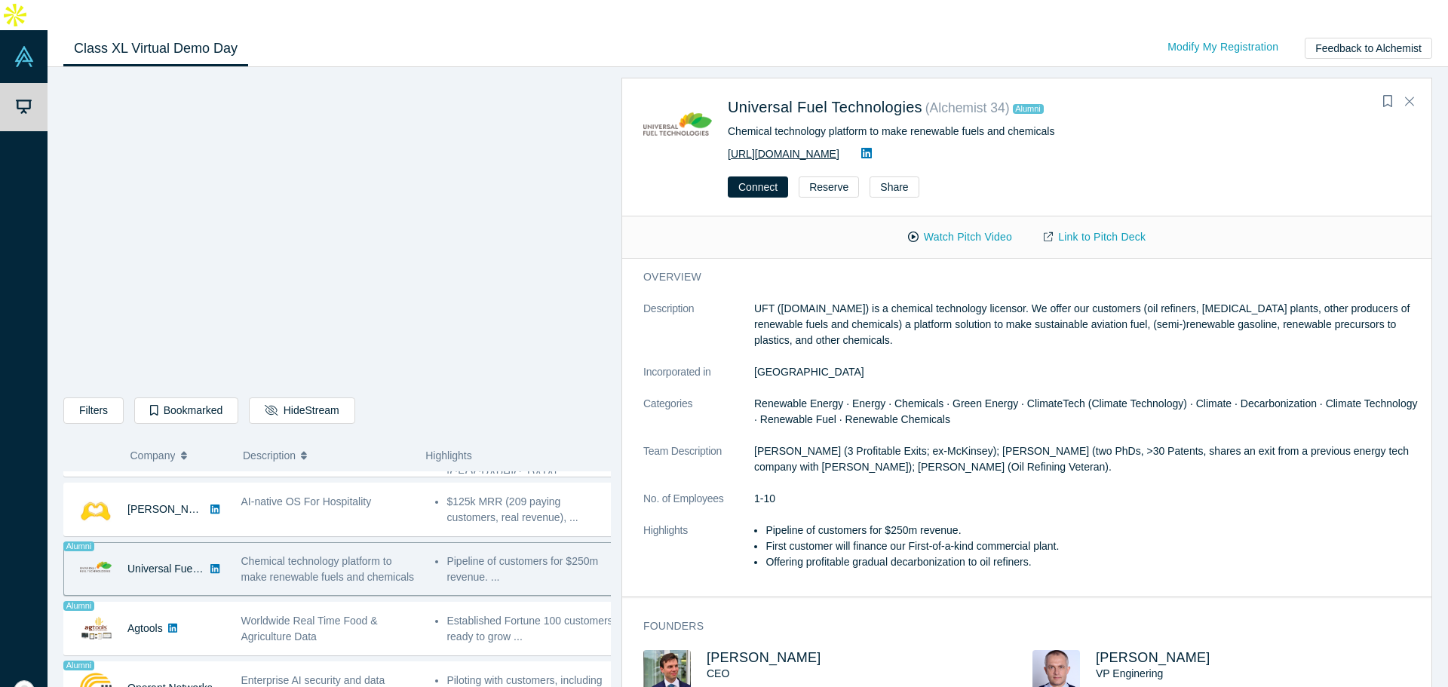
click at [784, 148] on link "https://unifuel.tech" at bounding box center [784, 154] width 112 height 12
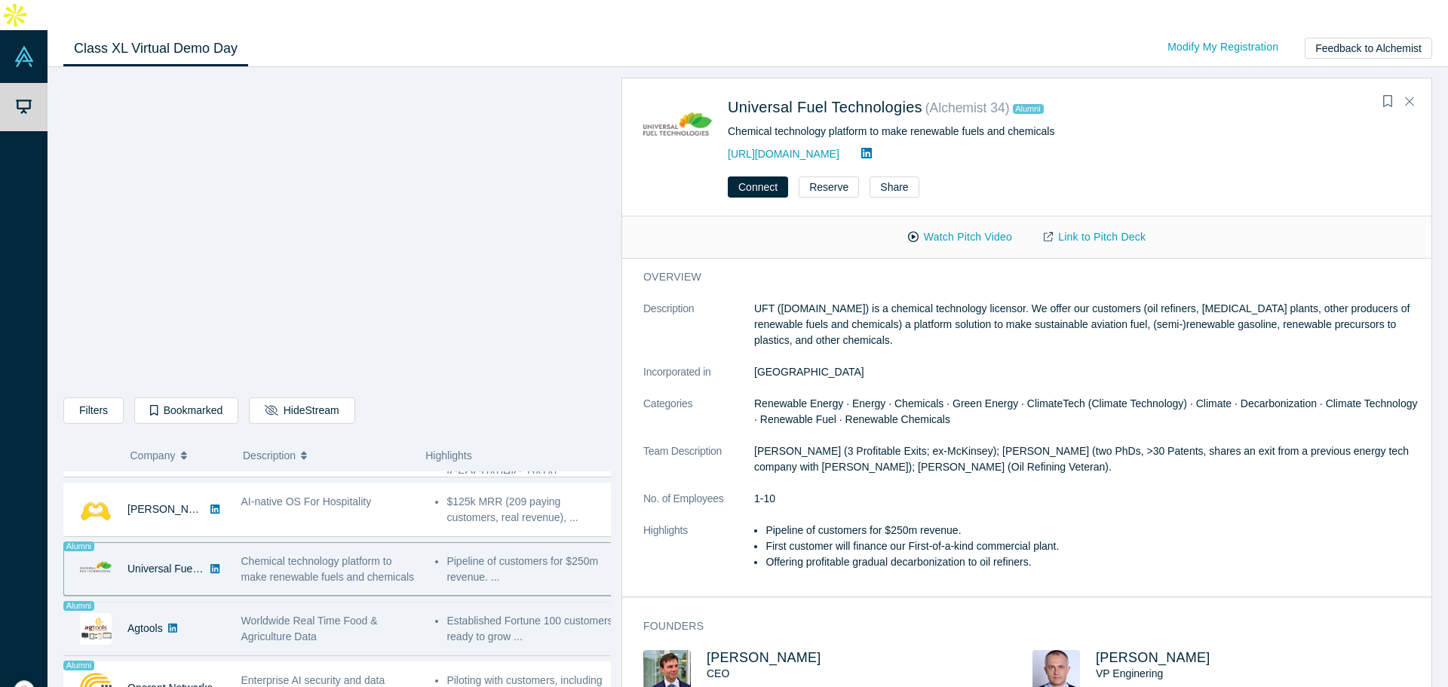
click at [352, 617] on div "Worldwide Real Time Food & Agriculture Data" at bounding box center [330, 629] width 195 height 48
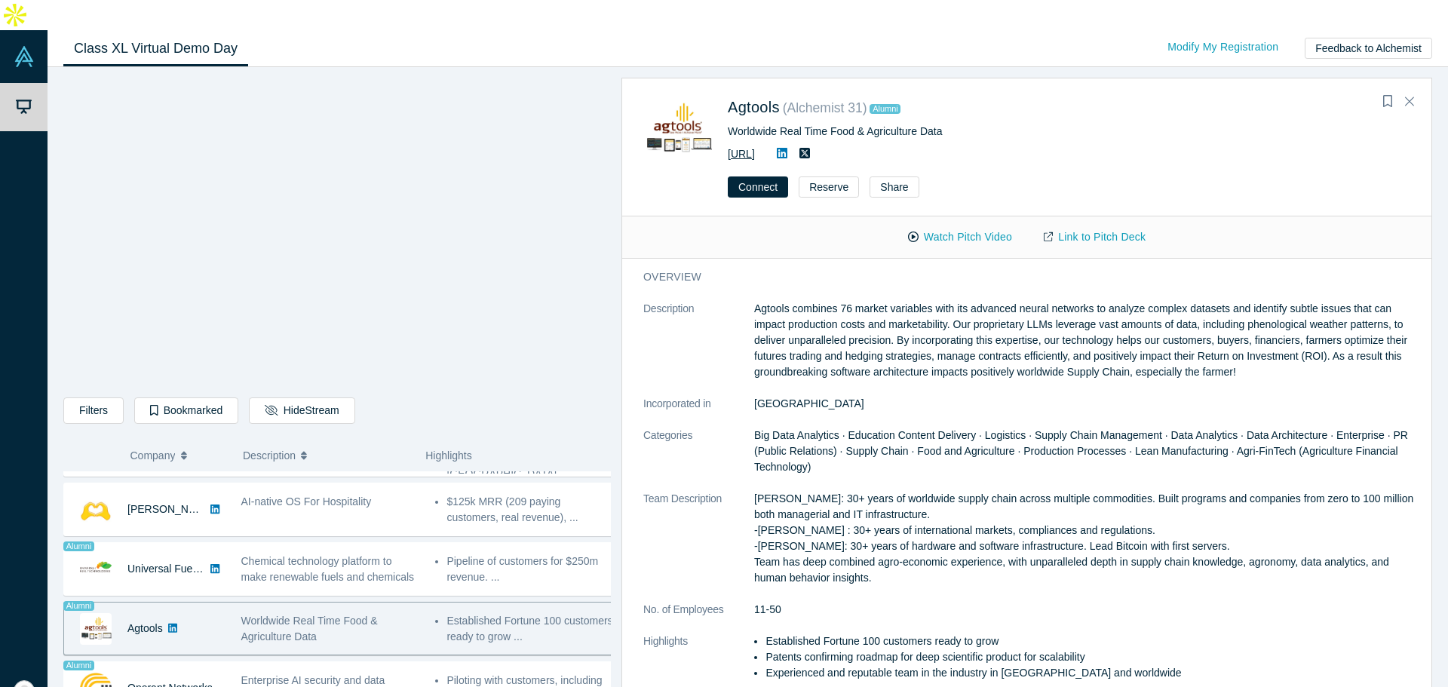
click at [755, 148] on link "https://www.agtools.ai" at bounding box center [741, 154] width 27 height 12
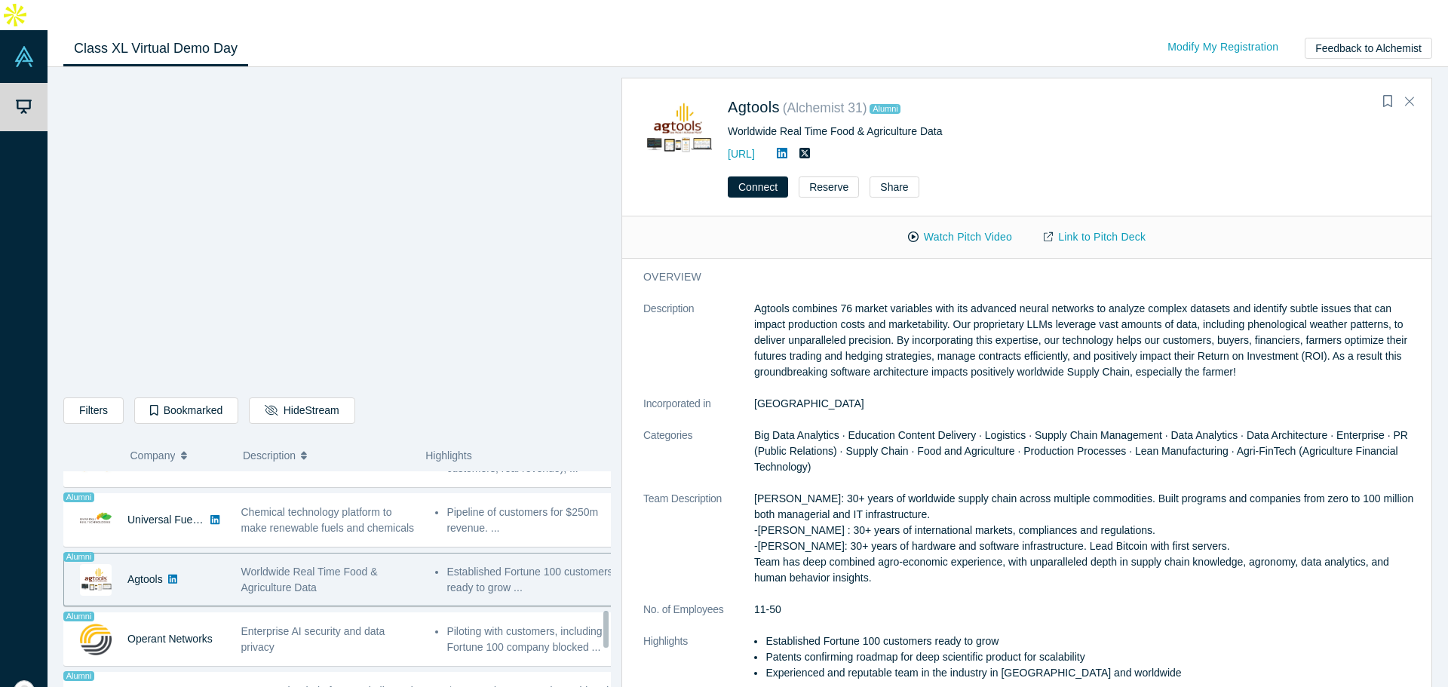
scroll to position [898, 0]
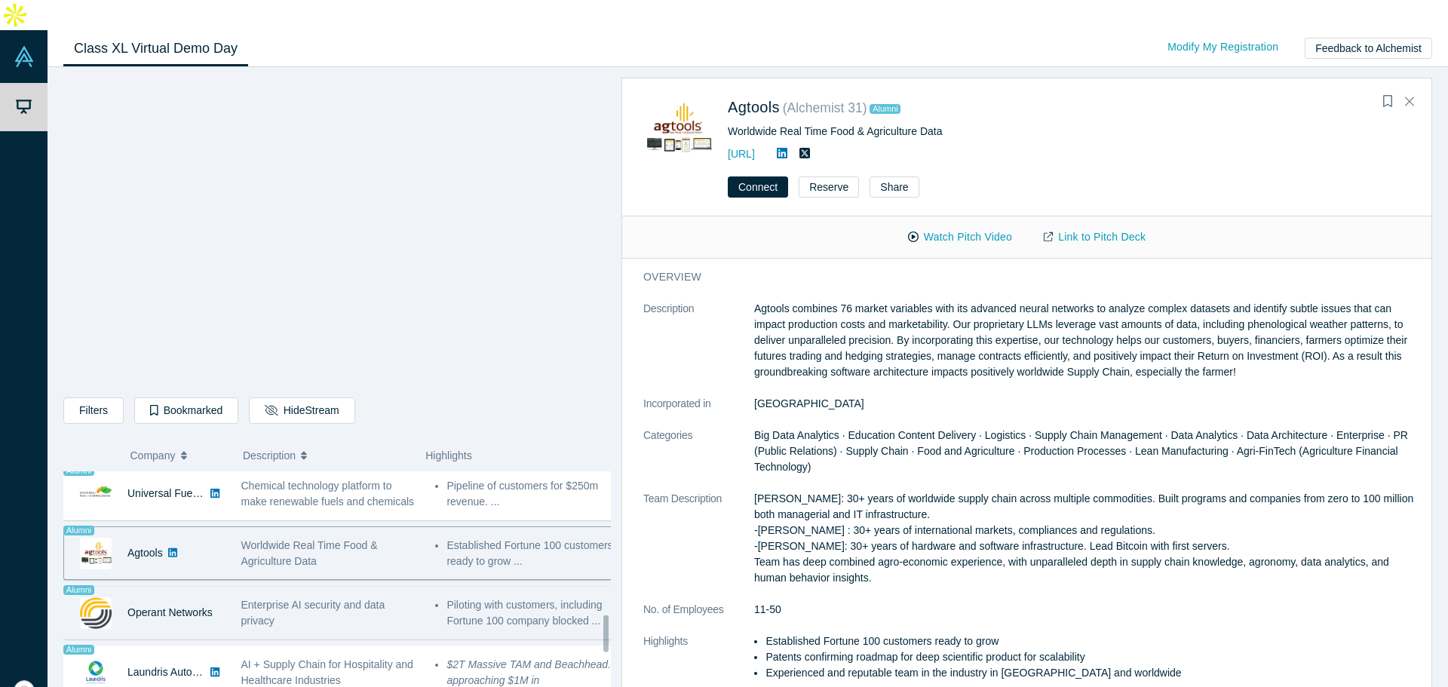
click at [363, 599] on div "Enterprise AI security and data privacy" at bounding box center [330, 613] width 195 height 48
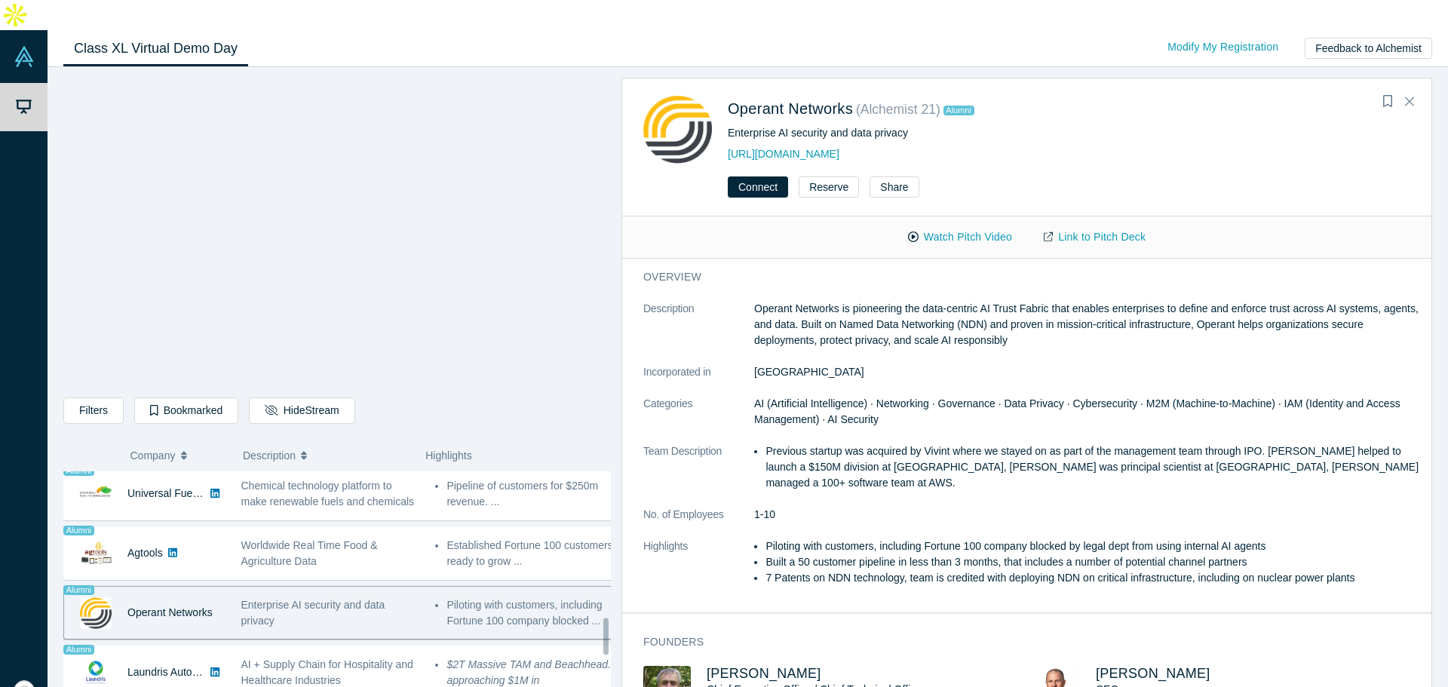
scroll to position [974, 0]
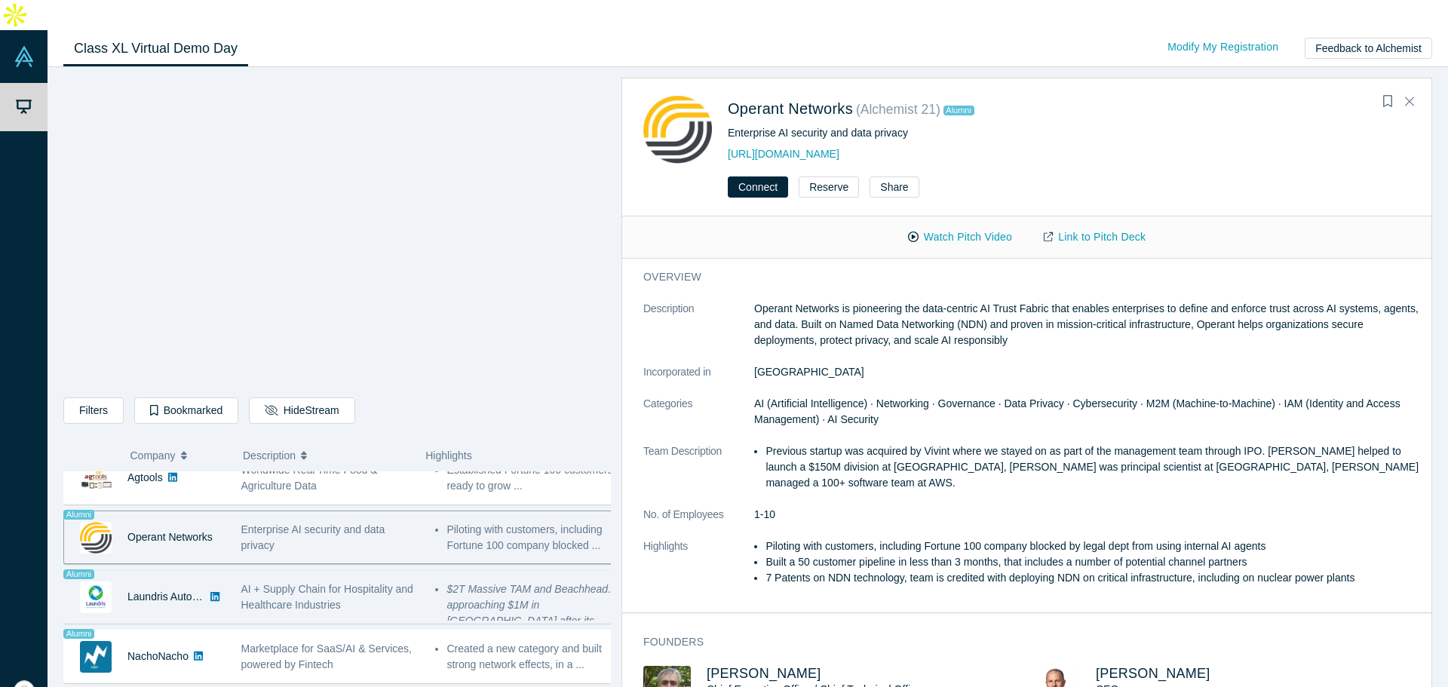
click at [406, 581] on div "AI + Supply Chain for Hospitality and Healthcare Industries" at bounding box center [330, 597] width 179 height 32
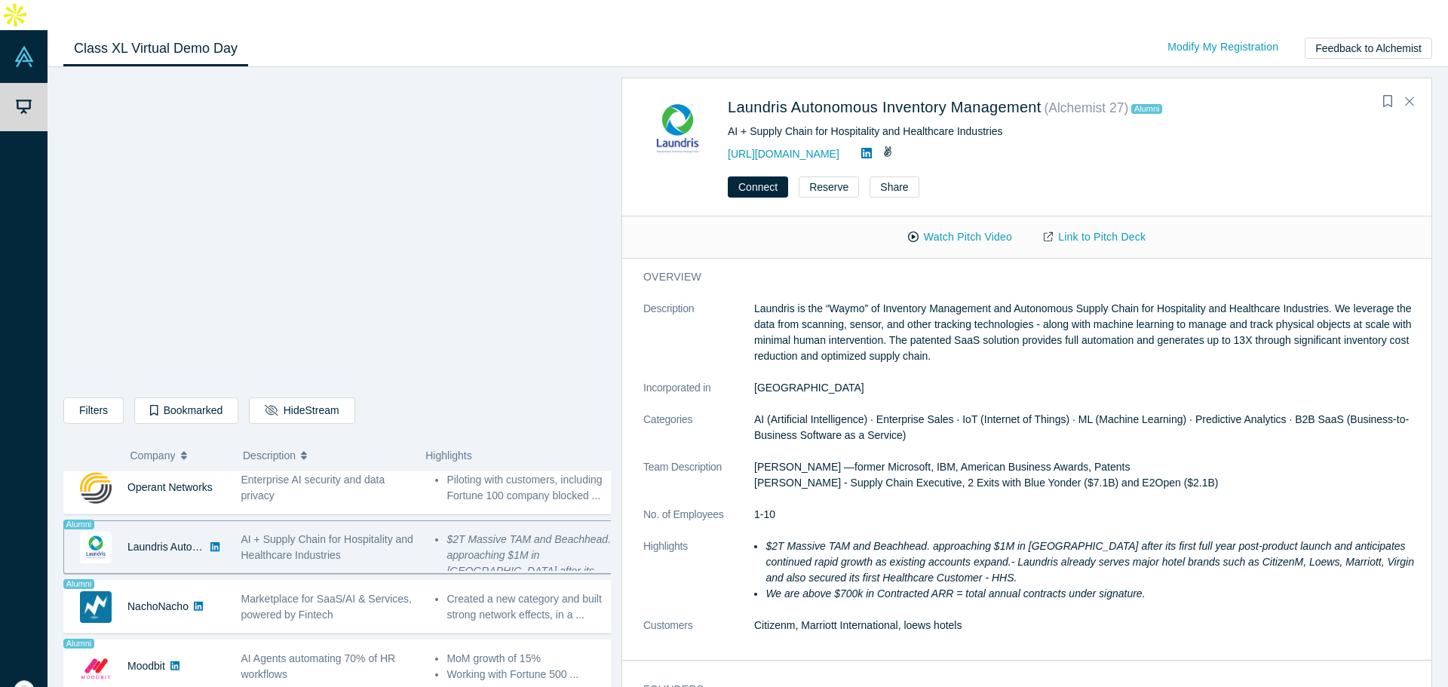
scroll to position [1049, 0]
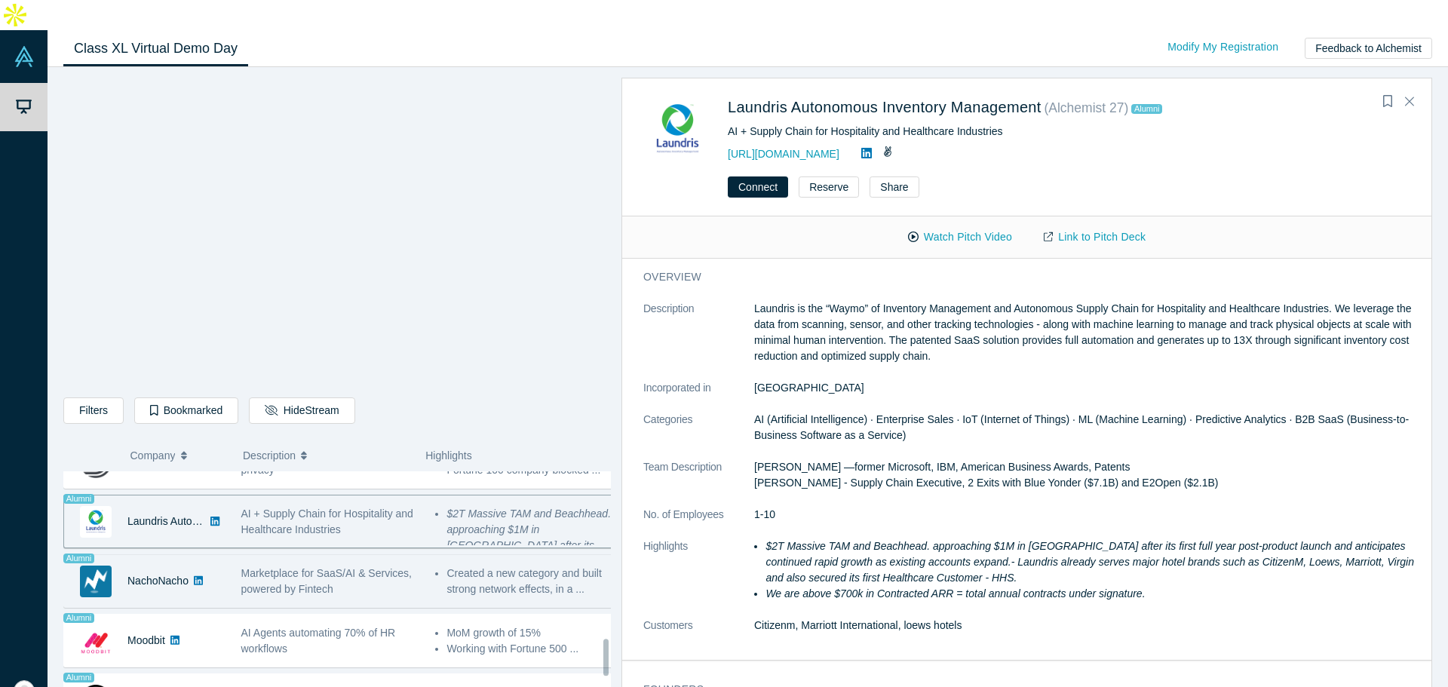
click at [398, 566] on div "Marketplace for SaaS/AI & Services, powered by Fintech" at bounding box center [330, 582] width 179 height 32
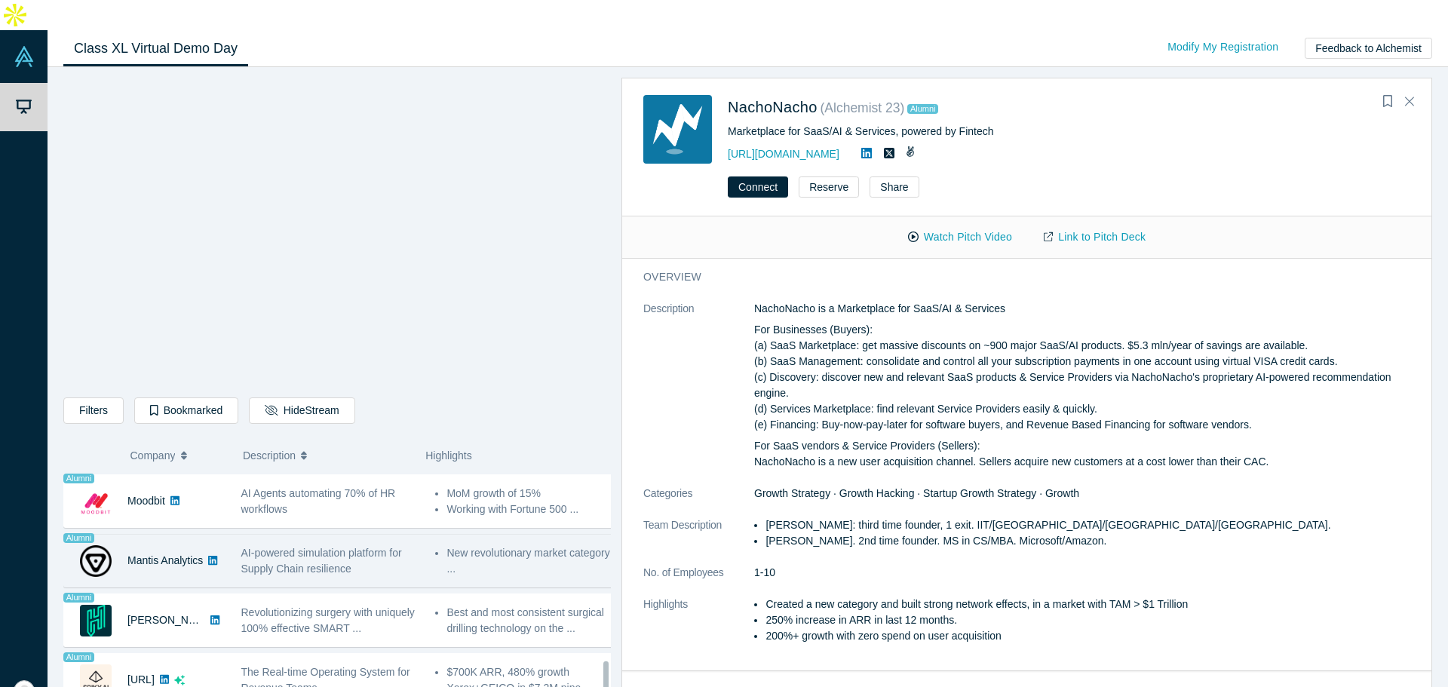
scroll to position [1124, 0]
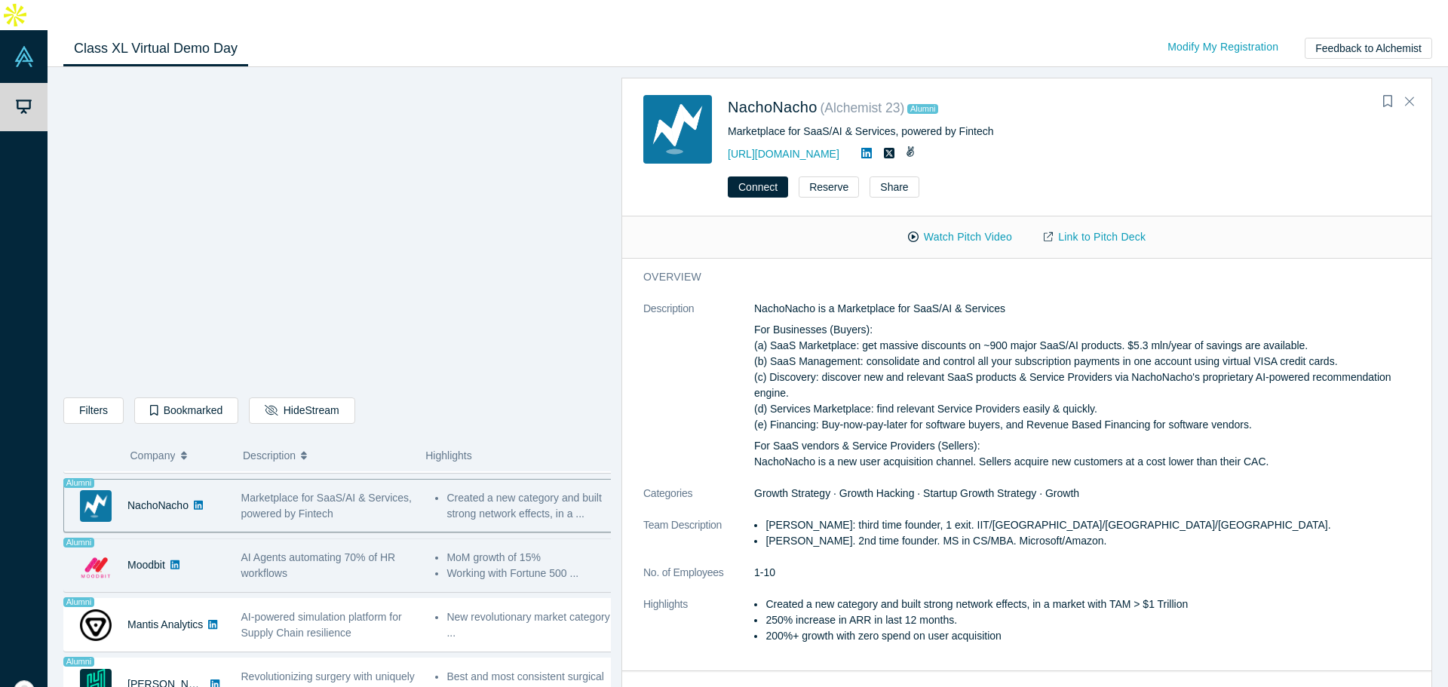
click at [400, 550] on div "AI Agents automating 70% of HR workflows" at bounding box center [330, 566] width 179 height 32
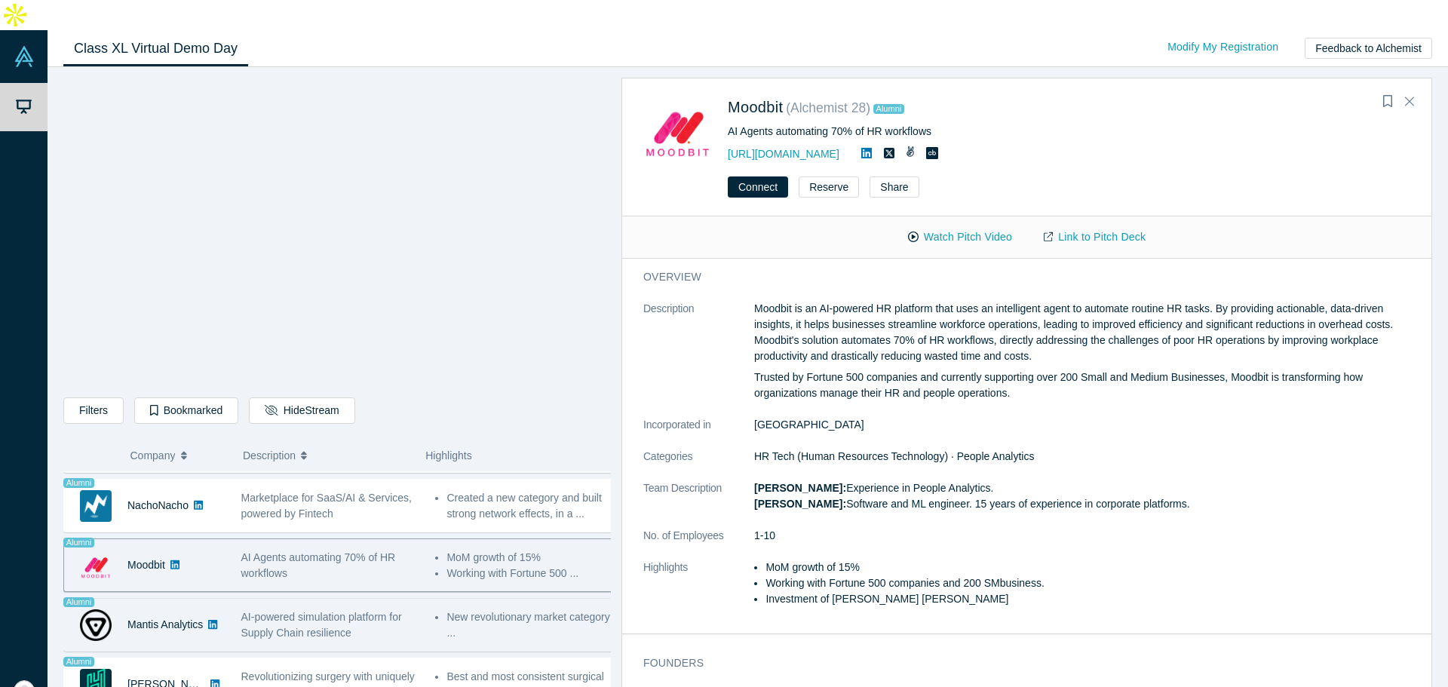
click at [428, 604] on div "New revolutionary market category ..." at bounding box center [525, 625] width 195 height 48
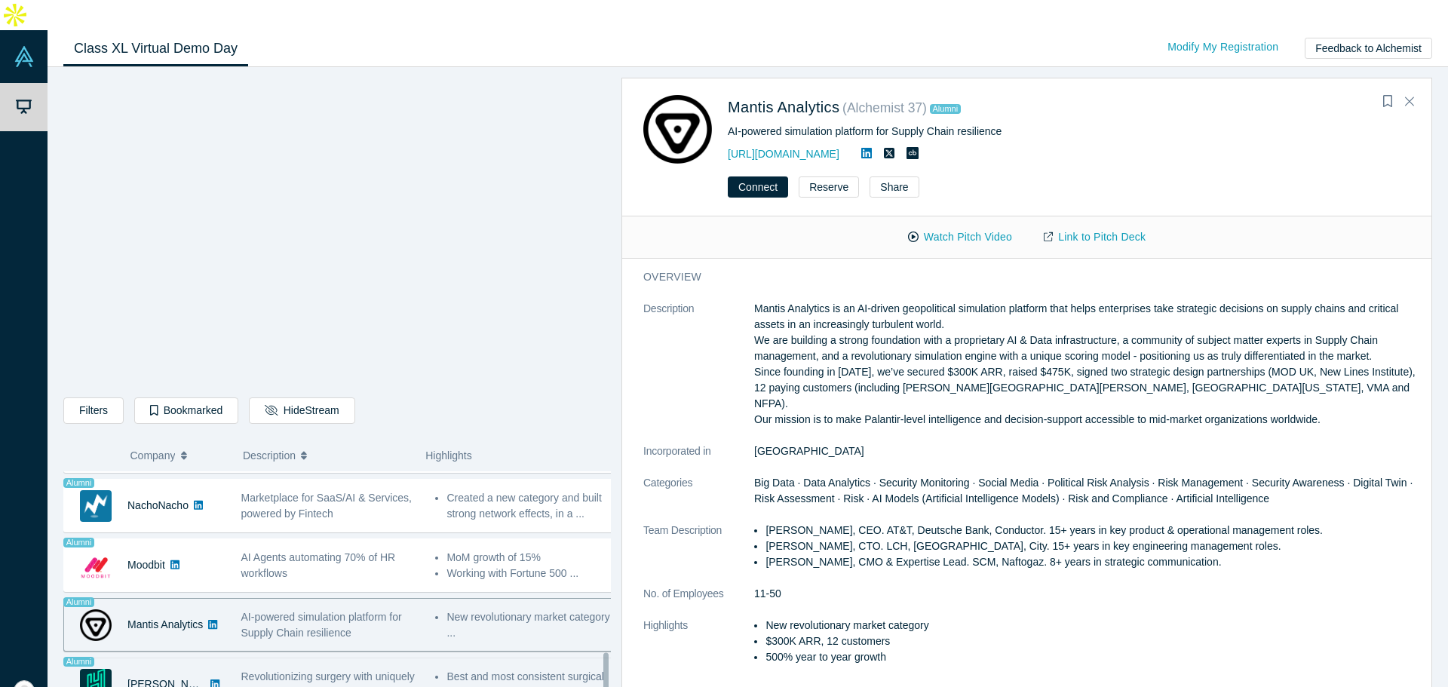
scroll to position [1200, 0]
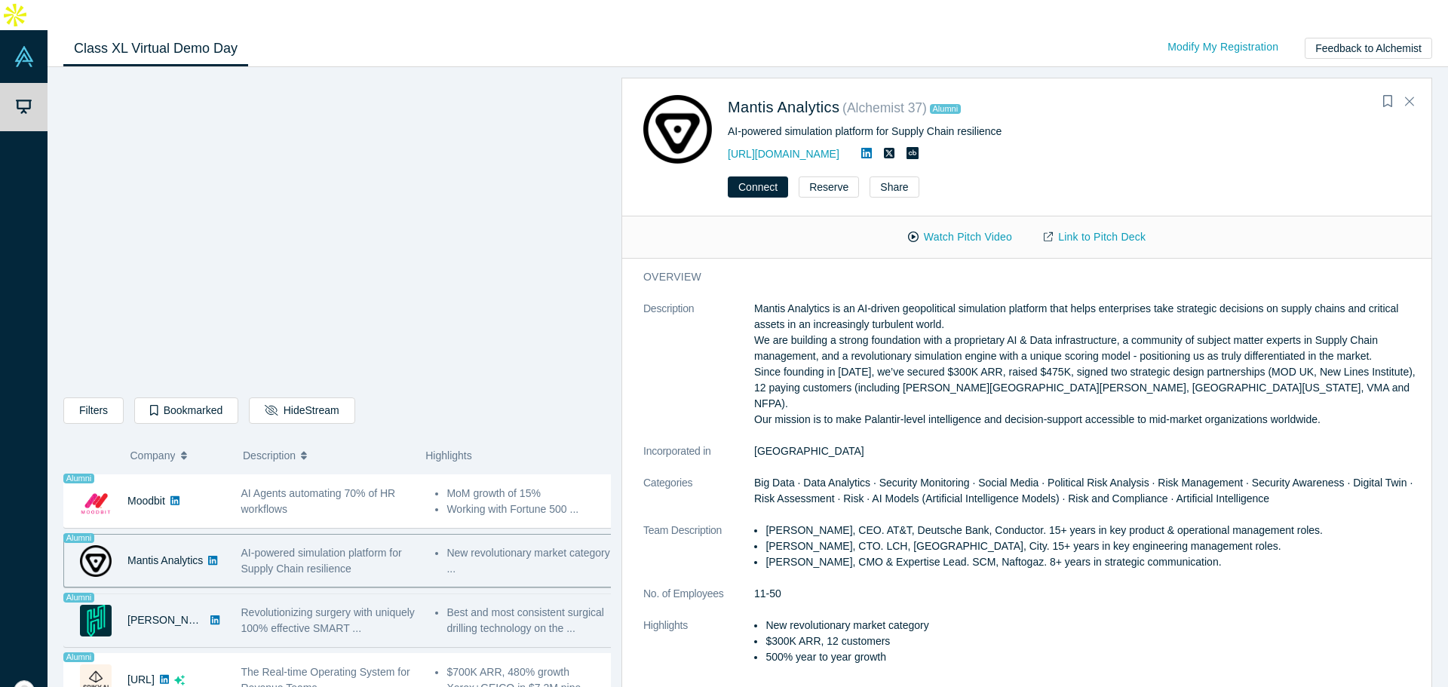
click at [416, 597] on div "Revolutionizing surgery with uniquely 100% effective SMART ..." at bounding box center [330, 621] width 195 height 48
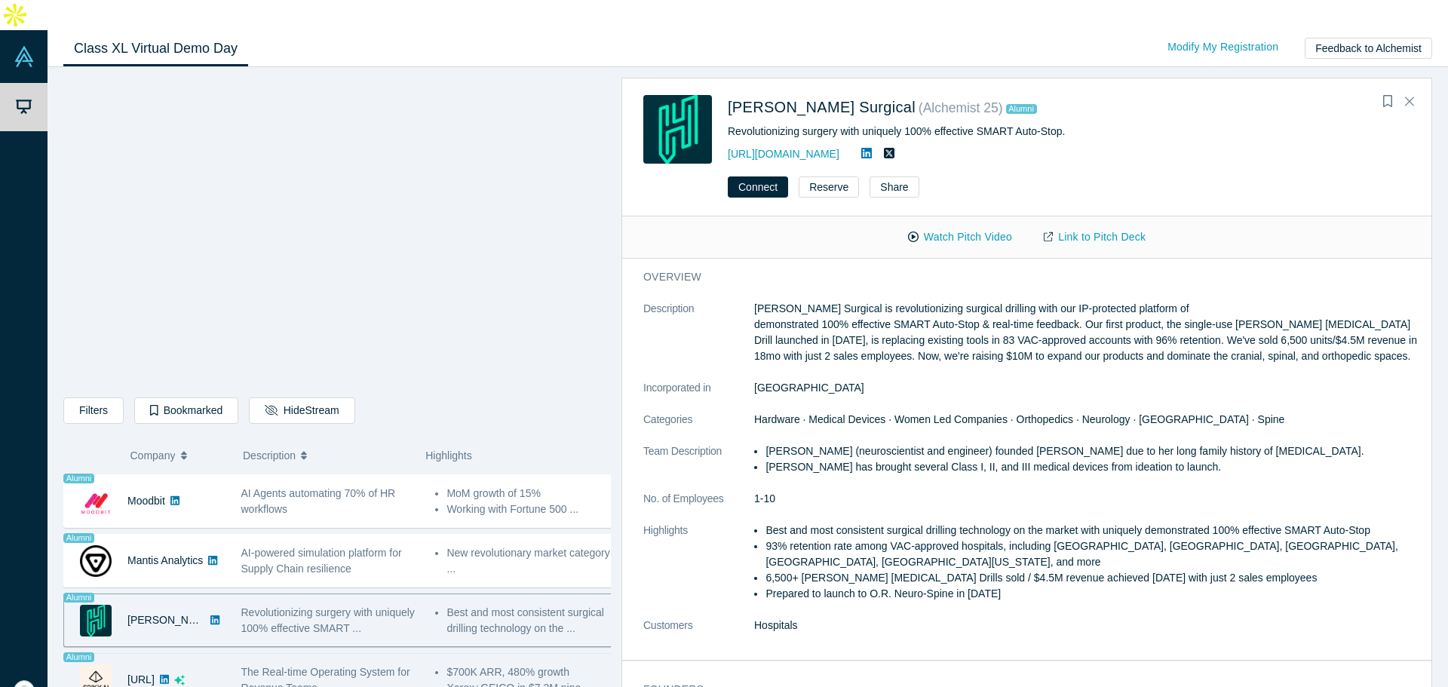
drag, startPoint x: 475, startPoint y: 630, endPoint x: 471, endPoint y: 637, distance: 8.4
click at [476, 664] on li "$700K ARR, 480% growth" at bounding box center [529, 672] width 167 height 16
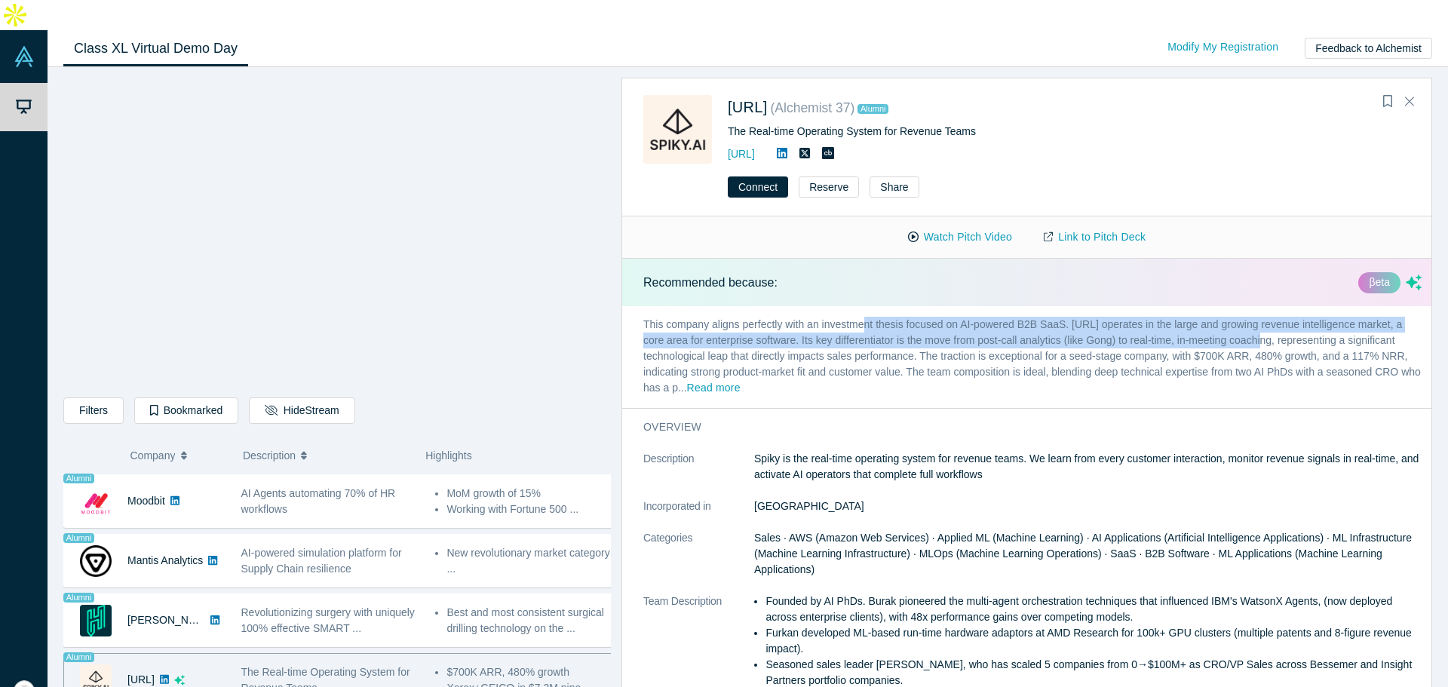
drag, startPoint x: 866, startPoint y: 296, endPoint x: 1246, endPoint y: 305, distance: 380.2
click at [1246, 306] on p "This company aligns perfectly with an investment thesis focused on AI-powered B…" at bounding box center [1032, 357] width 821 height 102
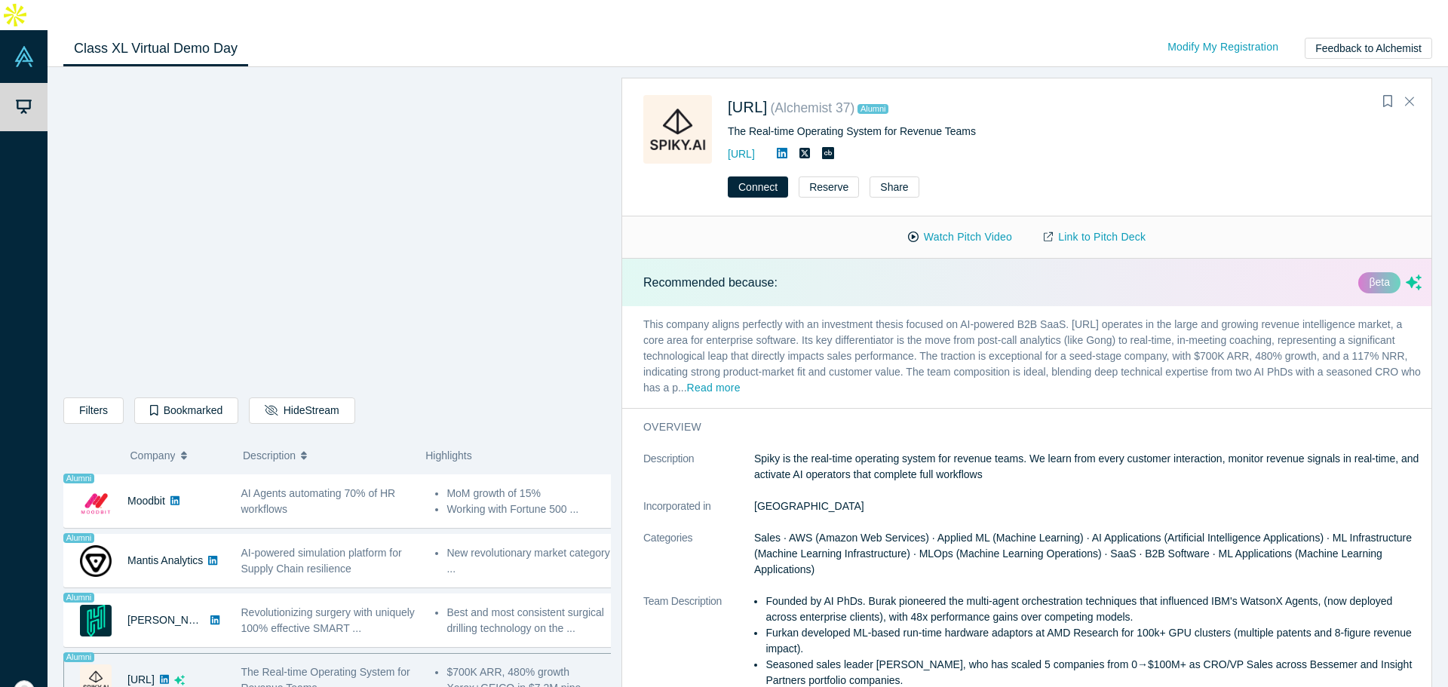
click at [775, 145] on div "https://spiky.ai/" at bounding box center [979, 154] width 503 height 18
click at [755, 148] on link "https://spiky.ai/" at bounding box center [741, 154] width 27 height 12
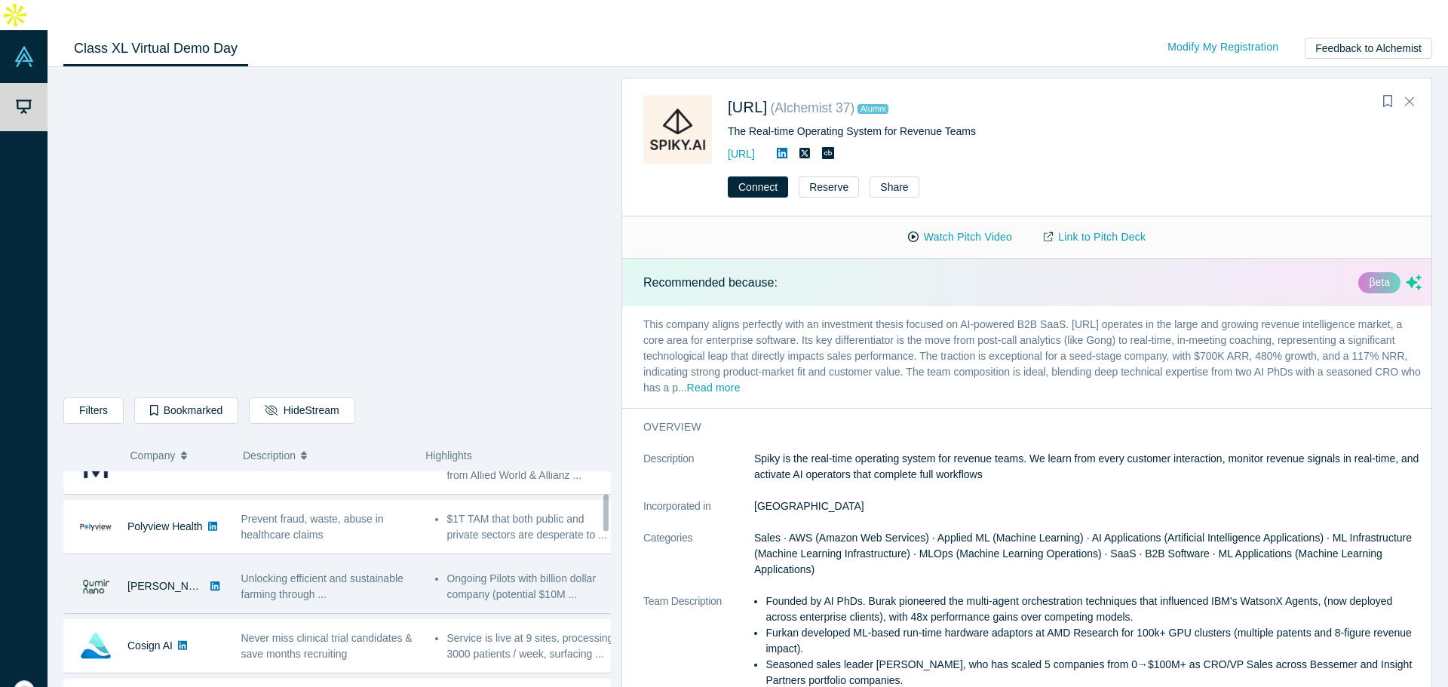
scroll to position [151, 0]
click at [287, 572] on span "Unlocking efficient and sustainable farming through ..." at bounding box center [322, 586] width 162 height 28
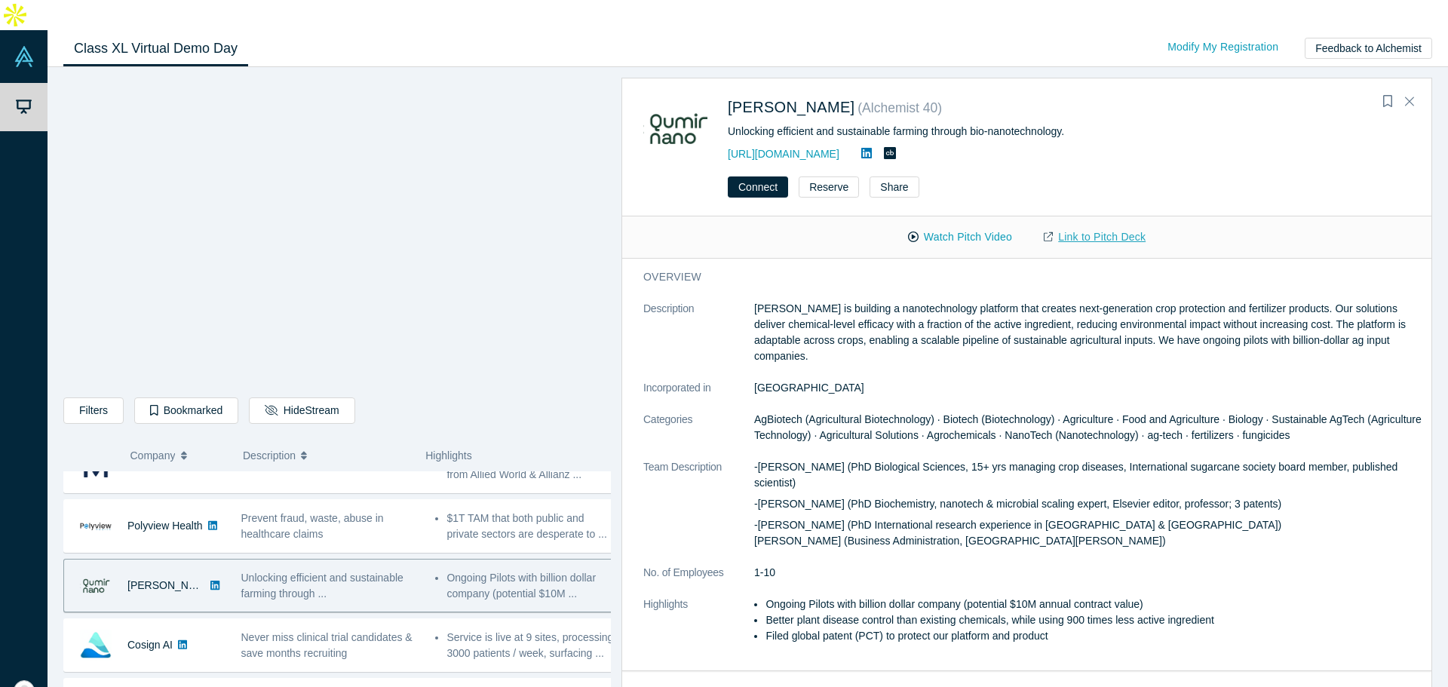
click at [1083, 224] on link "Link to Pitch Deck" at bounding box center [1094, 237] width 133 height 26
click at [791, 145] on div "https://www.qumirnano.com" at bounding box center [979, 154] width 503 height 18
click at [798, 148] on link "https://www.qumirnano.com" at bounding box center [784, 154] width 112 height 12
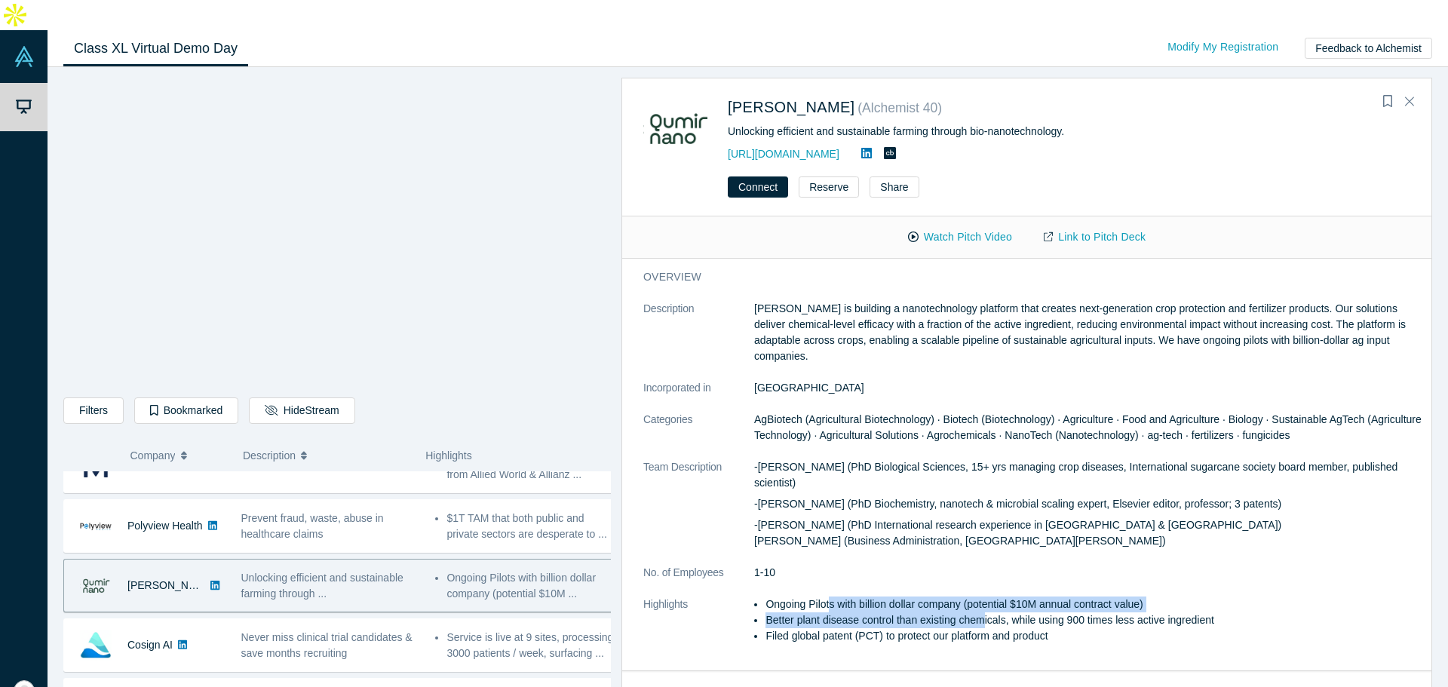
drag, startPoint x: 830, startPoint y: 569, endPoint x: 980, endPoint y: 583, distance: 150.0
click at [980, 597] on ul "Ongoing Pilots with billion dollar company (potential $10M annual contract valu…" at bounding box center [1087, 621] width 667 height 48
click at [980, 612] on li "Better plant disease control than existing chemicals, while using 900 times les…" at bounding box center [1093, 620] width 656 height 16
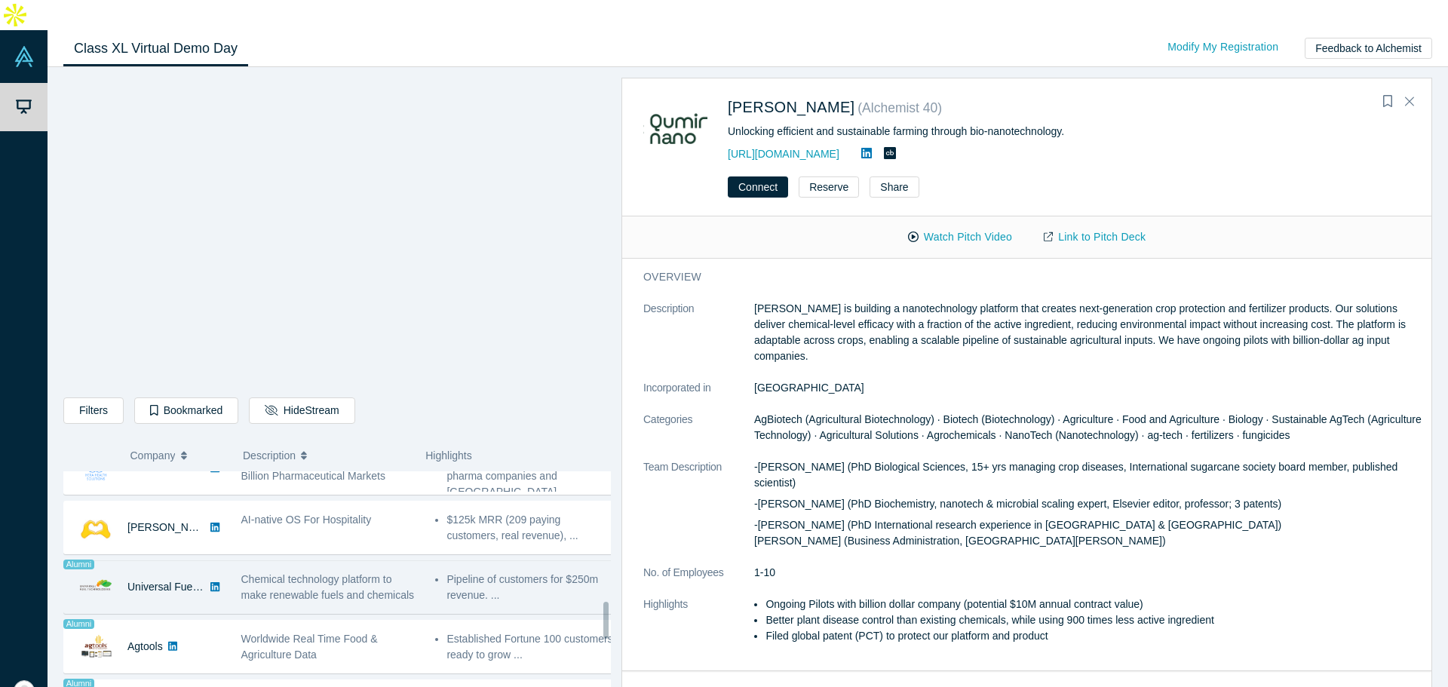
scroll to position [830, 0]
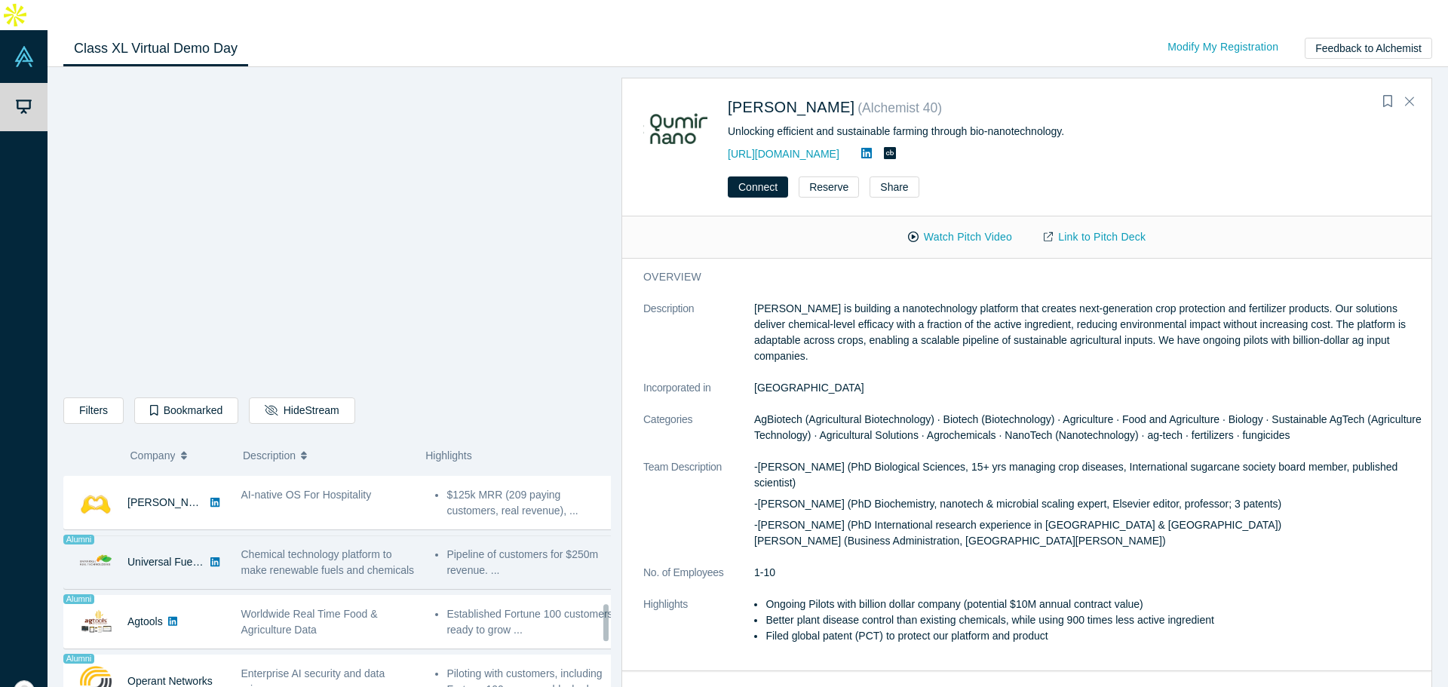
click at [379, 548] on div "Chemical technology platform to make renewable fuels and chemicals" at bounding box center [330, 563] width 179 height 32
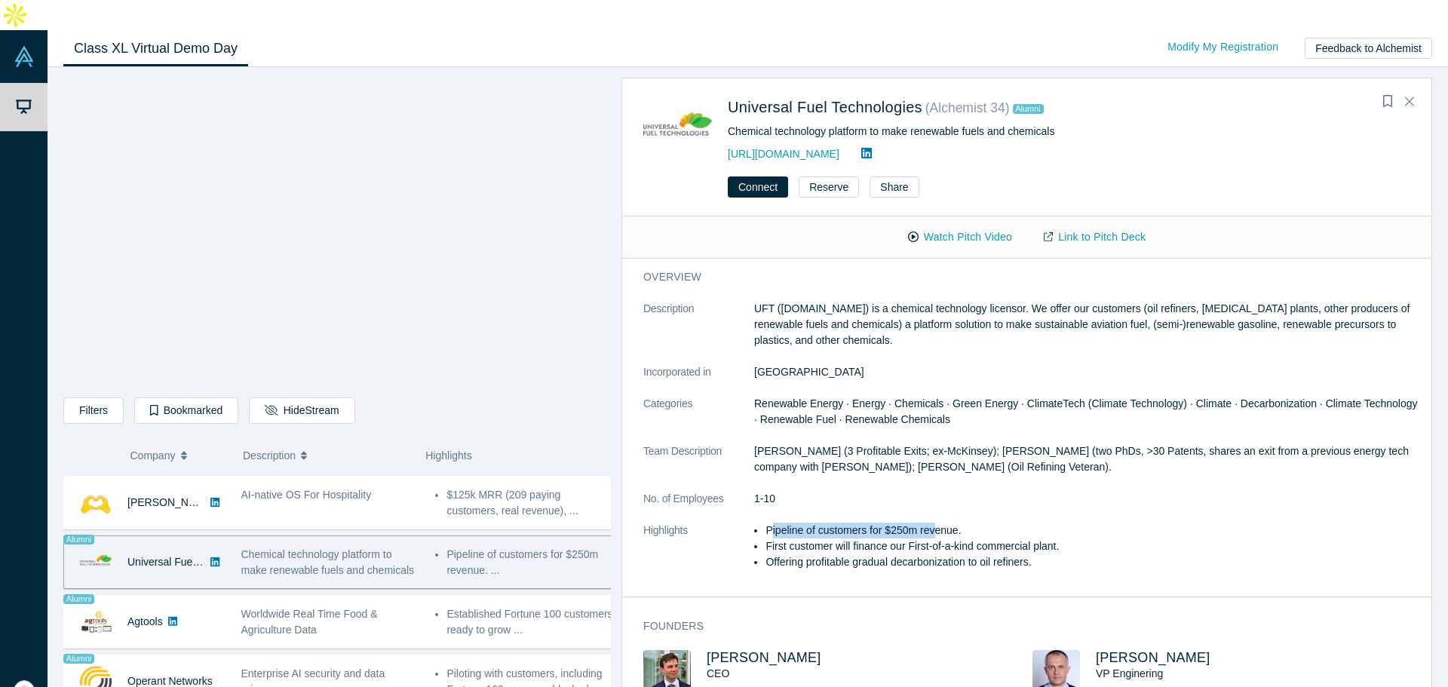
drag, startPoint x: 769, startPoint y: 502, endPoint x: 933, endPoint y: 501, distance: 163.7
click at [933, 523] on li "Pipeline of customers for $250m revenue." at bounding box center [1093, 531] width 656 height 16
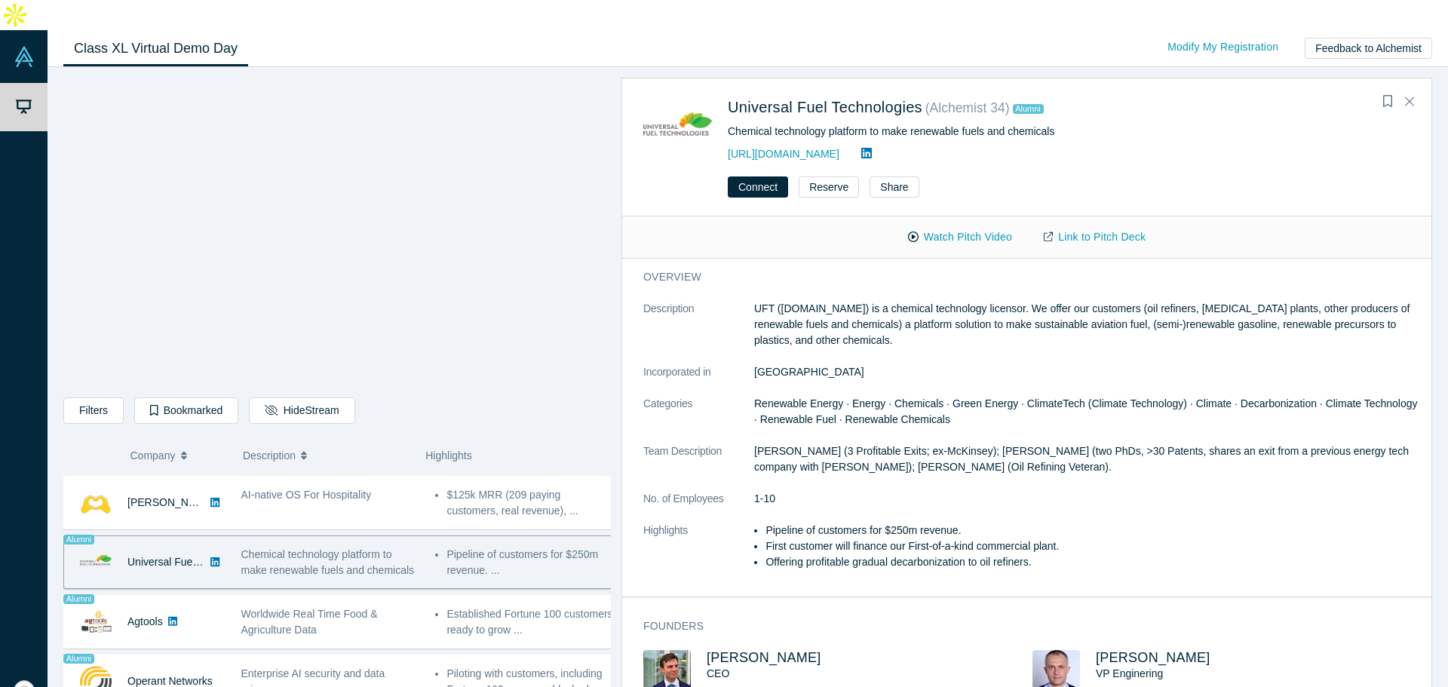
click at [842, 538] on li "First customer will finance our First-of-a-kind commercial plant." at bounding box center [1093, 546] width 656 height 16
click at [844, 554] on li "Offering profitable gradual decarbonization to oil refiners." at bounding box center [1093, 562] width 656 height 16
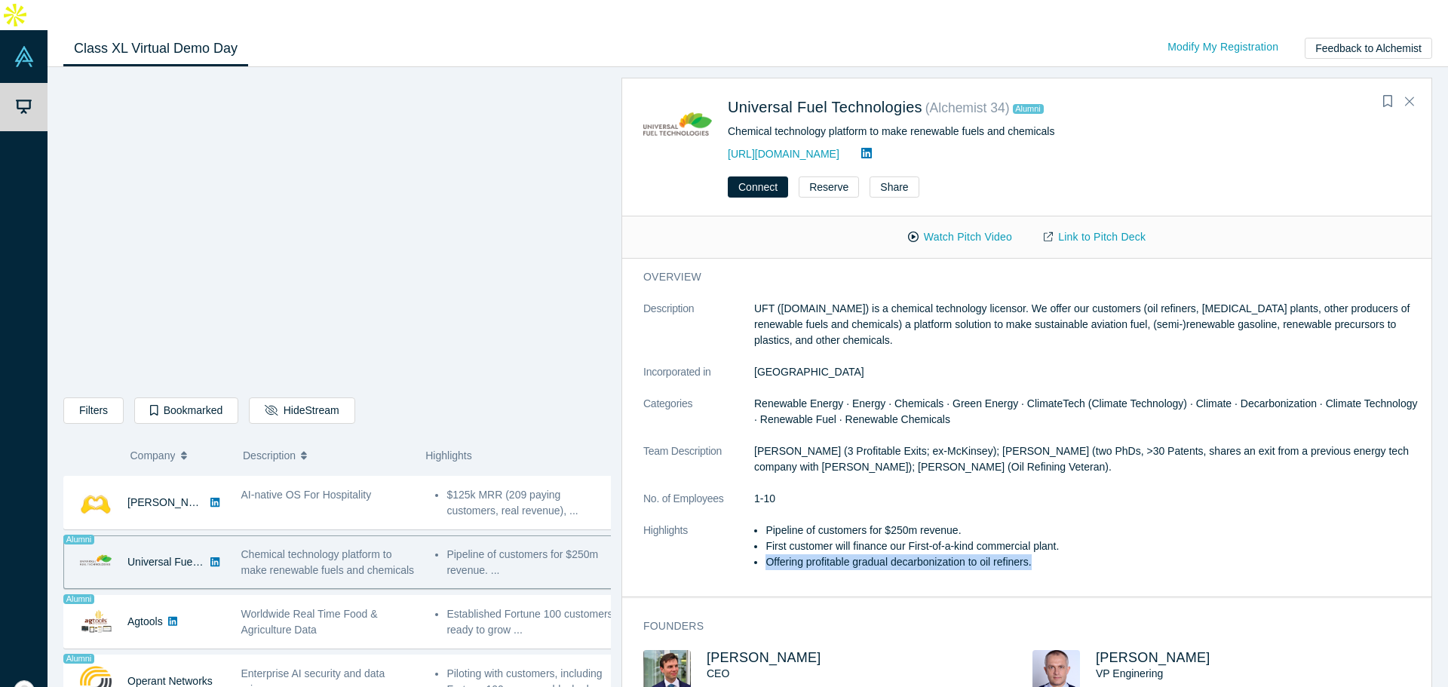
click at [844, 554] on li "Offering profitable gradual decarbonization to oil refiners." at bounding box center [1093, 562] width 656 height 16
click at [847, 538] on li "First customer will finance our First-of-a-kind commercial plant." at bounding box center [1093, 546] width 656 height 16
drag, startPoint x: 847, startPoint y: 512, endPoint x: 1026, endPoint y: 514, distance: 179.5
click at [1026, 538] on li "First customer will finance our First-of-a-kind commercial plant." at bounding box center [1093, 546] width 656 height 16
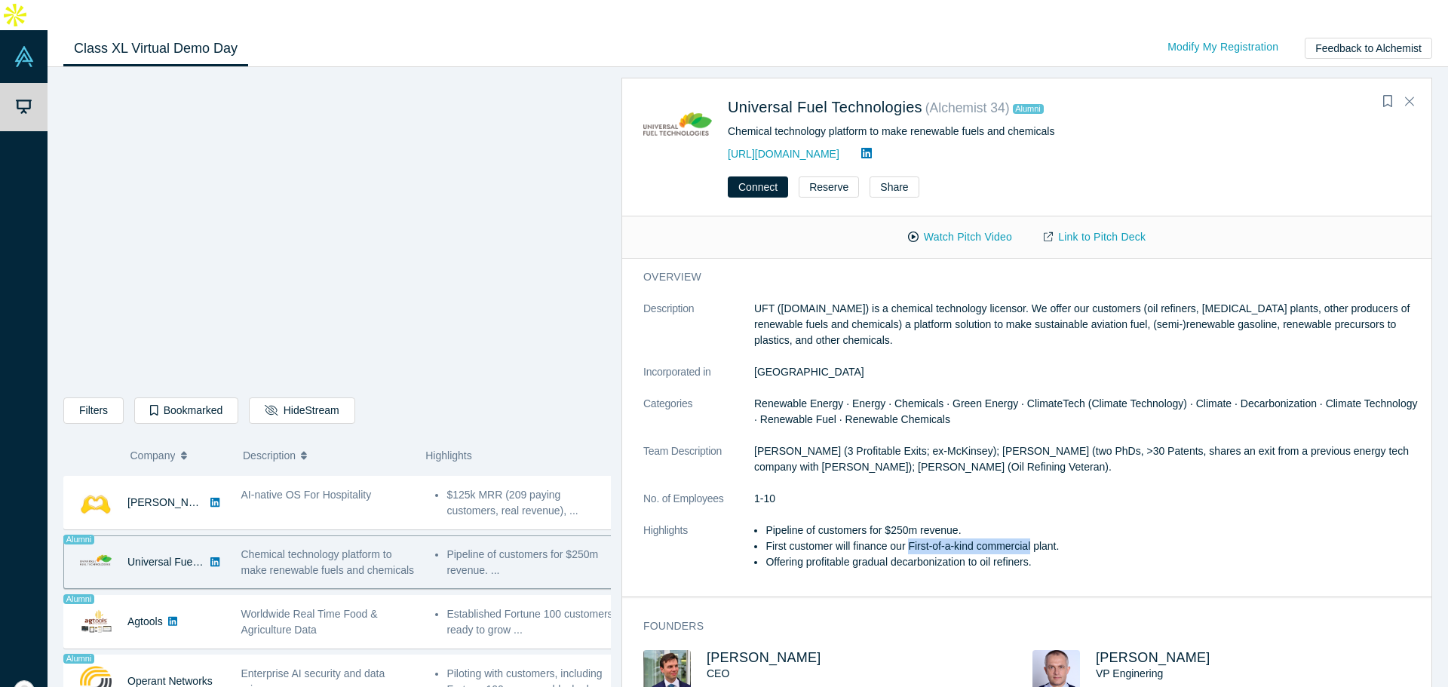
drag, startPoint x: 1026, startPoint y: 514, endPoint x: 911, endPoint y: 517, distance: 115.4
click at [911, 538] on li "First customer will finance our First-of-a-kind commercial plant." at bounding box center [1093, 546] width 656 height 16
drag, startPoint x: 911, startPoint y: 517, endPoint x: 1063, endPoint y: 526, distance: 151.9
click at [1063, 526] on ul "Pipeline of customers for $250m revenue. First customer will finance our First-…" at bounding box center [1087, 547] width 667 height 48
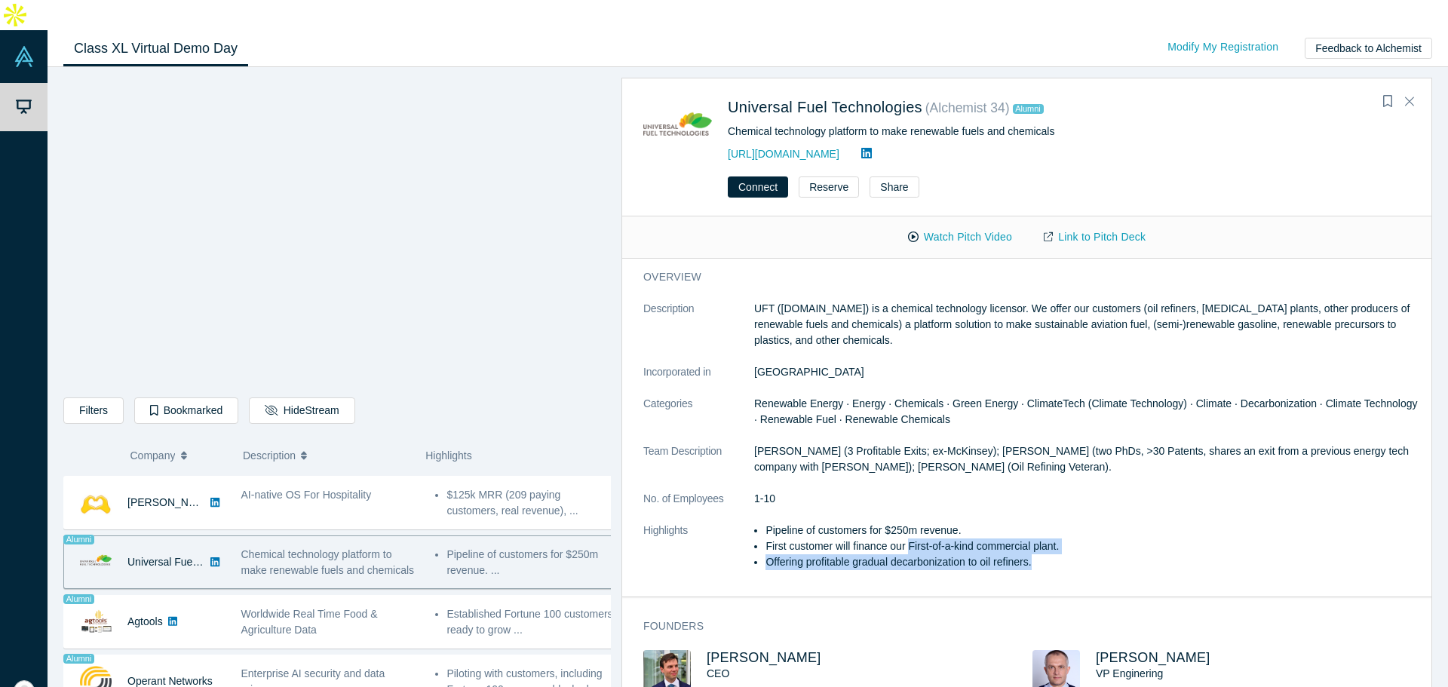
click at [1063, 554] on li "Offering profitable gradual decarbonization to oil refiners." at bounding box center [1093, 562] width 656 height 16
click at [1063, 538] on li "First customer will finance our First-of-a-kind commercial plant." at bounding box center [1093, 546] width 656 height 16
drag, startPoint x: 1063, startPoint y: 514, endPoint x: 765, endPoint y: 523, distance: 298.8
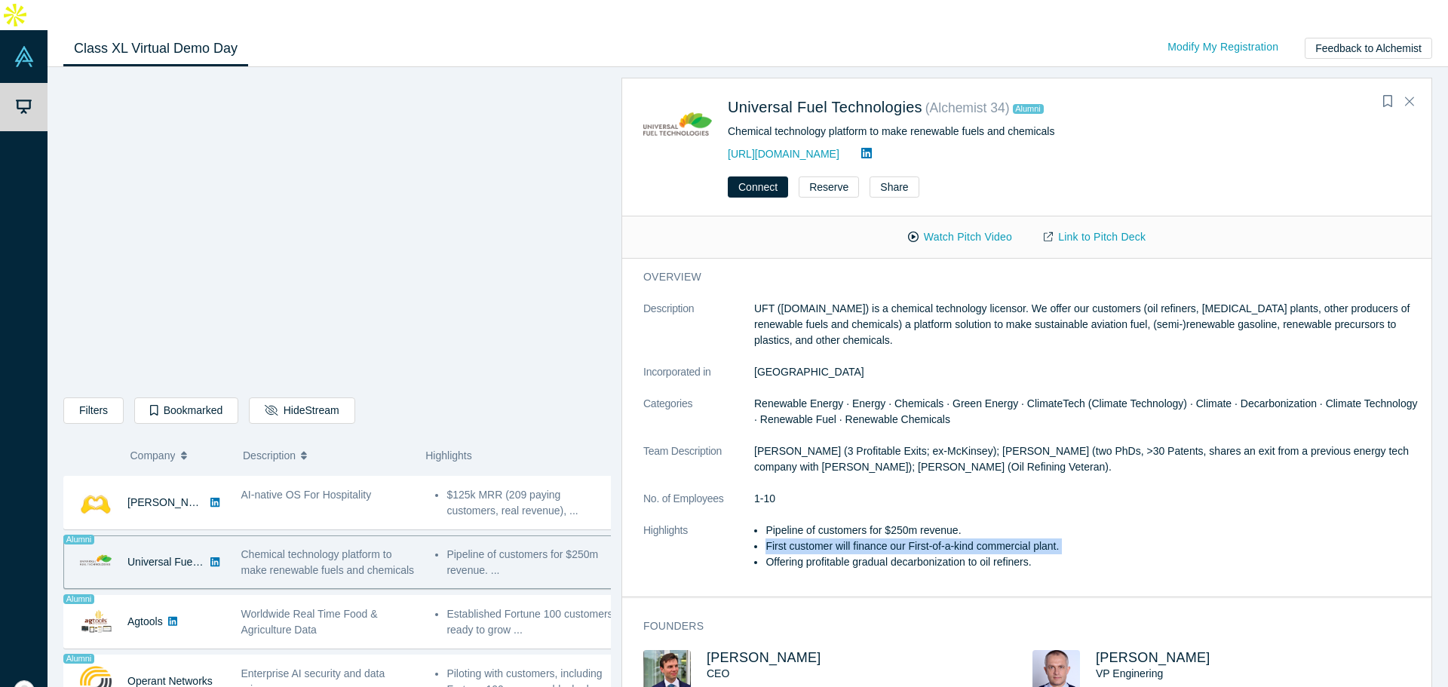
click at [765, 523] on ul "Pipeline of customers for $250m revenue. First customer will finance our First-…" at bounding box center [1087, 547] width 667 height 48
drag, startPoint x: 765, startPoint y: 523, endPoint x: 1029, endPoint y: 532, distance: 264.8
click at [1029, 532] on ul "Pipeline of customers for $250m revenue. First customer will finance our First-…" at bounding box center [1087, 547] width 667 height 48
click at [1029, 554] on li "Offering profitable gradual decarbonization to oil refiners." at bounding box center [1093, 562] width 656 height 16
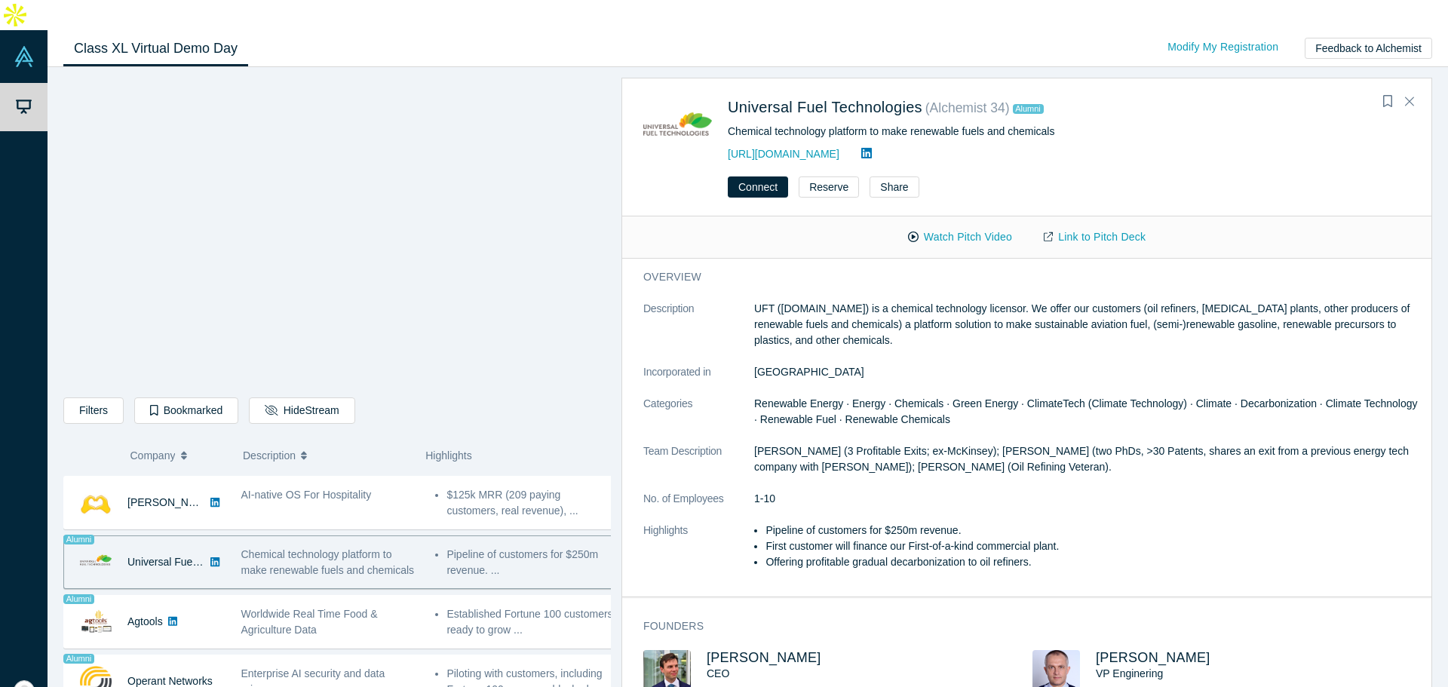
click at [839, 554] on li "Offering profitable gradual decarbonization to oil refiners." at bounding box center [1093, 562] width 656 height 16
click at [837, 554] on li "Offering profitable gradual decarbonization to oil refiners." at bounding box center [1093, 562] width 656 height 16
click at [819, 485] on dl "Description UFT (unifuel.tech) is a chemical technology licensor. We offer our …" at bounding box center [1032, 443] width 778 height 285
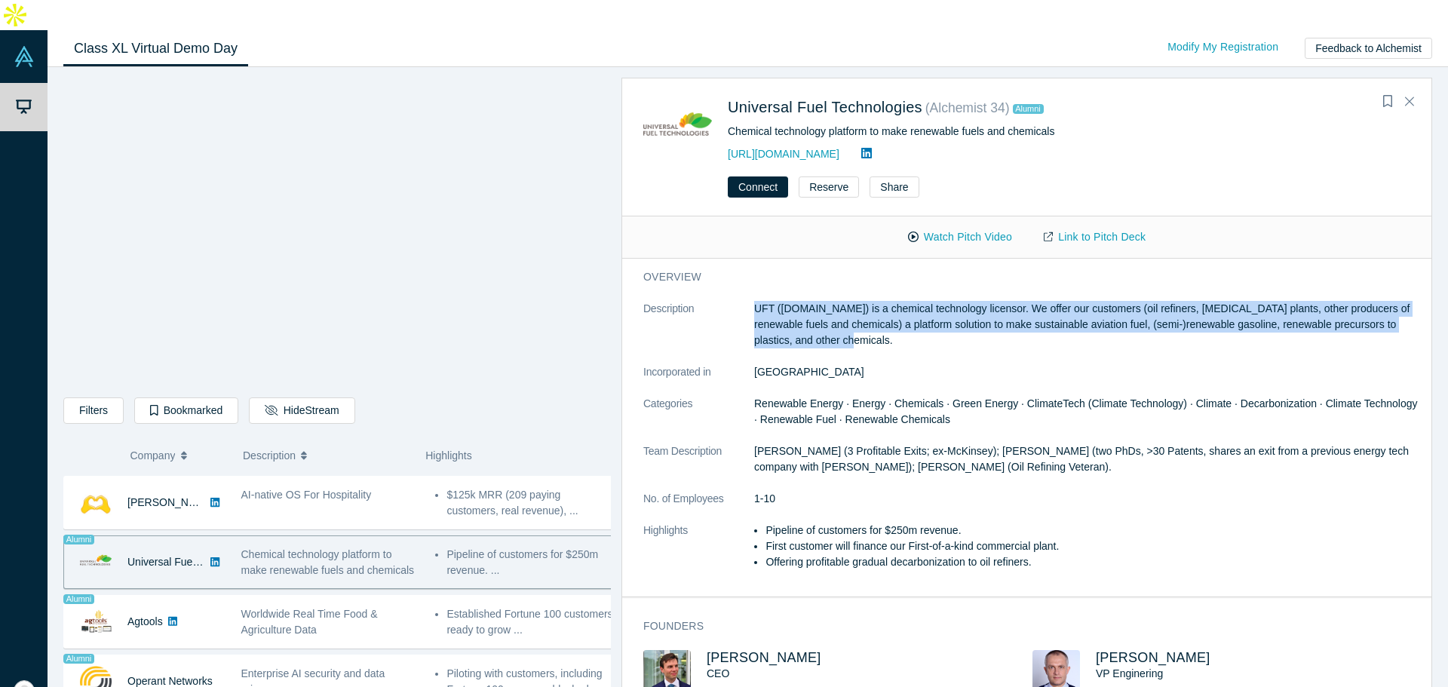
drag, startPoint x: 747, startPoint y: 273, endPoint x: 939, endPoint y: 323, distance: 198.7
click at [939, 323] on dl "Description UFT (unifuel.tech) is a chemical technology licensor. We offer our …" at bounding box center [1032, 443] width 778 height 285
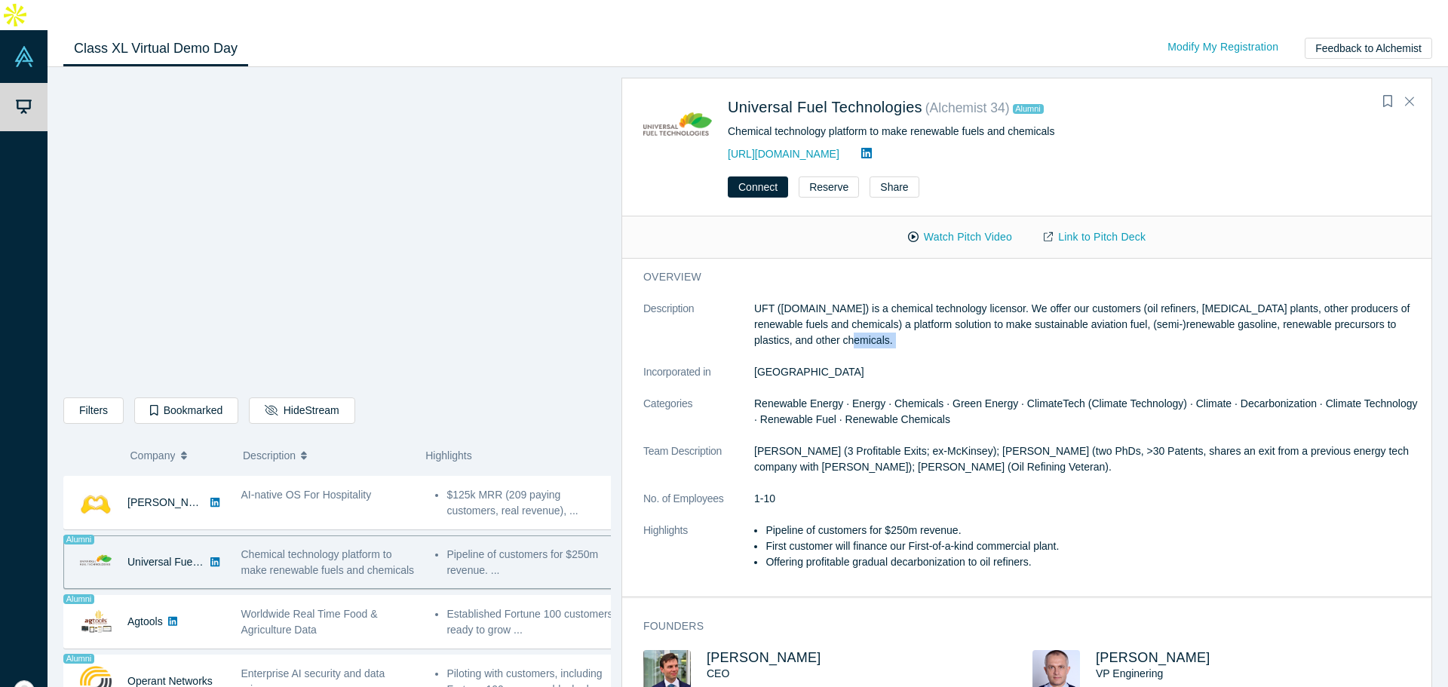
click at [939, 323] on dl "Description UFT (unifuel.tech) is a chemical technology licensor. We offer our …" at bounding box center [1032, 443] width 778 height 285
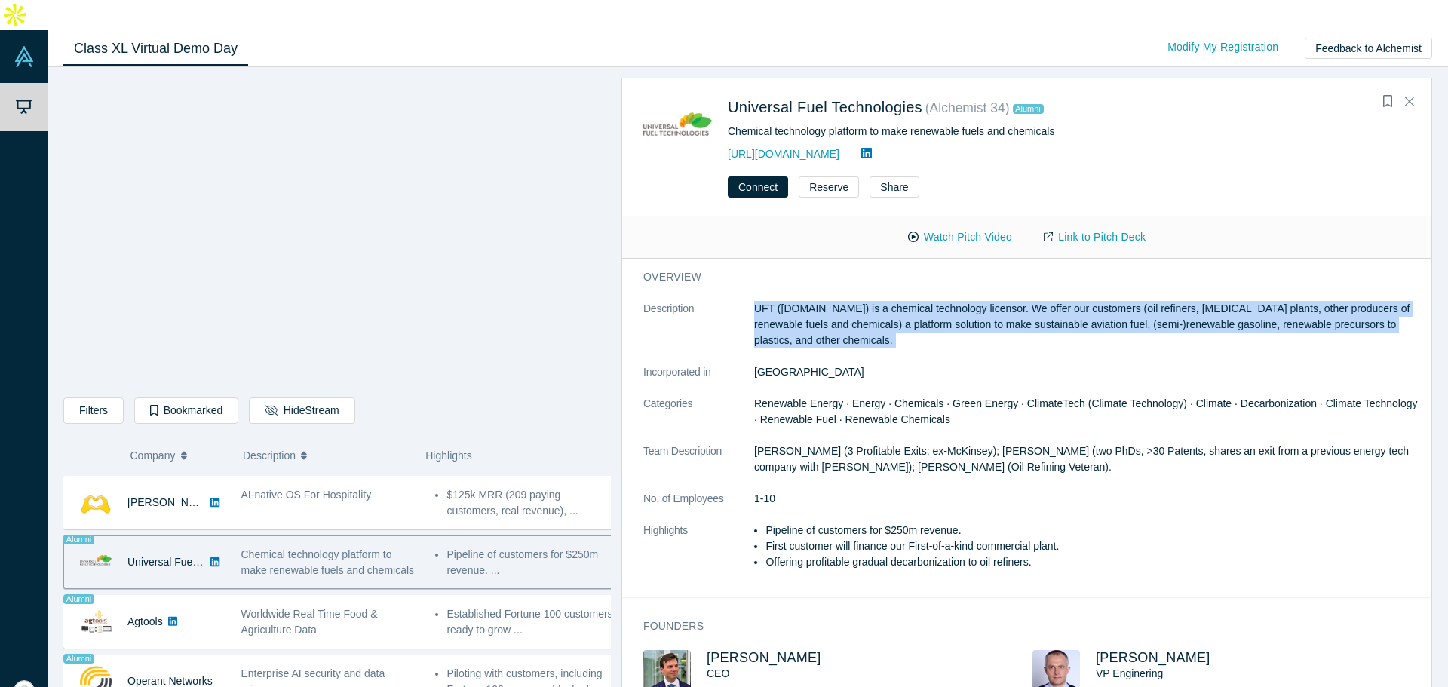
click at [939, 323] on dl "Description UFT (unifuel.tech) is a chemical technology licensor. We offer our …" at bounding box center [1032, 443] width 778 height 285
click at [1005, 301] on p "UFT (unifuel.tech) is a chemical technology licensor. We offer our customers (o…" at bounding box center [1087, 325] width 667 height 48
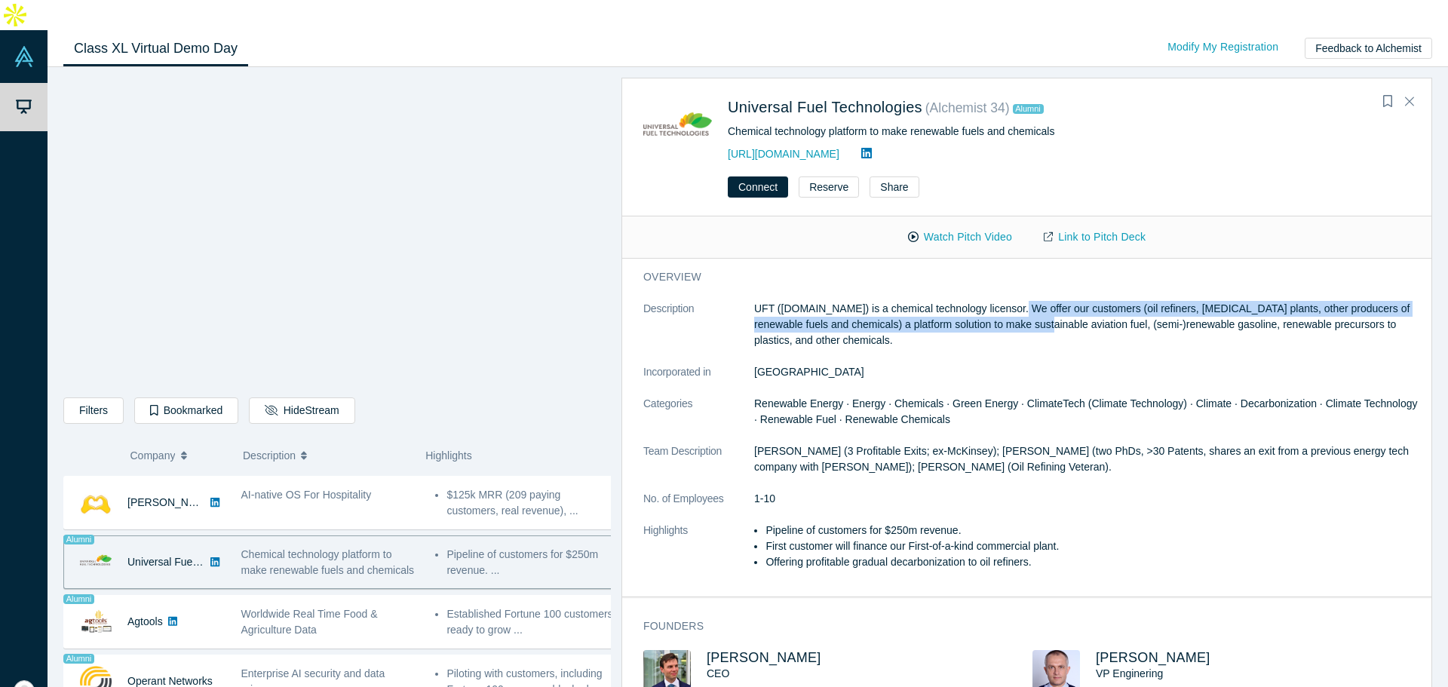
drag, startPoint x: 1005, startPoint y: 280, endPoint x: 1011, endPoint y: 301, distance: 22.0
click at [1011, 301] on p "UFT (unifuel.tech) is a chemical technology licensor. We offer our customers (o…" at bounding box center [1087, 325] width 667 height 48
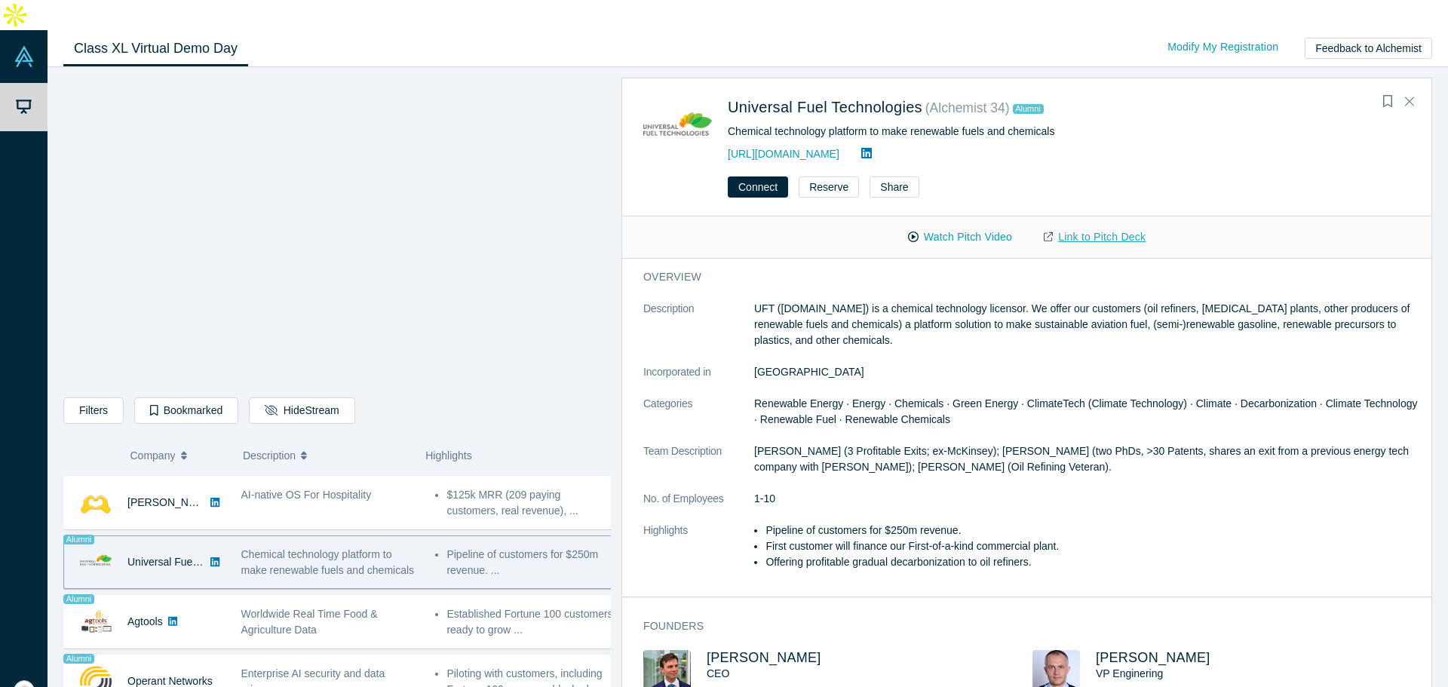
click at [1121, 224] on link "Link to Pitch Deck" at bounding box center [1094, 237] width 133 height 26
drag, startPoint x: 401, startPoint y: 578, endPoint x: 531, endPoint y: 535, distance: 136.4
click at [401, 606] on div "Worldwide Real Time Food & Agriculture Data" at bounding box center [330, 622] width 179 height 32
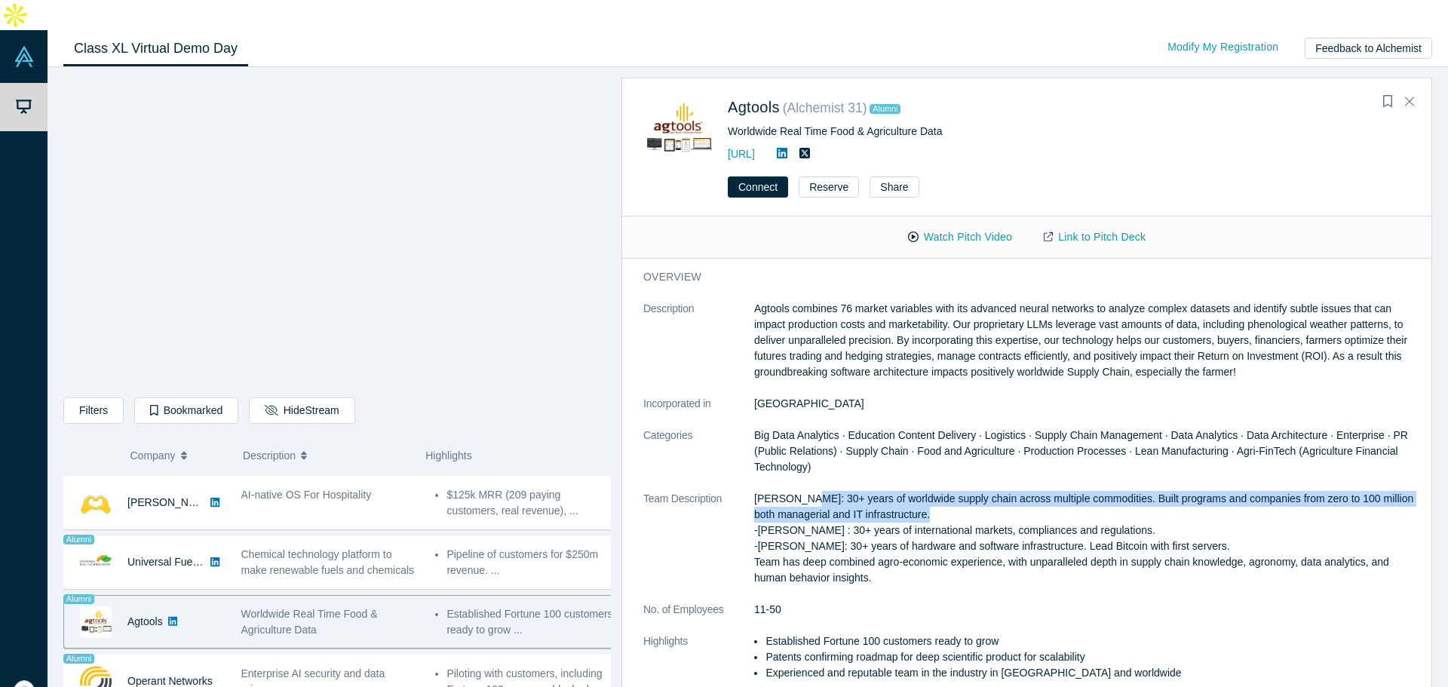
drag, startPoint x: 873, startPoint y: 468, endPoint x: 925, endPoint y: 480, distance: 53.6
click at [925, 491] on p "Martha Montoya: 30+ years of worldwide supply chain across multiple commodities…" at bounding box center [1087, 538] width 667 height 95
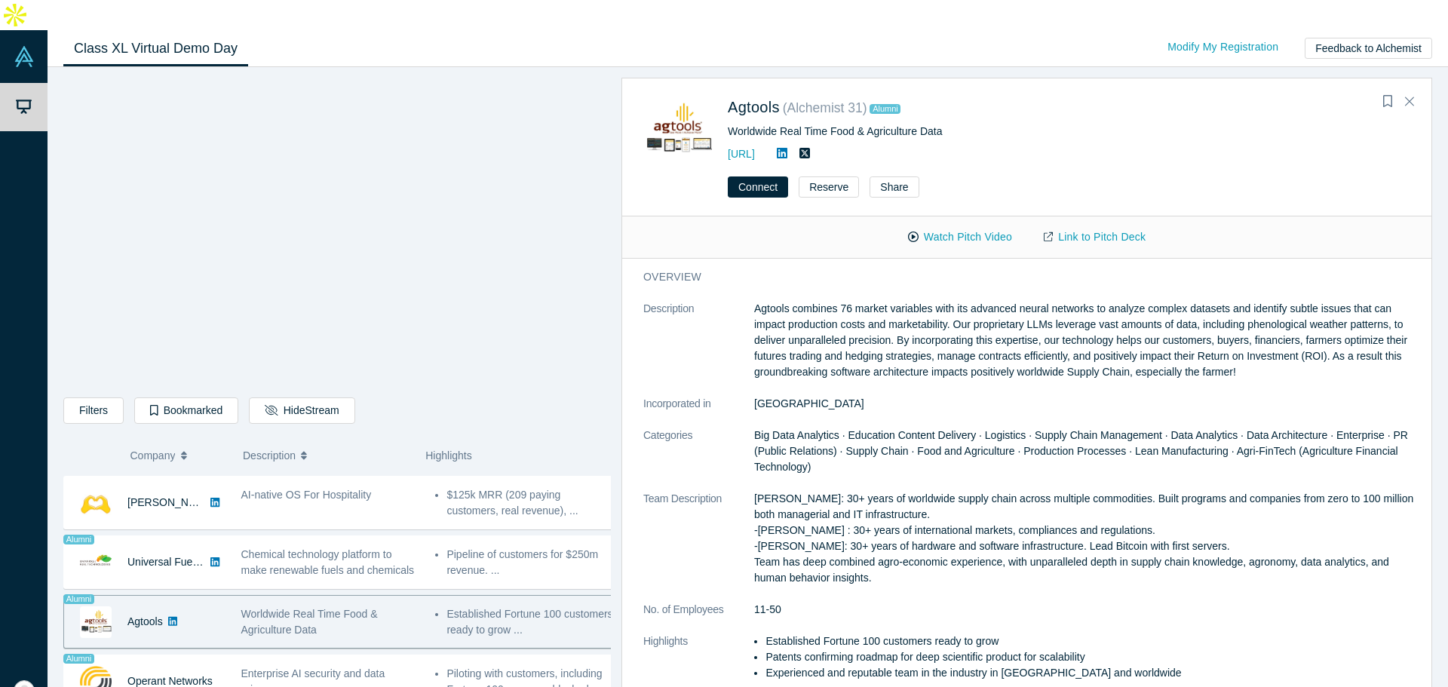
click at [925, 491] on p "Martha Montoya: 30+ years of worldwide supply chain across multiple commodities…" at bounding box center [1087, 538] width 667 height 95
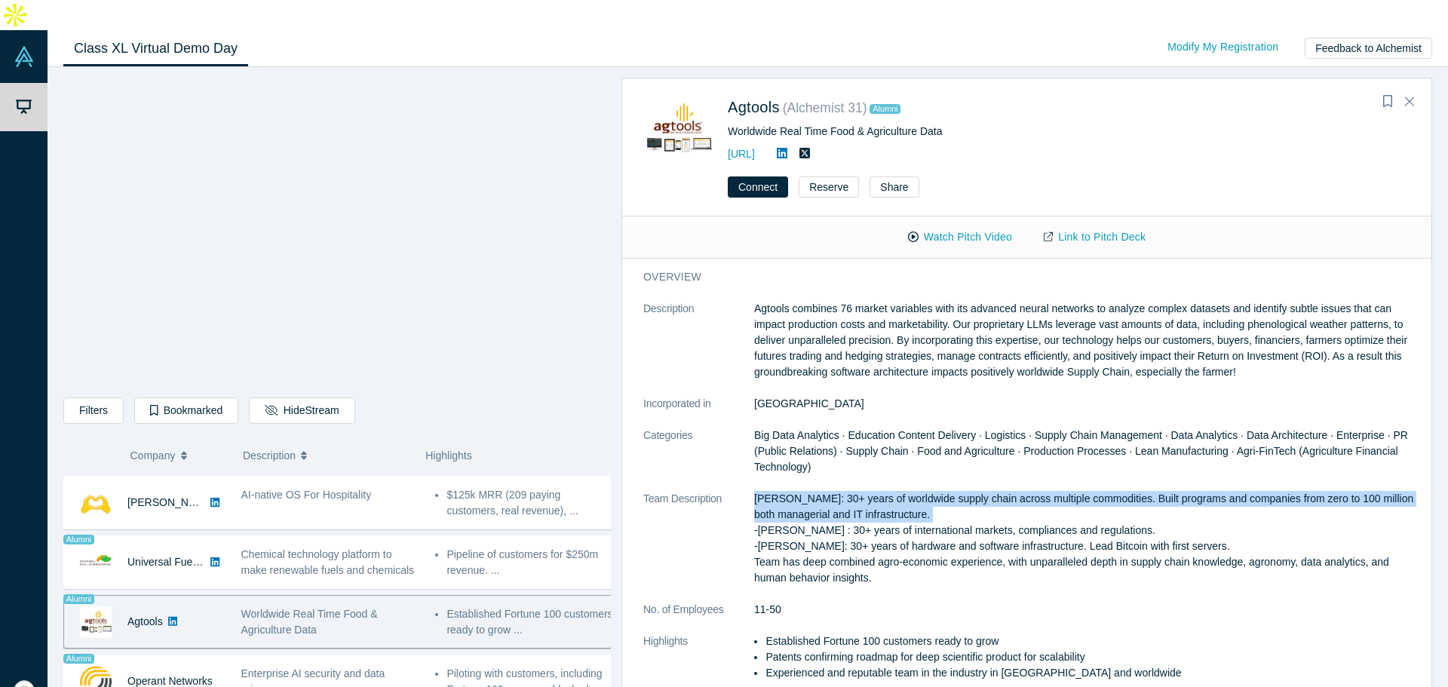
click at [925, 491] on p "Martha Montoya: 30+ years of worldwide supply chain across multiple commodities…" at bounding box center [1087, 538] width 667 height 95
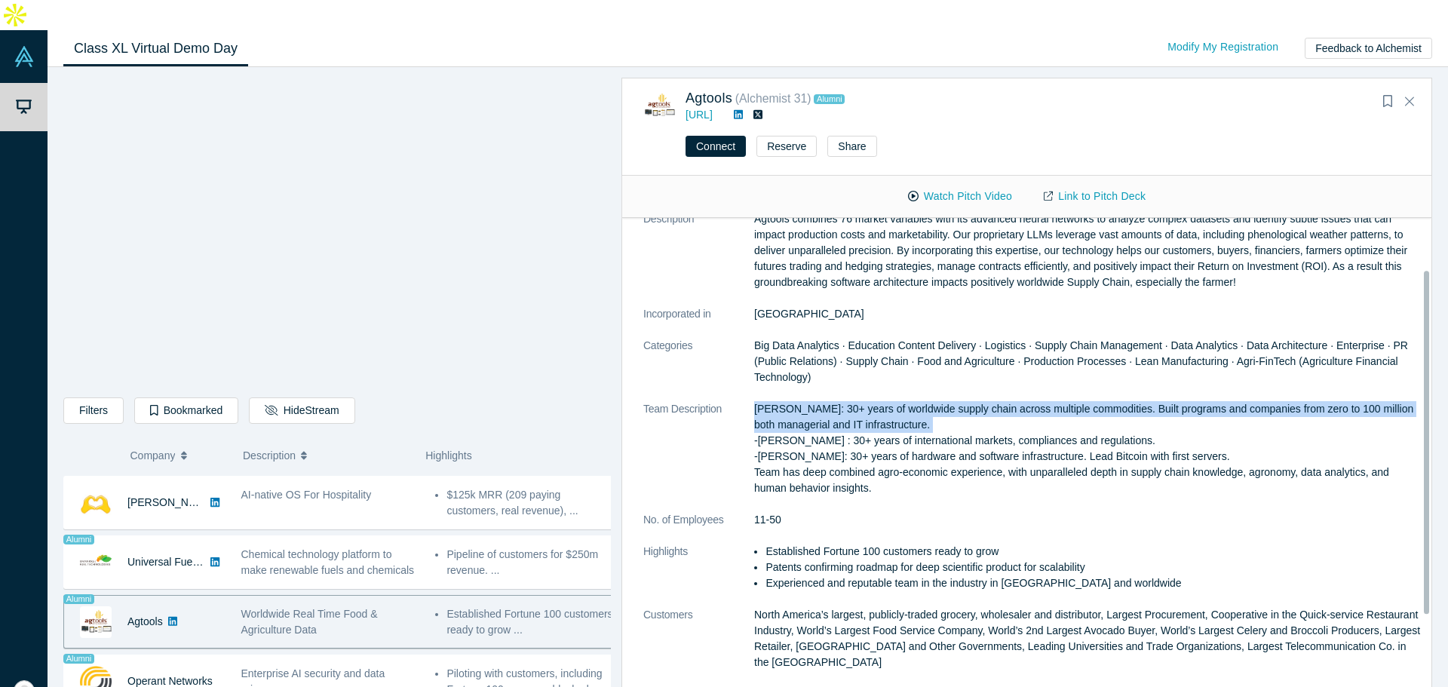
scroll to position [75, 0]
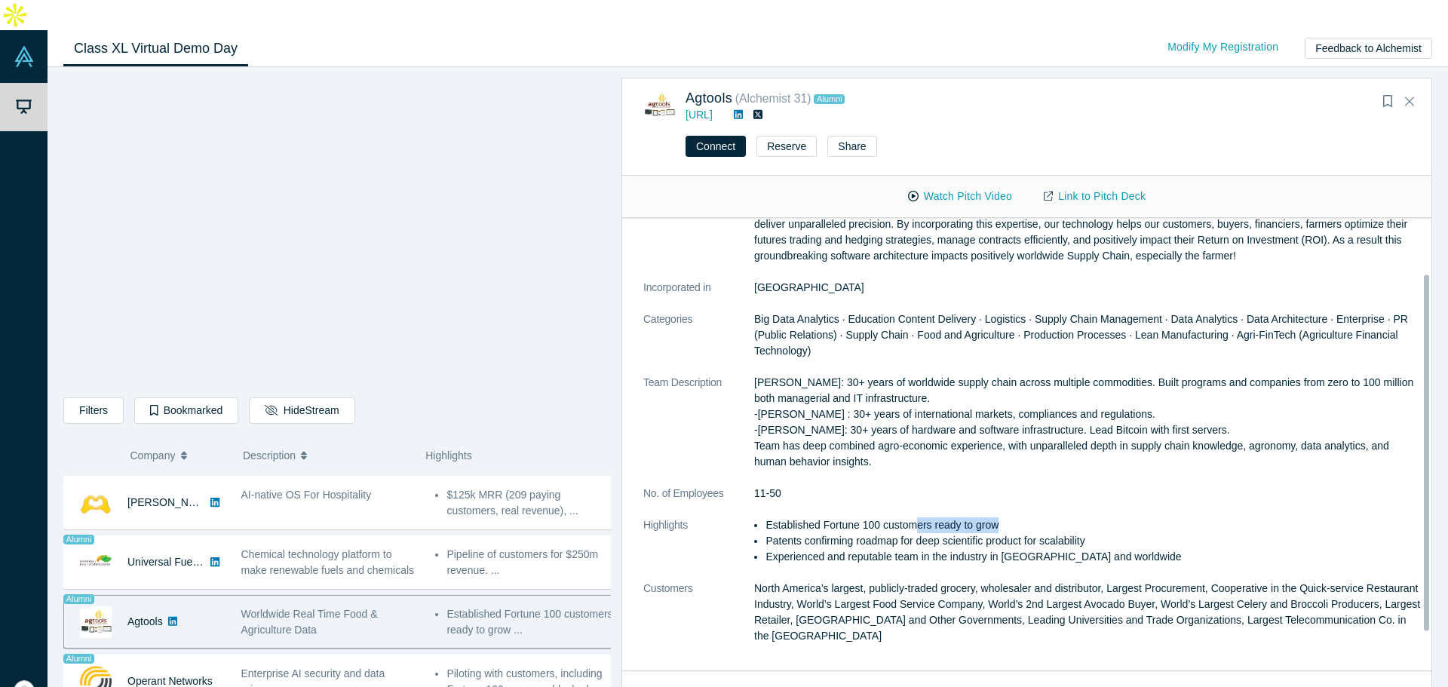
drag, startPoint x: 911, startPoint y: 494, endPoint x: 1018, endPoint y: 492, distance: 107.1
click at [1018, 517] on li "Established Fortune 100 customers ready to grow" at bounding box center [1093, 525] width 656 height 16
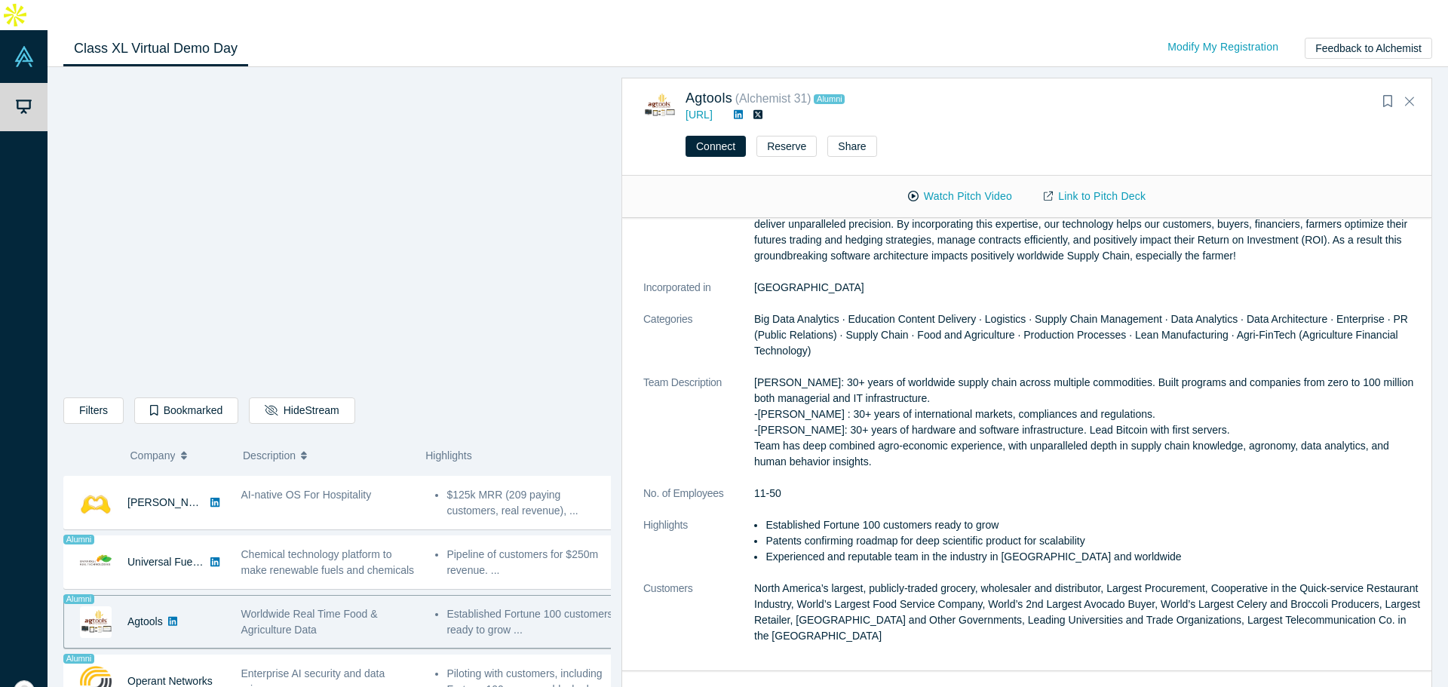
click at [853, 533] on li "Patents confirming roadmap for deep scientific product for scalability" at bounding box center [1093, 541] width 656 height 16
drag, startPoint x: 853, startPoint y: 516, endPoint x: 1114, endPoint y: 504, distance: 261.2
click at [1114, 533] on li "Patents confirming roadmap for deep scientific product for scalability" at bounding box center [1093, 541] width 656 height 16
click at [1112, 533] on li "Patents confirming roadmap for deep scientific product for scalability" at bounding box center [1093, 541] width 656 height 16
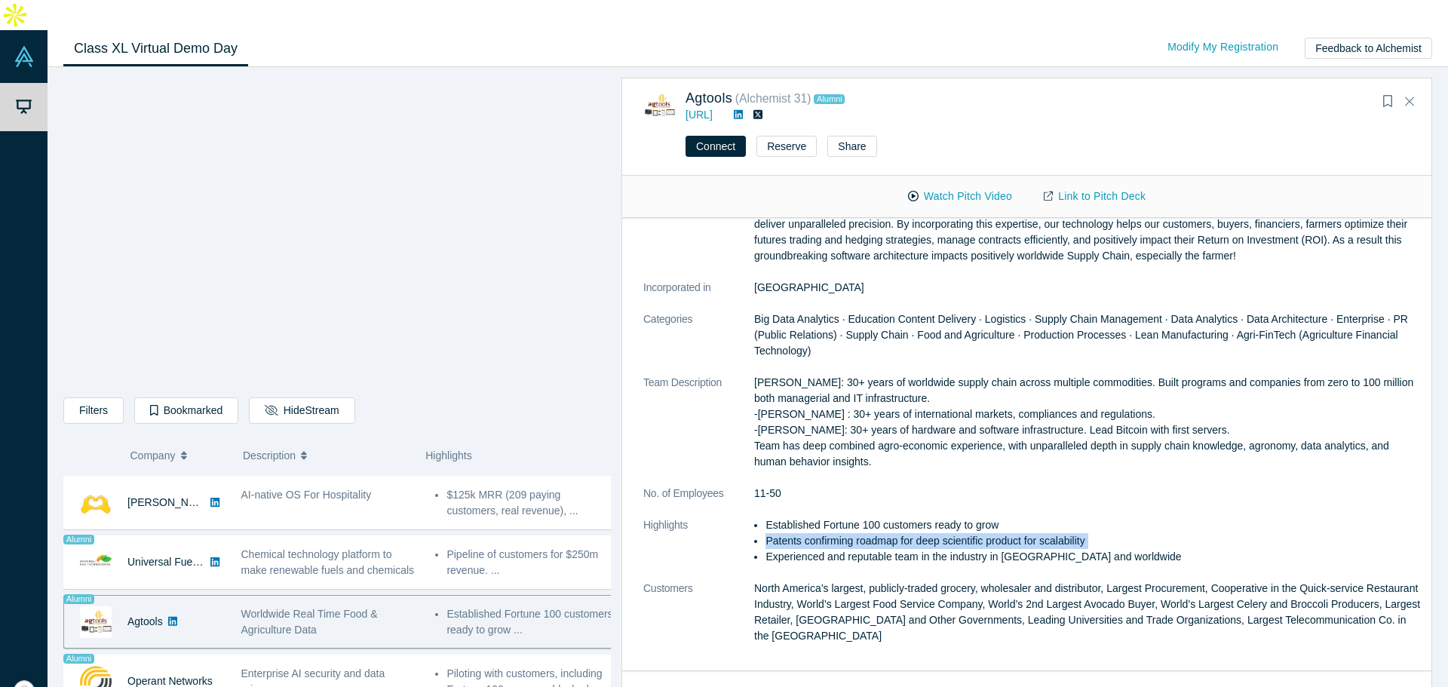
click at [1112, 533] on li "Patents confirming roadmap for deep scientific product for scalability" at bounding box center [1093, 541] width 656 height 16
click at [1094, 549] on li "Experienced and reputable team in the industry in USA and worldwide" at bounding box center [1093, 557] width 656 height 16
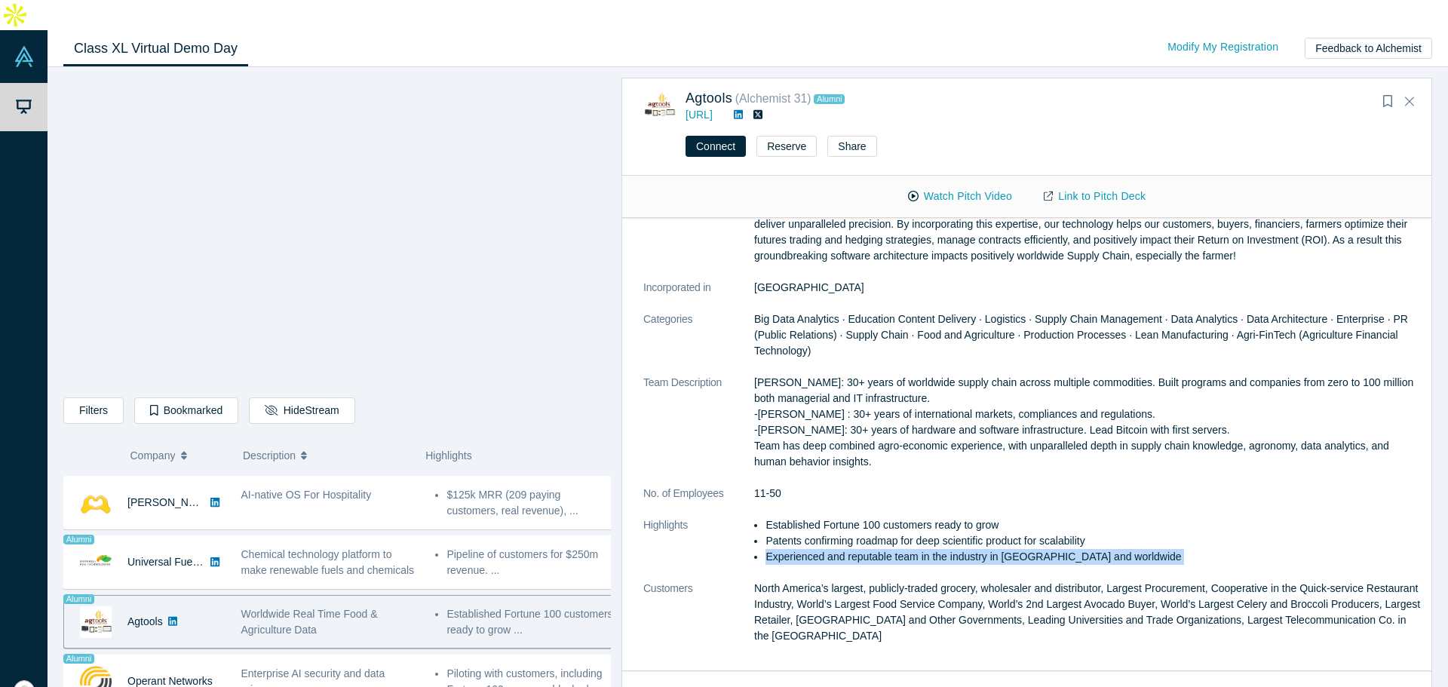
click at [1094, 549] on li "Experienced and reputable team in the industry in USA and worldwide" at bounding box center [1093, 557] width 656 height 16
click at [1093, 549] on li "Experienced and reputable team in the industry in USA and worldwide" at bounding box center [1093, 557] width 656 height 16
click at [1089, 549] on li "Experienced and reputable team in the industry in USA and worldwide" at bounding box center [1093, 557] width 656 height 16
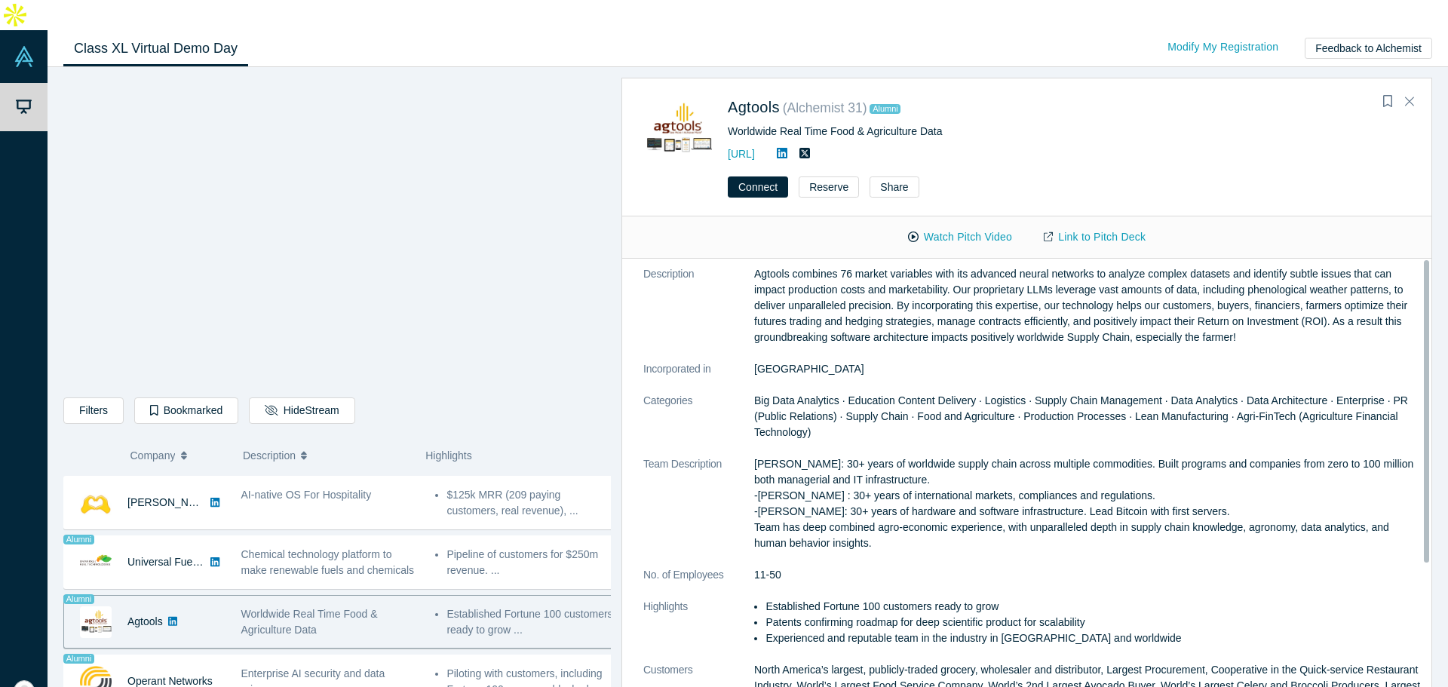
scroll to position [0, 0]
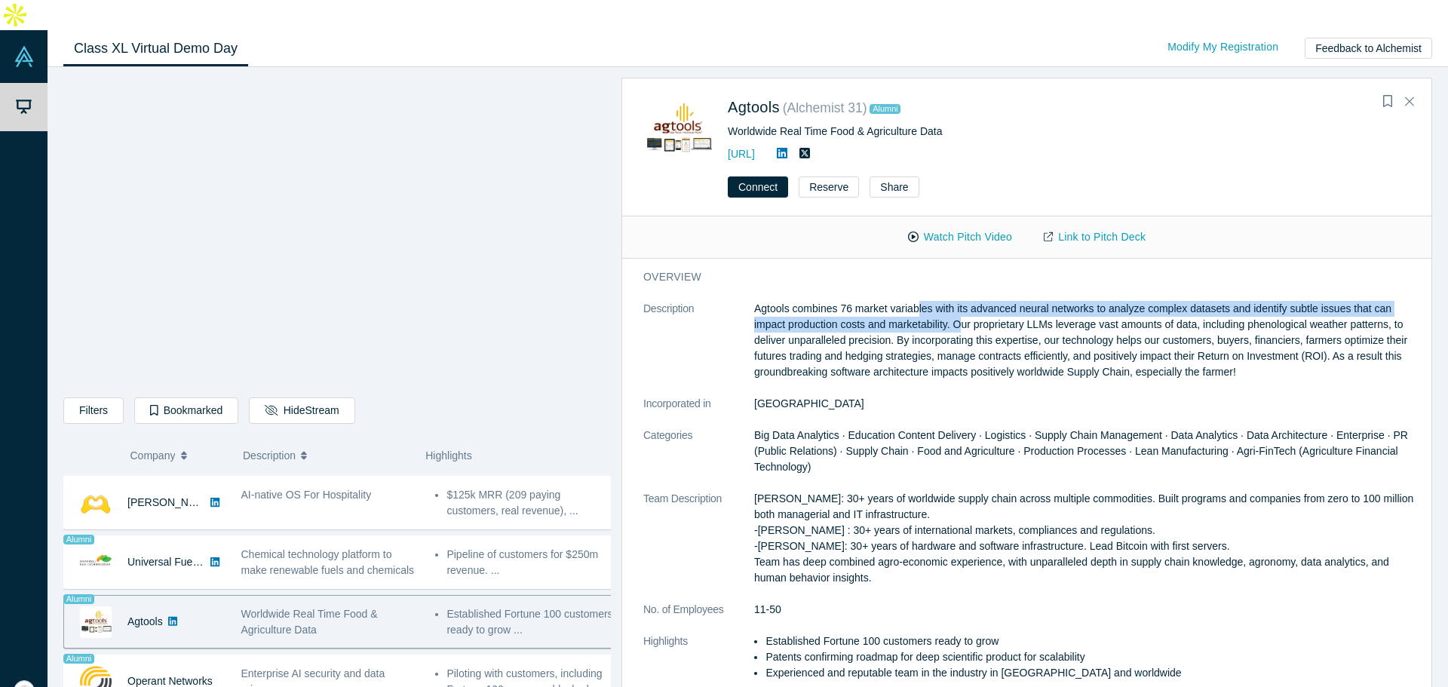
drag, startPoint x: 919, startPoint y: 281, endPoint x: 962, endPoint y: 300, distance: 46.6
click at [962, 301] on p "Agtools combines 76 market variables with its advanced neural networks to analy…" at bounding box center [1087, 340] width 667 height 79
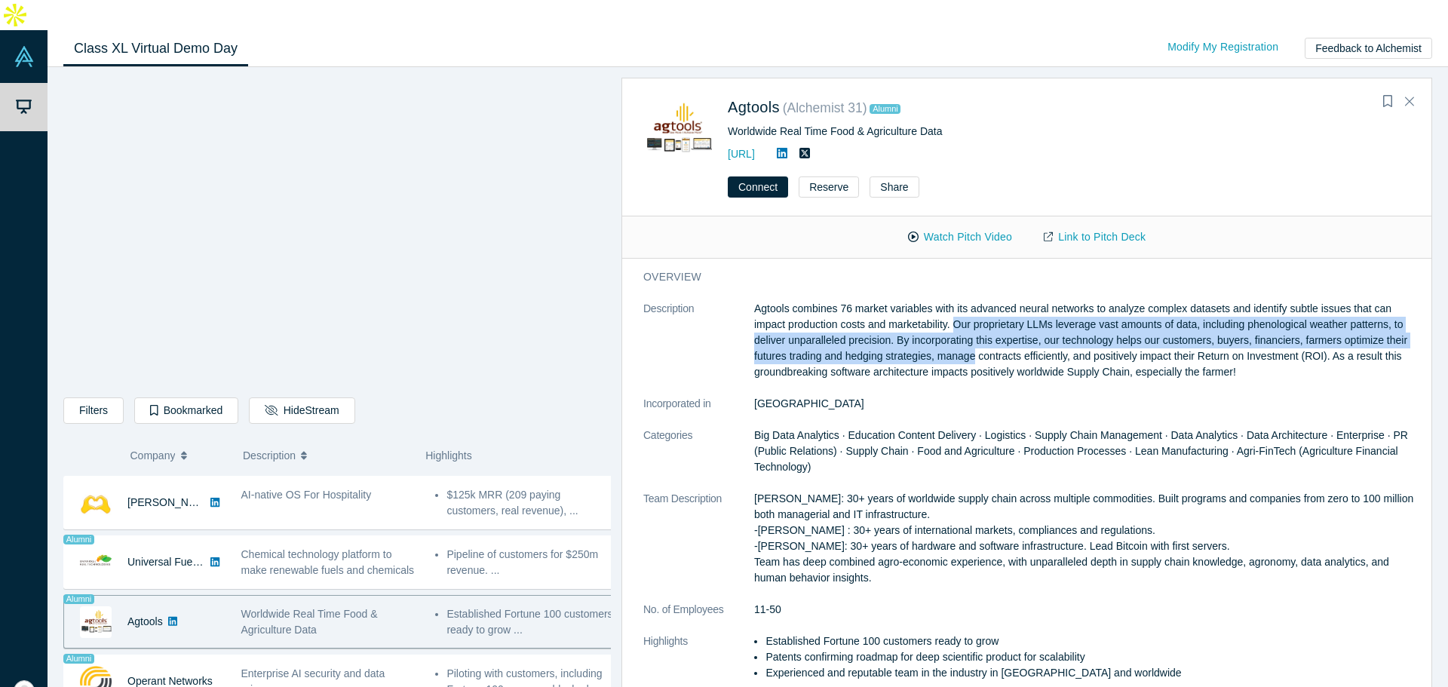
drag, startPoint x: 962, startPoint y: 300, endPoint x: 954, endPoint y: 324, distance: 24.6
click at [954, 324] on p "Agtools combines 76 market variables with its advanced neural networks to analy…" at bounding box center [1087, 340] width 667 height 79
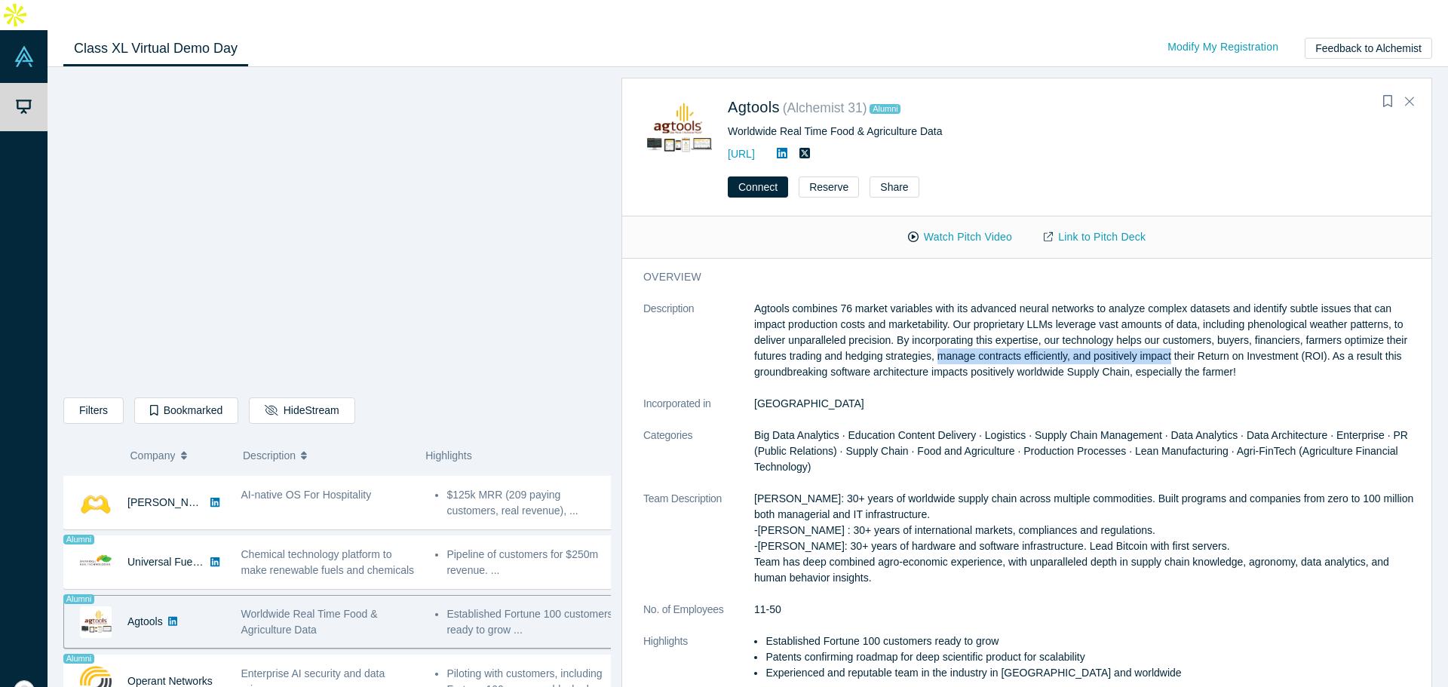
drag, startPoint x: 954, startPoint y: 324, endPoint x: 1164, endPoint y: 326, distance: 210.4
click at [1164, 326] on p "Agtools combines 76 market variables with its advanced neural networks to analy…" at bounding box center [1087, 340] width 667 height 79
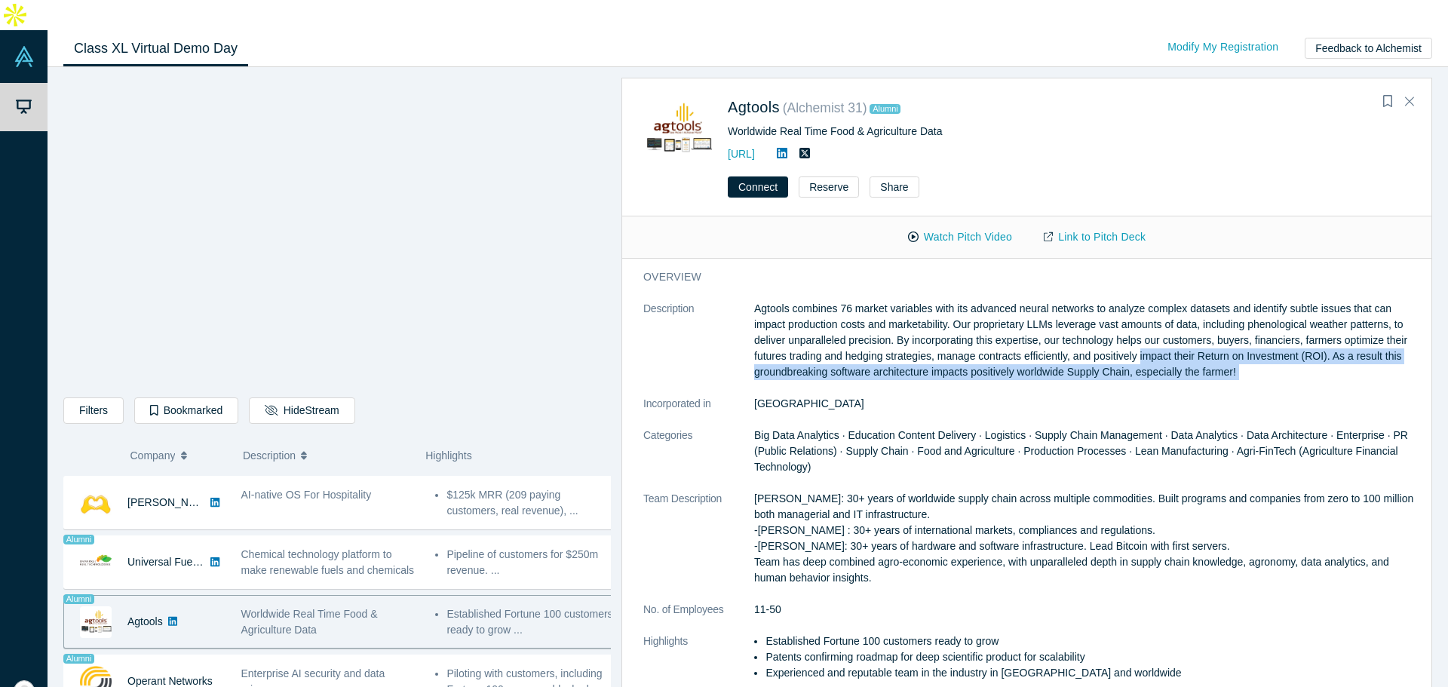
drag, startPoint x: 1164, startPoint y: 326, endPoint x: 1348, endPoint y: 338, distance: 183.7
click at [1348, 338] on p "Agtools combines 76 market variables with its advanced neural networks to analy…" at bounding box center [1087, 340] width 667 height 79
drag, startPoint x: 1348, startPoint y: 338, endPoint x: 1351, endPoint y: 323, distance: 15.4
click at [1351, 323] on p "Agtools combines 76 market variables with its advanced neural networks to analy…" at bounding box center [1087, 340] width 667 height 79
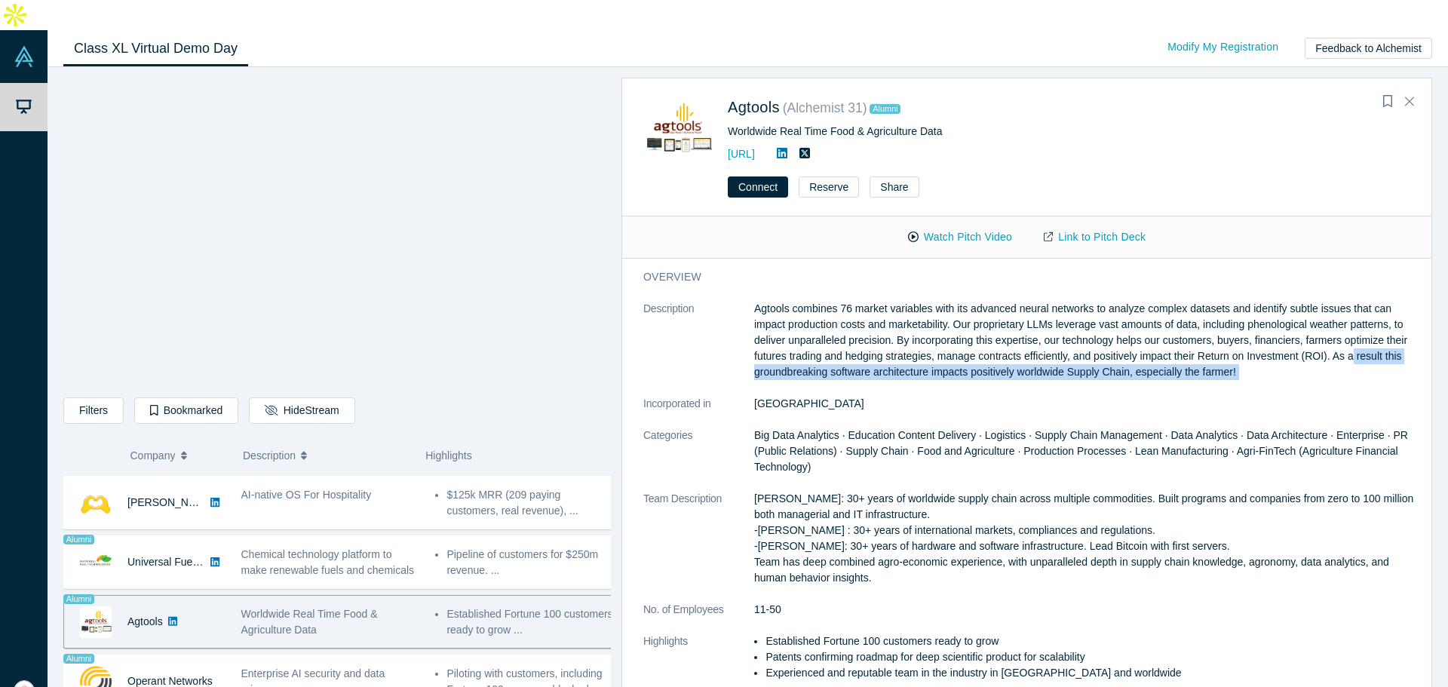
click at [1351, 323] on p "Agtools combines 76 market variables with its advanced neural networks to analy…" at bounding box center [1087, 340] width 667 height 79
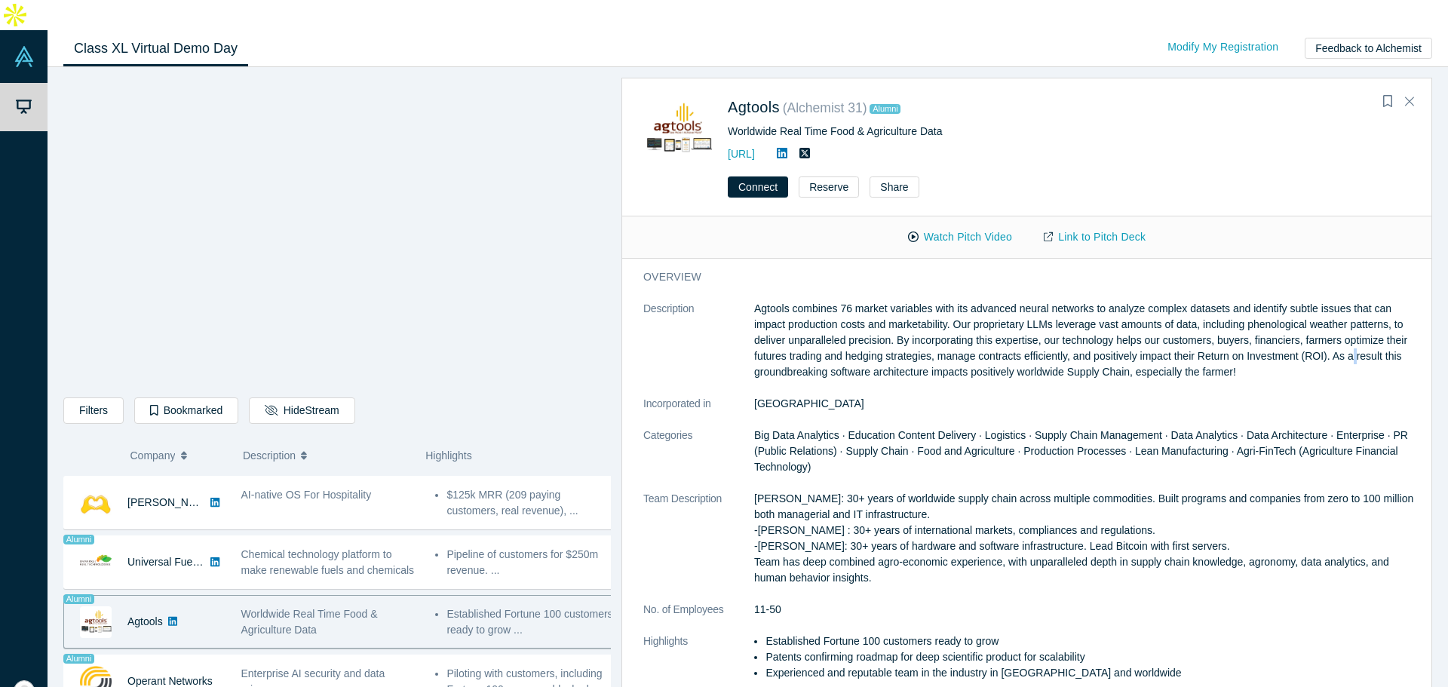
drag, startPoint x: 1351, startPoint y: 323, endPoint x: 1352, endPoint y: 336, distance: 12.9
click at [1352, 336] on p "Agtools combines 76 market variables with its advanced neural networks to analy…" at bounding box center [1087, 340] width 667 height 79
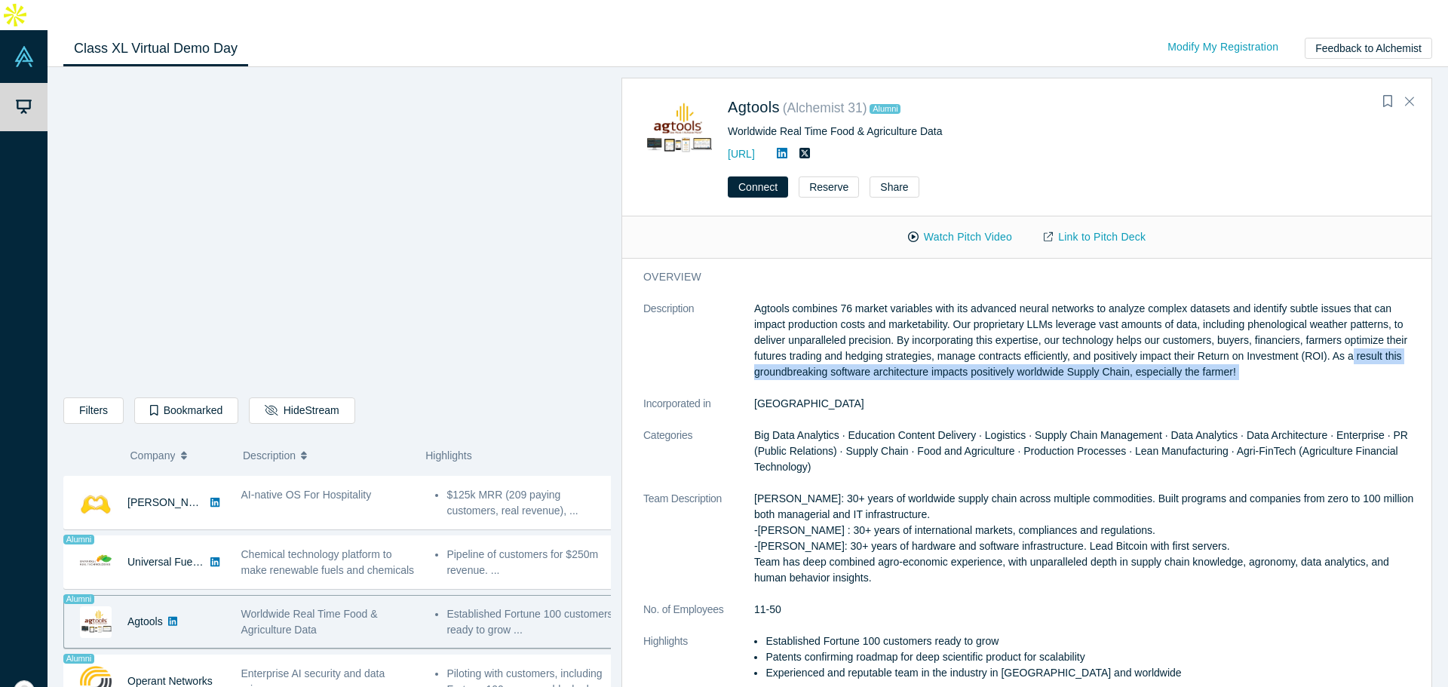
click at [1352, 336] on p "Agtools combines 76 market variables with its advanced neural networks to analy…" at bounding box center [1087, 340] width 667 height 79
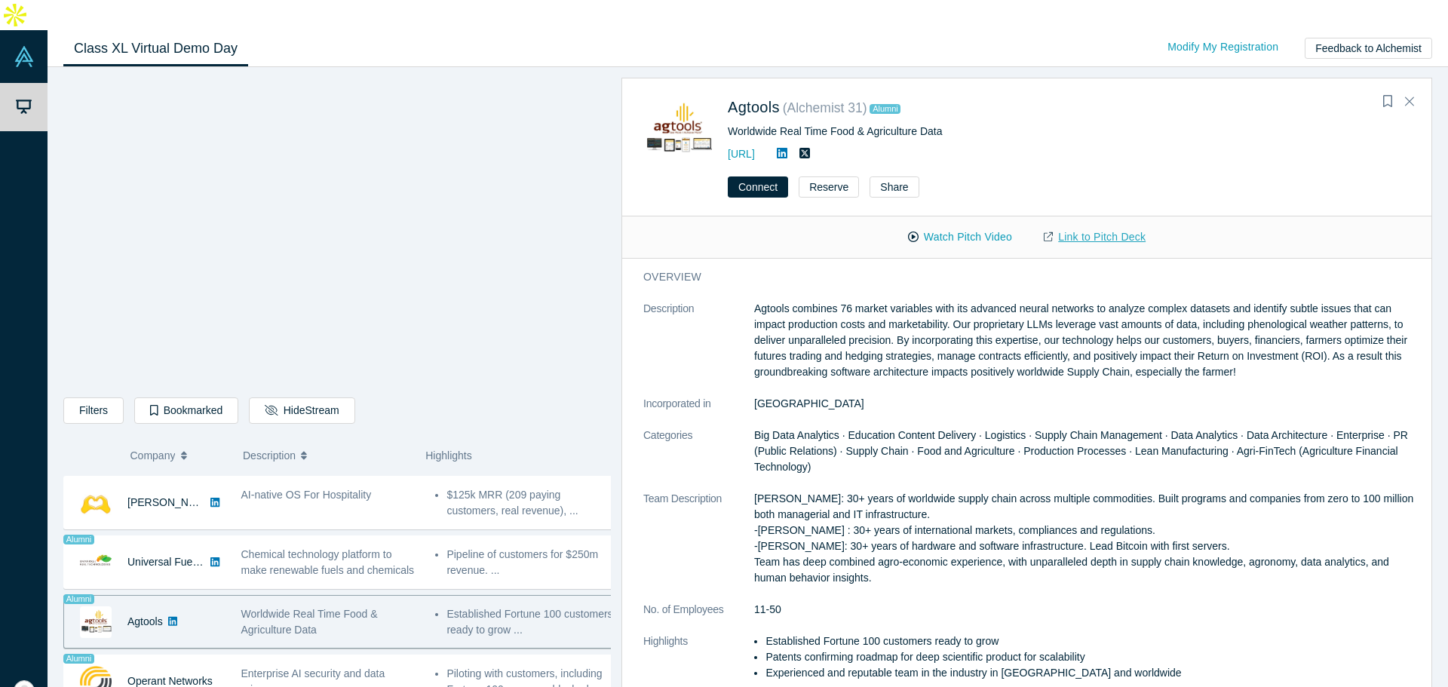
click at [1087, 224] on link "Link to Pitch Deck" at bounding box center [1094, 237] width 133 height 26
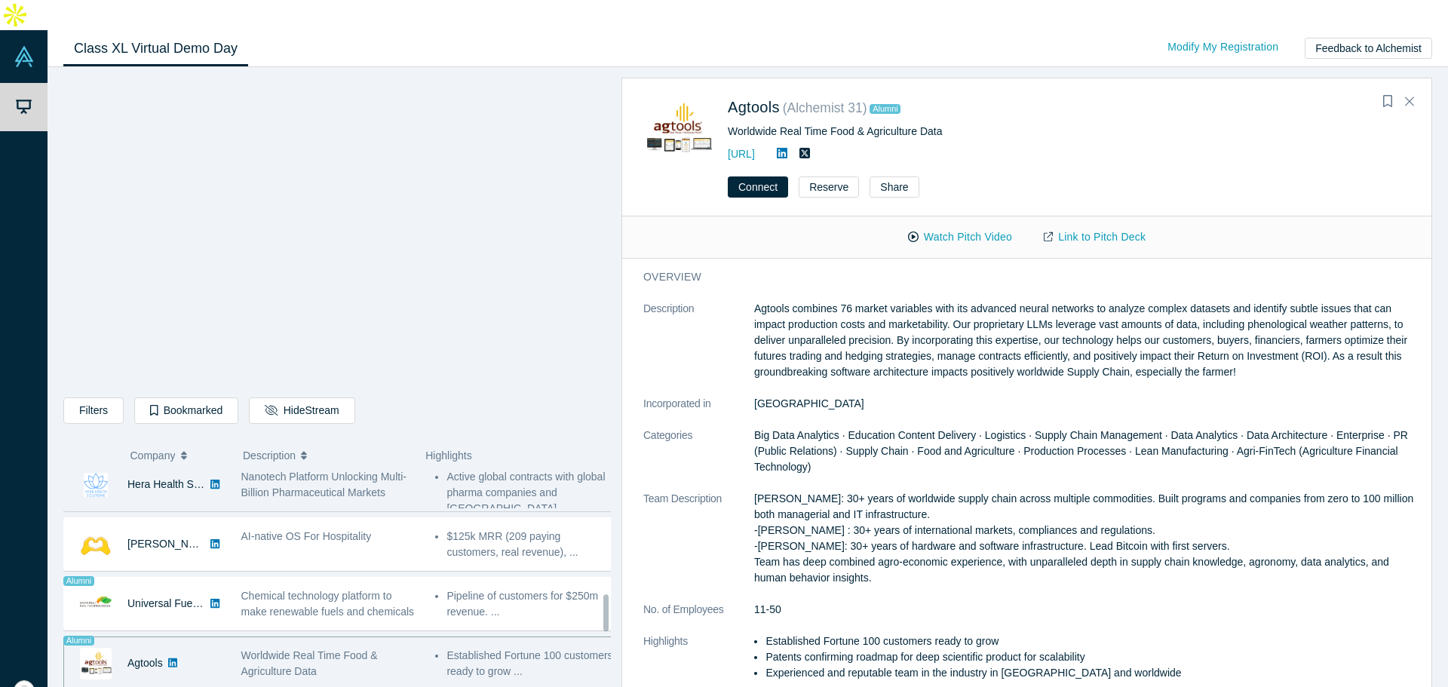
scroll to position [754, 0]
